Goal: Task Accomplishment & Management: Use online tool/utility

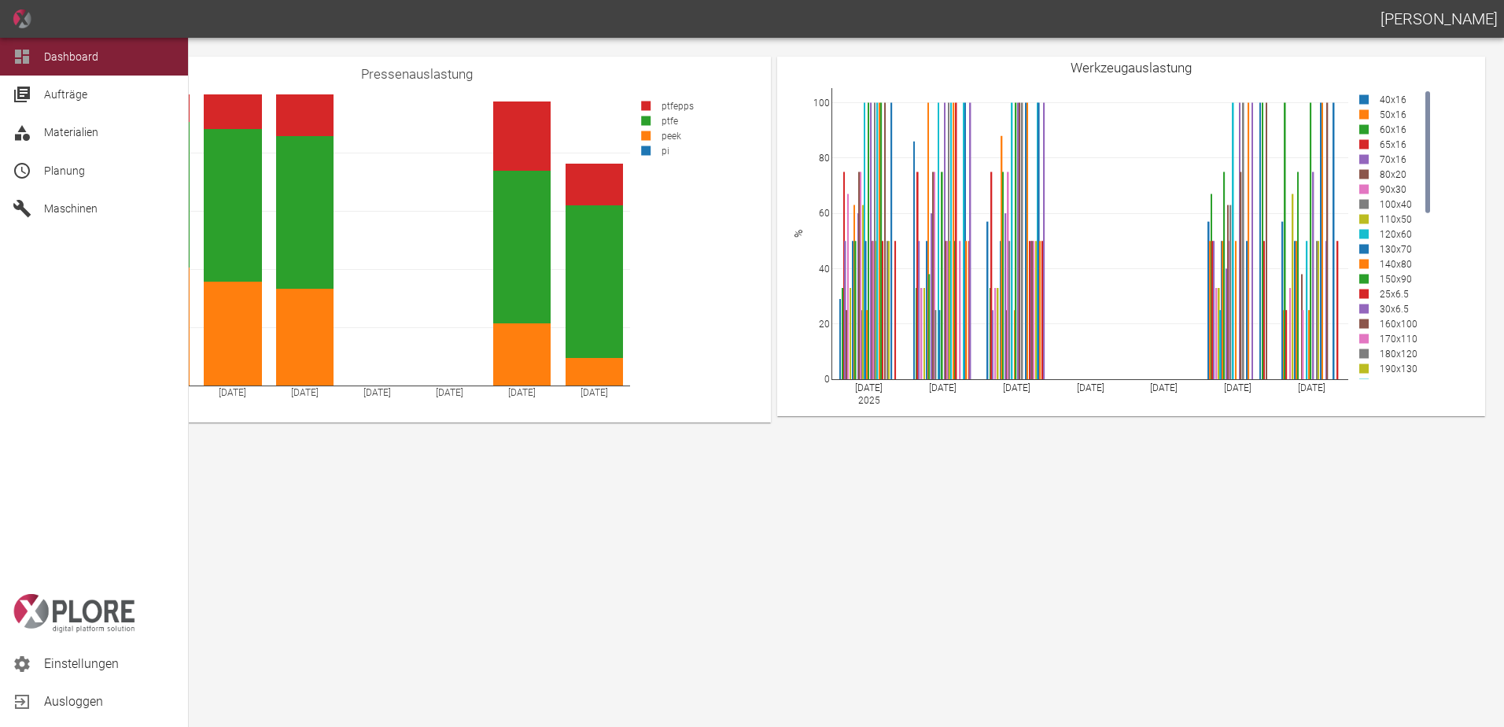
click at [53, 172] on span "Planung" at bounding box center [64, 170] width 41 height 13
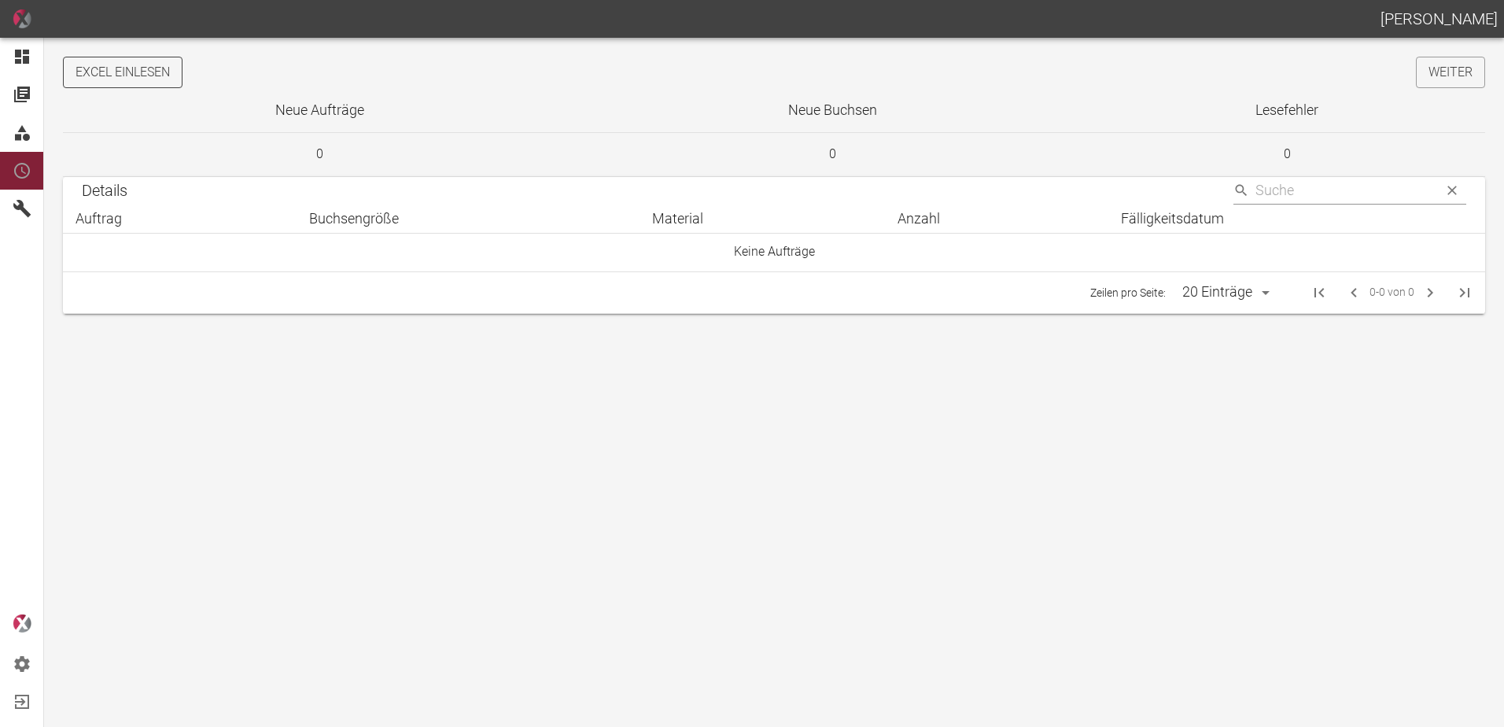
click at [113, 74] on button "Excel einlesen" at bounding box center [123, 72] width 120 height 31
click at [1451, 69] on link "Weiter" at bounding box center [1450, 72] width 69 height 31
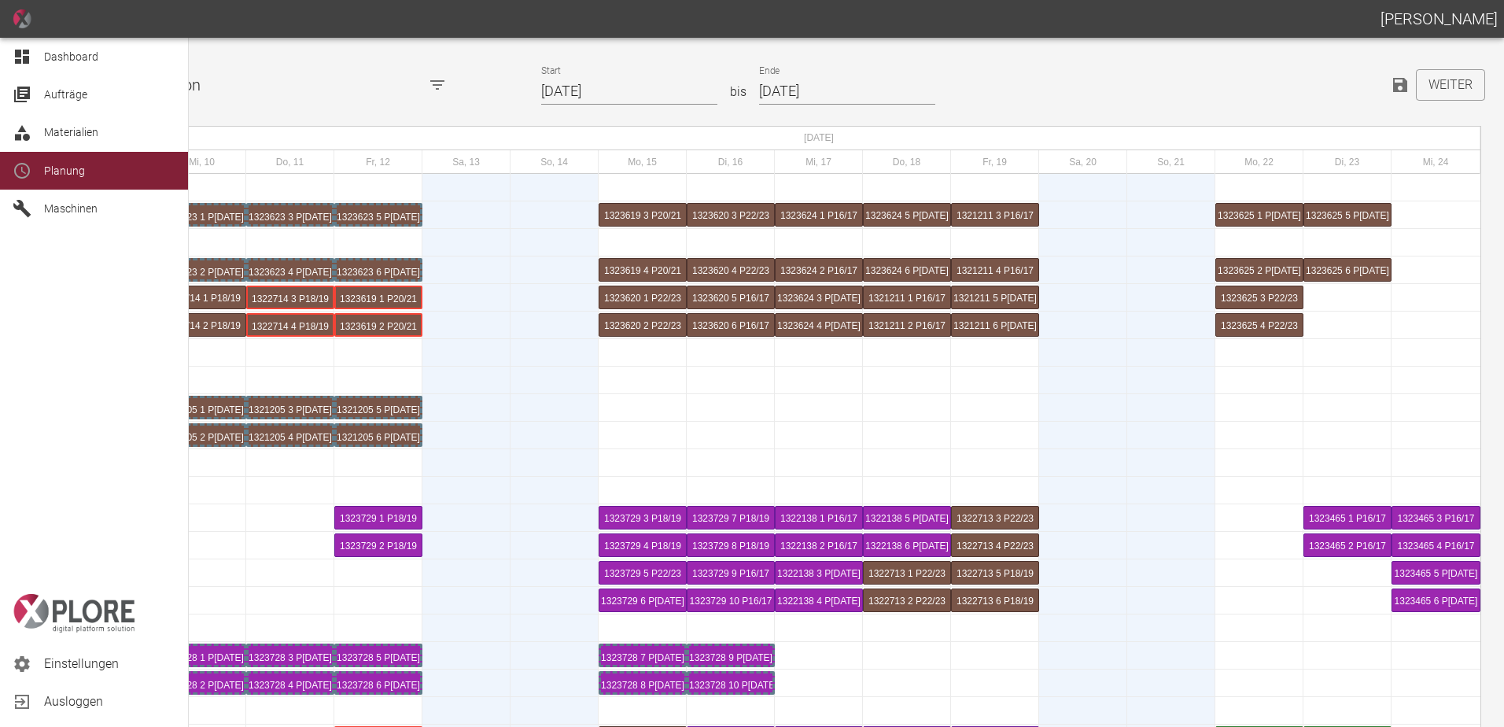
click at [9, 52] on div "Dashboard" at bounding box center [94, 57] width 188 height 38
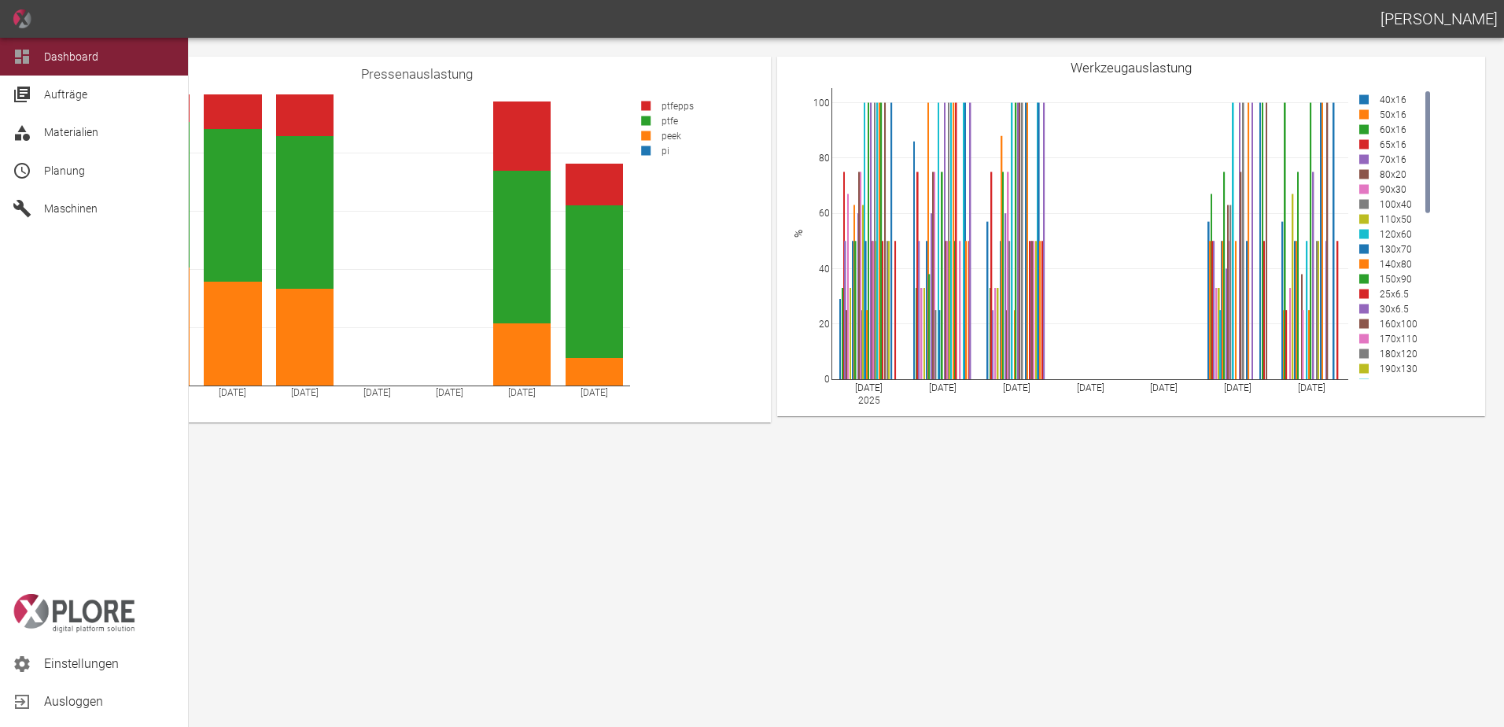
click at [33, 166] on div at bounding box center [25, 170] width 24 height 19
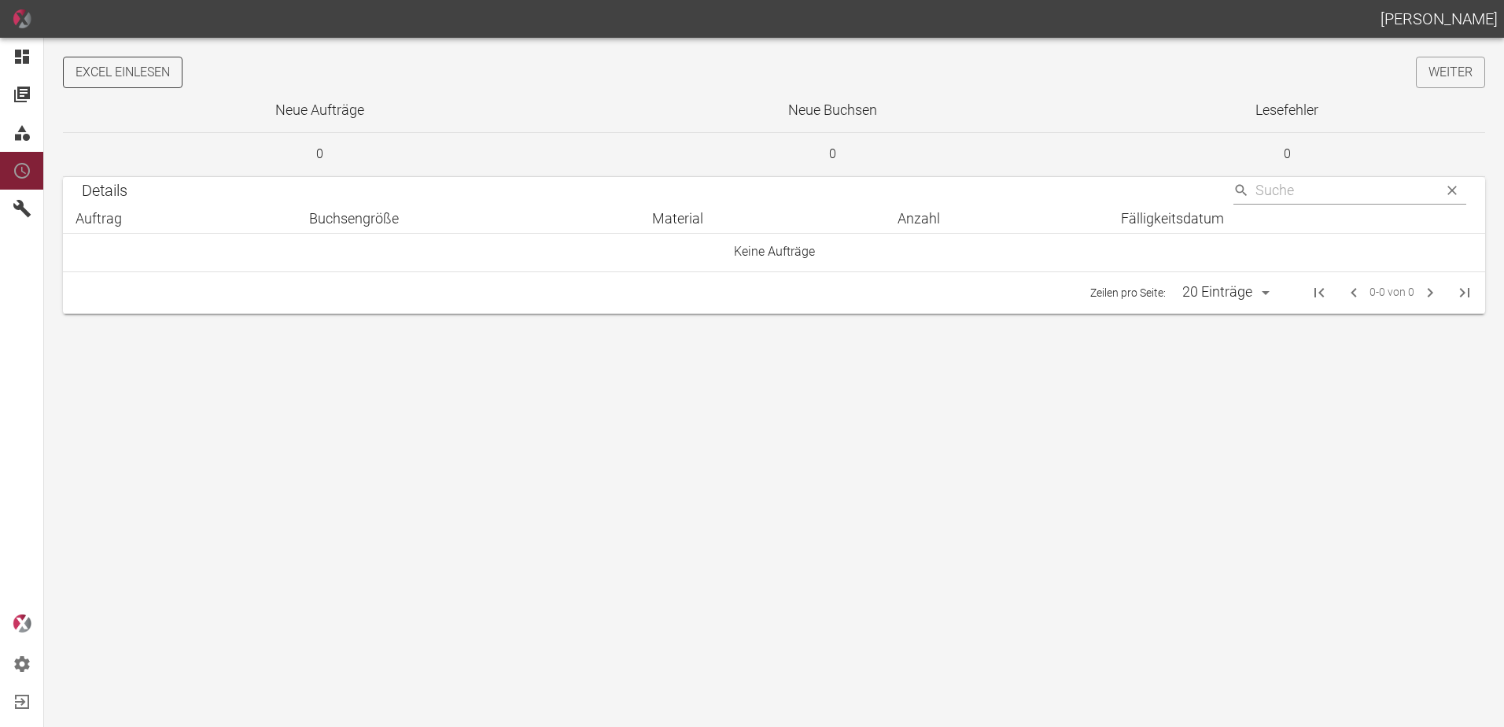
click at [161, 58] on button "Excel einlesen" at bounding box center [123, 72] width 120 height 31
click at [1455, 79] on link "Weiter" at bounding box center [1450, 72] width 69 height 31
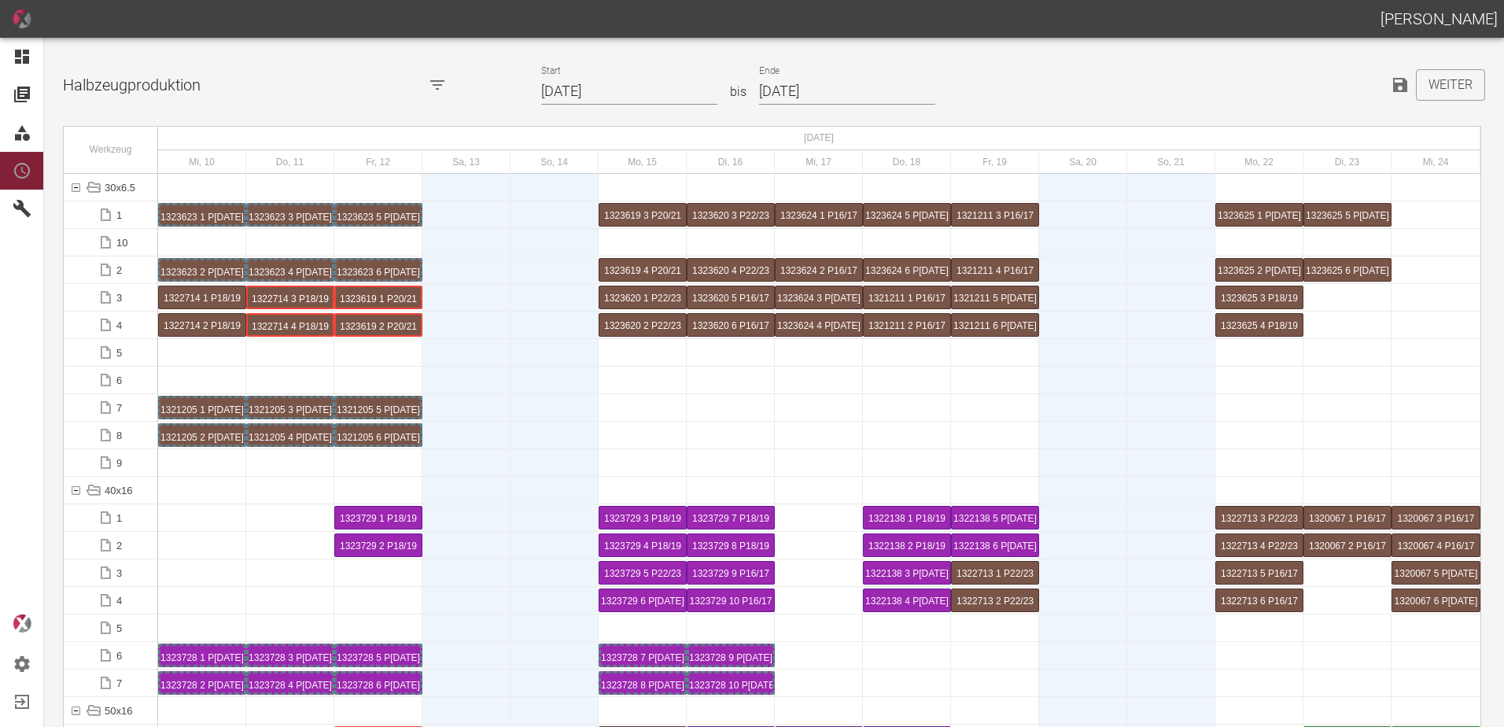
click at [644, 90] on input "10.09.2025" at bounding box center [629, 92] width 176 height 28
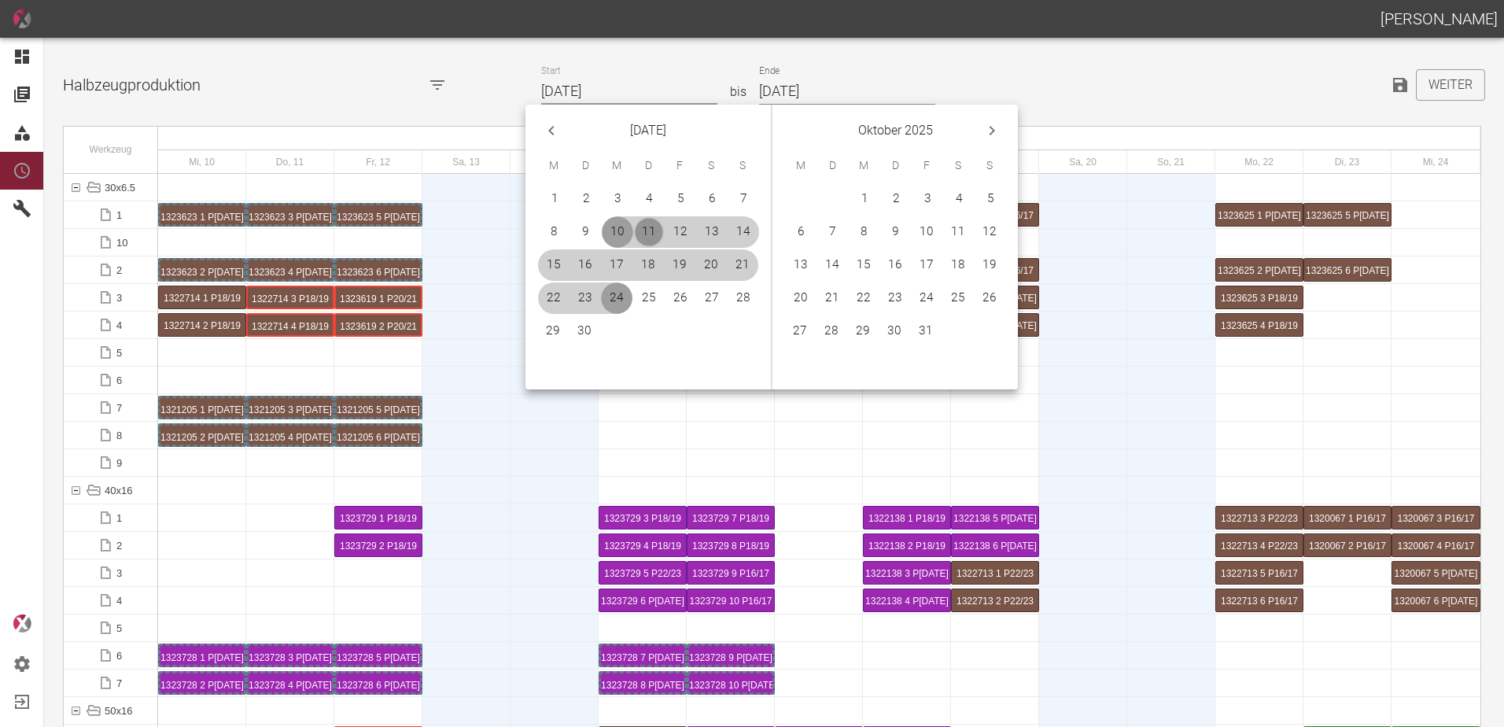
click at [648, 234] on button "11" at bounding box center [648, 231] width 31 height 31
type input "[DATE]"
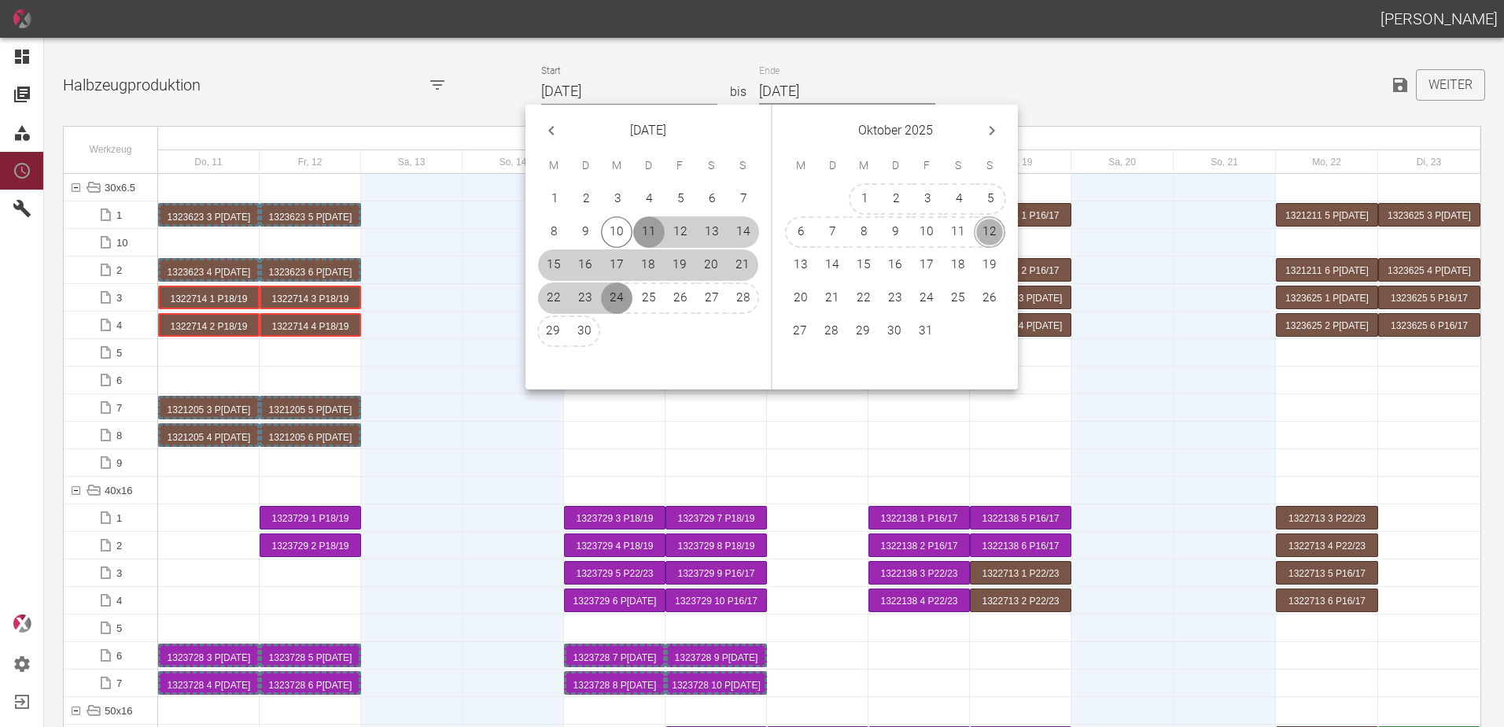
click at [991, 231] on button "12" at bounding box center [989, 231] width 31 height 31
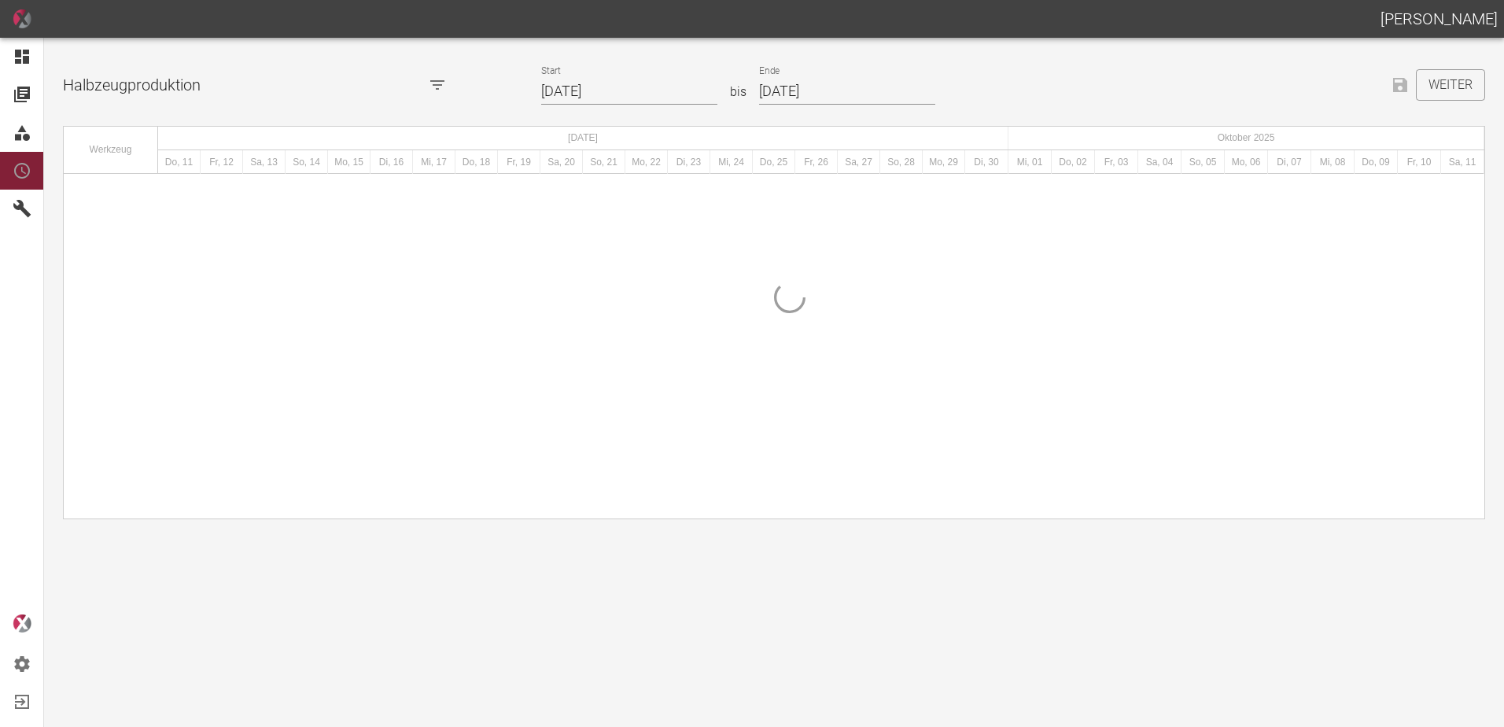
type input "[DATE]"
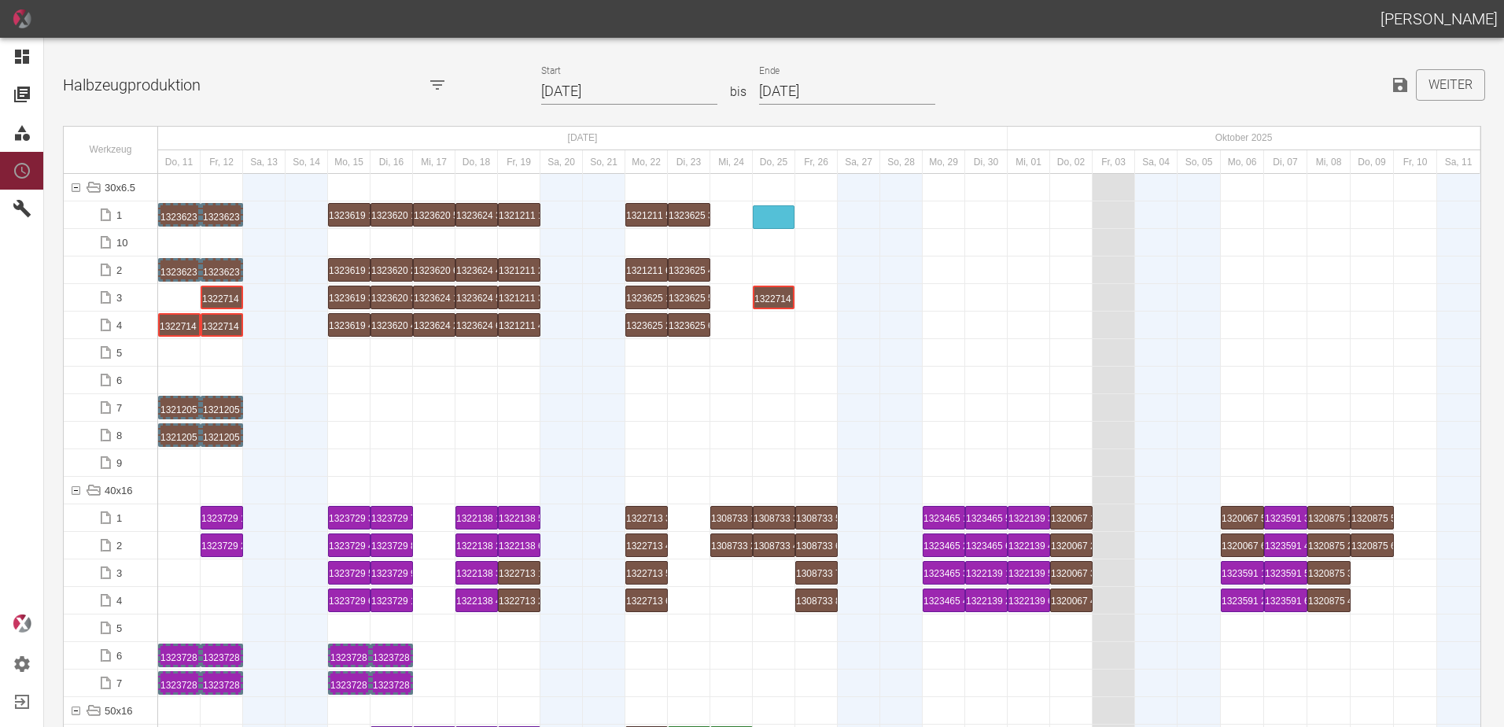
drag, startPoint x: 178, startPoint y: 297, endPoint x: 772, endPoint y: 201, distance: 601.7
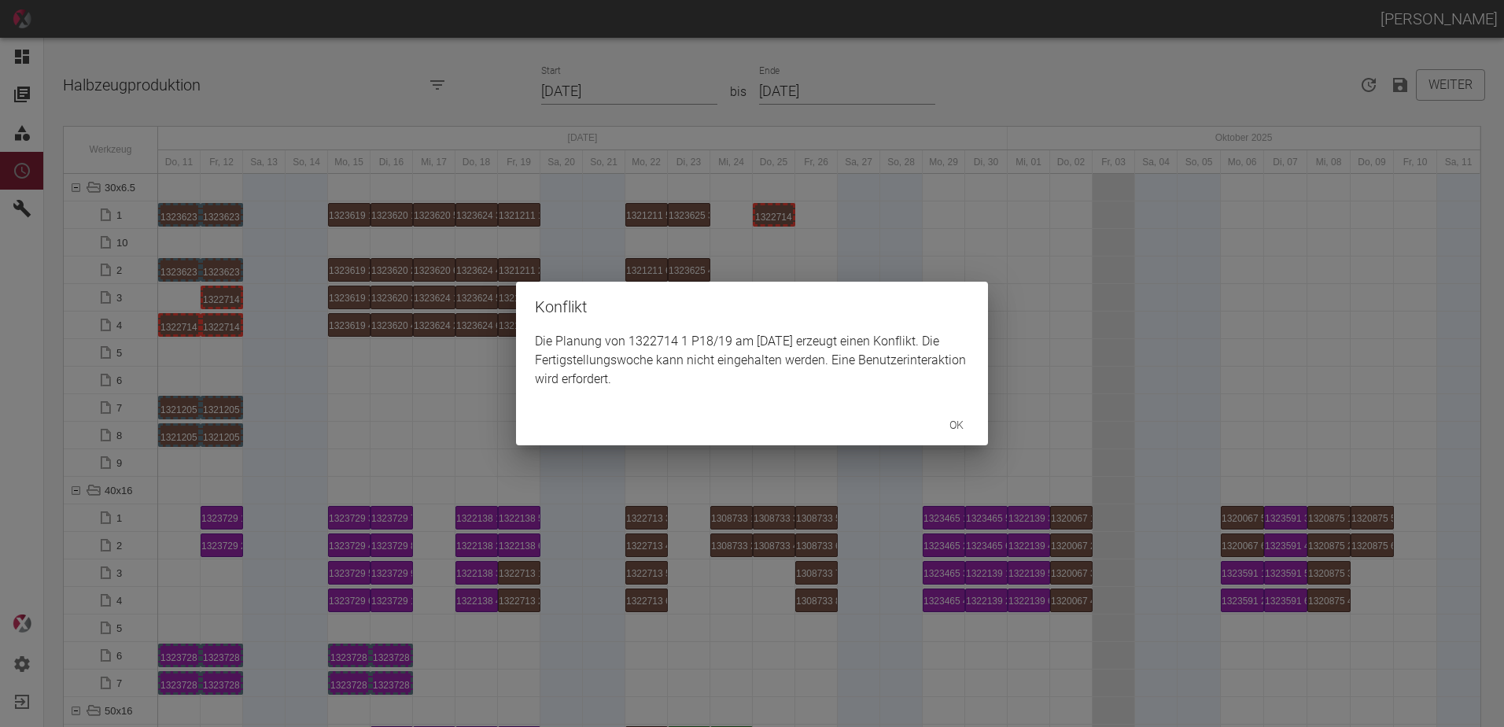
click at [177, 325] on div "Konflikt Die Planung von 1322714 1 P18/19 am 25.9.2025 erzeugt einen Konflikt. …" at bounding box center [752, 363] width 1504 height 727
click at [217, 296] on div "Konflikt Die Planung von 1322714 2 P18/19 am 25.9.2025 erzeugt einen Konflikt. …" at bounding box center [752, 363] width 1504 height 727
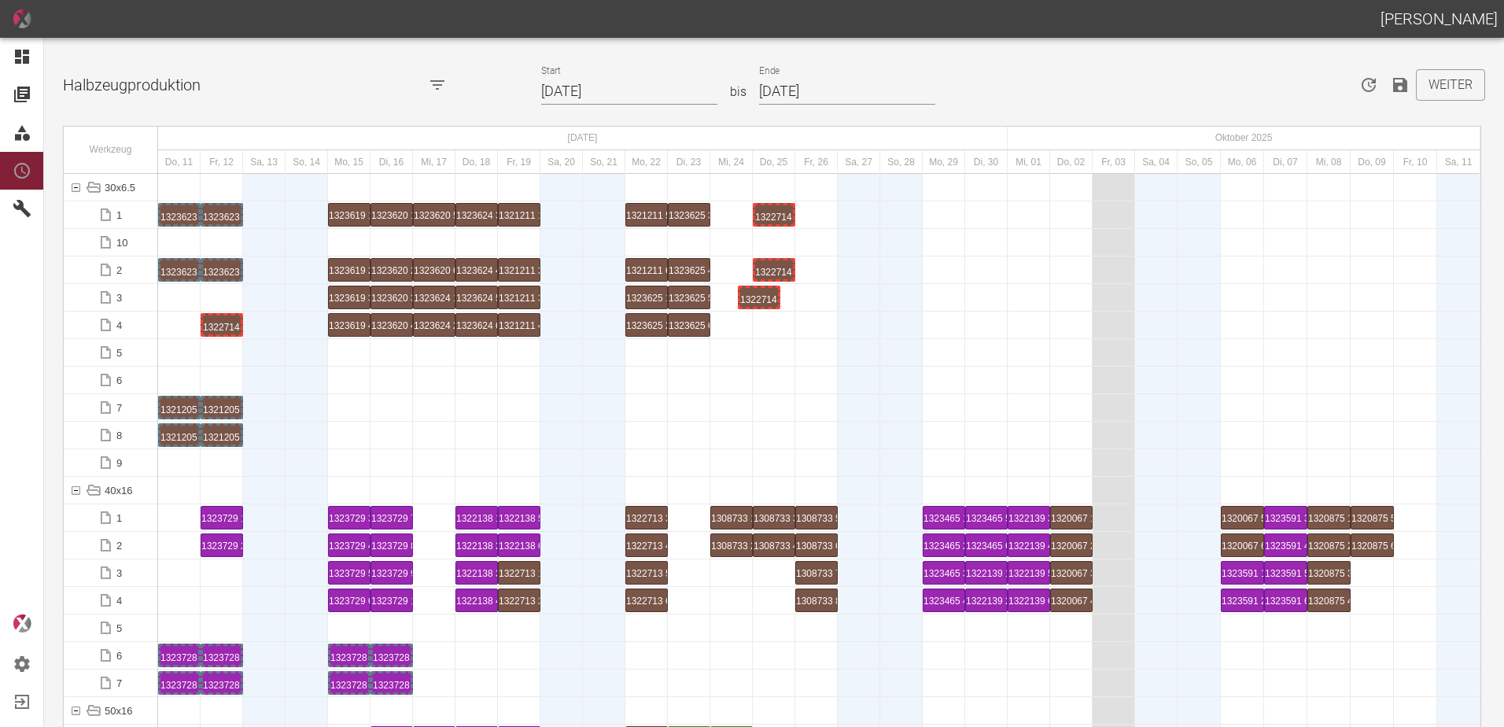
drag, startPoint x: 222, startPoint y: 295, endPoint x: 766, endPoint y: 277, distance: 544.0
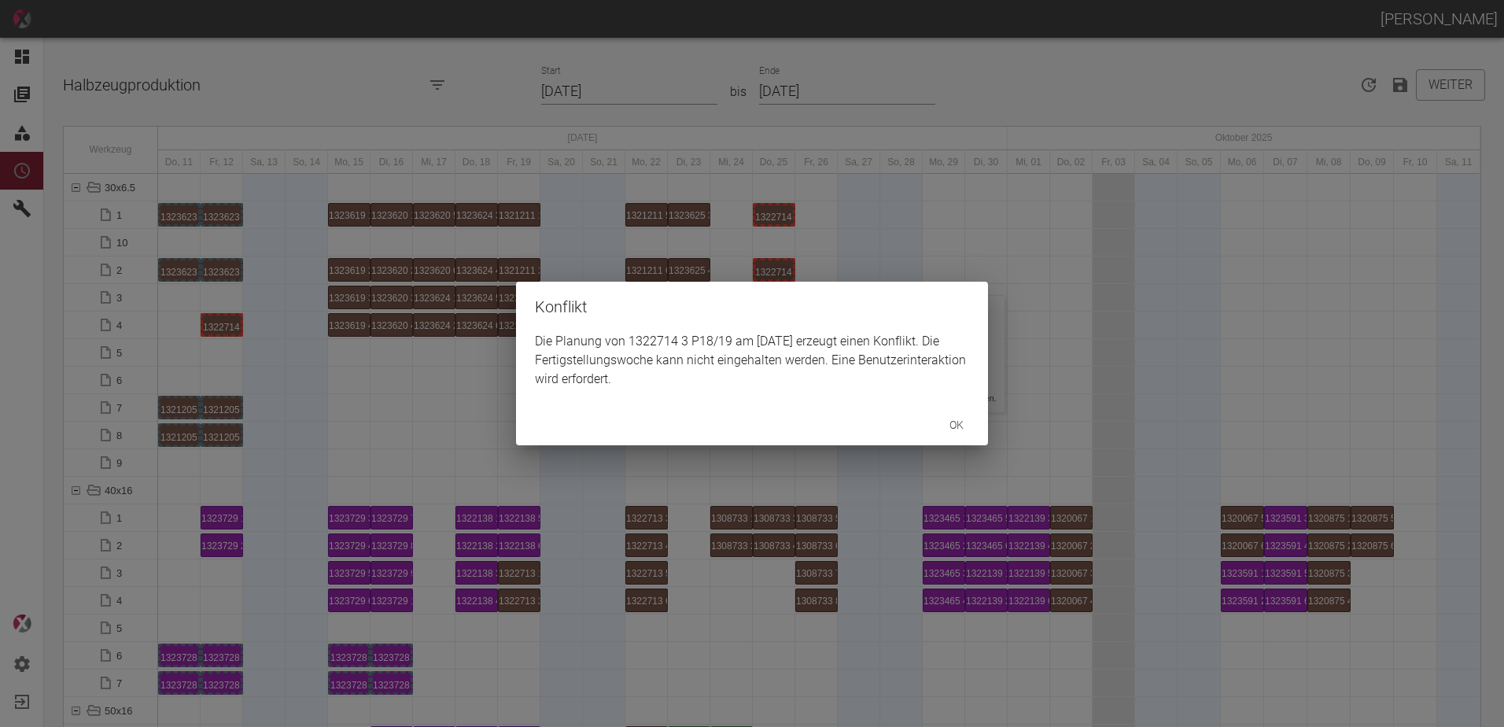
click at [268, 376] on div "Konflikt Die Planung von 1322714 3 P18/19 am 25.9.2025 erzeugt einen Konflikt. …" at bounding box center [752, 363] width 1504 height 727
drag, startPoint x: 740, startPoint y: 456, endPoint x: 770, endPoint y: 417, distance: 49.3
click at [739, 455] on div "Konflikt Die Planung von 1322714 4 P18/19 am 25.9.2025 erzeugt einen Konflikt. …" at bounding box center [752, 363] width 1504 height 727
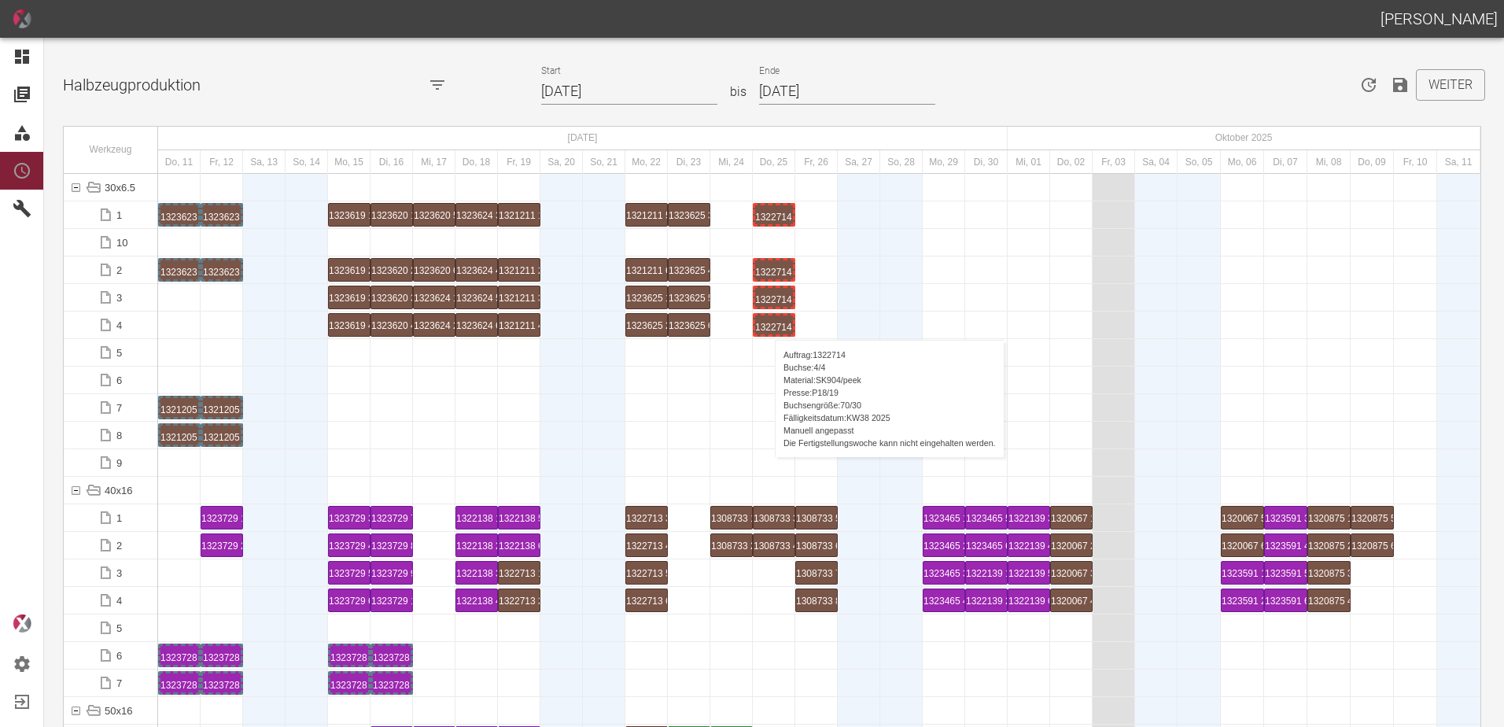
click at [767, 324] on div "1322714 4 P18/19" at bounding box center [774, 325] width 38 height 19
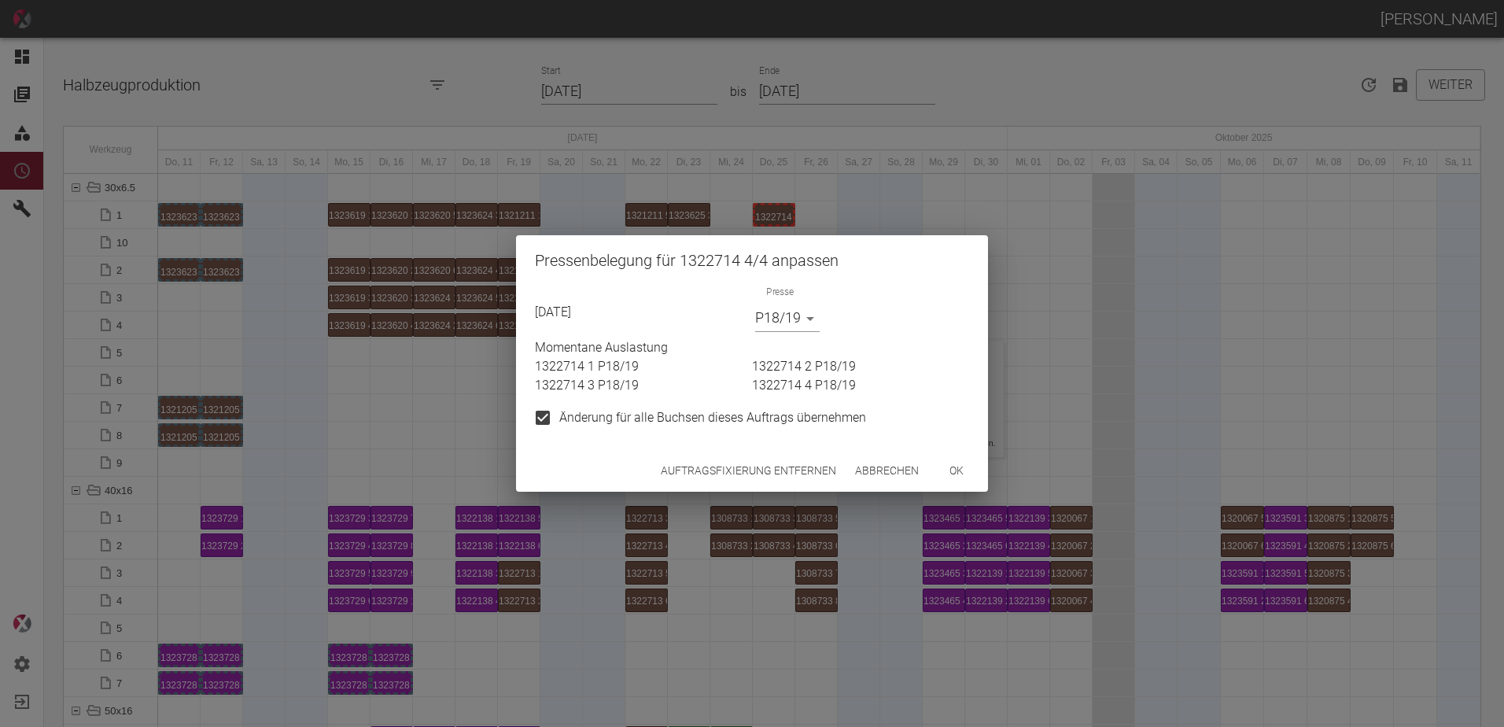
click at [681, 473] on button "Auftragsfixierung entfernen" at bounding box center [749, 470] width 188 height 29
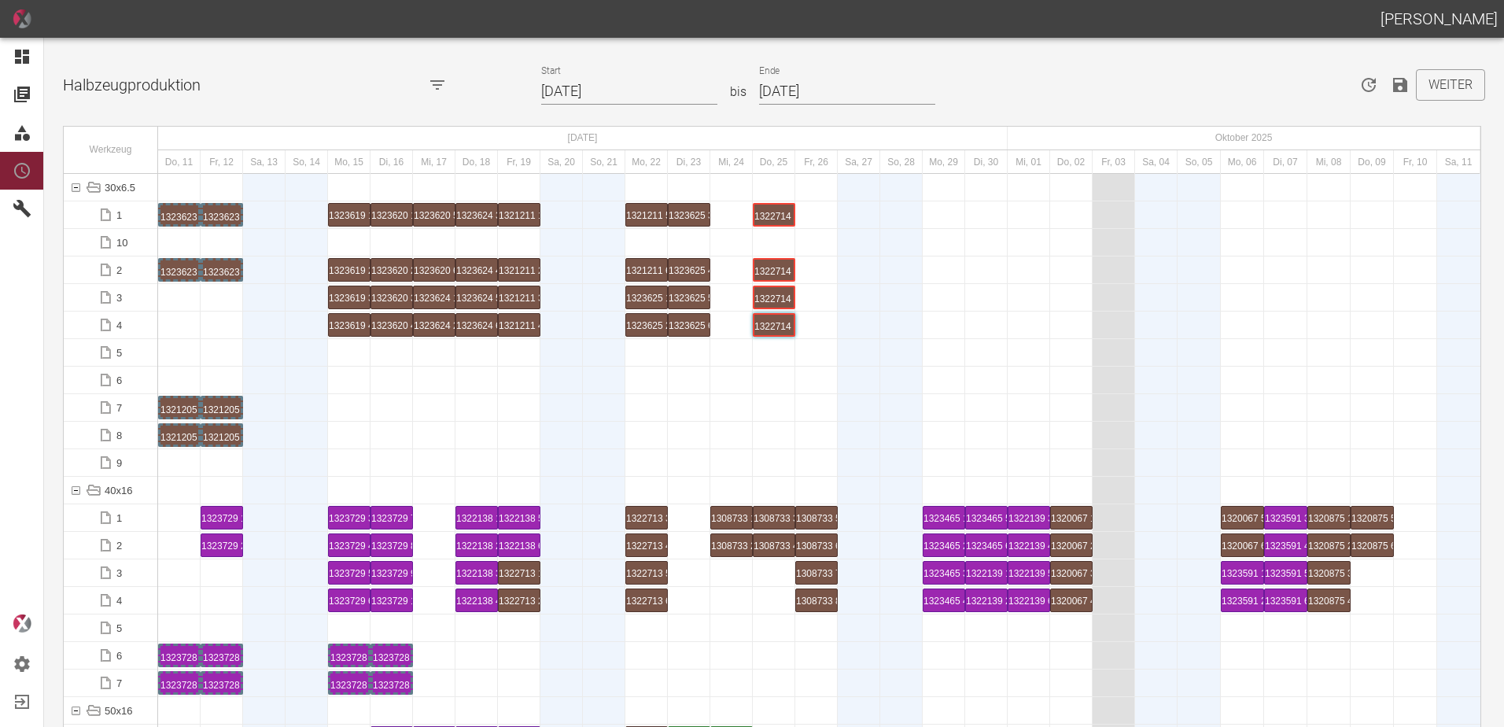
click at [319, 419] on div at bounding box center [307, 407] width 42 height 27
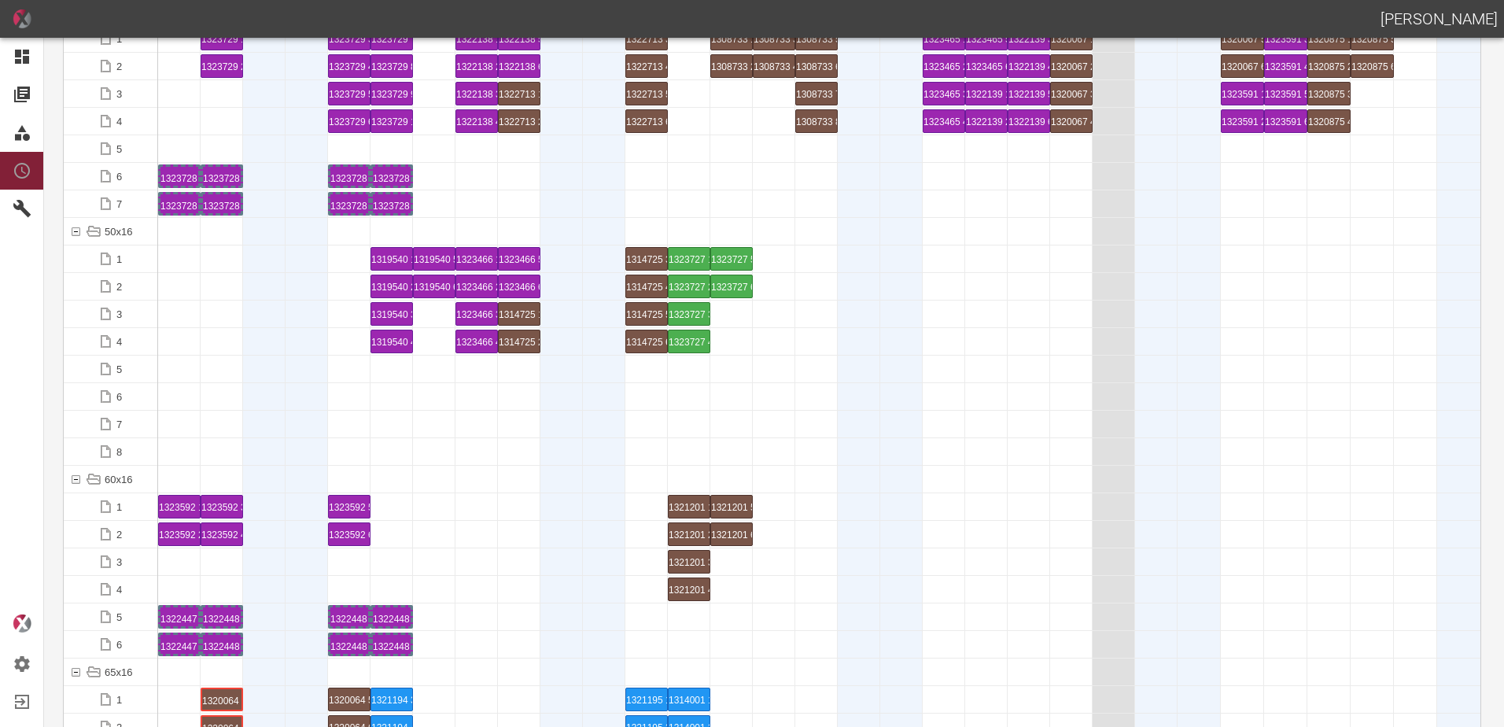
scroll to position [629, 0]
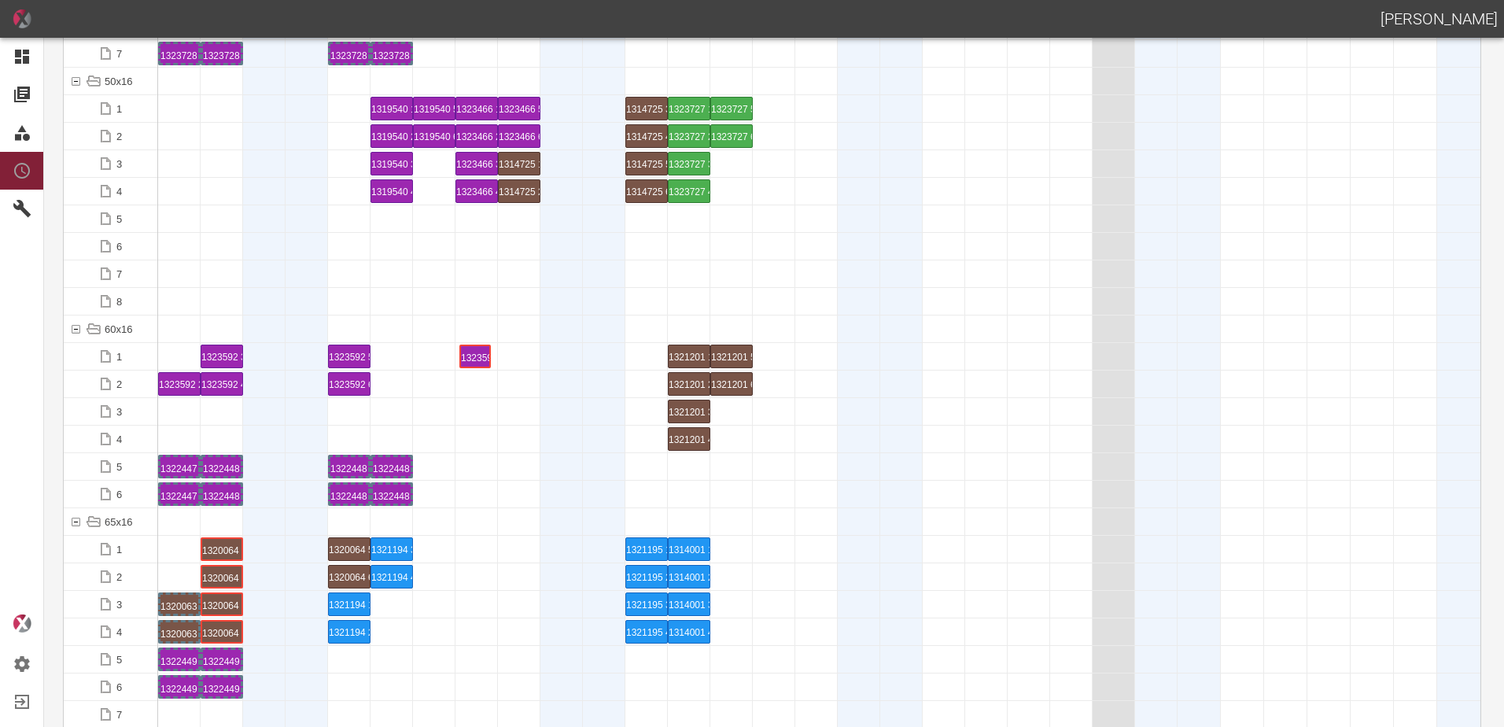
drag, startPoint x: 181, startPoint y: 359, endPoint x: 477, endPoint y: 356, distance: 295.9
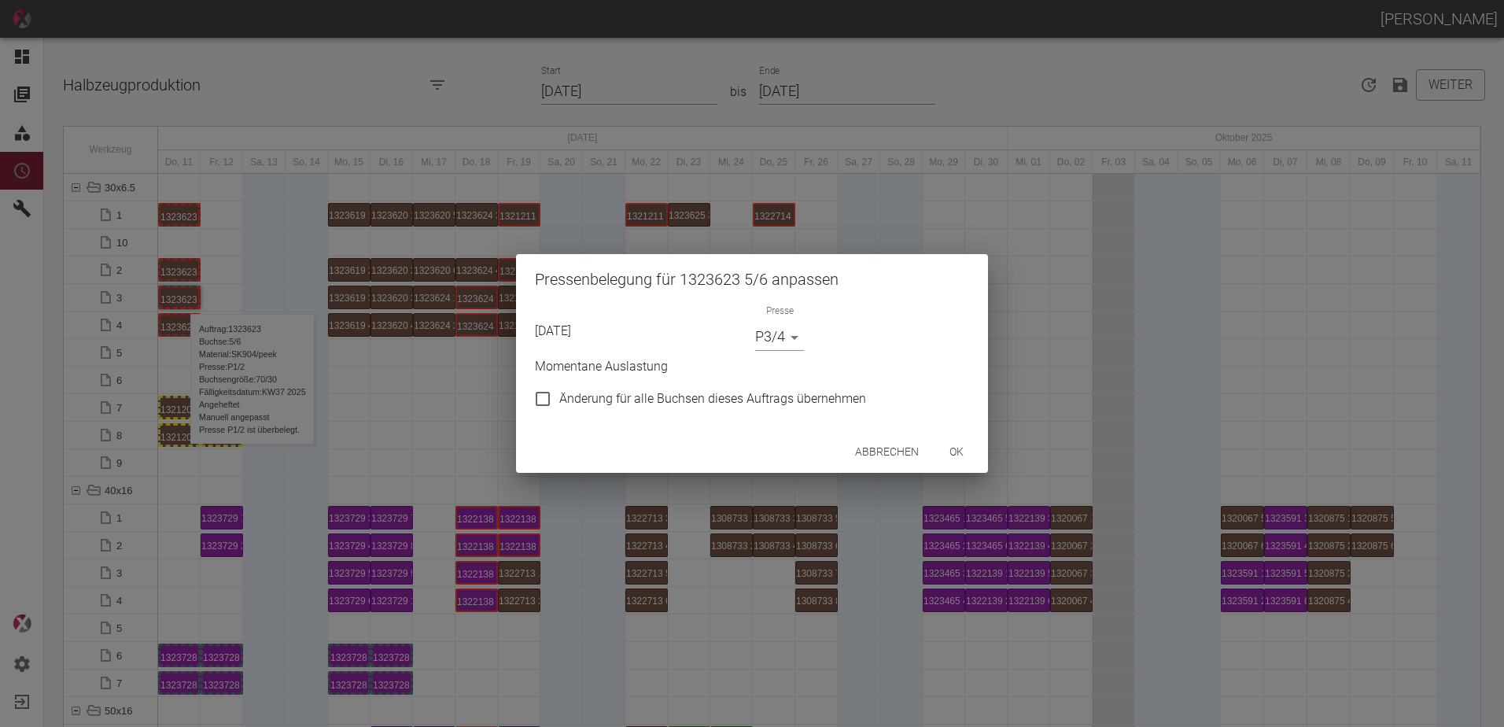
click at [954, 445] on button "ok" at bounding box center [957, 451] width 50 height 29
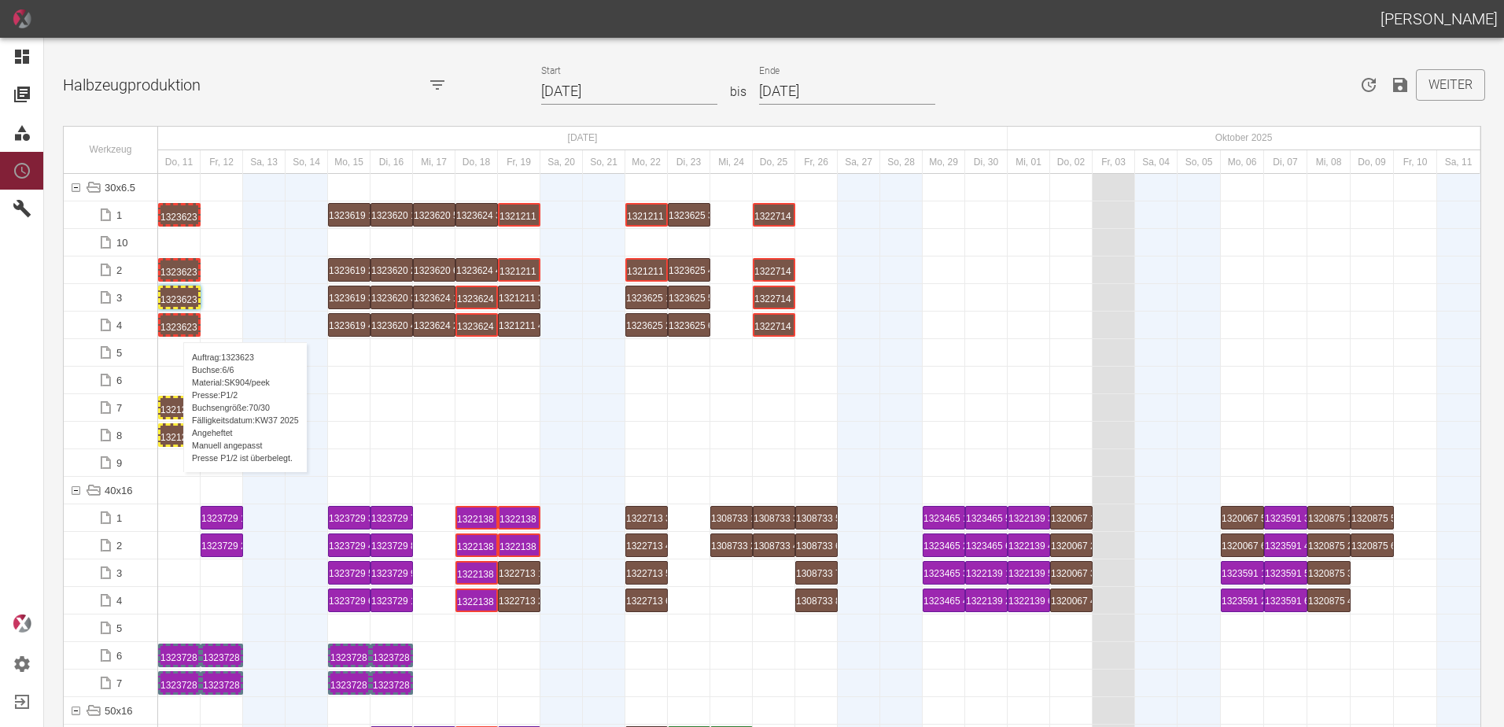
click at [175, 327] on div "1323623 6 P1/2" at bounding box center [180, 325] width 38 height 19
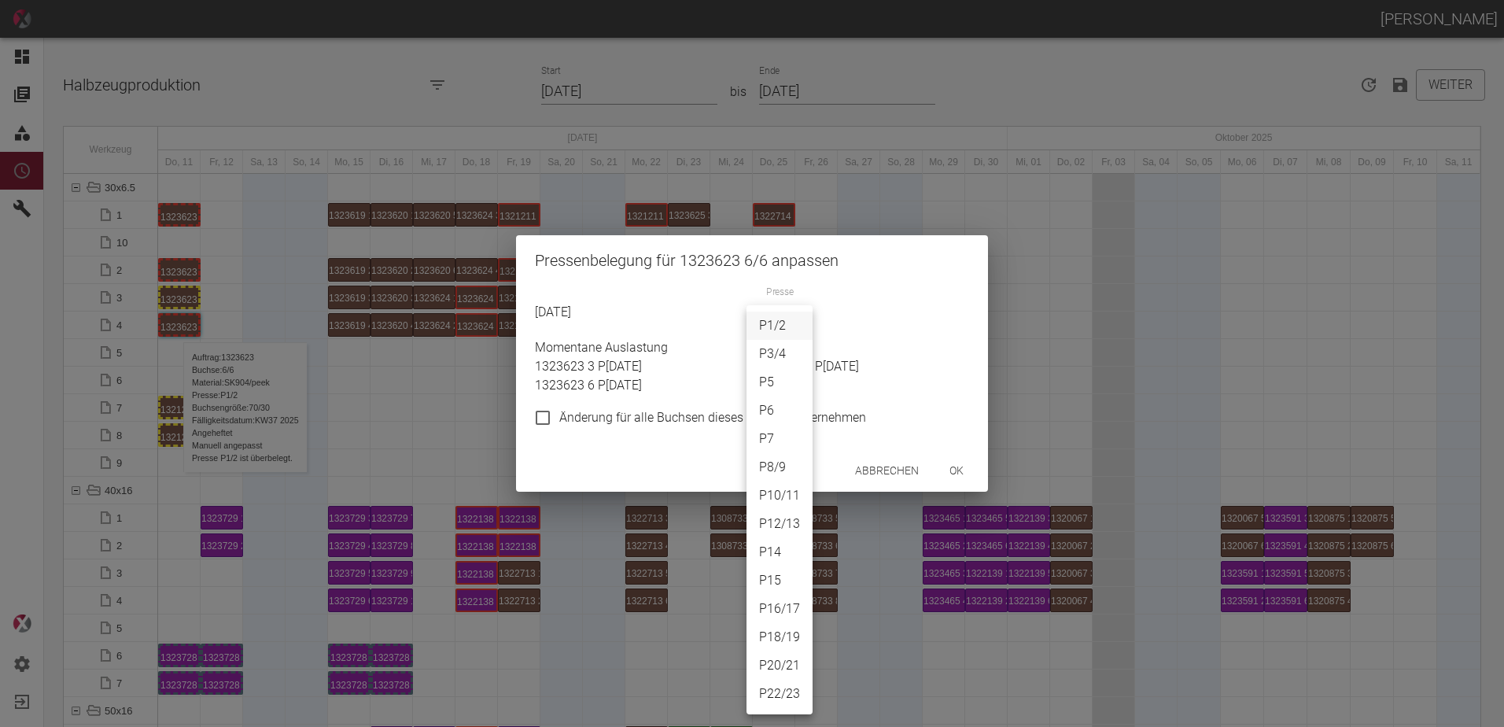
click at [787, 320] on body "[PERSON_NAME] Dashboard Aufträge Materialien Planung Maschinen Einstellungen Au…" at bounding box center [752, 363] width 1504 height 727
click at [787, 356] on li "P3/4" at bounding box center [780, 354] width 66 height 28
type input "P3/4"
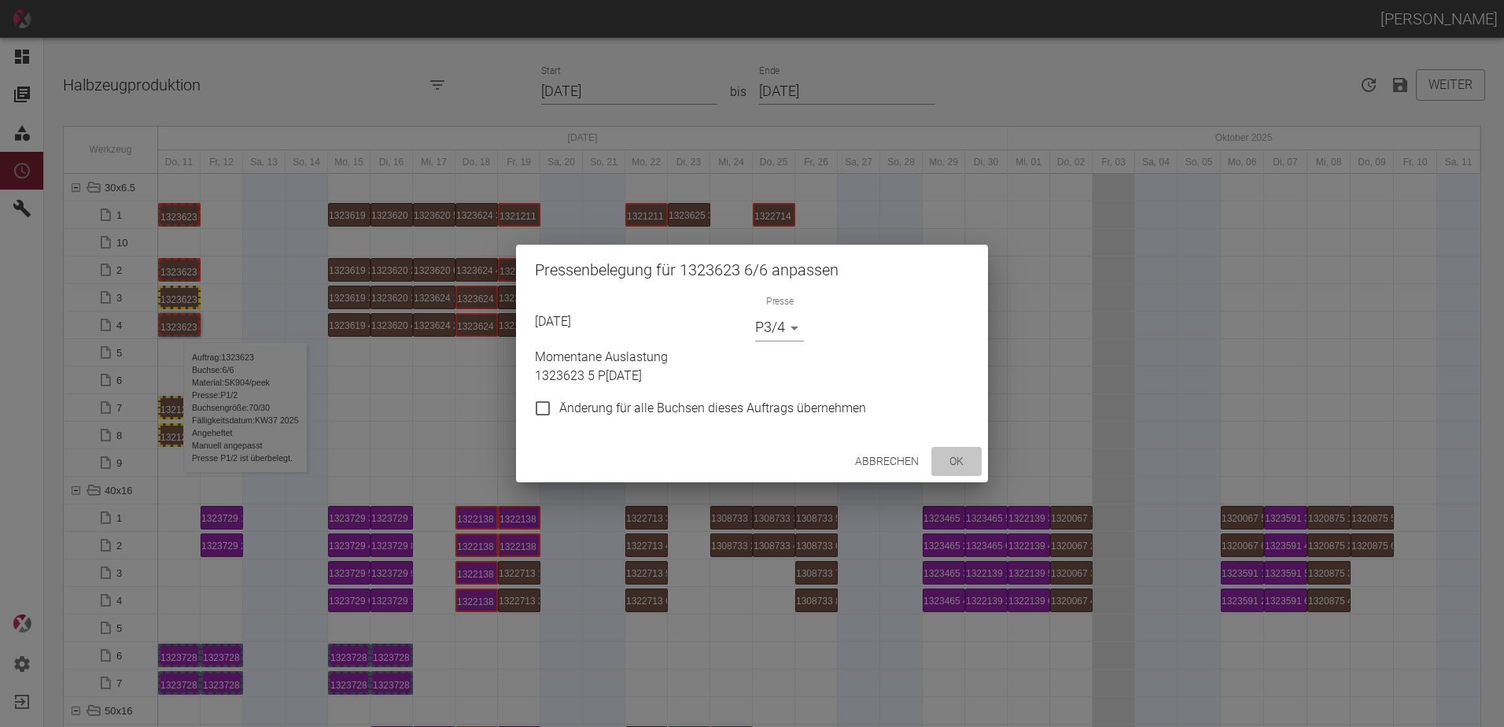
click at [959, 459] on button "ok" at bounding box center [957, 461] width 50 height 29
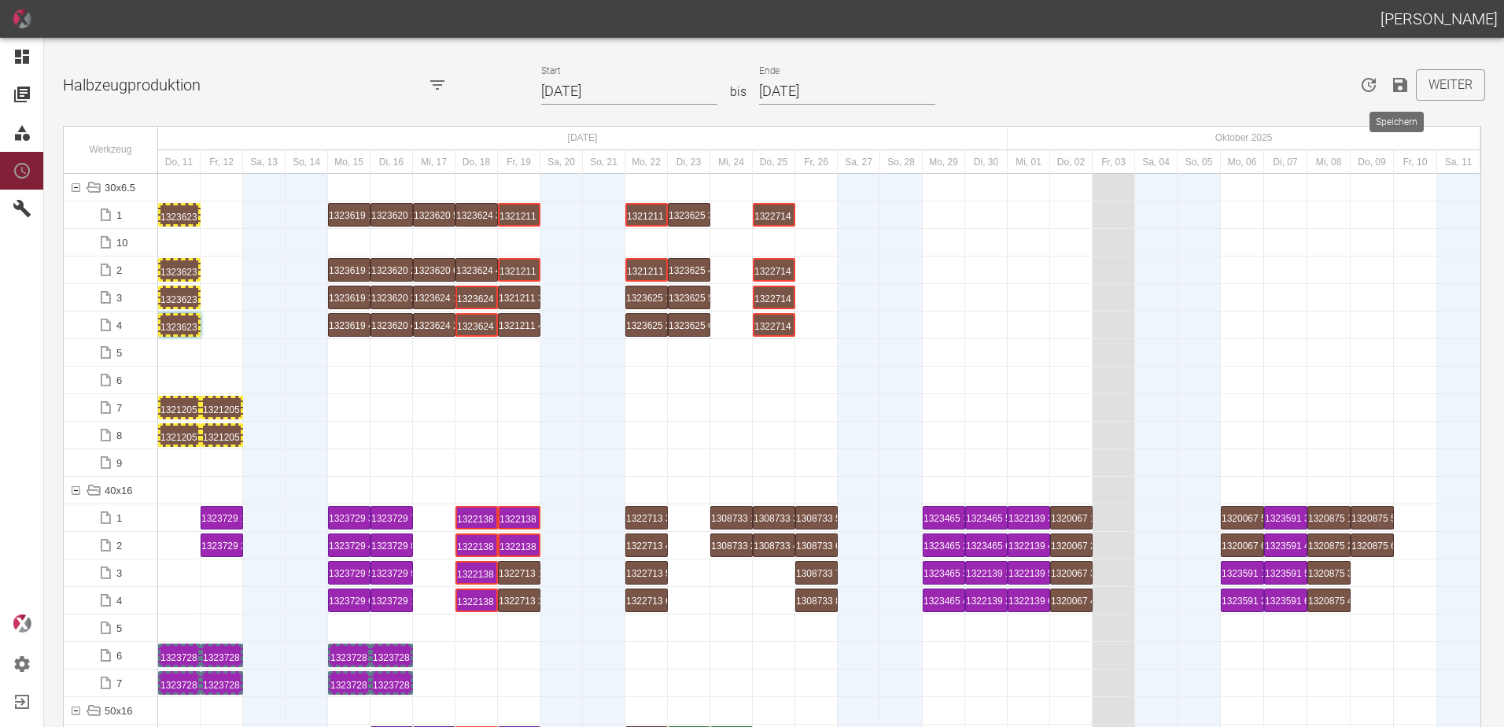
click at [1397, 84] on icon "Speichern" at bounding box center [1400, 85] width 14 height 14
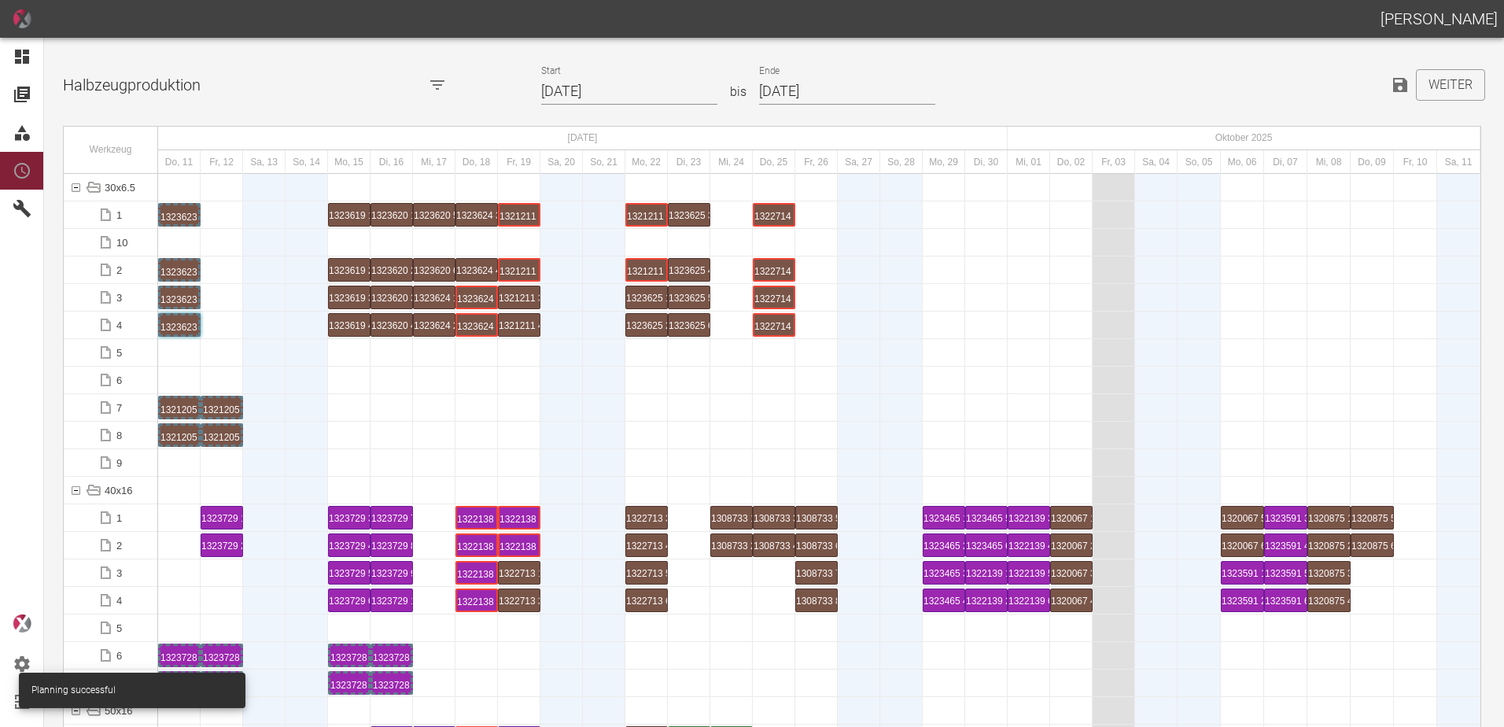
click at [317, 421] on div at bounding box center [819, 408] width 1323 height 28
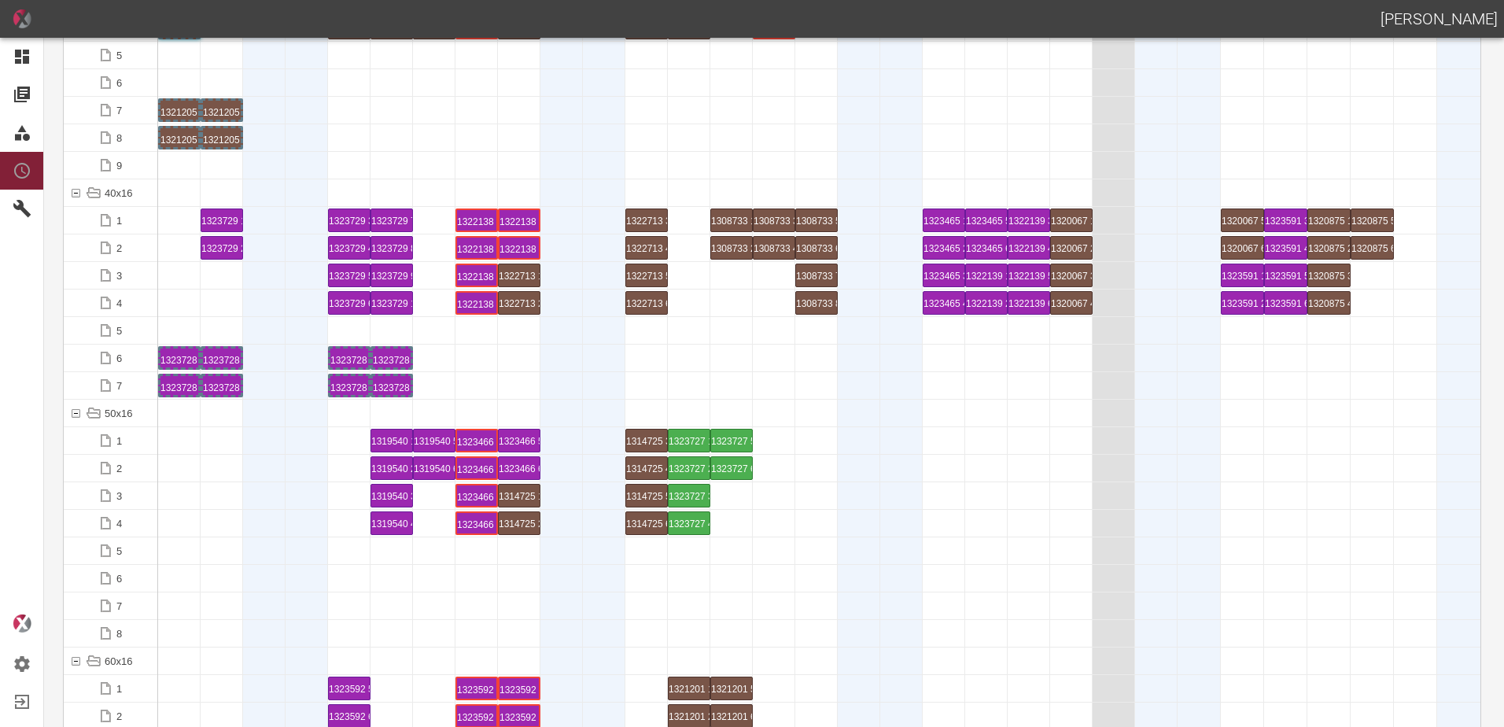
scroll to position [472, 0]
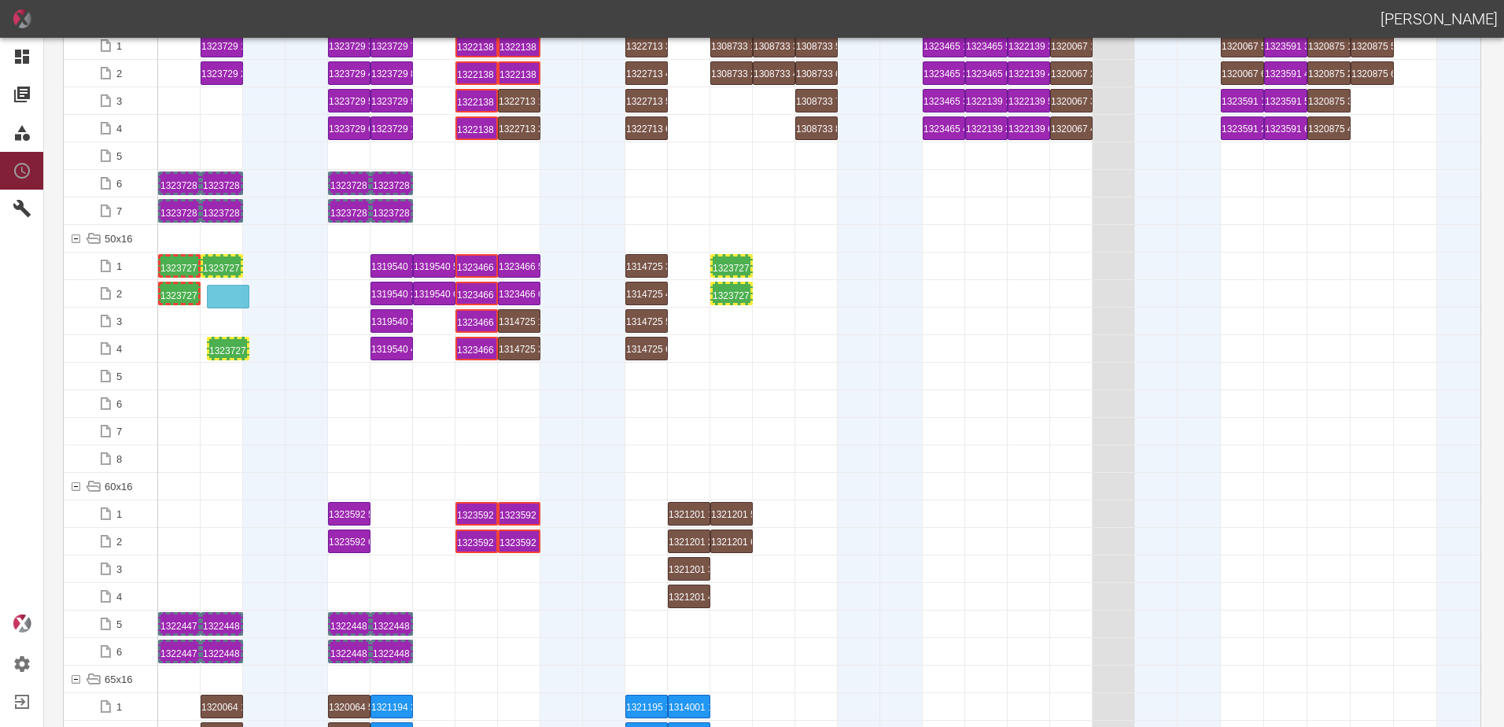
drag, startPoint x: 688, startPoint y: 355, endPoint x: 228, endPoint y: 286, distance: 464.6
drag, startPoint x: 695, startPoint y: 267, endPoint x: 338, endPoint y: 247, distance: 357.0
drag, startPoint x: 727, startPoint y: 288, endPoint x: 349, endPoint y: 279, distance: 377.8
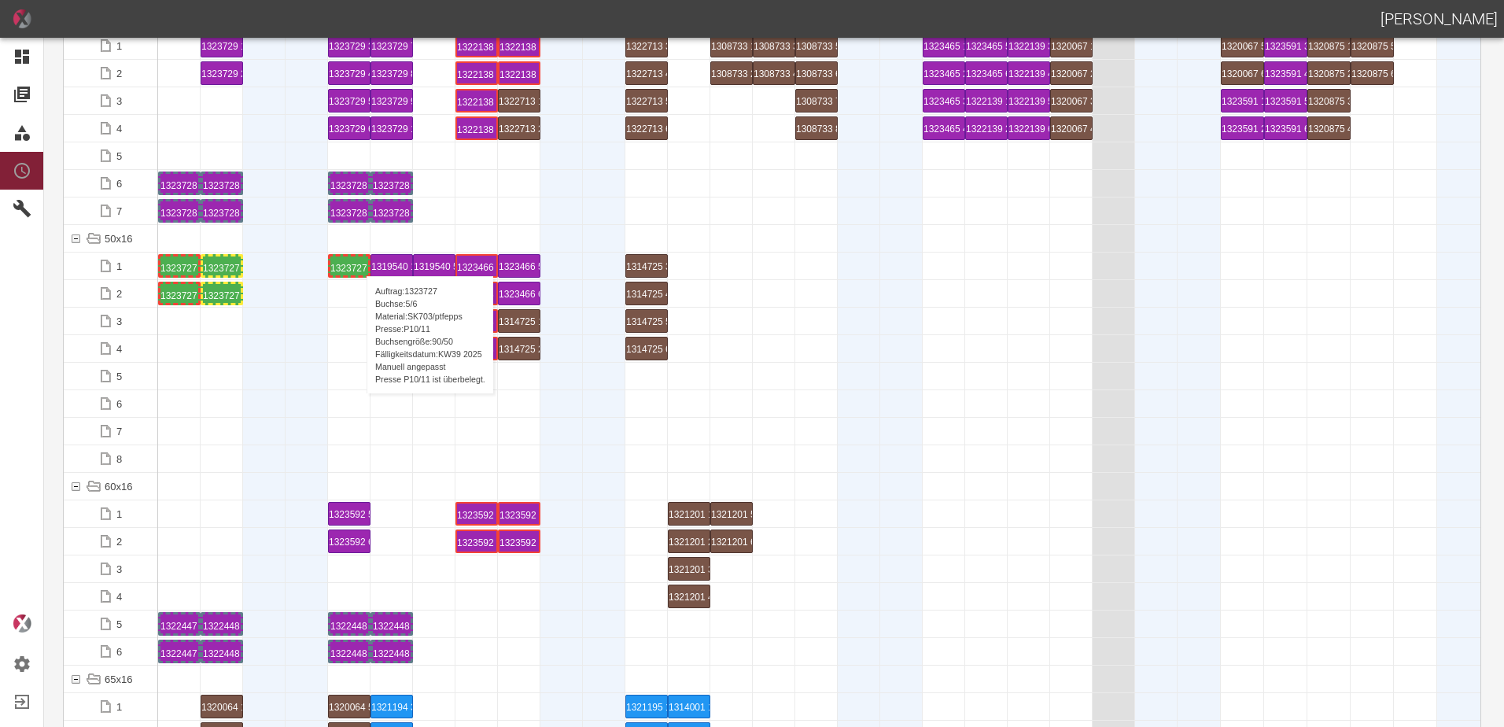
click at [359, 260] on div "1323727 5 P10/11" at bounding box center [349, 265] width 38 height 19
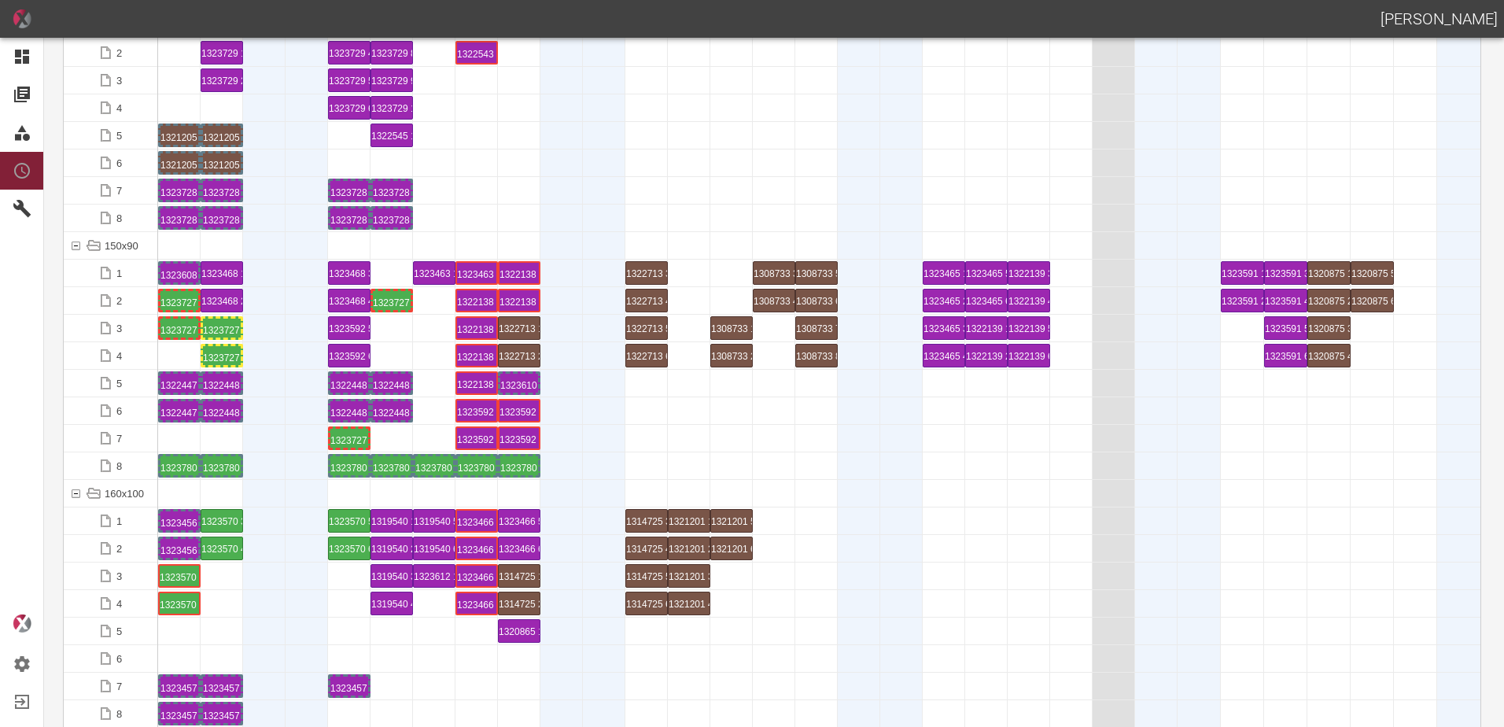
scroll to position [2990, 0]
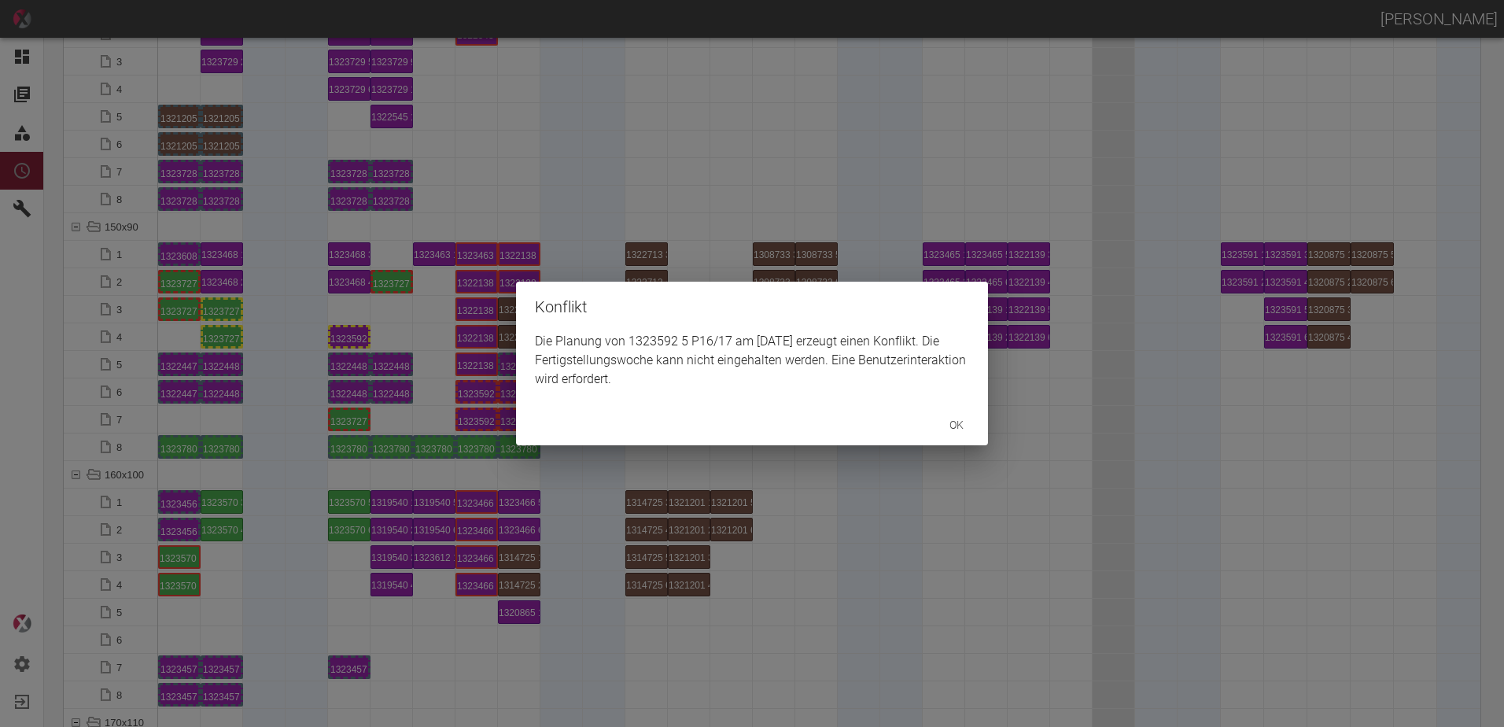
click at [352, 338] on div "Konflikt Die Planung von 1323592 5 P16/17 am 23.9.2025 erzeugt einen Konflikt. …" at bounding box center [752, 363] width 1504 height 727
click at [757, 433] on div "ok" at bounding box center [752, 425] width 472 height 42
click at [702, 457] on div "Konflikt Die Planung von 1323592 6 P16/17 am 23.9.2025 erzeugt einen Konflikt. …" at bounding box center [752, 363] width 1504 height 727
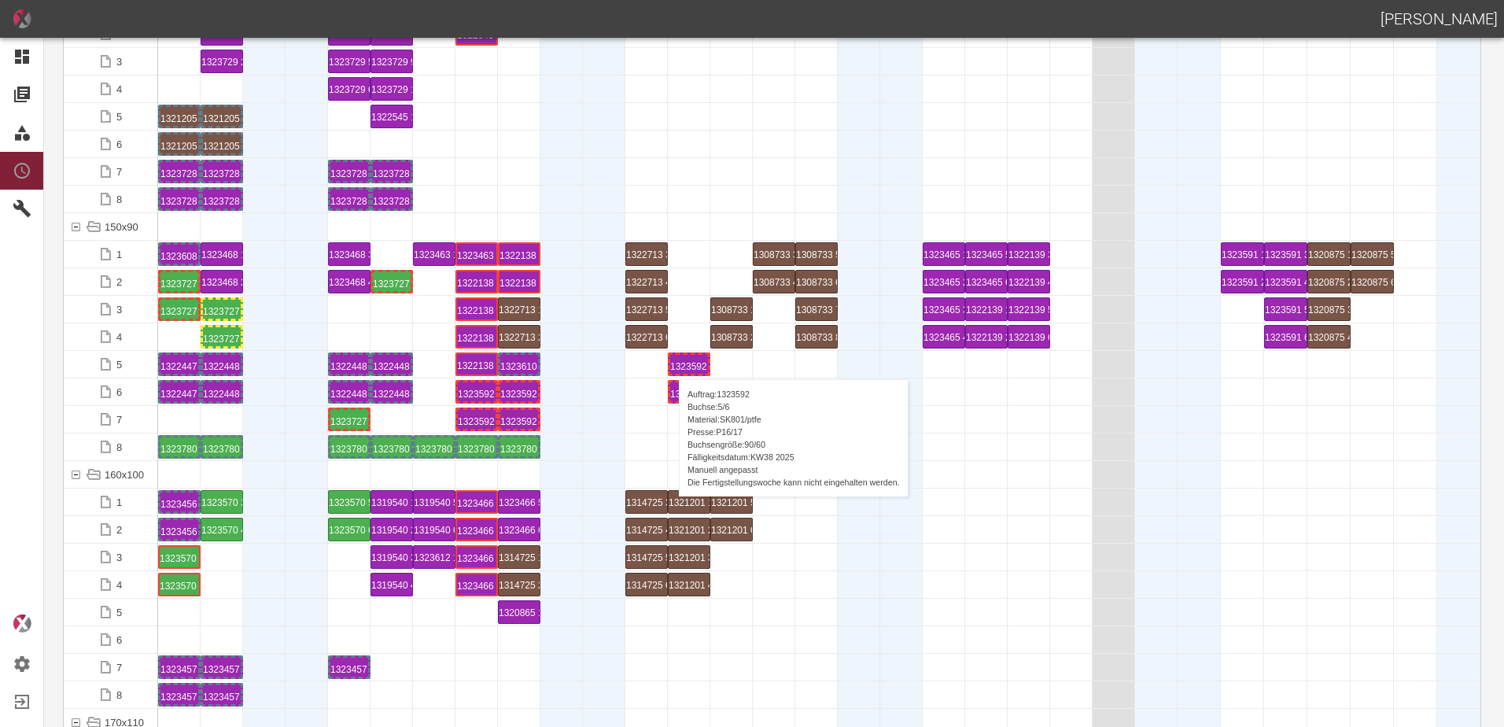
click at [672, 364] on div "1323592 5 P16/17" at bounding box center [689, 364] width 38 height 19
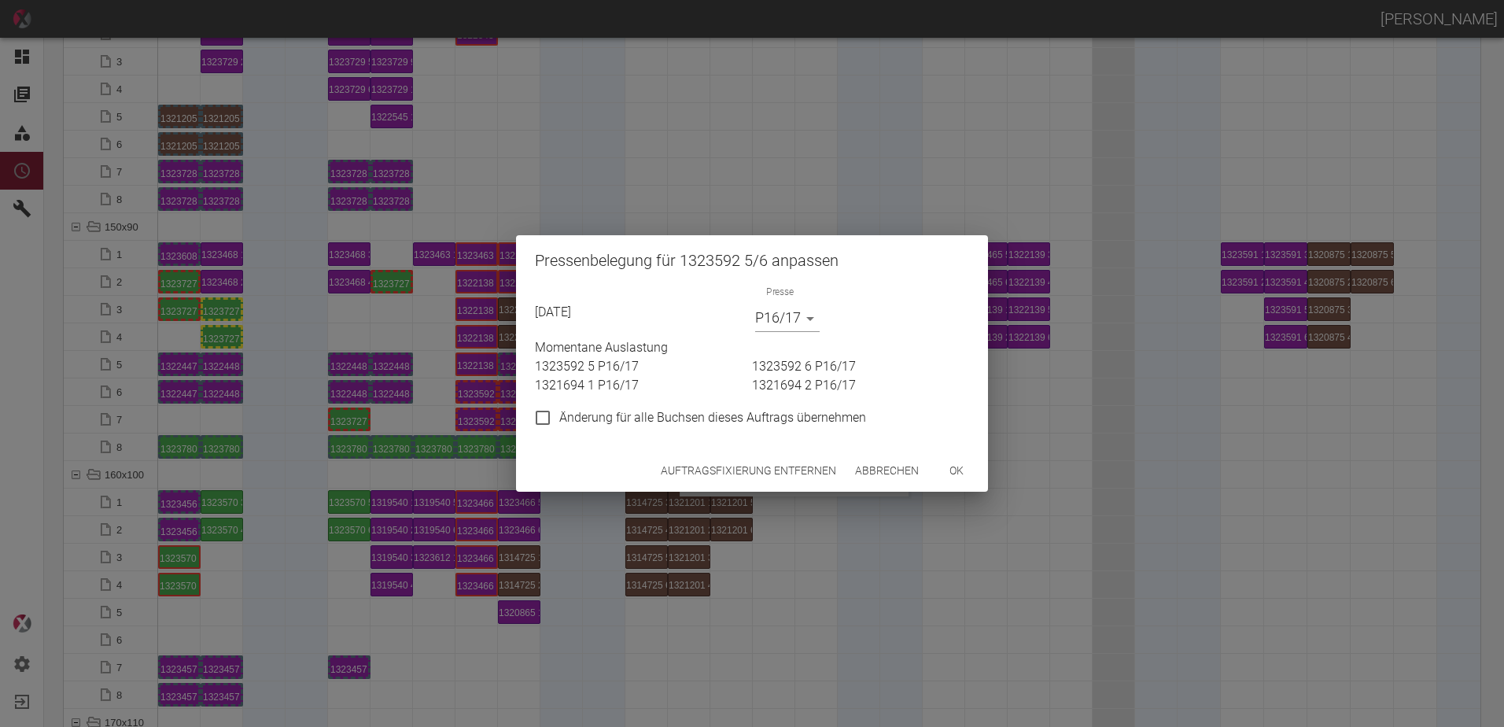
click at [757, 467] on button "Auftragsfixierung entfernen" at bounding box center [749, 470] width 188 height 29
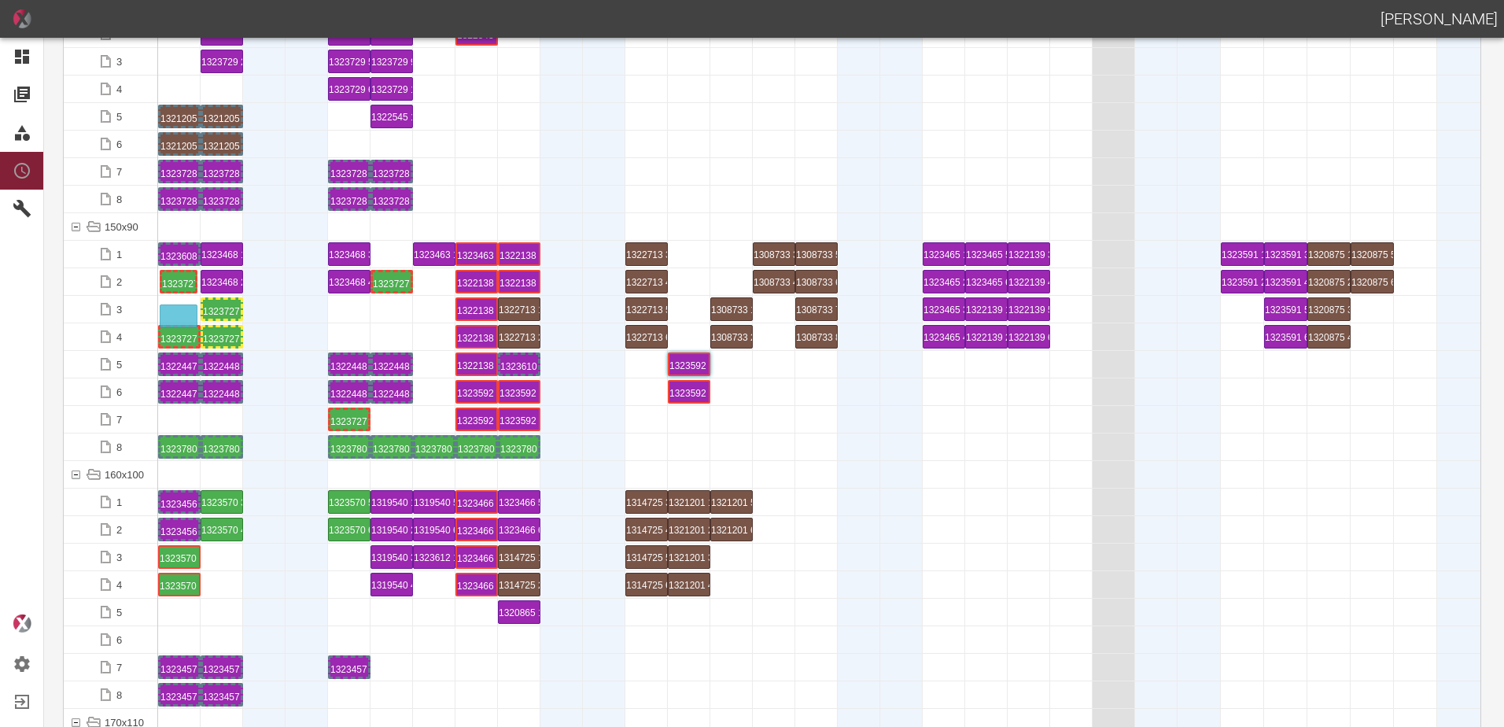
drag, startPoint x: 173, startPoint y: 281, endPoint x: 178, endPoint y: 305, distance: 24.8
drag, startPoint x: 393, startPoint y: 284, endPoint x: 355, endPoint y: 327, distance: 56.8
drag, startPoint x: 344, startPoint y: 423, endPoint x: 339, endPoint y: 304, distance: 118.9
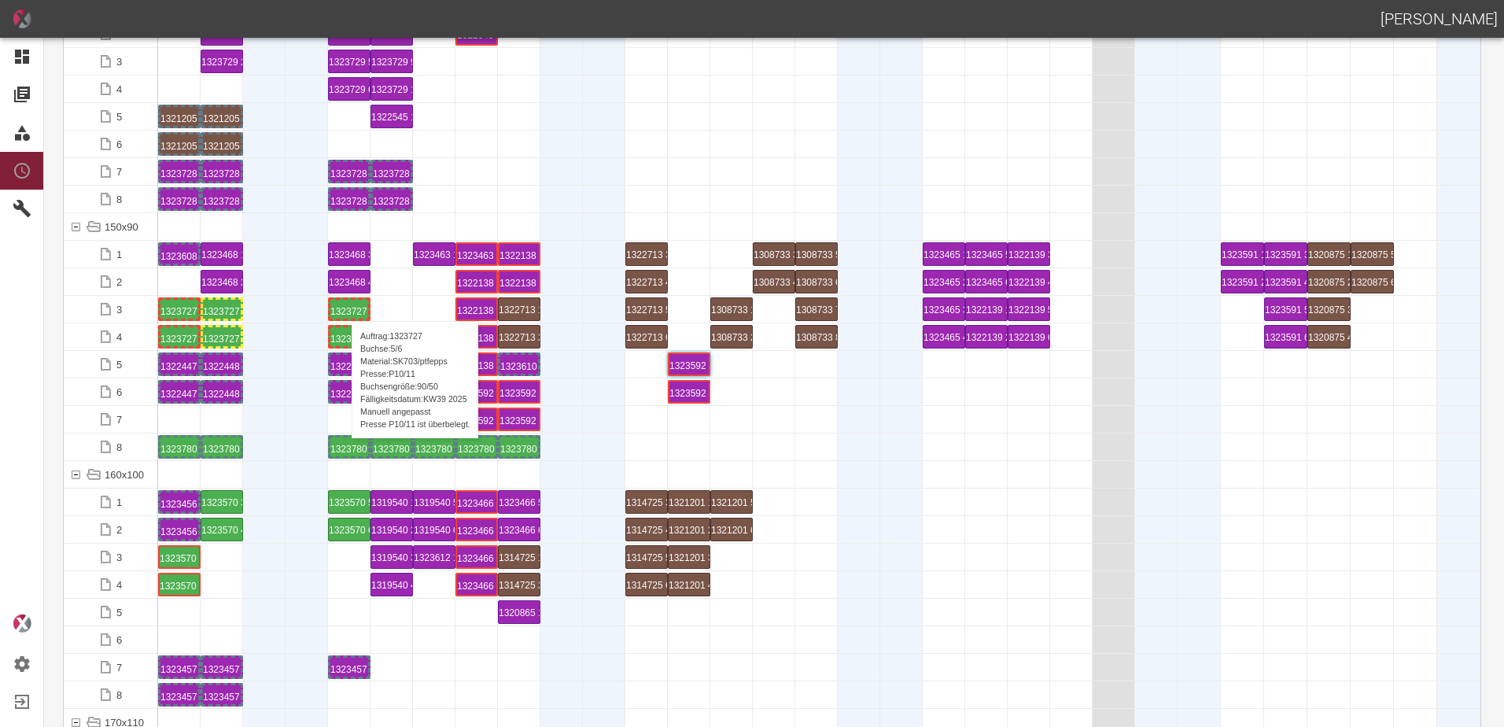
click at [344, 308] on div "1323727 5 P10/11" at bounding box center [349, 309] width 38 height 19
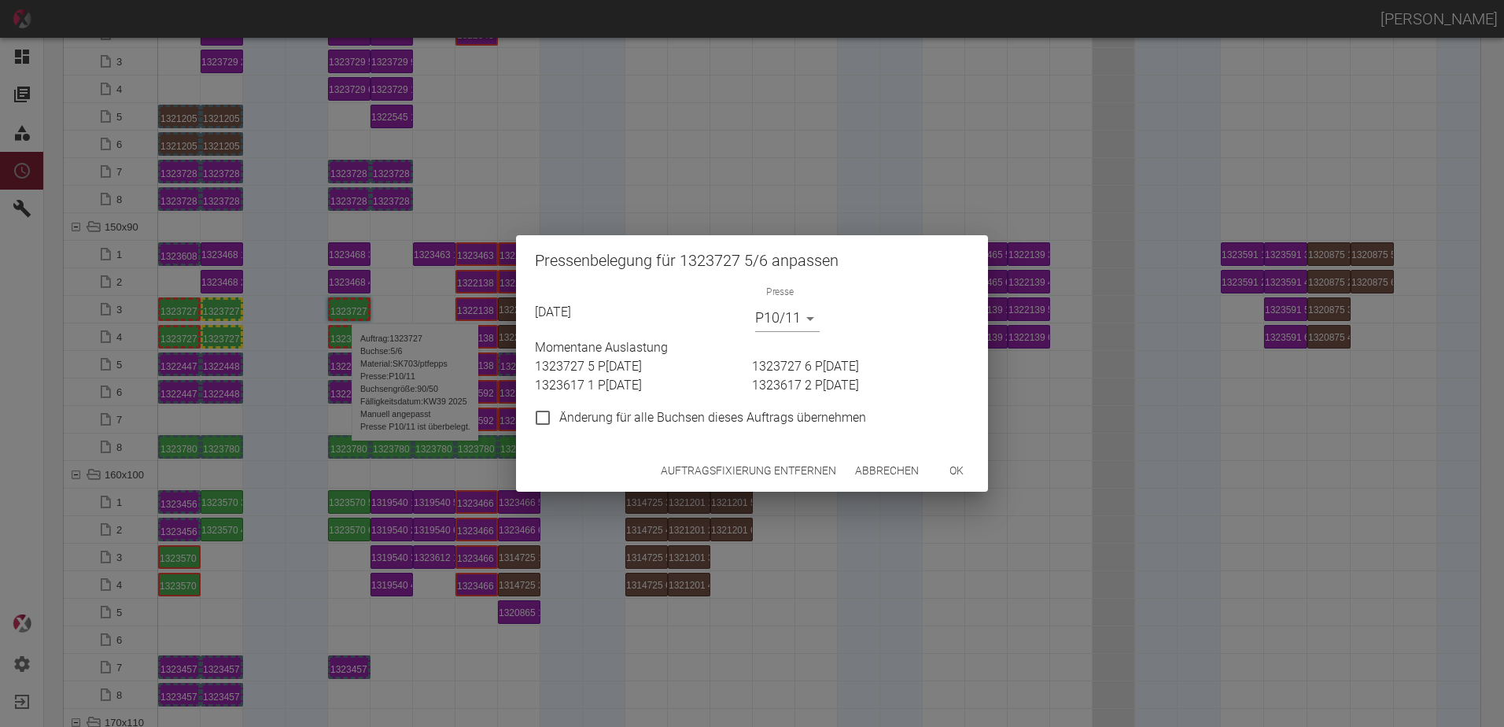
click at [795, 312] on body "[PERSON_NAME] Dashboard Aufträge Materialien Planung Maschinen Einstellungen Au…" at bounding box center [752, 363] width 1504 height 727
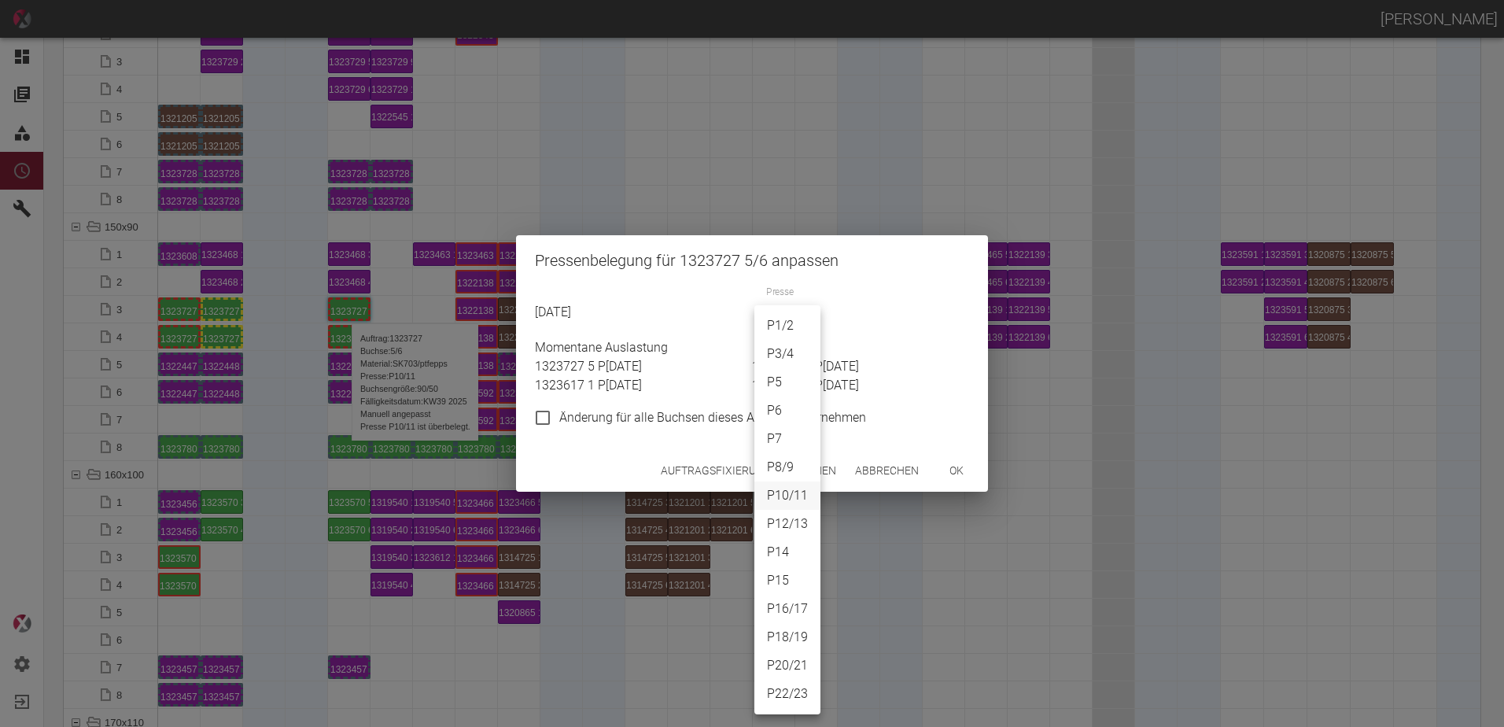
click at [788, 327] on li "P1/2" at bounding box center [788, 326] width 66 height 28
type input "P1/2"
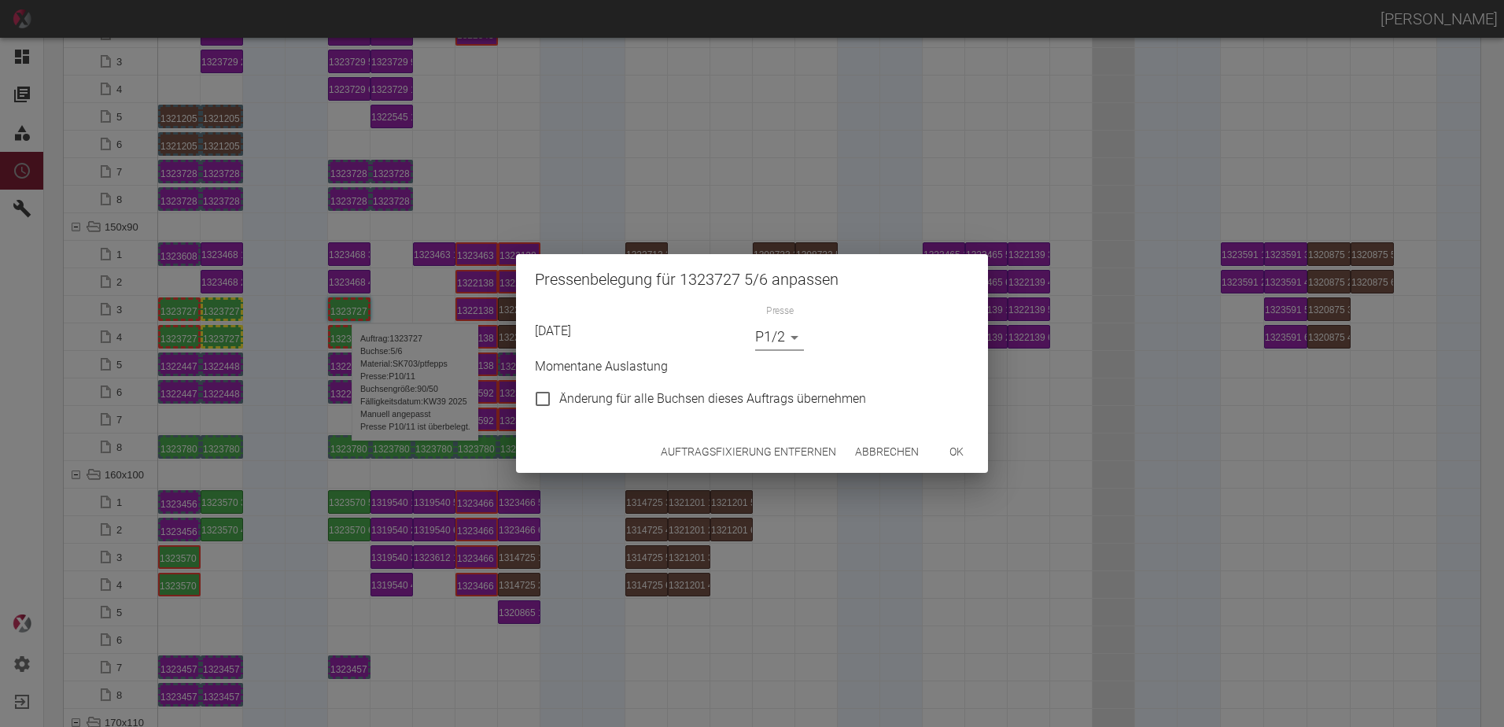
click at [547, 406] on input "Änderung für alle Buchsen dieses Auftrags übernehmen" at bounding box center [542, 398] width 33 height 33
checkbox input "true"
click at [965, 456] on button "ok" at bounding box center [957, 451] width 50 height 29
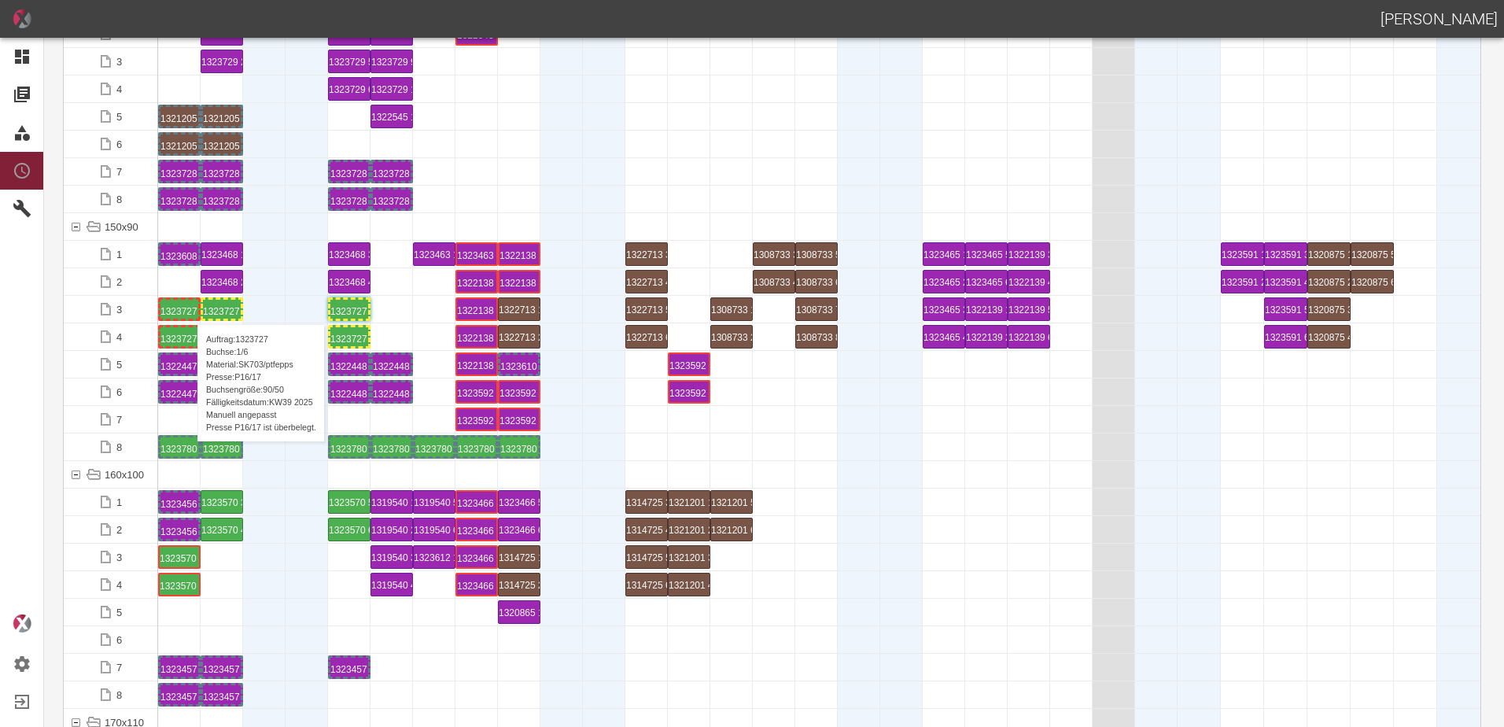
click at [190, 308] on div "1323727 1 P16/17" at bounding box center [180, 309] width 38 height 19
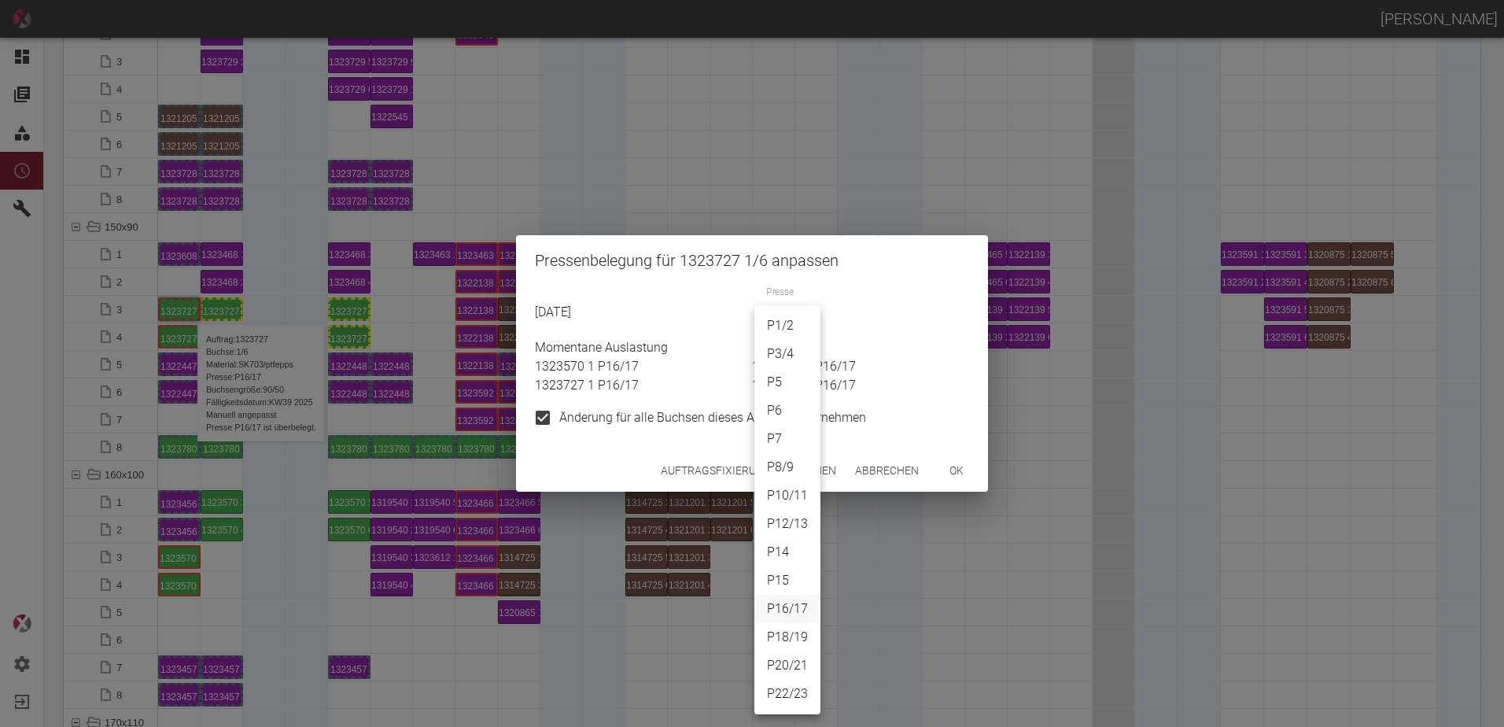
click at [817, 328] on body "[PERSON_NAME] Dashboard Aufträge Materialien Planung Maschinen Einstellungen Au…" at bounding box center [752, 363] width 1504 height 727
click at [787, 323] on li "P1/2" at bounding box center [788, 326] width 66 height 28
type input "P1/2"
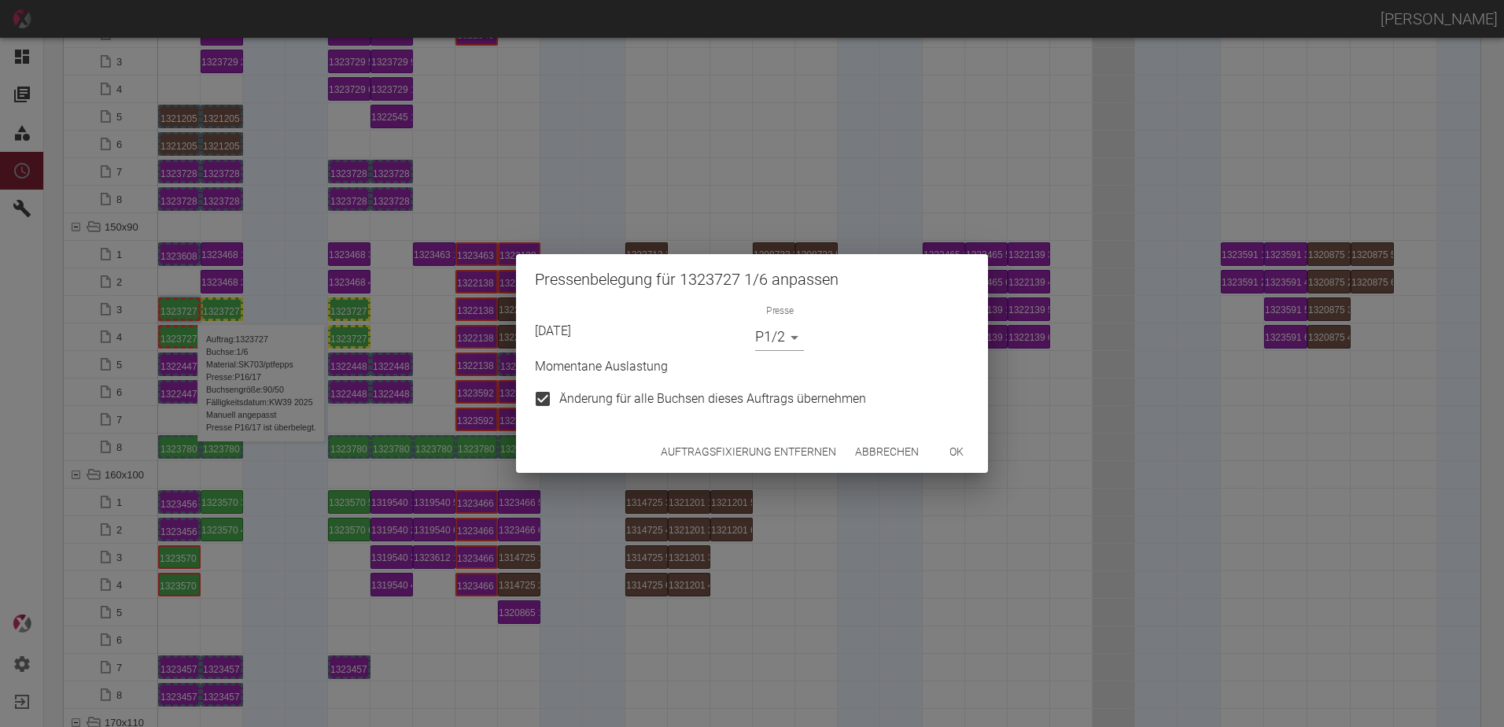
click at [977, 469] on div "Auftragsfixierung entfernen Abbrechen ok" at bounding box center [752, 452] width 472 height 42
click at [965, 460] on button "ok" at bounding box center [957, 451] width 50 height 29
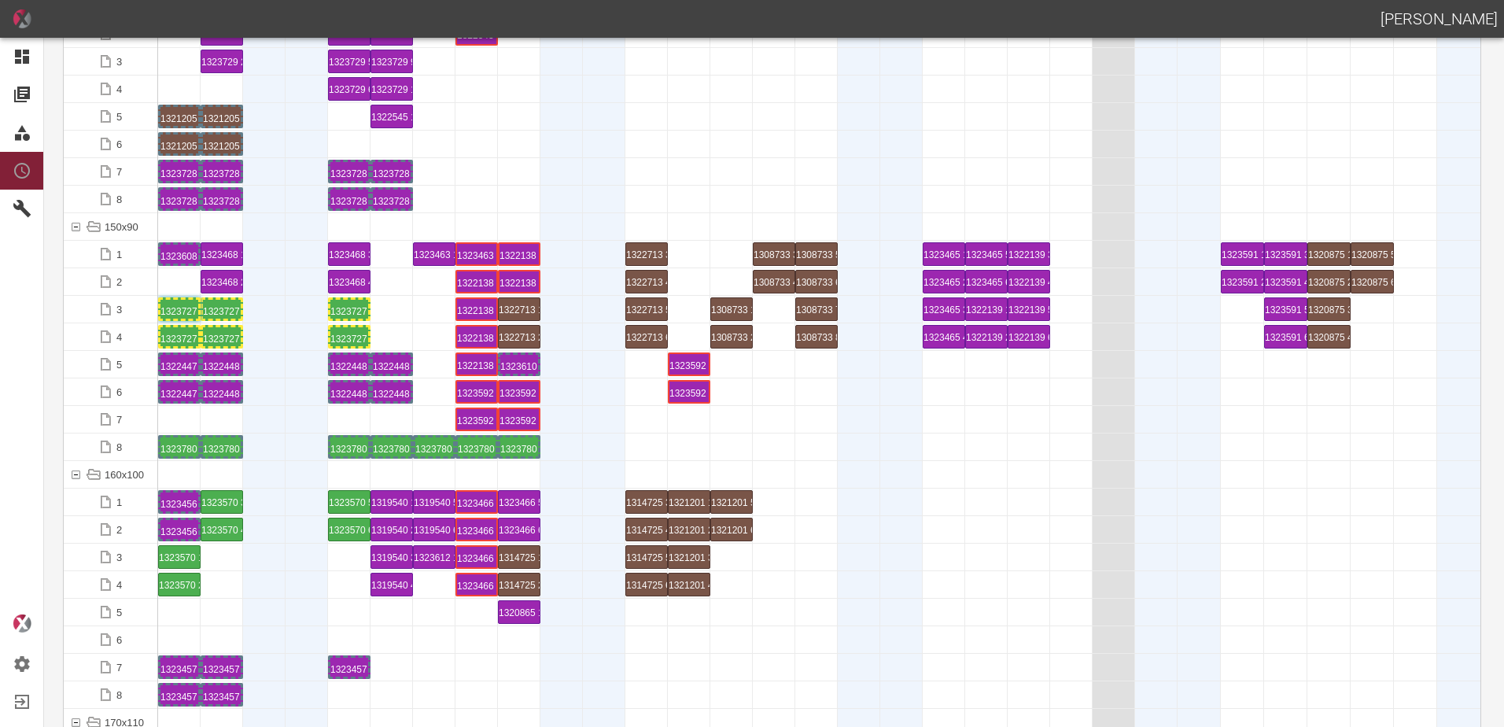
click at [276, 366] on div at bounding box center [264, 364] width 42 height 27
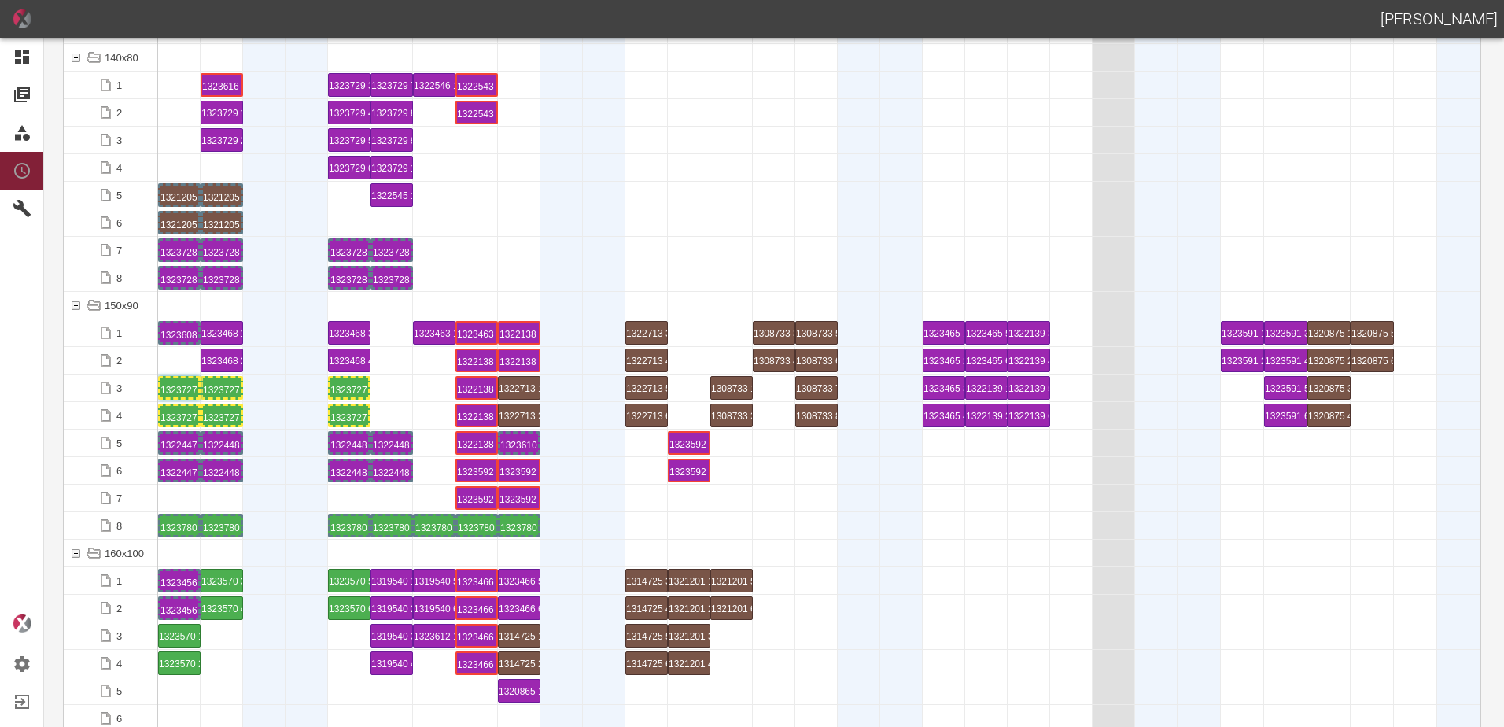
scroll to position [3305, 0]
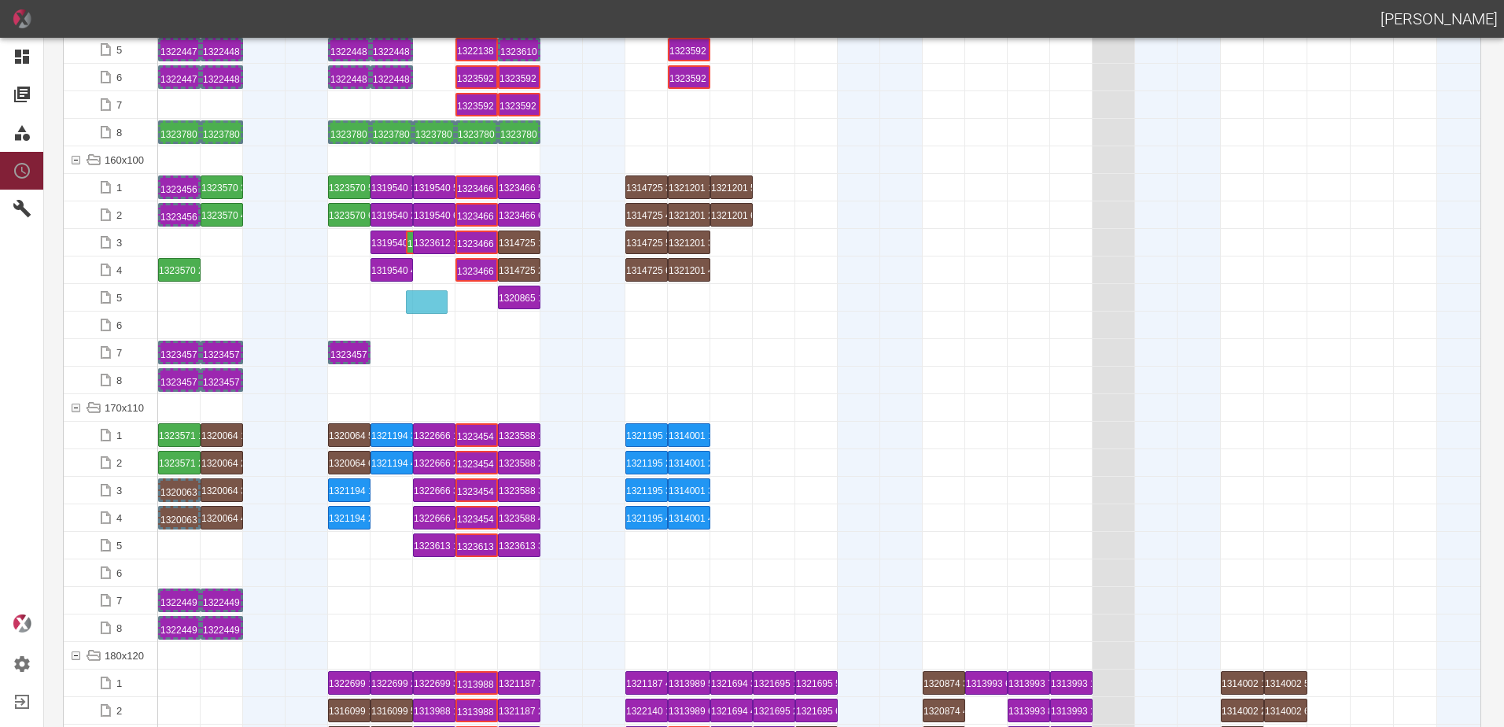
drag, startPoint x: 180, startPoint y: 238, endPoint x: 427, endPoint y: 289, distance: 252.3
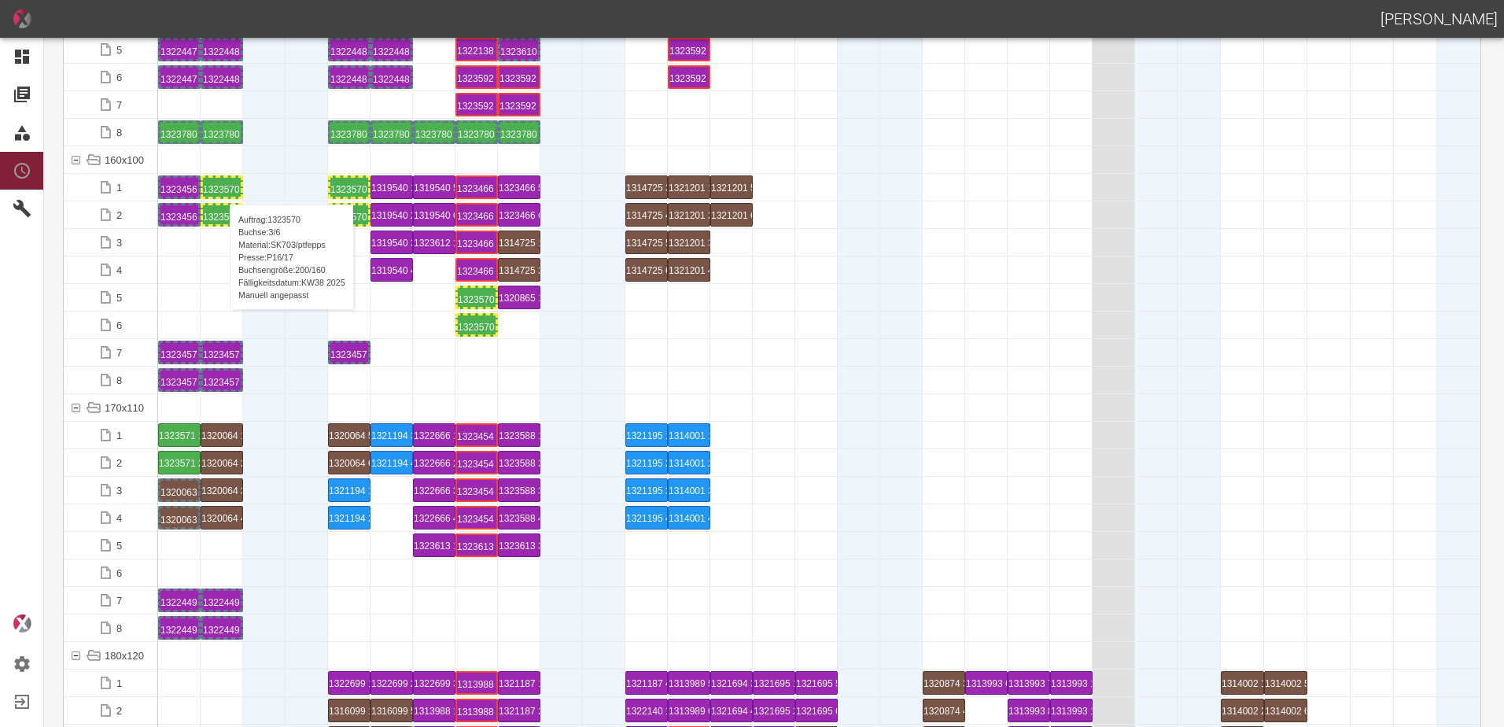
click at [222, 189] on div "1323570 3 P16/17" at bounding box center [222, 187] width 38 height 19
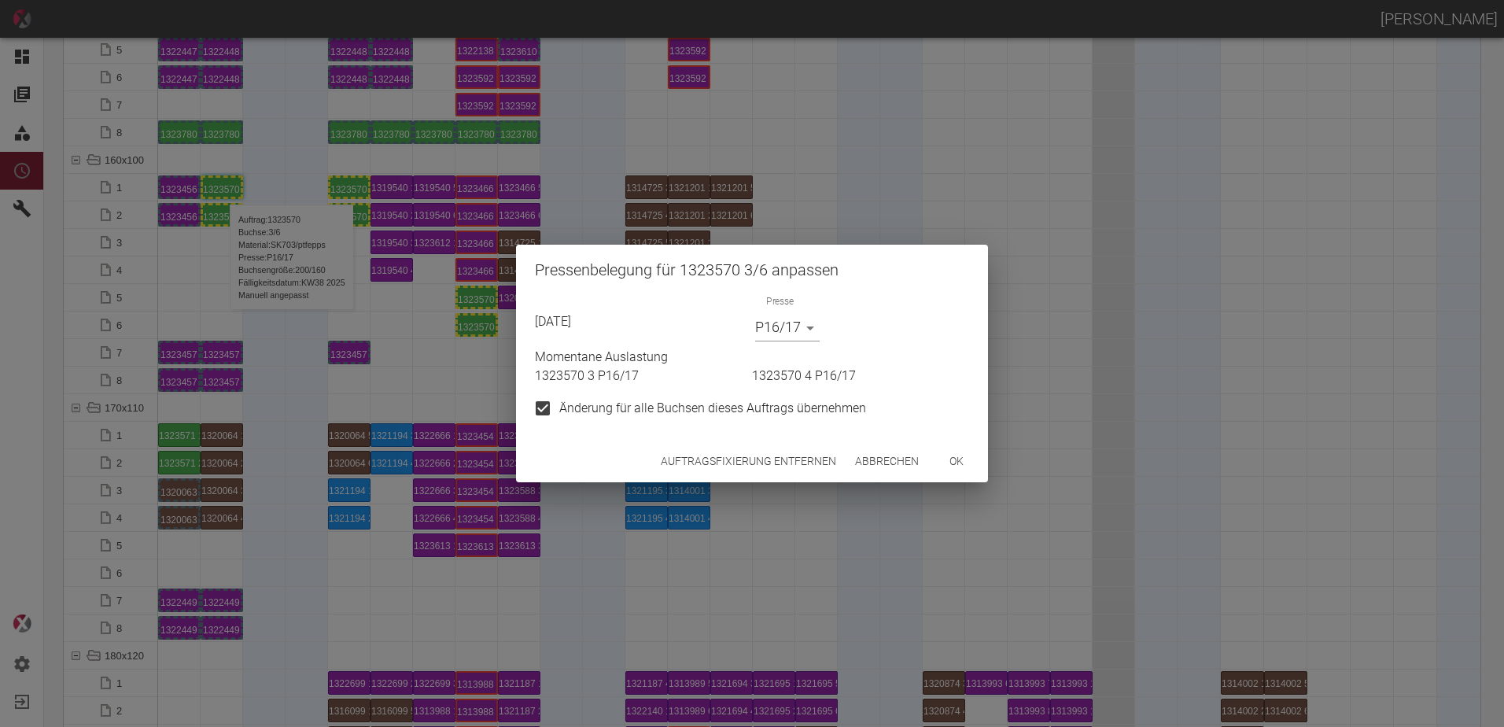
click at [733, 461] on button "Auftragsfixierung entfernen" at bounding box center [749, 461] width 188 height 29
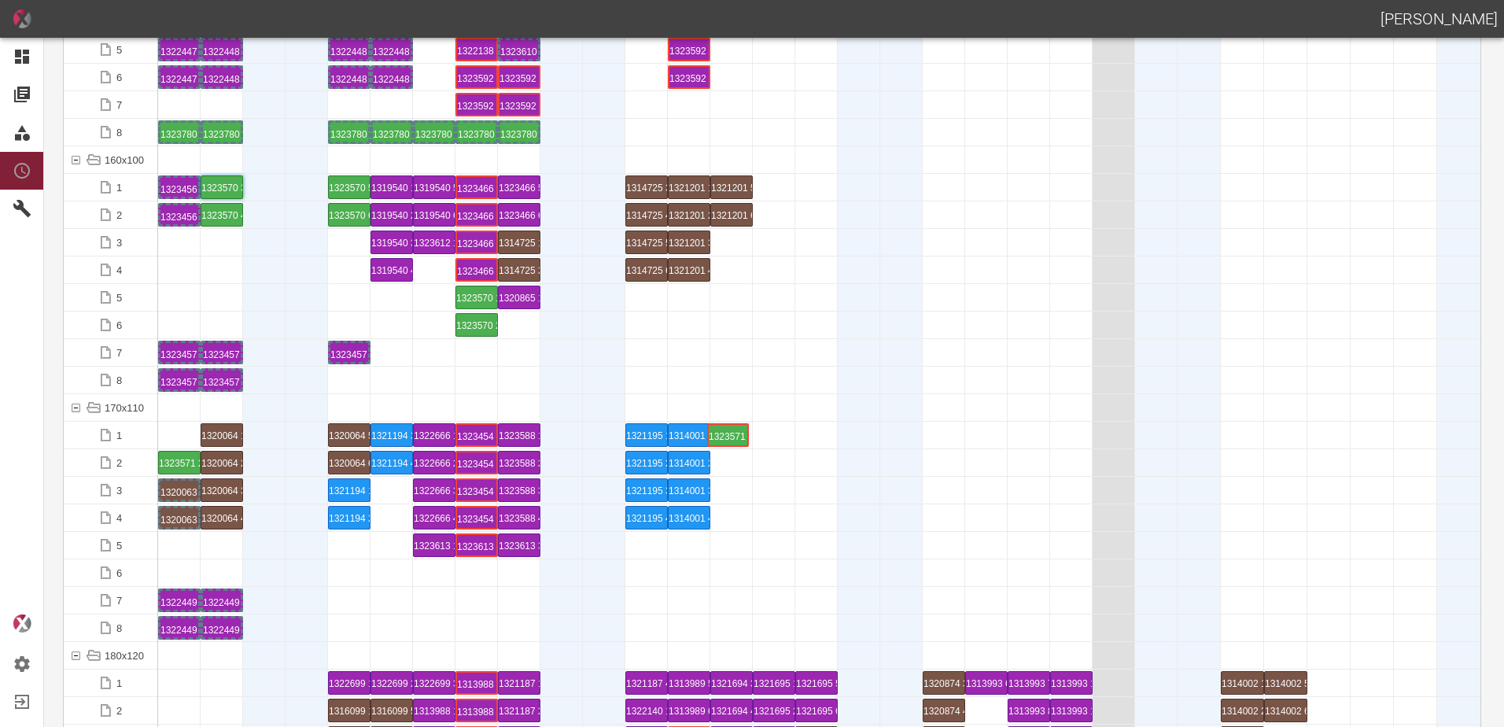
drag, startPoint x: 175, startPoint y: 433, endPoint x: 716, endPoint y: 422, distance: 540.6
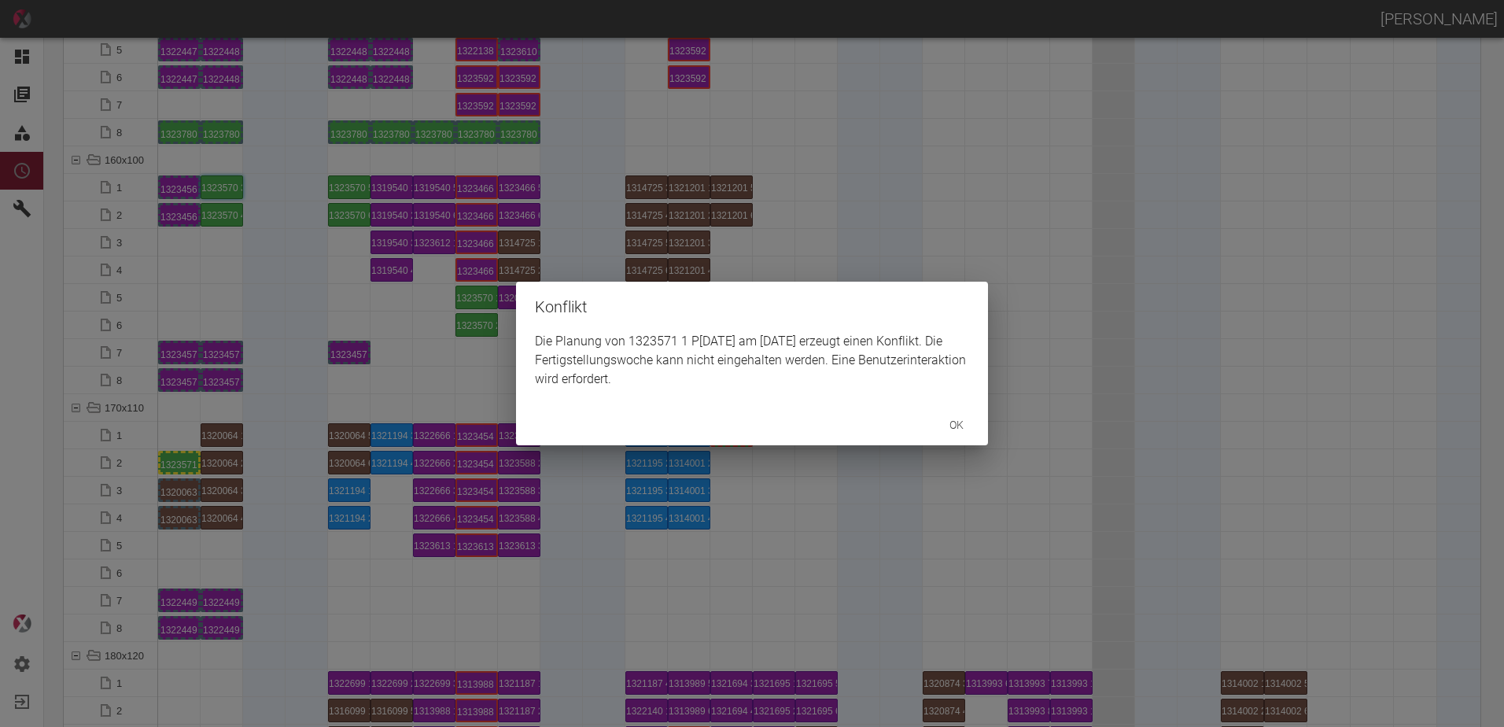
click at [178, 475] on div "Konflikt Die Planung von 1323571 1 P10/11 am 24.9.2025 erzeugt einen Konflikt. …" at bounding box center [752, 363] width 1504 height 727
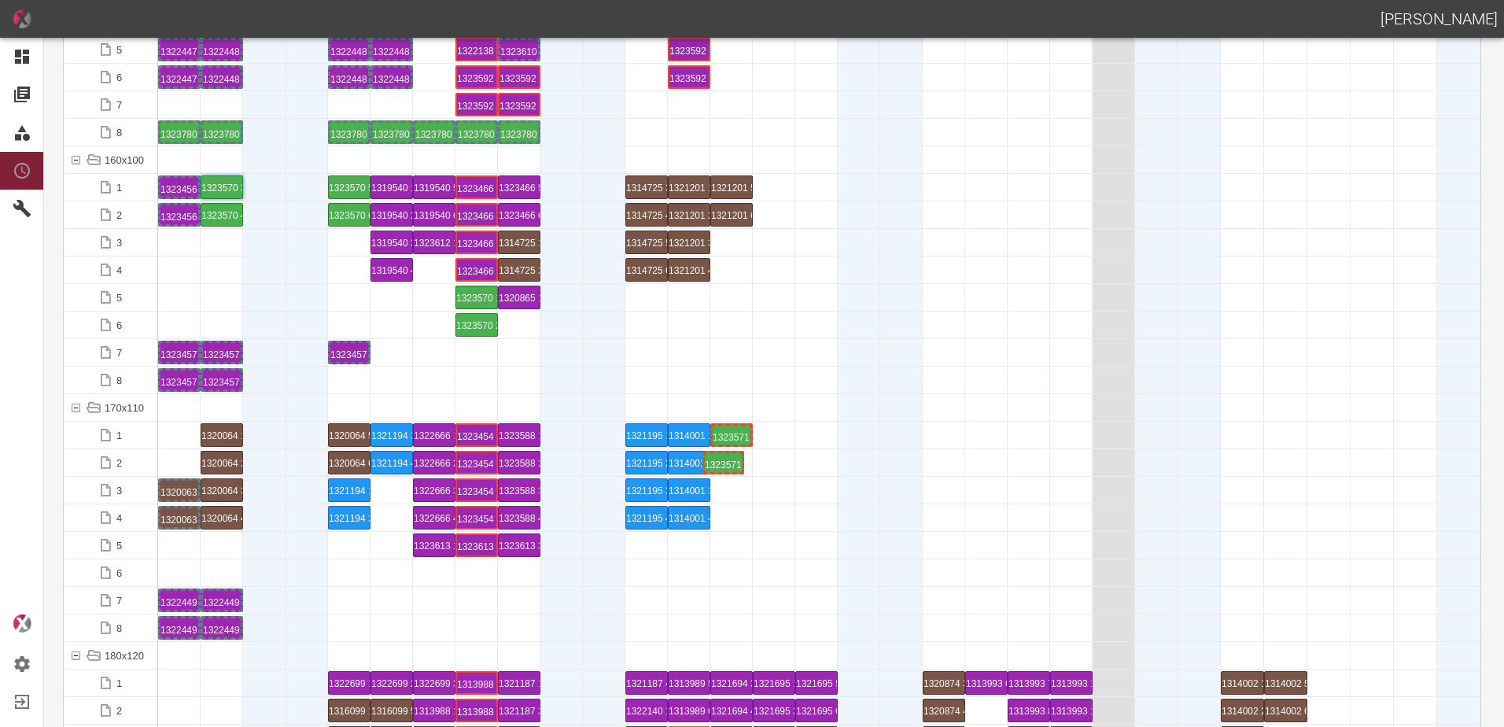
drag, startPoint x: 180, startPoint y: 471, endPoint x: 725, endPoint y: 446, distance: 545.0
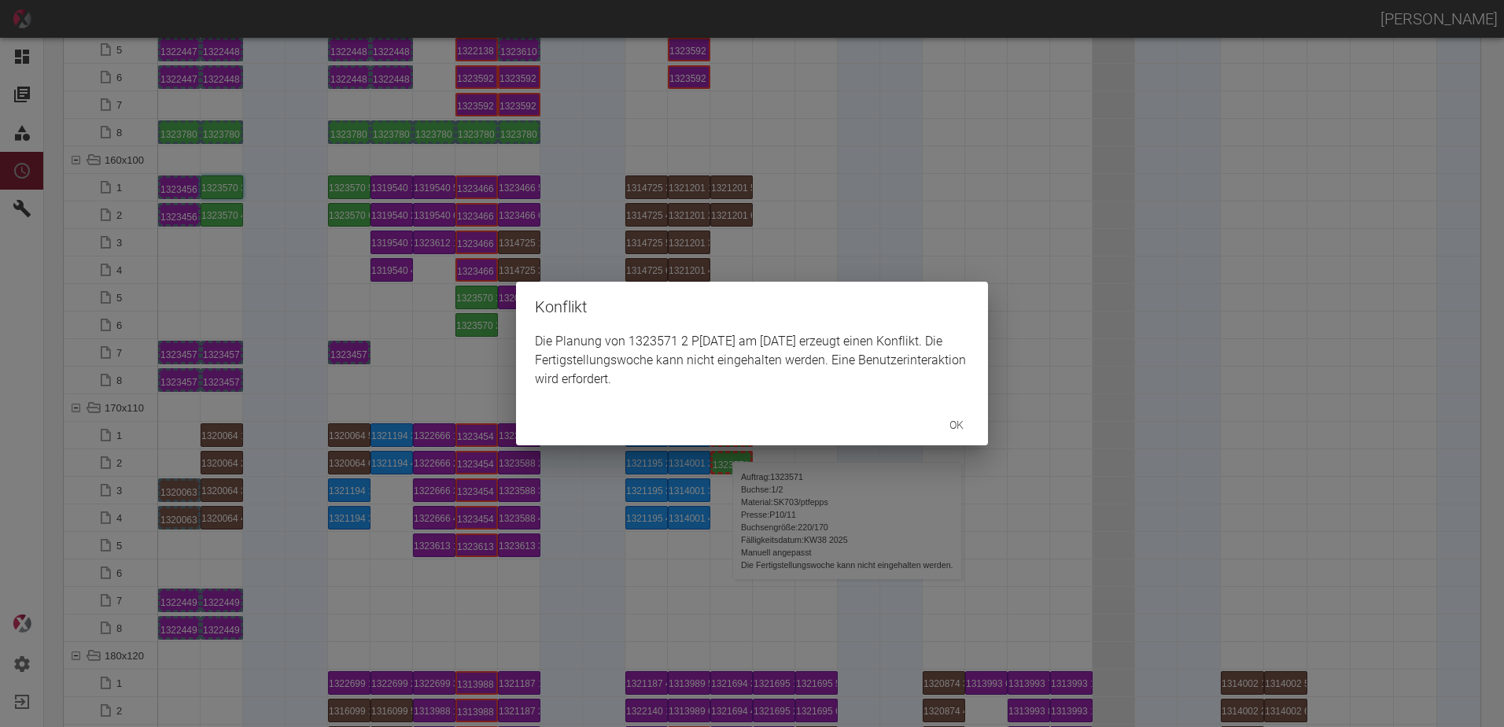
click at [728, 520] on div "Konflikt Die Planung von 1323571 2 P10/11 am 24.9.2025 erzeugt einen Konflikt. …" at bounding box center [752, 363] width 1504 height 727
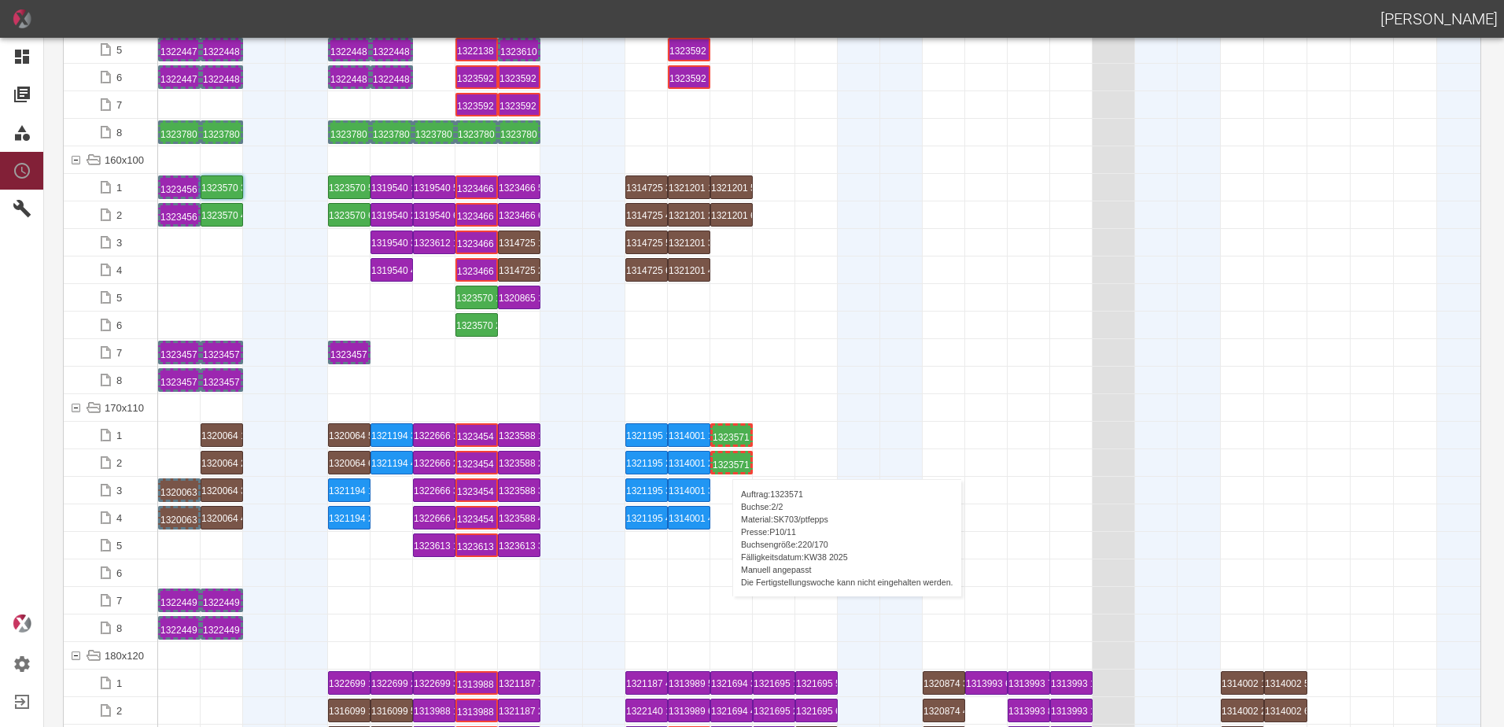
click at [725, 463] on div "1323571 2 P[DATE]" at bounding box center [732, 462] width 38 height 19
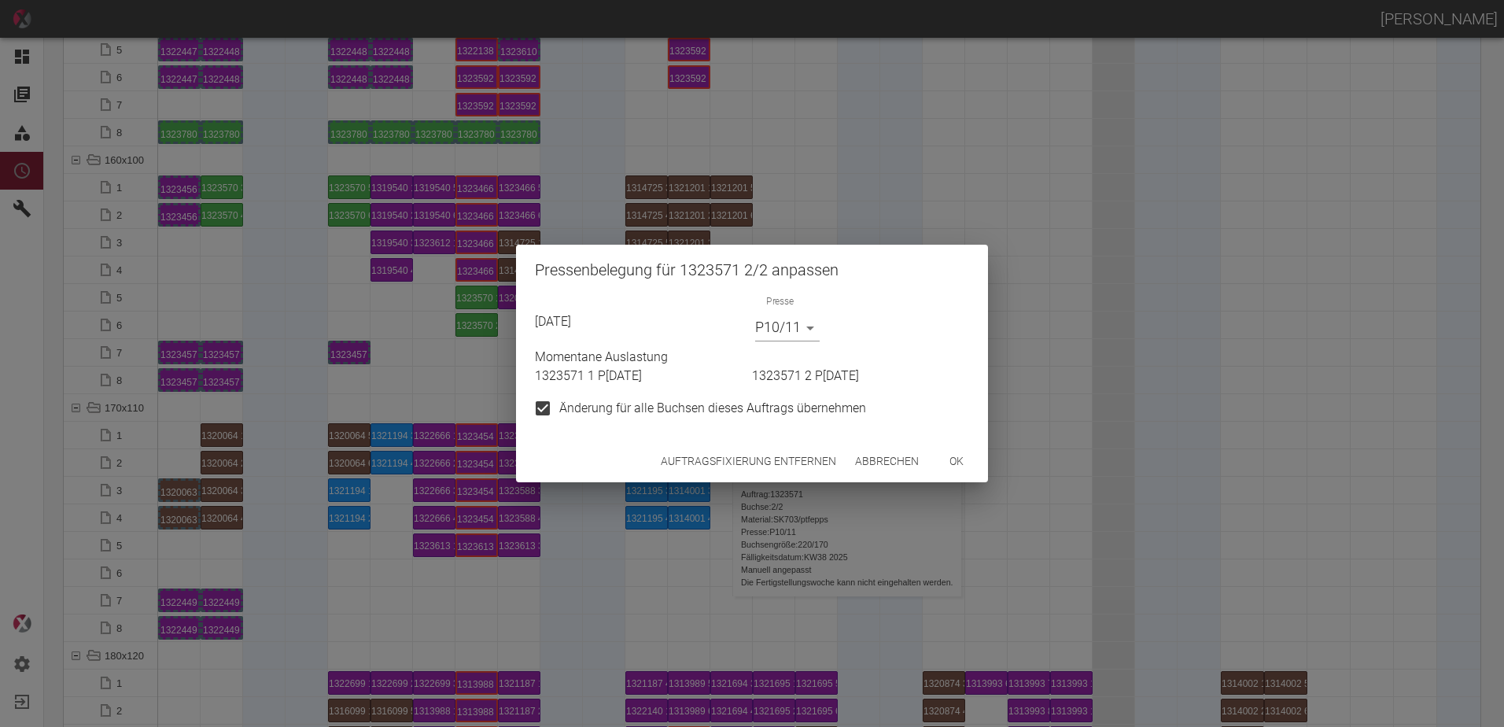
click at [725, 459] on button "Auftragsfixierung entfernen" at bounding box center [749, 461] width 188 height 29
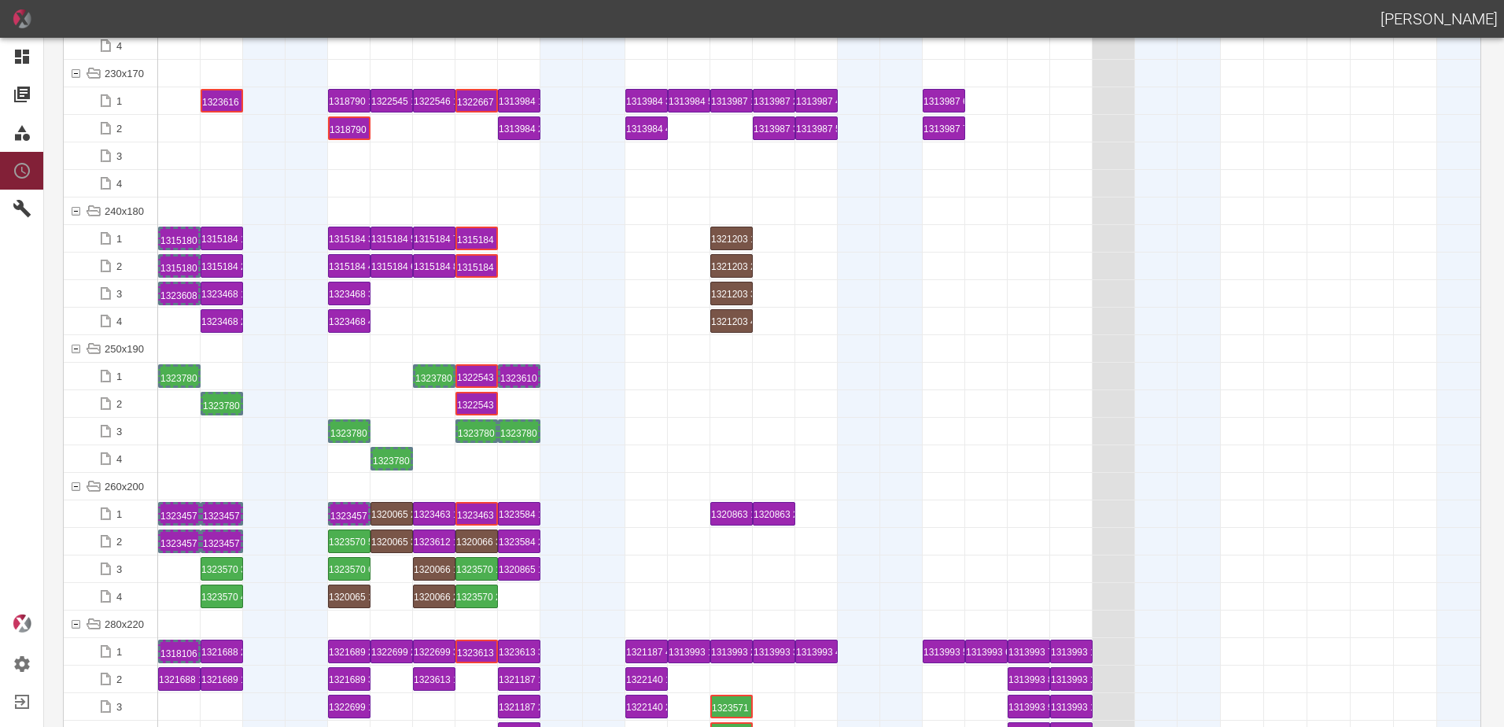
scroll to position [4799, 0]
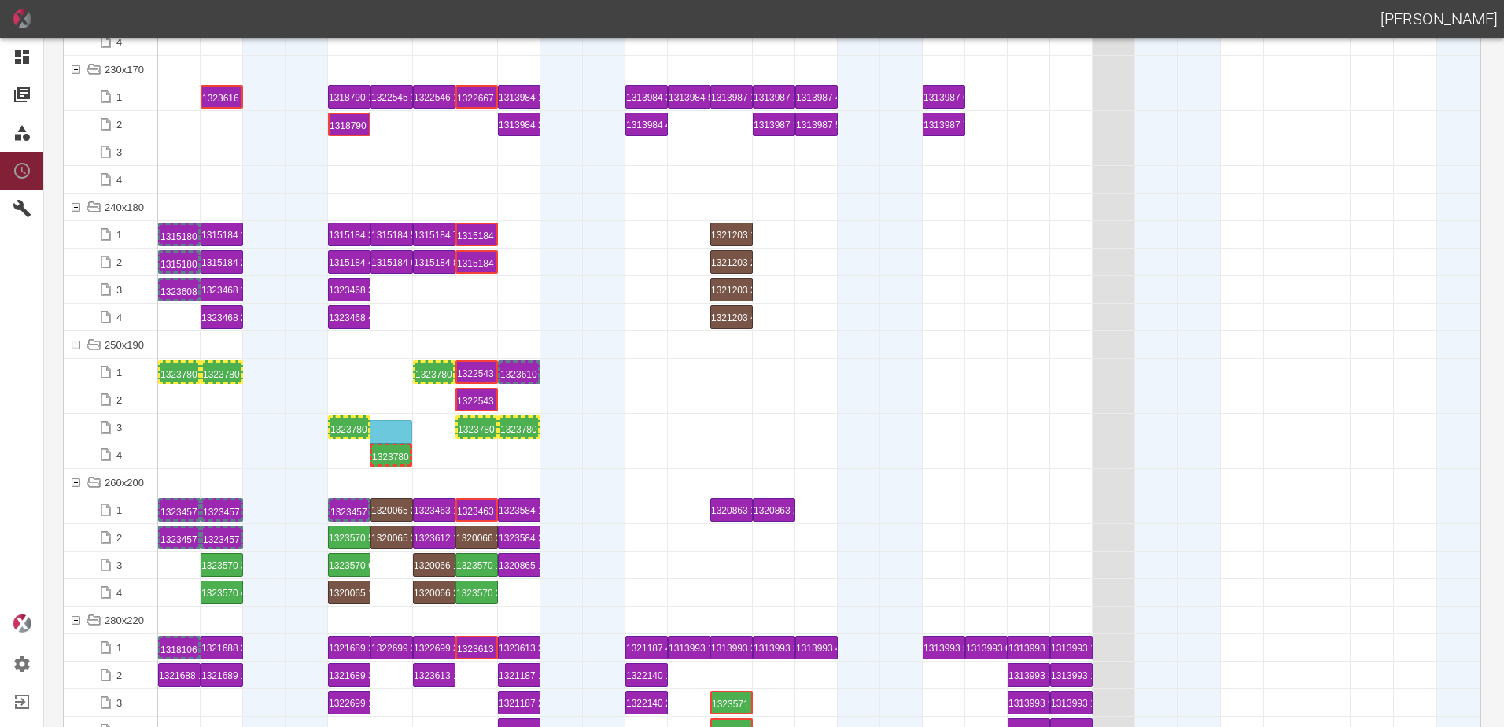
drag, startPoint x: 402, startPoint y: 452, endPoint x: 401, endPoint y: 419, distance: 33.1
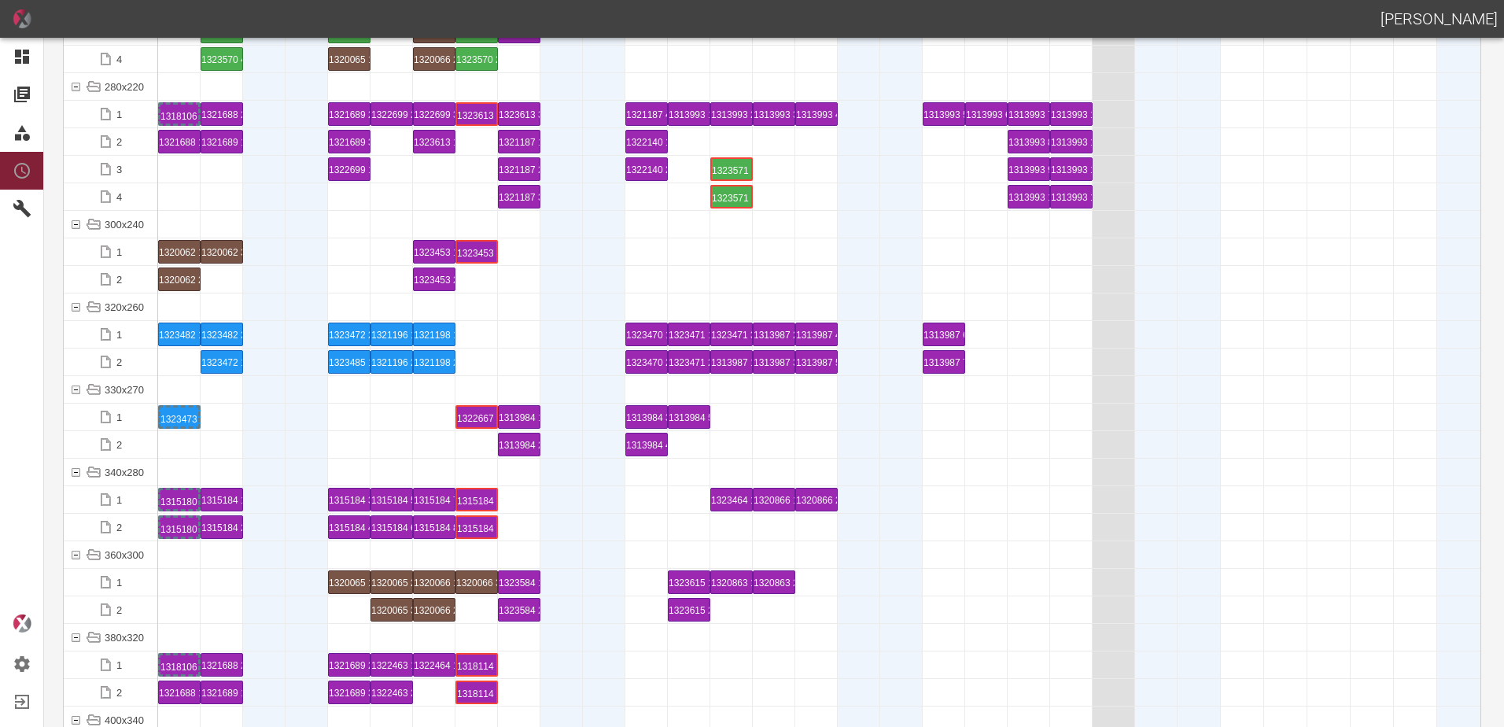
scroll to position [5350, 0]
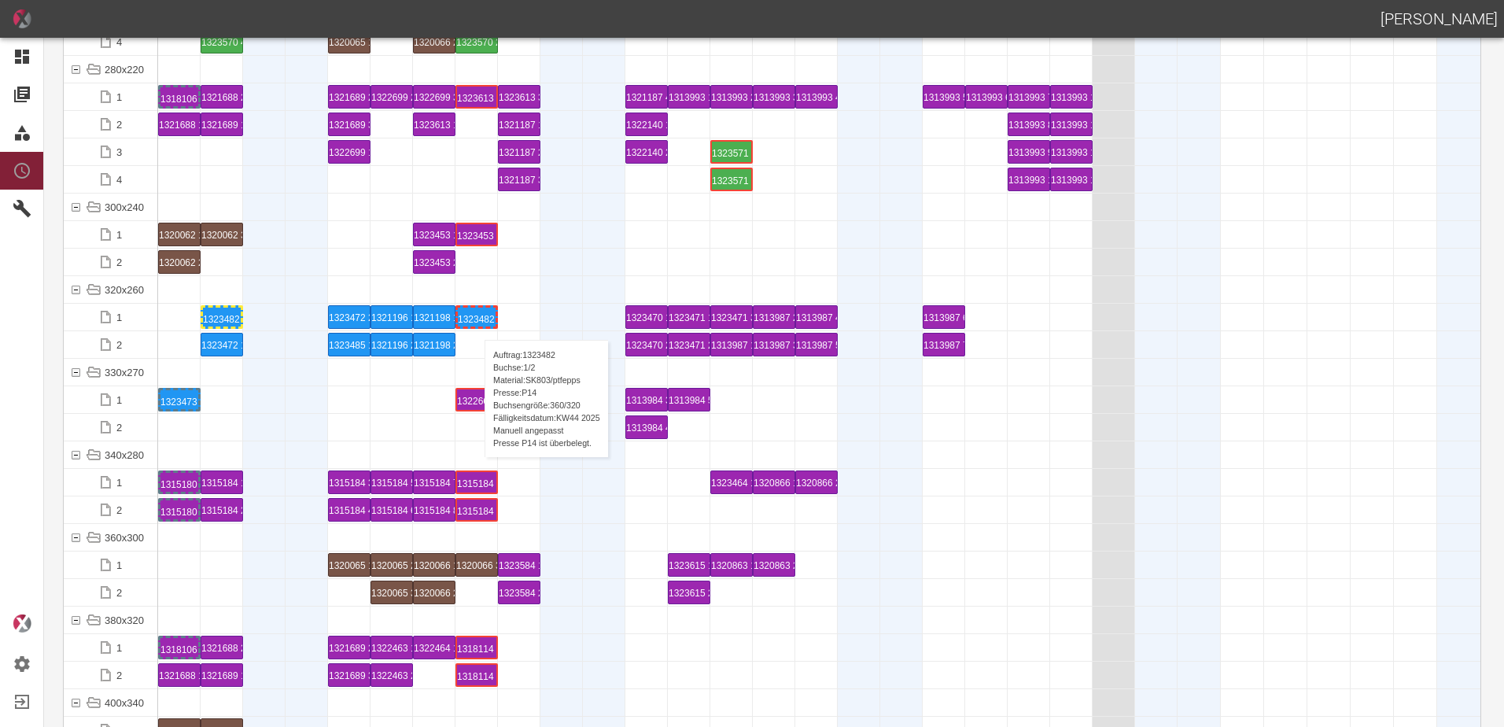
click at [477, 324] on div "1323482 1 P14" at bounding box center [477, 317] width 38 height 19
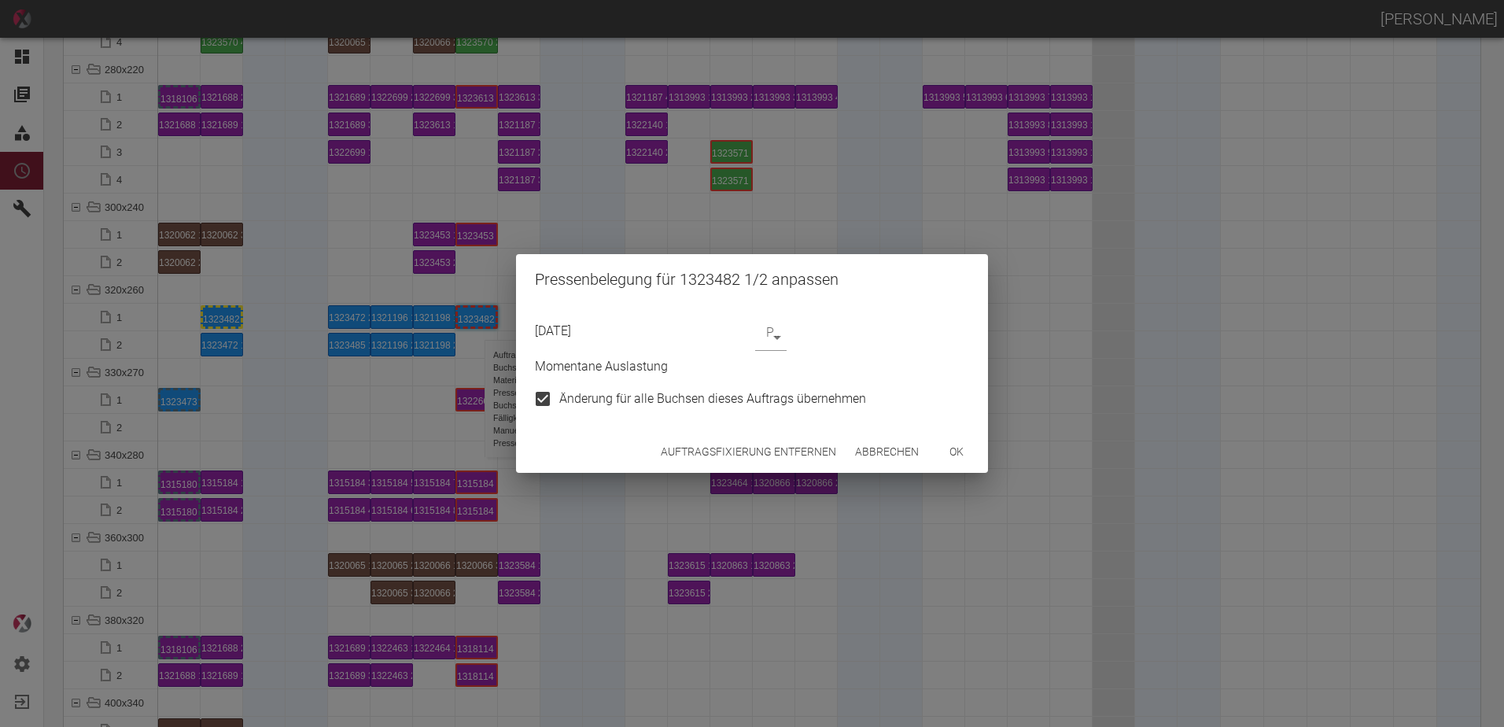
type input "P14"
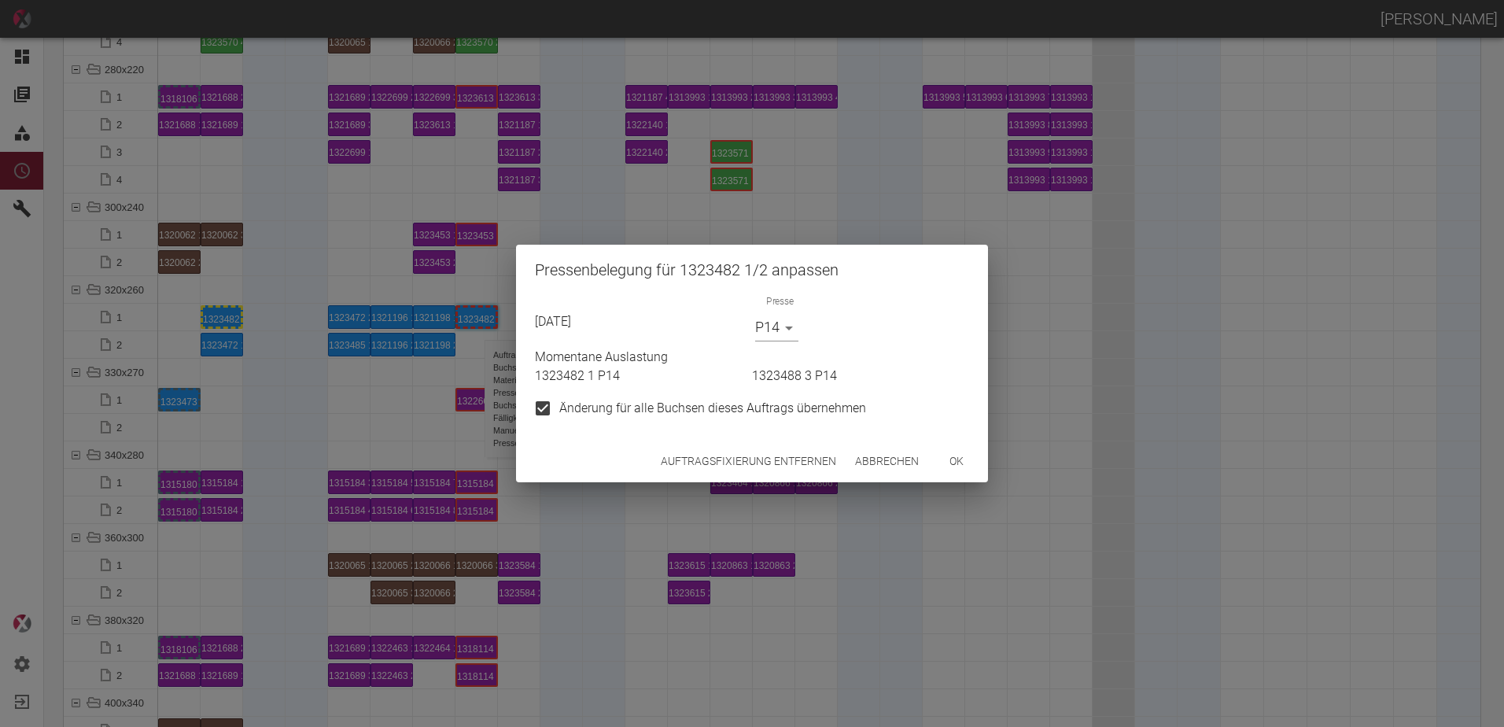
click at [714, 463] on button "Auftragsfixierung entfernen" at bounding box center [749, 461] width 188 height 29
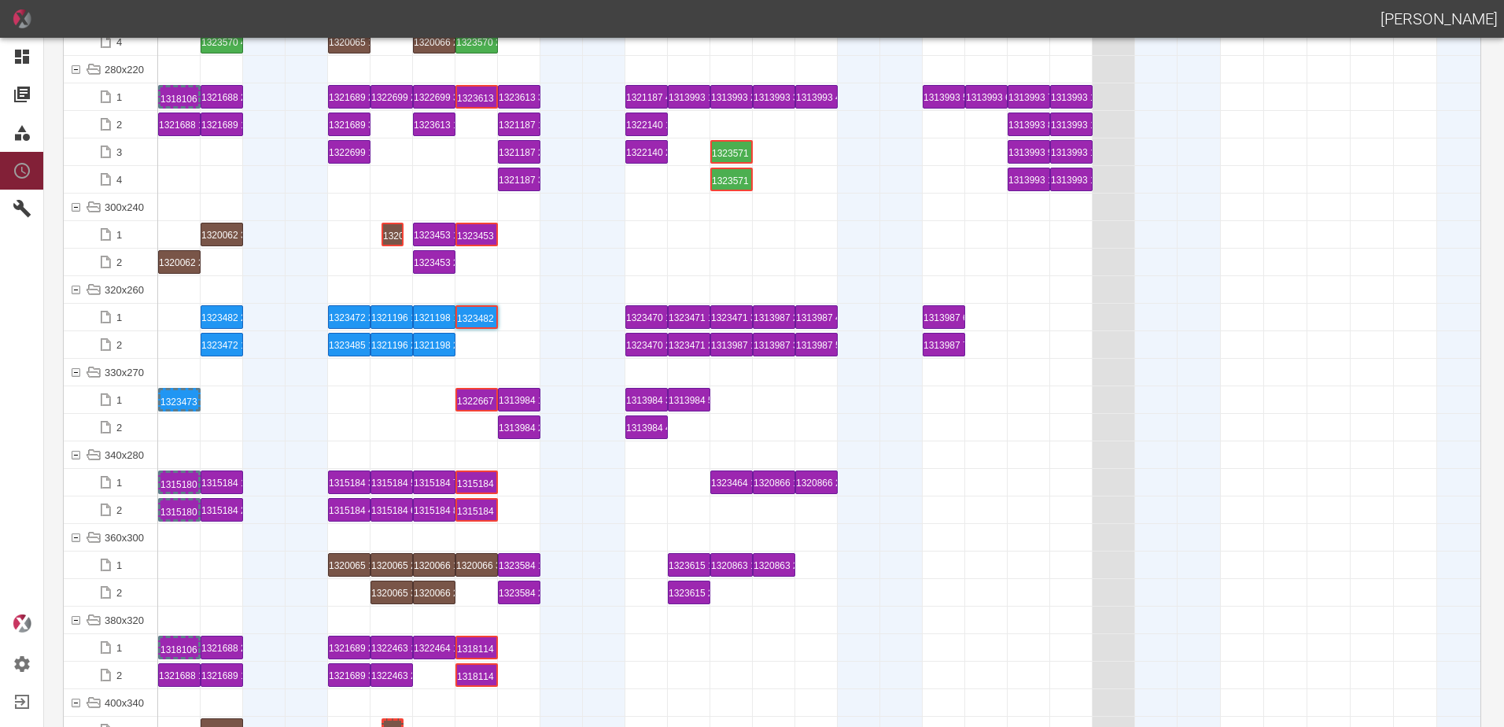
drag, startPoint x: 198, startPoint y: 236, endPoint x: 352, endPoint y: 223, distance: 153.9
drag, startPoint x: 179, startPoint y: 260, endPoint x: 371, endPoint y: 258, distance: 192.8
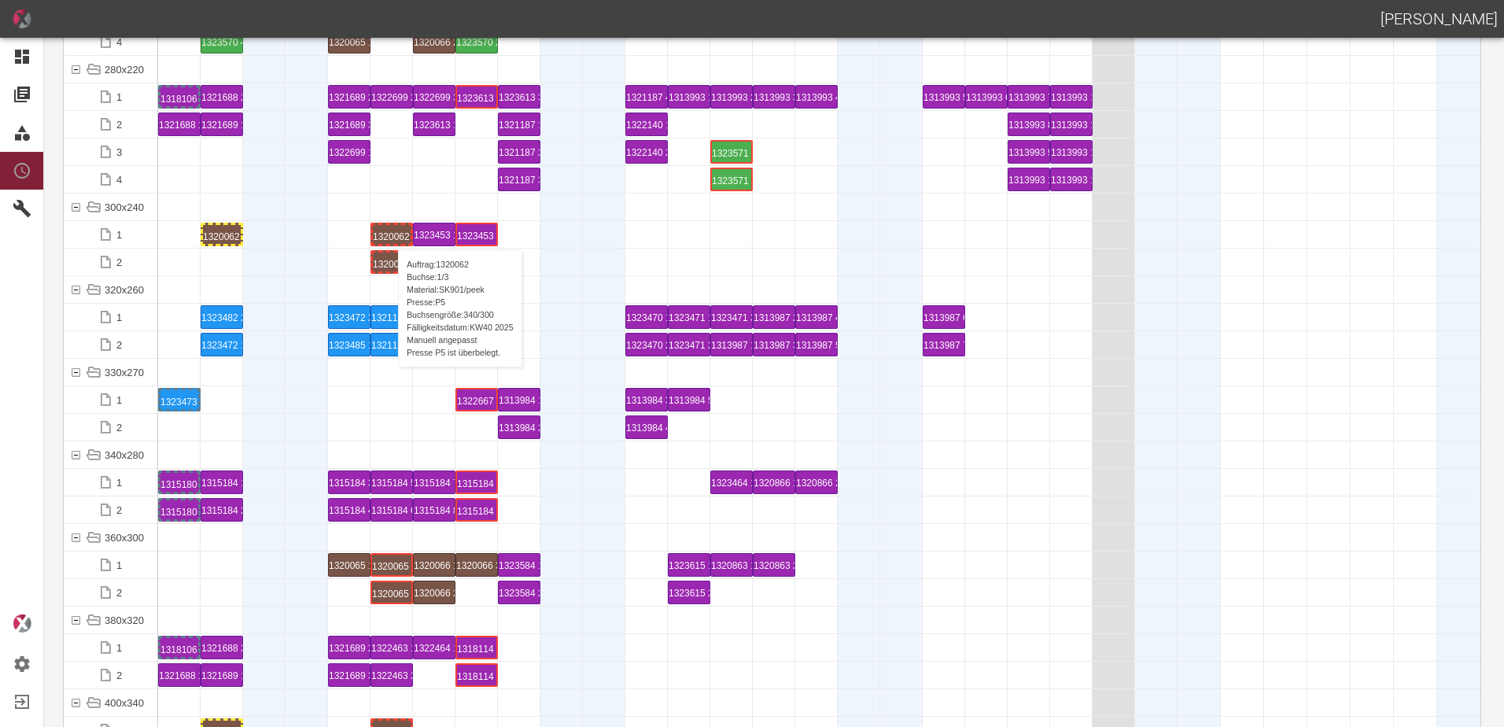
click at [390, 234] on div "1320062 1 P5" at bounding box center [392, 234] width 38 height 19
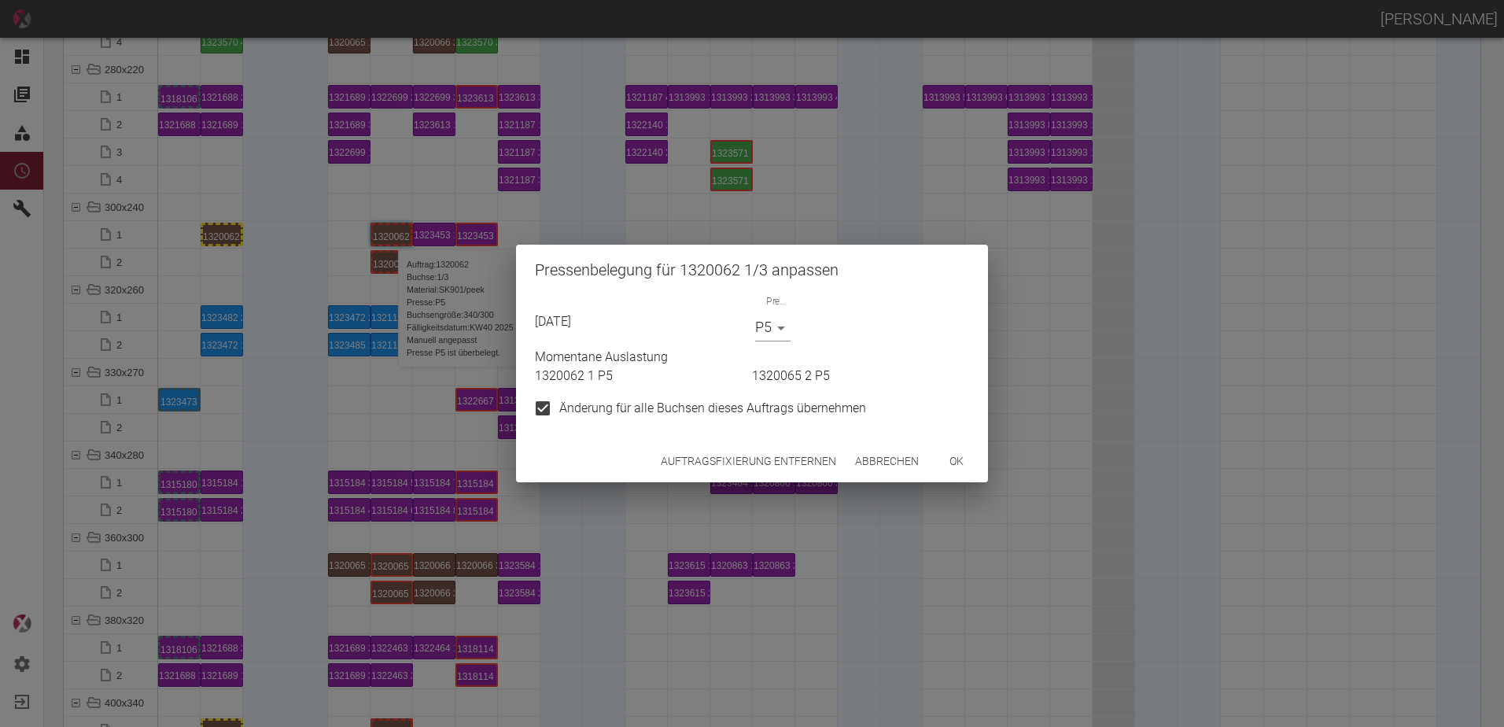
drag, startPoint x: 771, startPoint y: 441, endPoint x: 773, endPoint y: 450, distance: 9.6
click at [773, 445] on div "Auftragsfixierung entfernen Abbrechen ok" at bounding box center [752, 462] width 472 height 42
click at [773, 450] on button "Auftragsfixierung entfernen" at bounding box center [749, 461] width 188 height 29
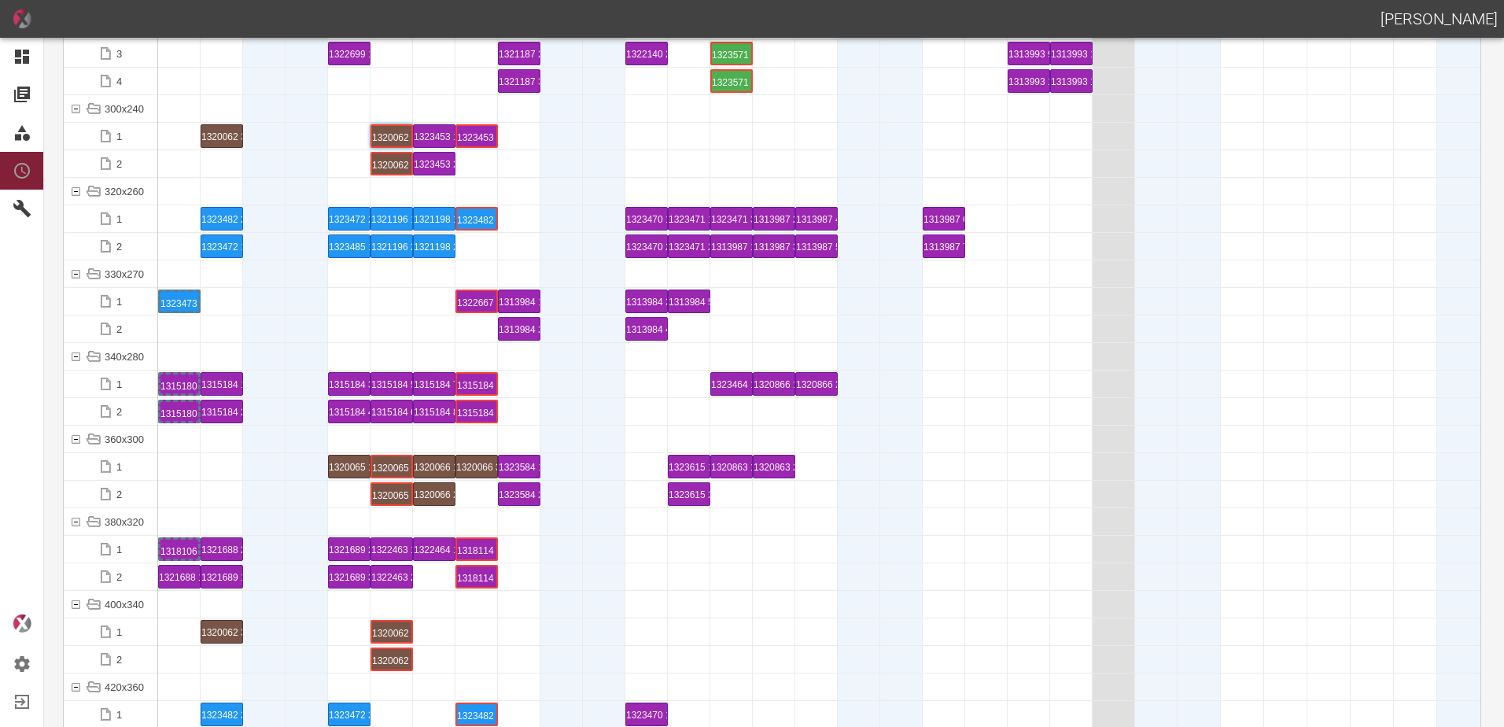
scroll to position [5586, 0]
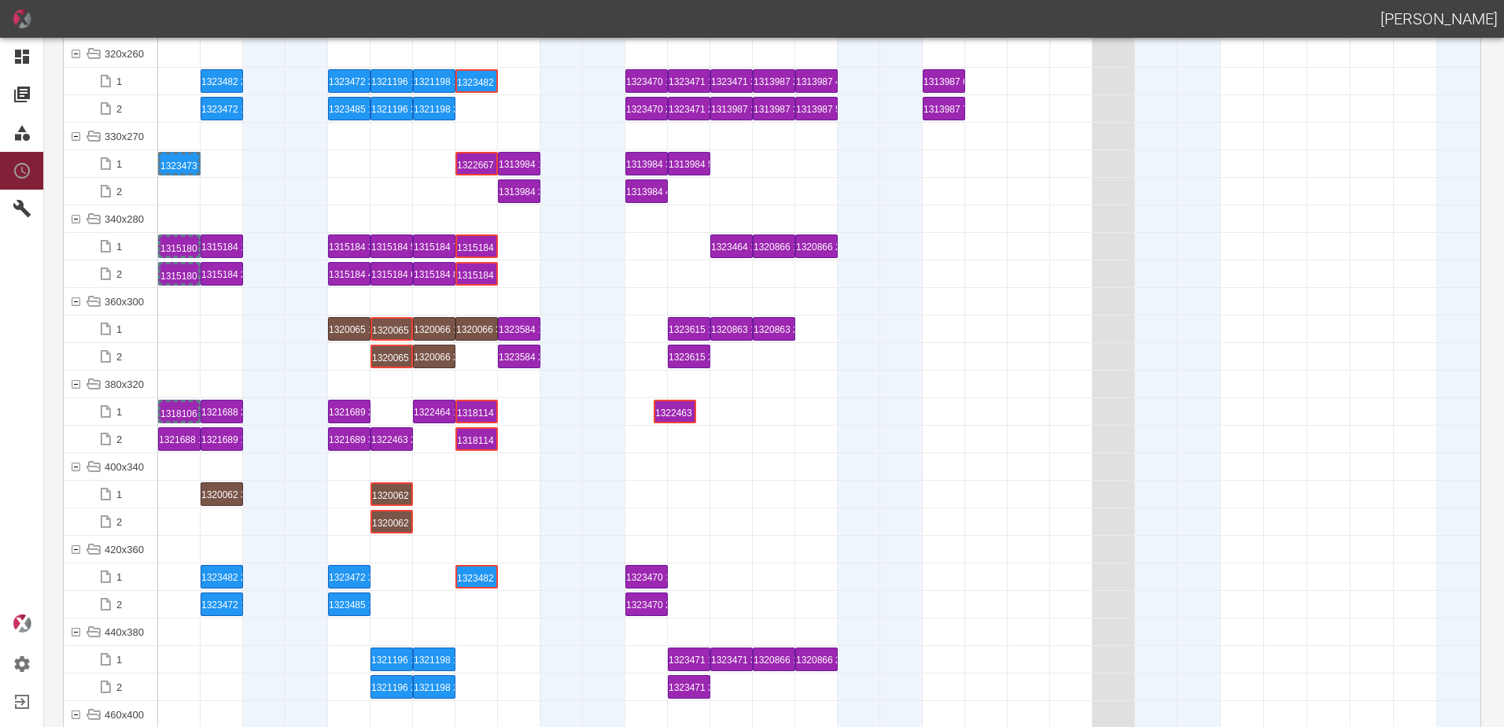
drag, startPoint x: 400, startPoint y: 407, endPoint x: 668, endPoint y: 400, distance: 268.4
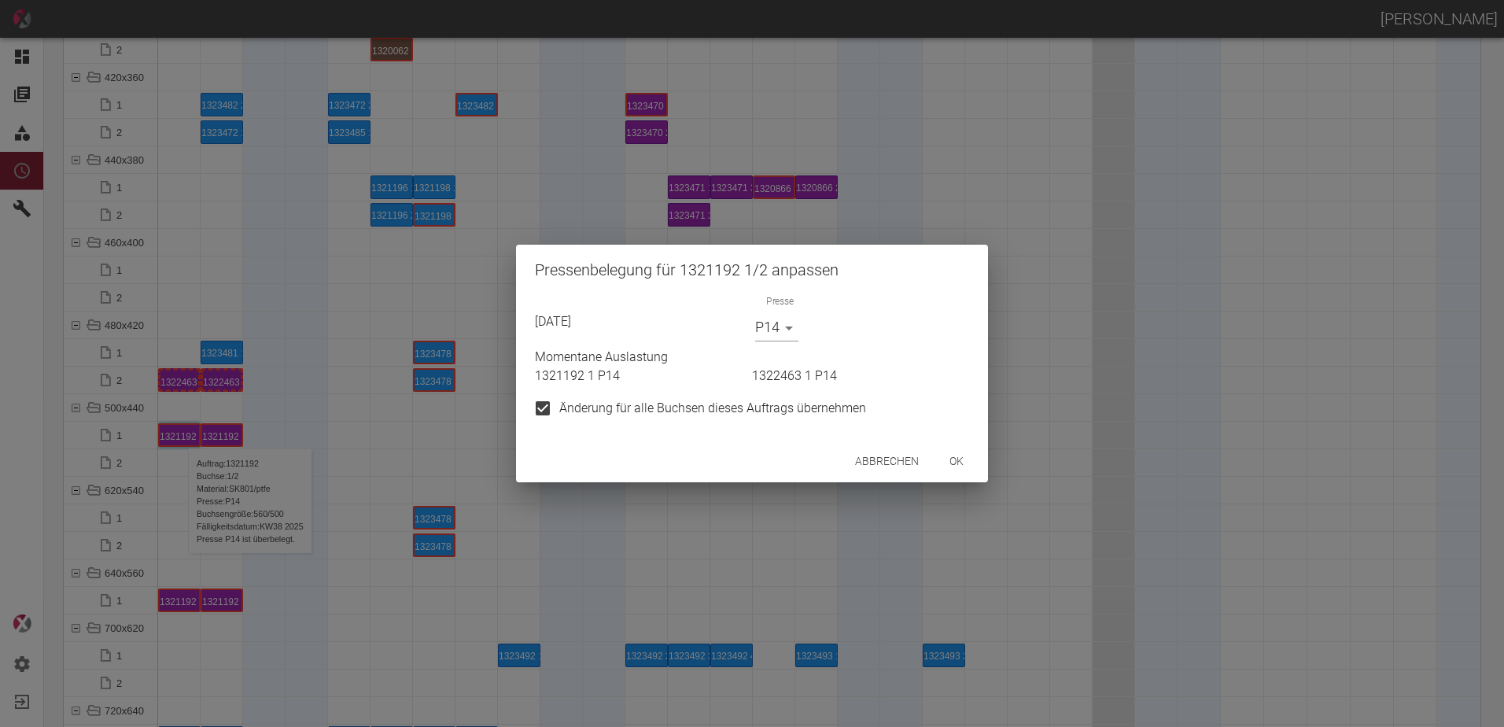
click at [777, 323] on body "[PERSON_NAME] Dashboard Aufträge Materialien Planung Maschinen Einstellungen Au…" at bounding box center [752, 363] width 1504 height 727
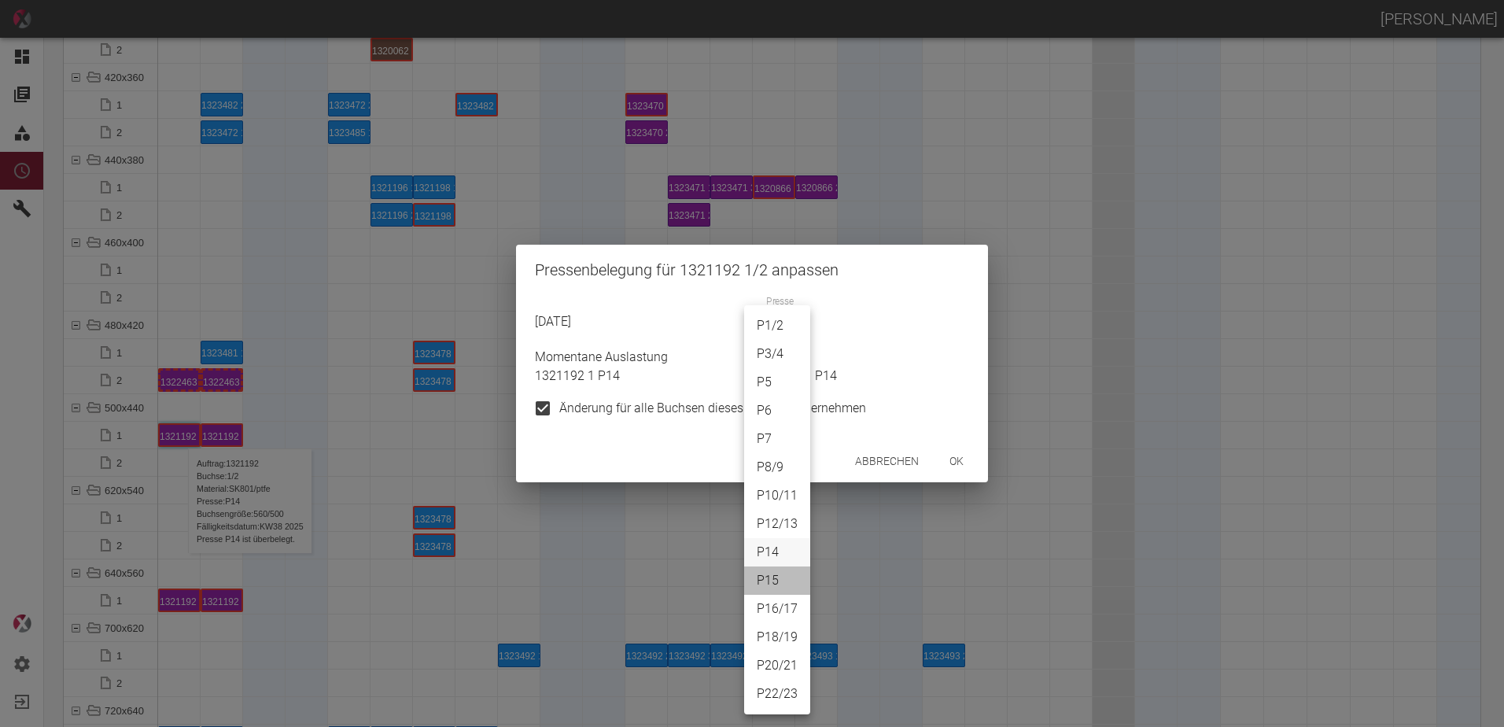
click at [771, 581] on li "P15" at bounding box center [777, 580] width 66 height 28
type input "P15"
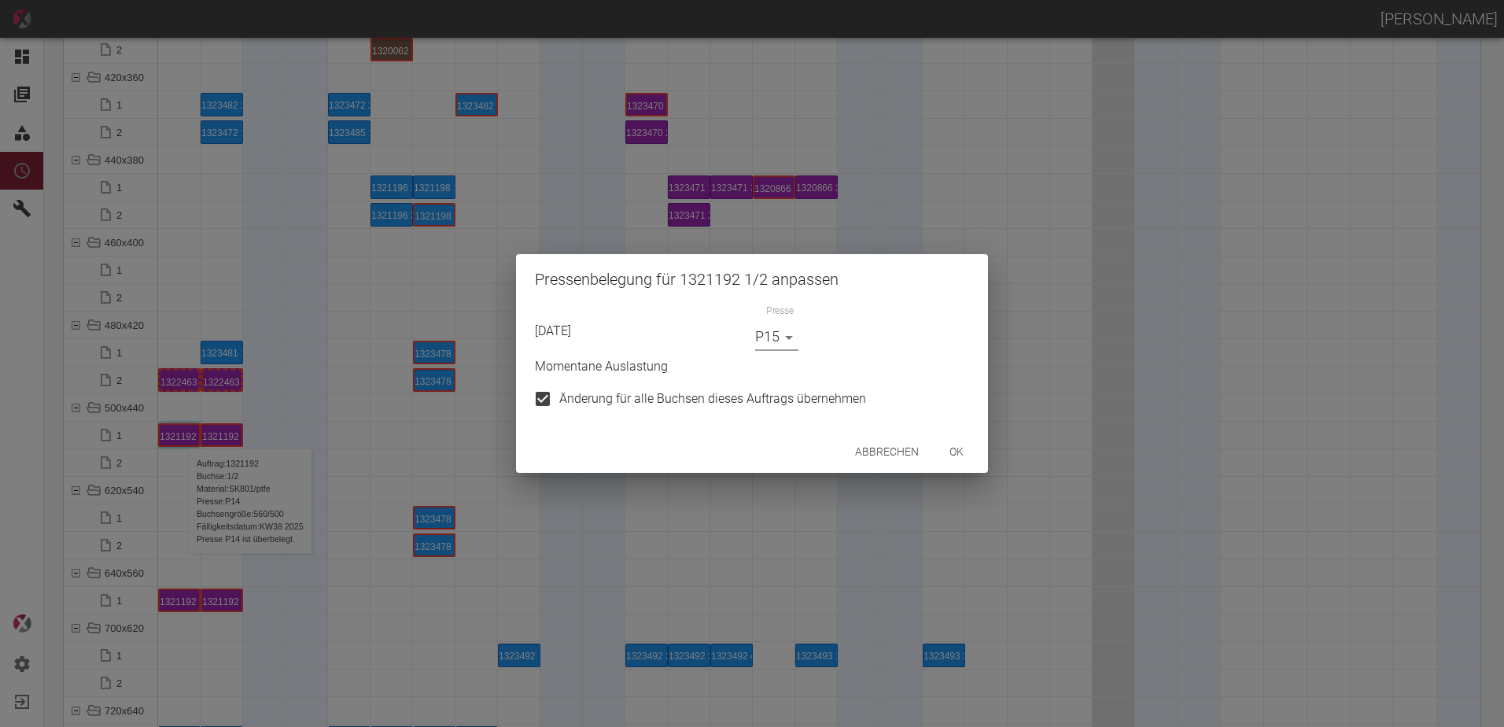
click at [954, 460] on button "ok" at bounding box center [957, 451] width 50 height 29
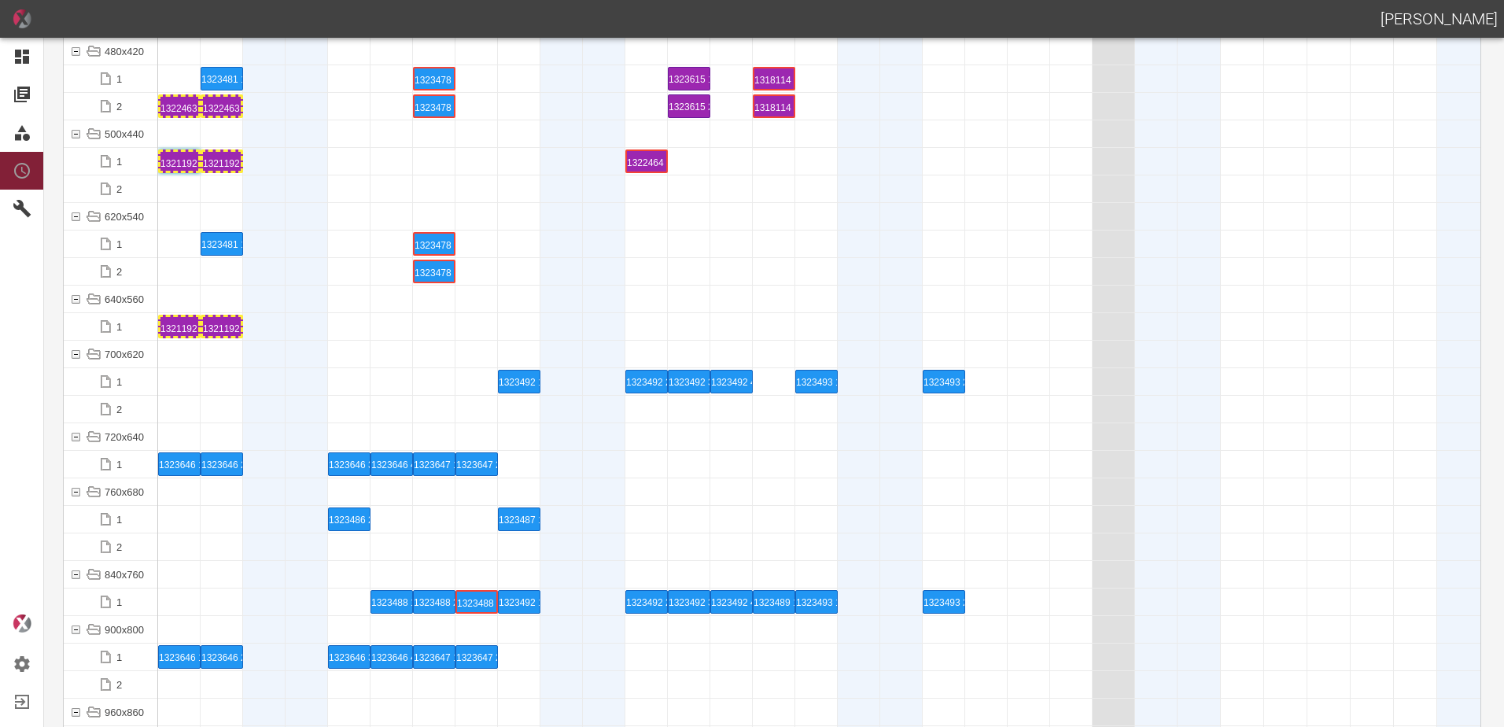
scroll to position [6434, 0]
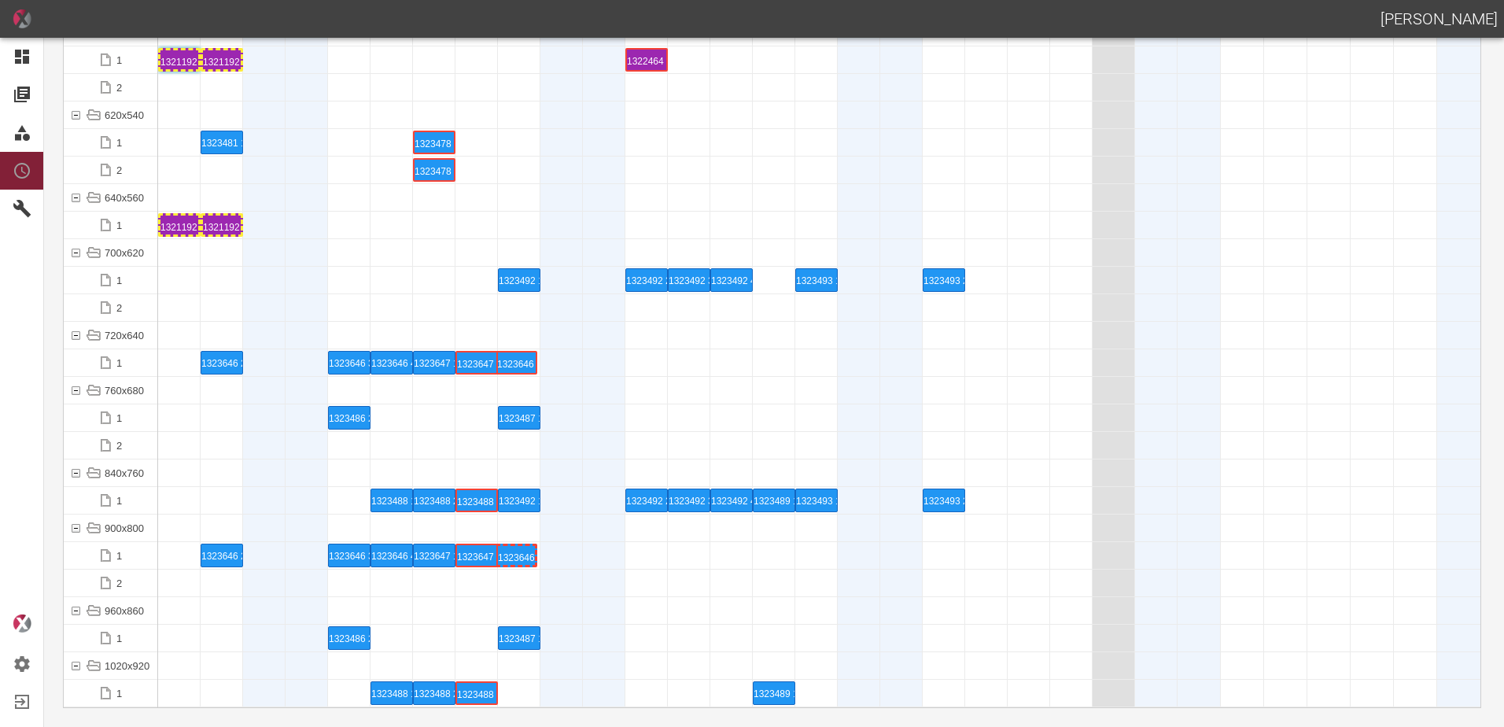
drag, startPoint x: 180, startPoint y: 361, endPoint x: 531, endPoint y: 352, distance: 351.0
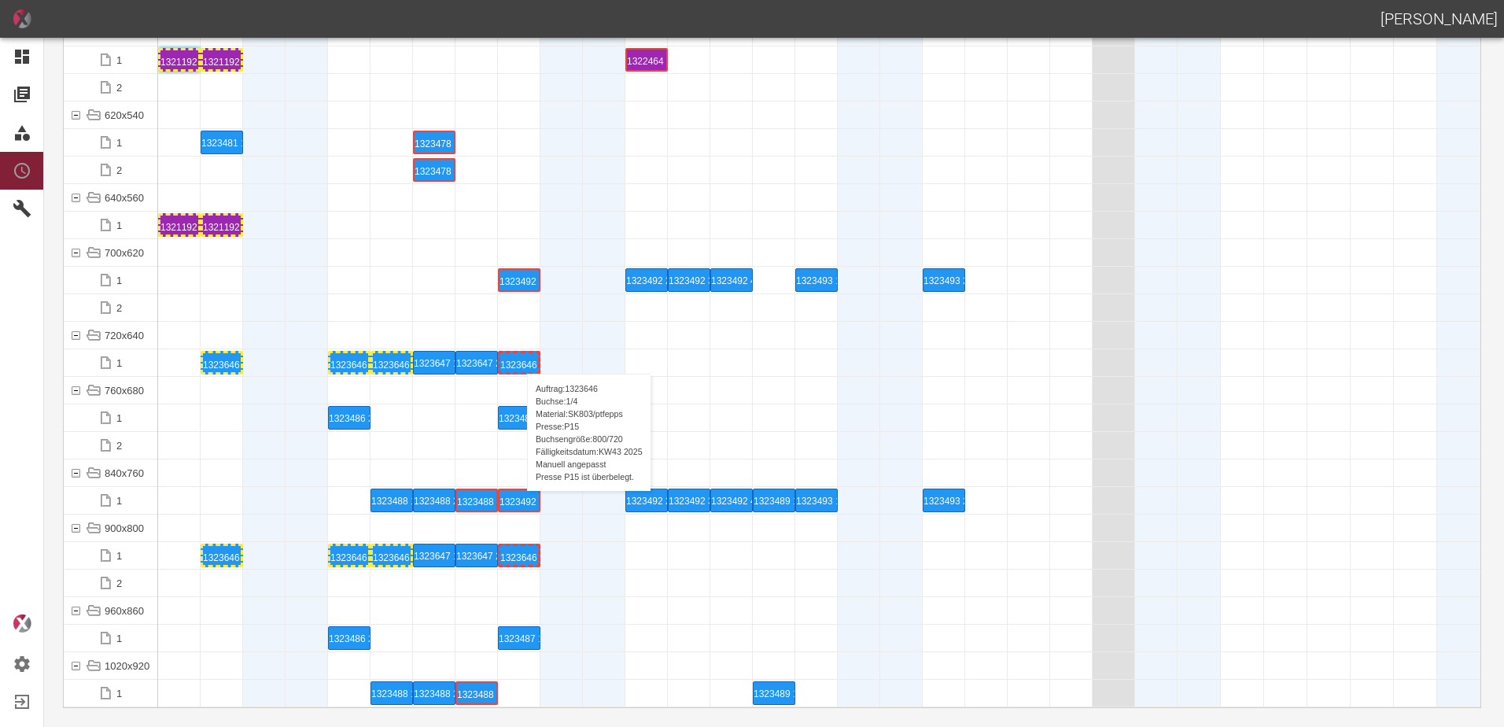
click at [519, 358] on div "1323646 1 P15" at bounding box center [519, 362] width 38 height 19
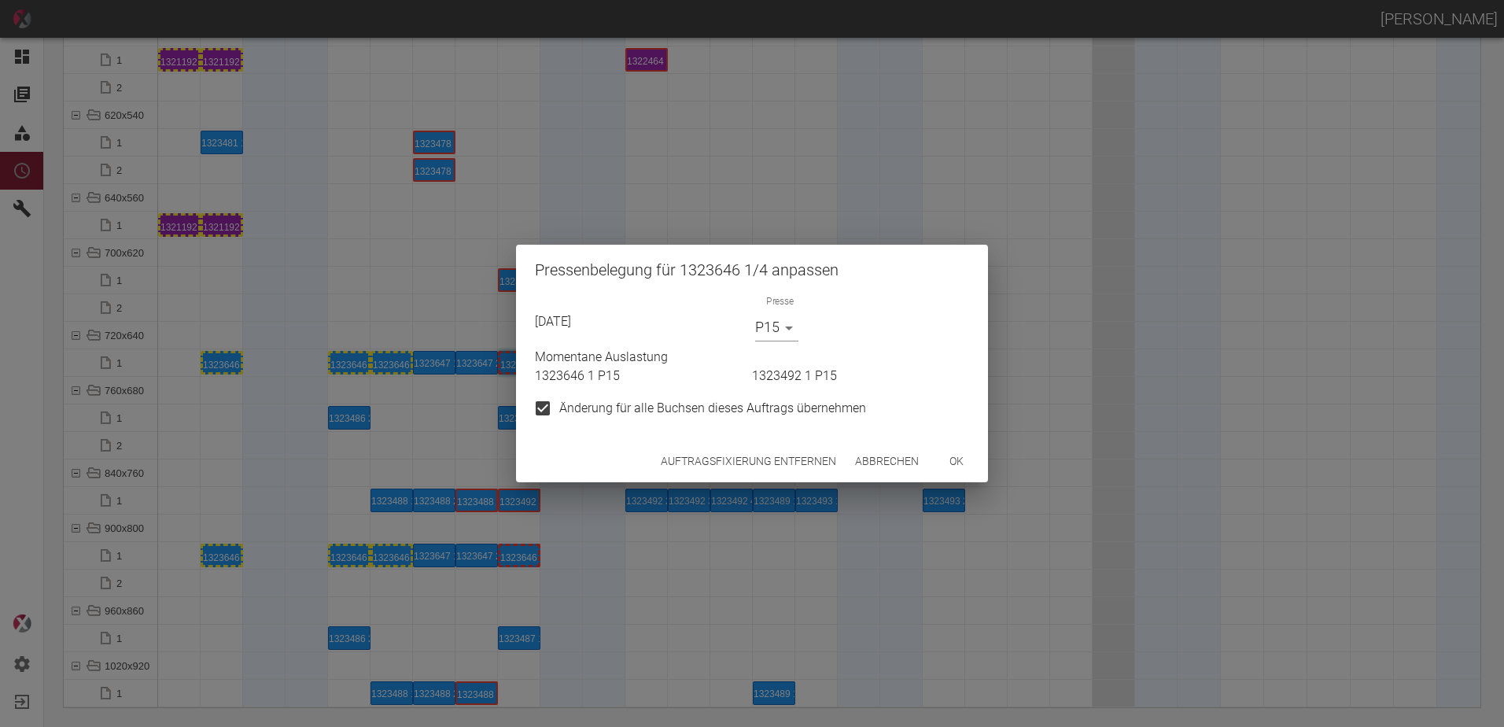
click at [769, 442] on div "Auftragsfixierung entfernen Abbrechen ok" at bounding box center [752, 462] width 472 height 42
click at [766, 462] on button "Auftragsfixierung entfernen" at bounding box center [749, 461] width 188 height 29
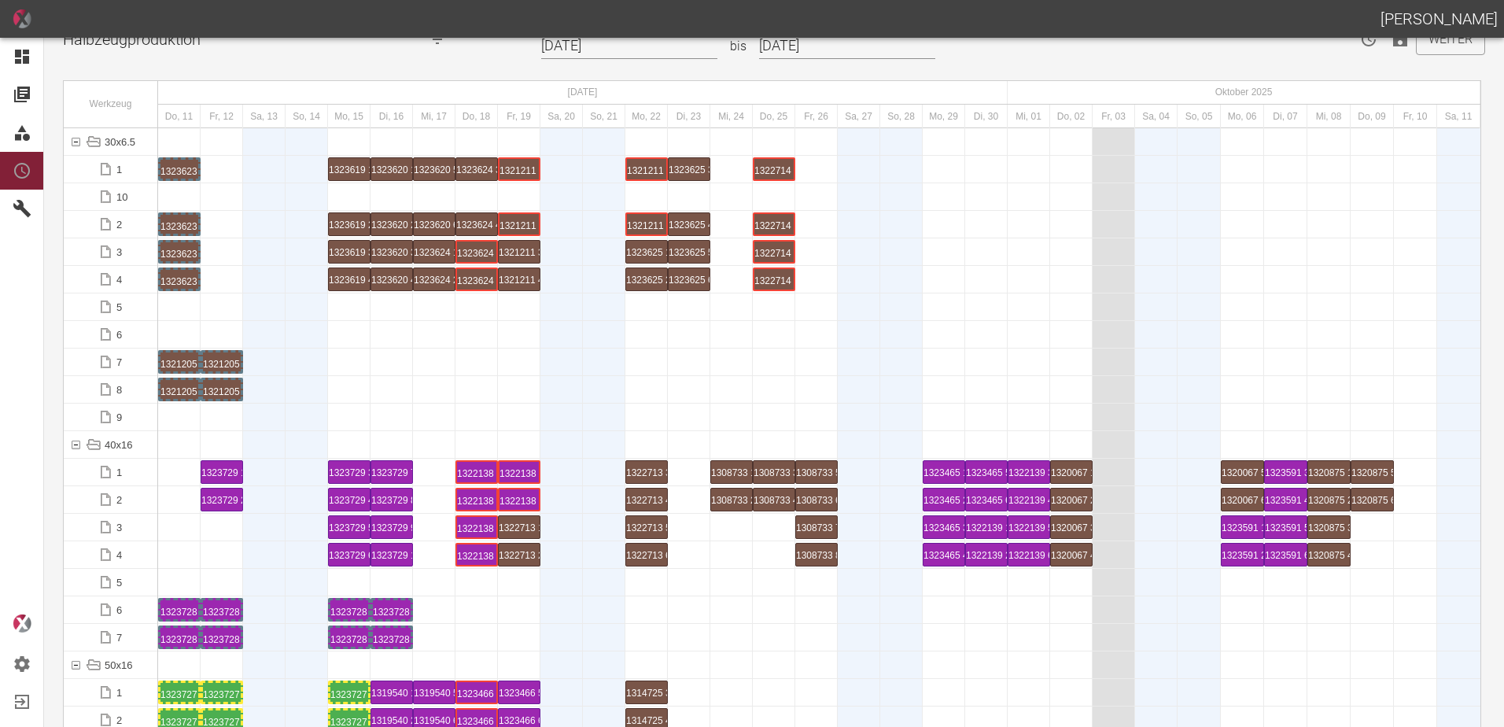
scroll to position [0, 0]
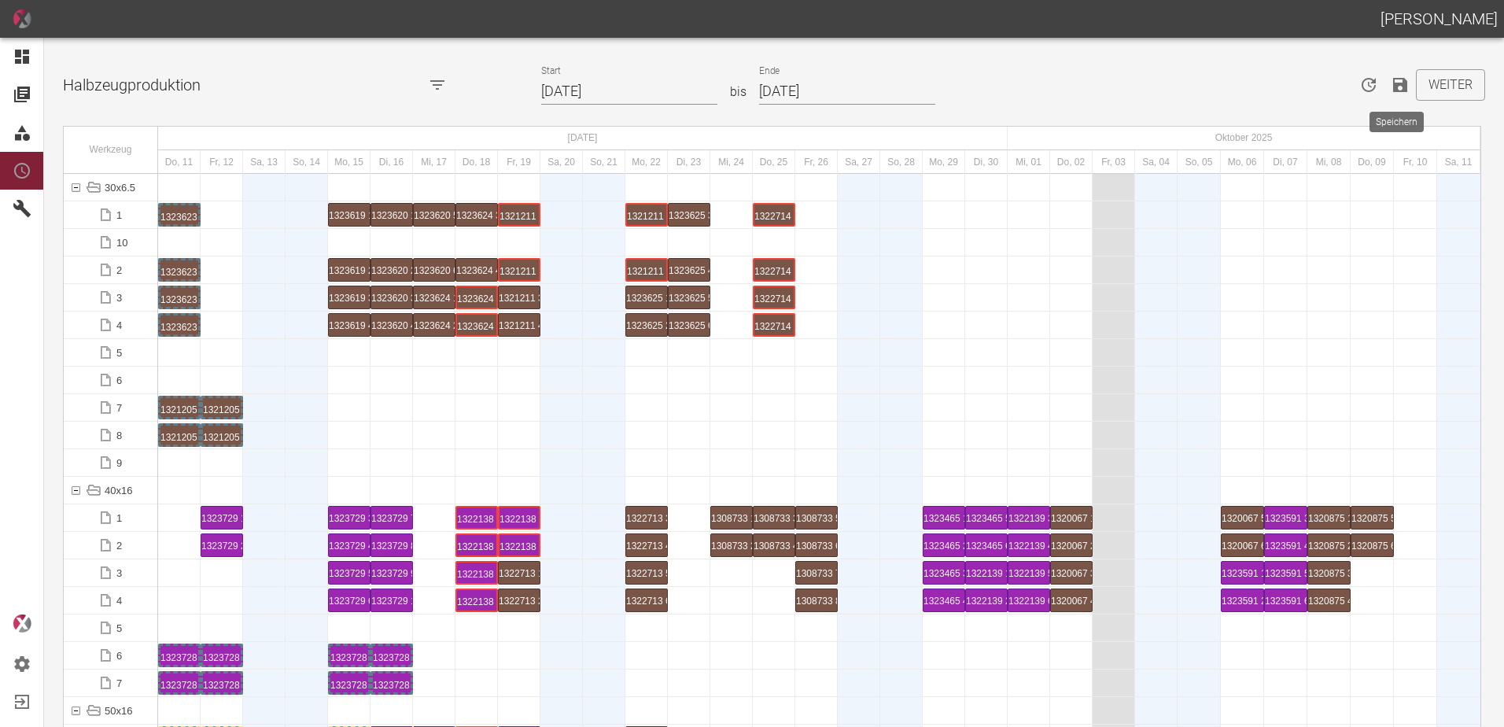
click at [1391, 82] on icon "Speichern" at bounding box center [1400, 85] width 19 height 19
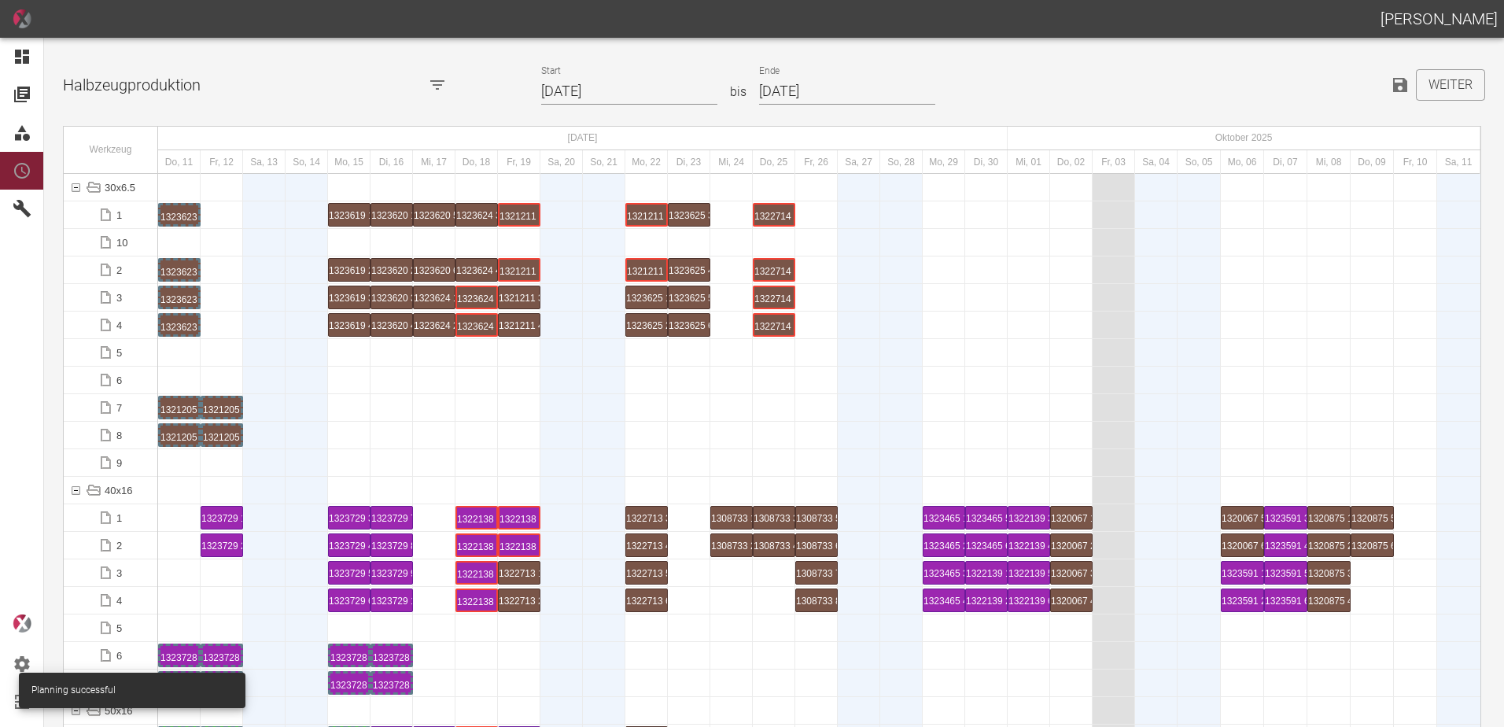
click at [311, 476] on div at bounding box center [819, 463] width 1323 height 28
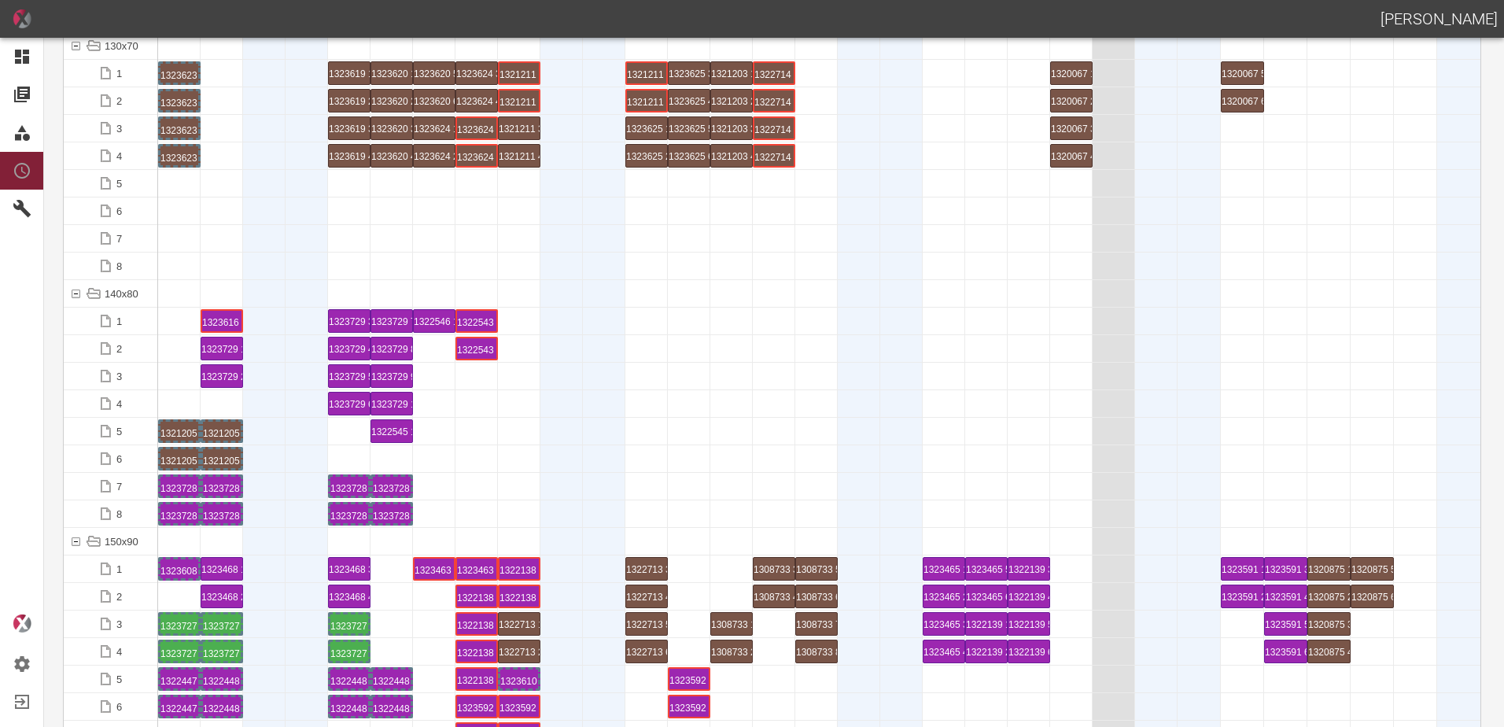
scroll to position [2911, 0]
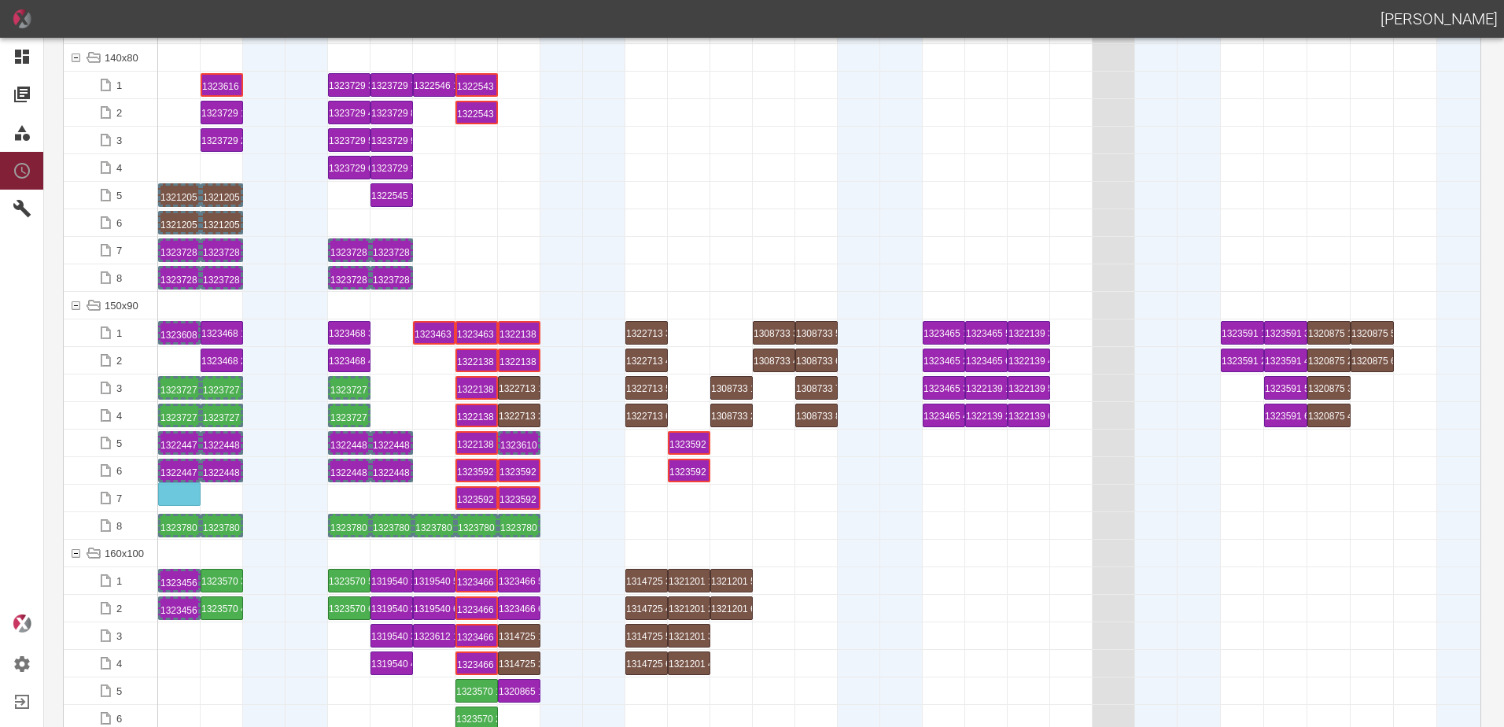
drag, startPoint x: 181, startPoint y: 476, endPoint x: 177, endPoint y: 485, distance: 10.2
drag, startPoint x: 168, startPoint y: 445, endPoint x: 168, endPoint y: 461, distance: 16.5
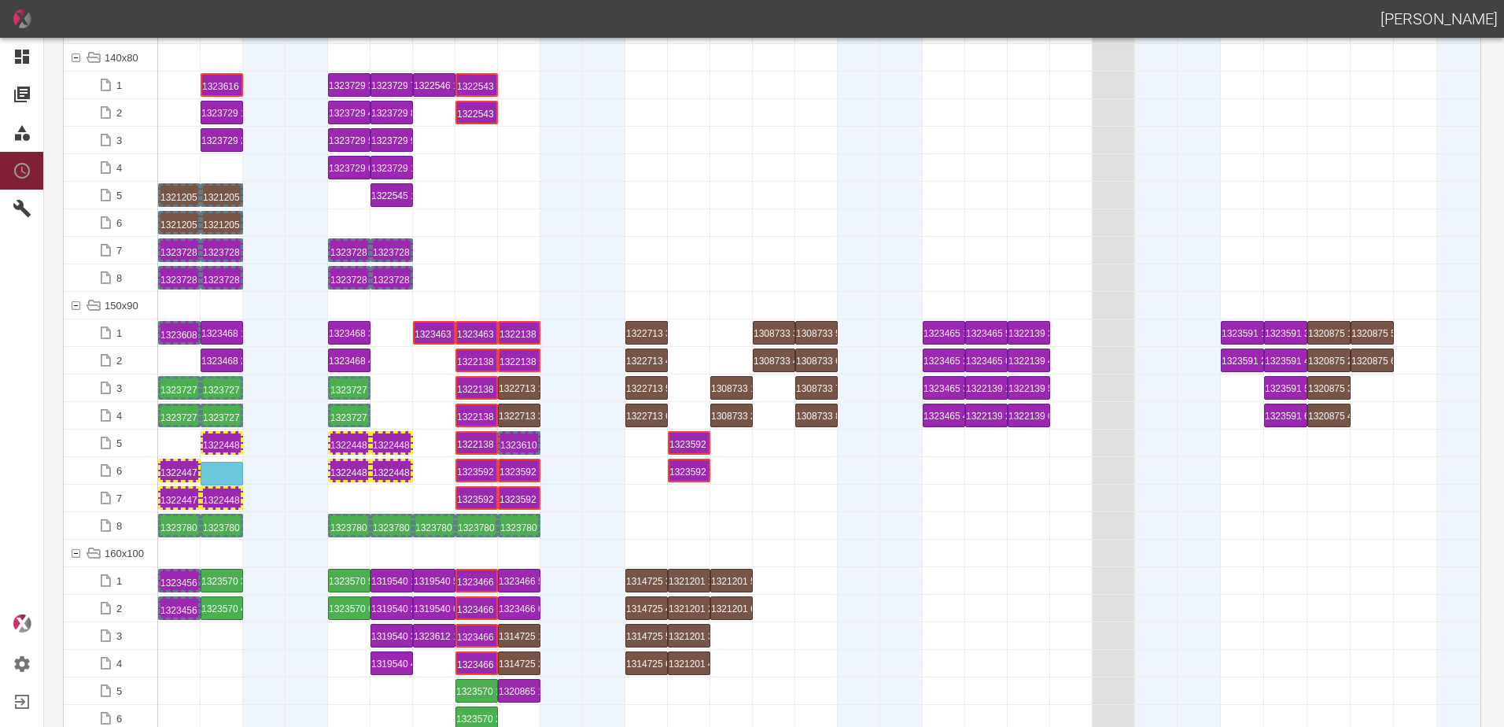
drag, startPoint x: 225, startPoint y: 447, endPoint x: 226, endPoint y: 464, distance: 17.3
drag, startPoint x: 349, startPoint y: 478, endPoint x: 345, endPoint y: 485, distance: 8.8
drag, startPoint x: 397, startPoint y: 446, endPoint x: 397, endPoint y: 466, distance: 19.7
drag, startPoint x: 175, startPoint y: 417, endPoint x: 181, endPoint y: 436, distance: 19.7
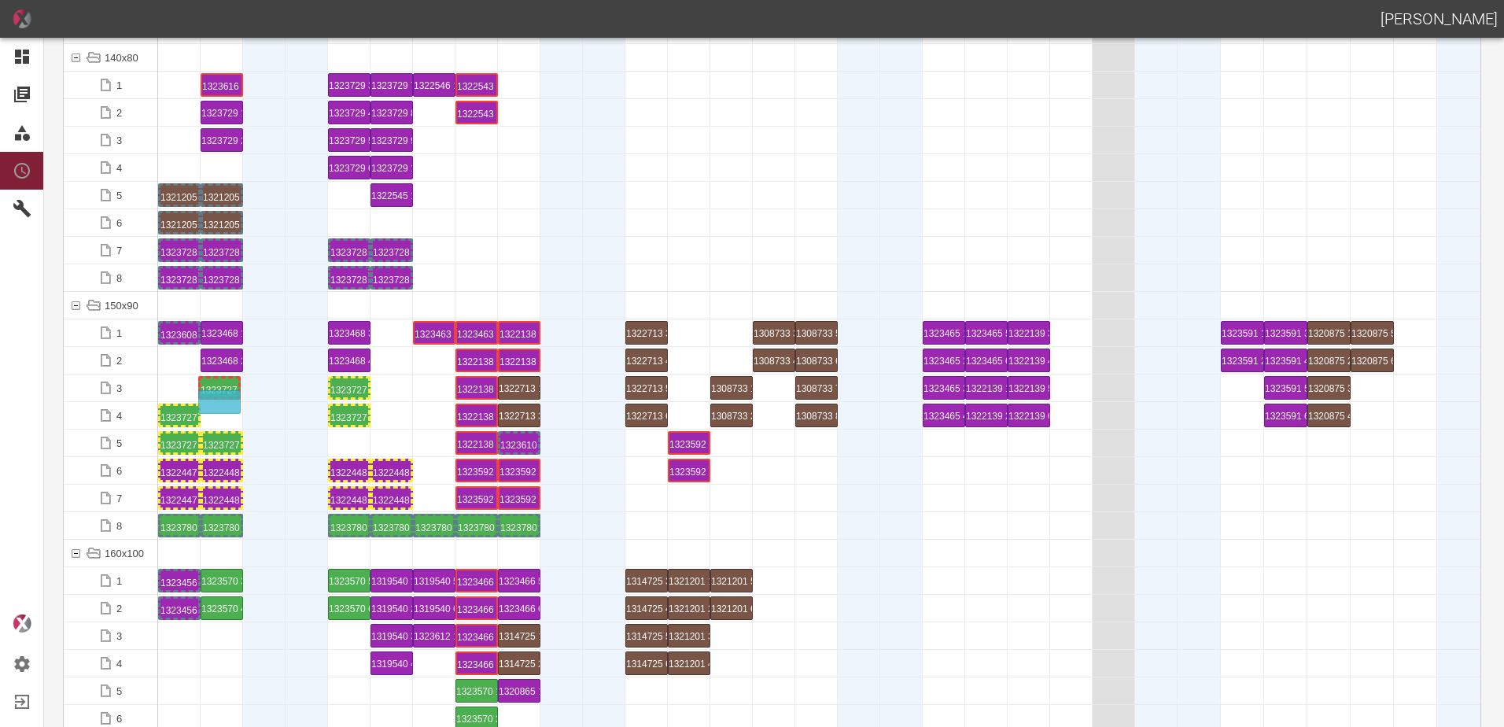
drag, startPoint x: 230, startPoint y: 386, endPoint x: 227, endPoint y: 404, distance: 19.0
drag, startPoint x: 351, startPoint y: 389, endPoint x: 352, endPoint y: 406, distance: 16.5
drag, startPoint x: 430, startPoint y: 338, endPoint x: 176, endPoint y: 378, distance: 257.3
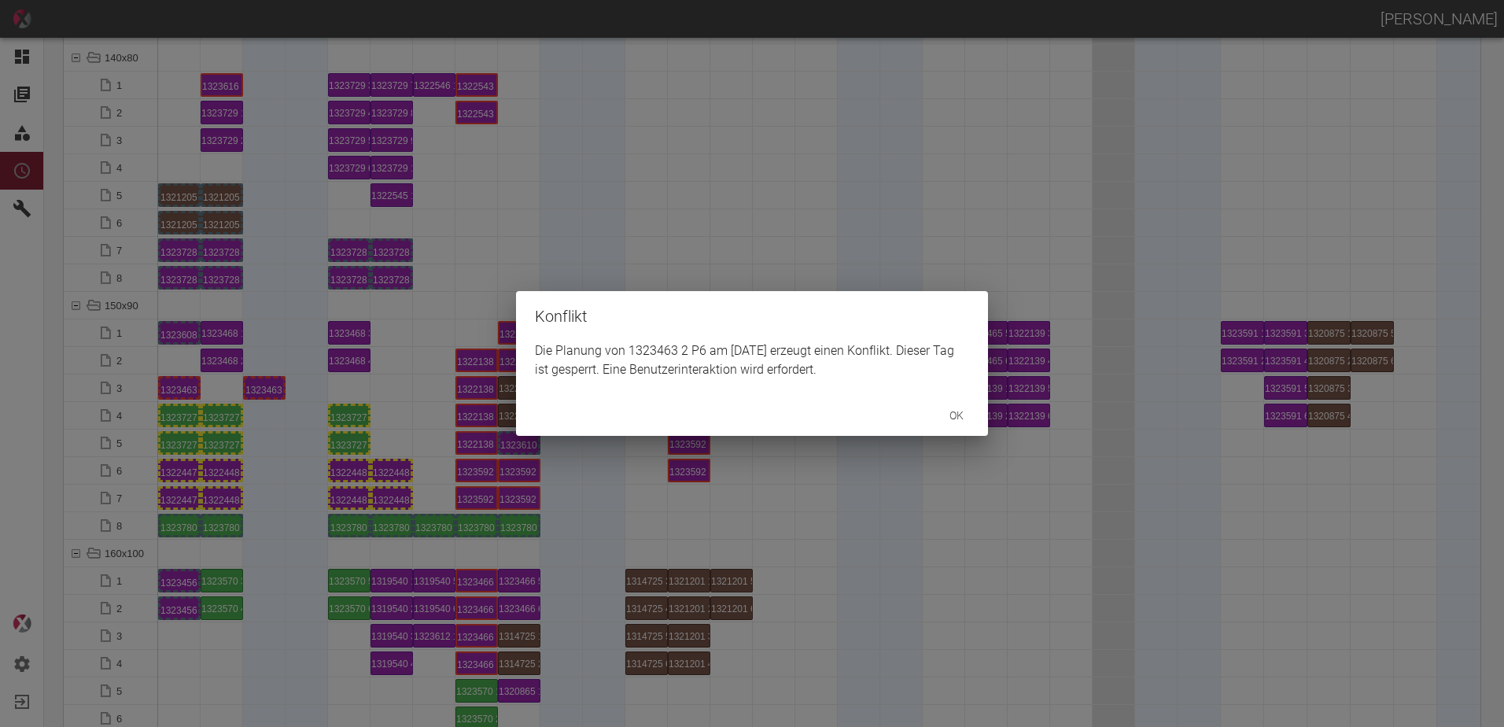
drag, startPoint x: 298, startPoint y: 396, endPoint x: 260, endPoint y: 423, distance: 46.7
click at [298, 397] on div "Konflikt Die Planung von 1323463 2 P6 am 13.9.2025 erzeugt einen Konflikt. Dies…" at bounding box center [752, 363] width 1504 height 727
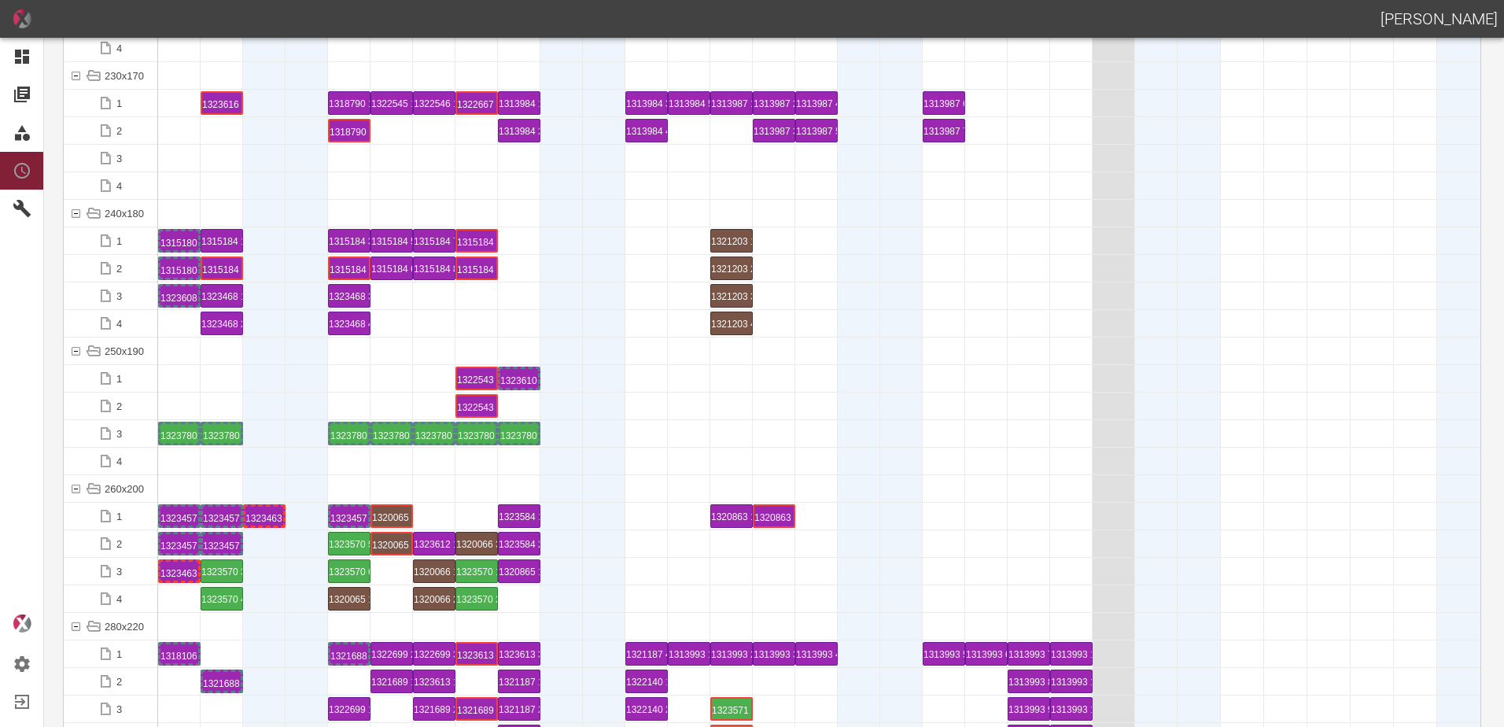
scroll to position [4957, 0]
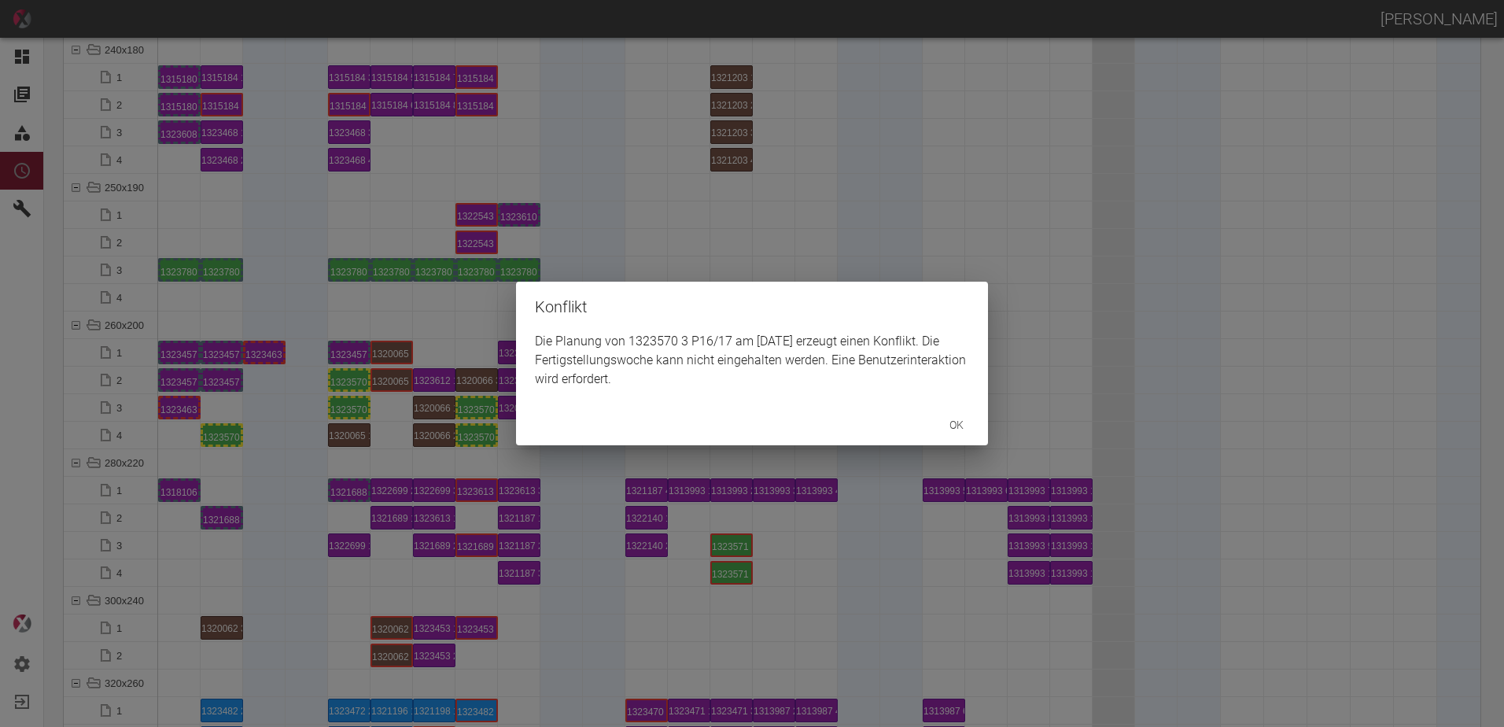
drag, startPoint x: 231, startPoint y: 439, endPoint x: 227, endPoint y: 430, distance: 9.5
click at [230, 436] on div "Konflikt Die Planung von 1323570 3 P16/17 am 22.9.2025 erzeugt einen Konflikt. …" at bounding box center [752, 363] width 1504 height 727
click at [696, 431] on div "ok" at bounding box center [752, 425] width 472 height 42
drag, startPoint x: 688, startPoint y: 456, endPoint x: 660, endPoint y: 387, distance: 74.5
click at [688, 452] on div "Konflikt Die Planung von 1323570 4 P16/17 am 22.9.2025 erzeugt einen Konflikt. …" at bounding box center [752, 363] width 1504 height 727
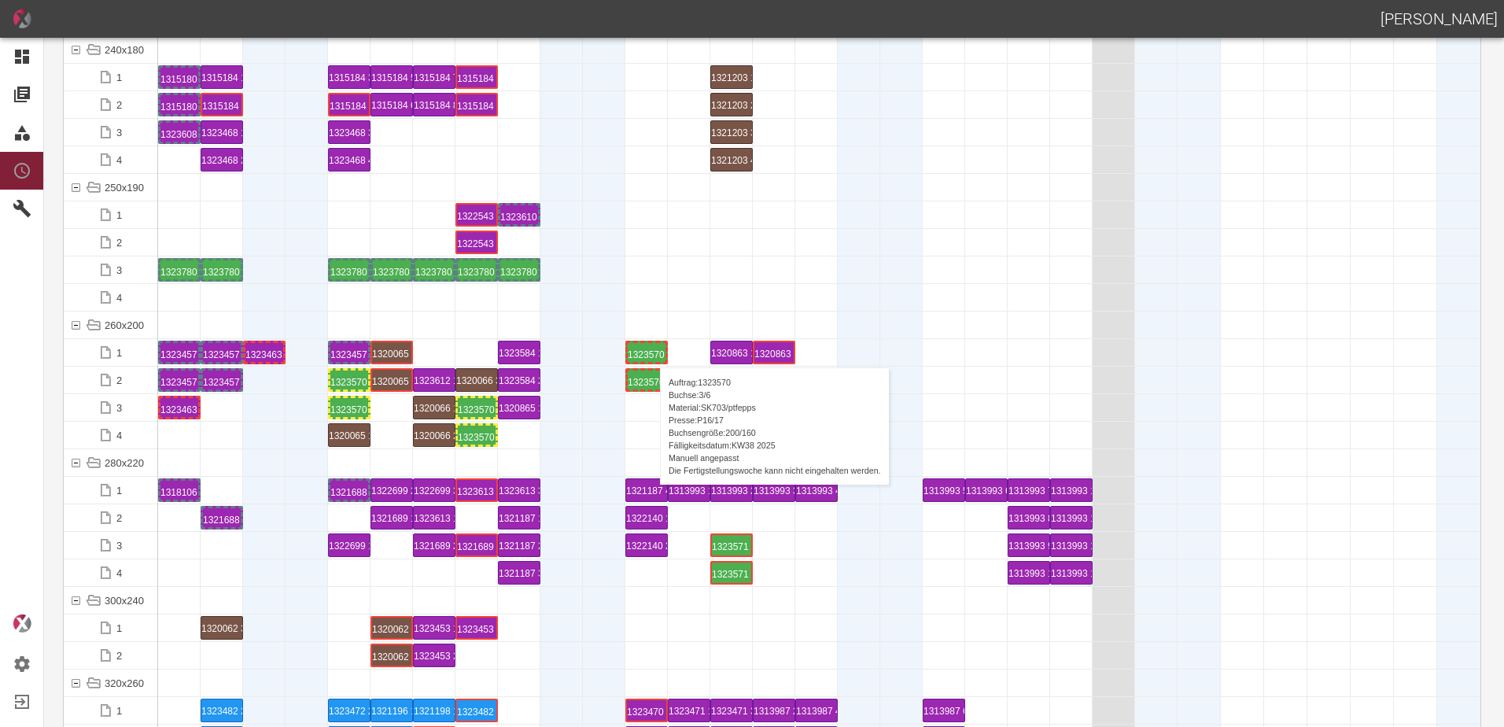
click at [652, 352] on div "1323570 3 P16/17" at bounding box center [647, 352] width 38 height 19
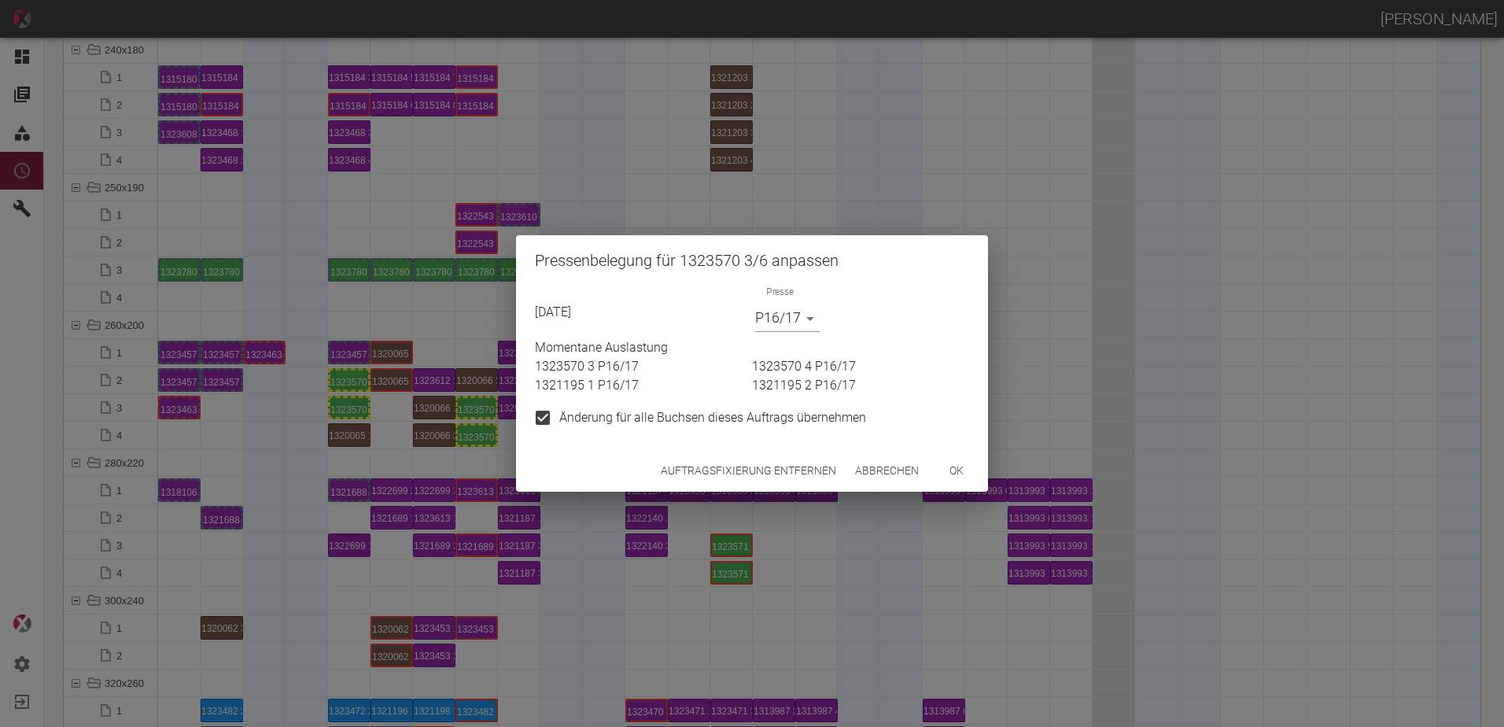
click at [722, 469] on button "Auftragsfixierung entfernen" at bounding box center [749, 470] width 188 height 29
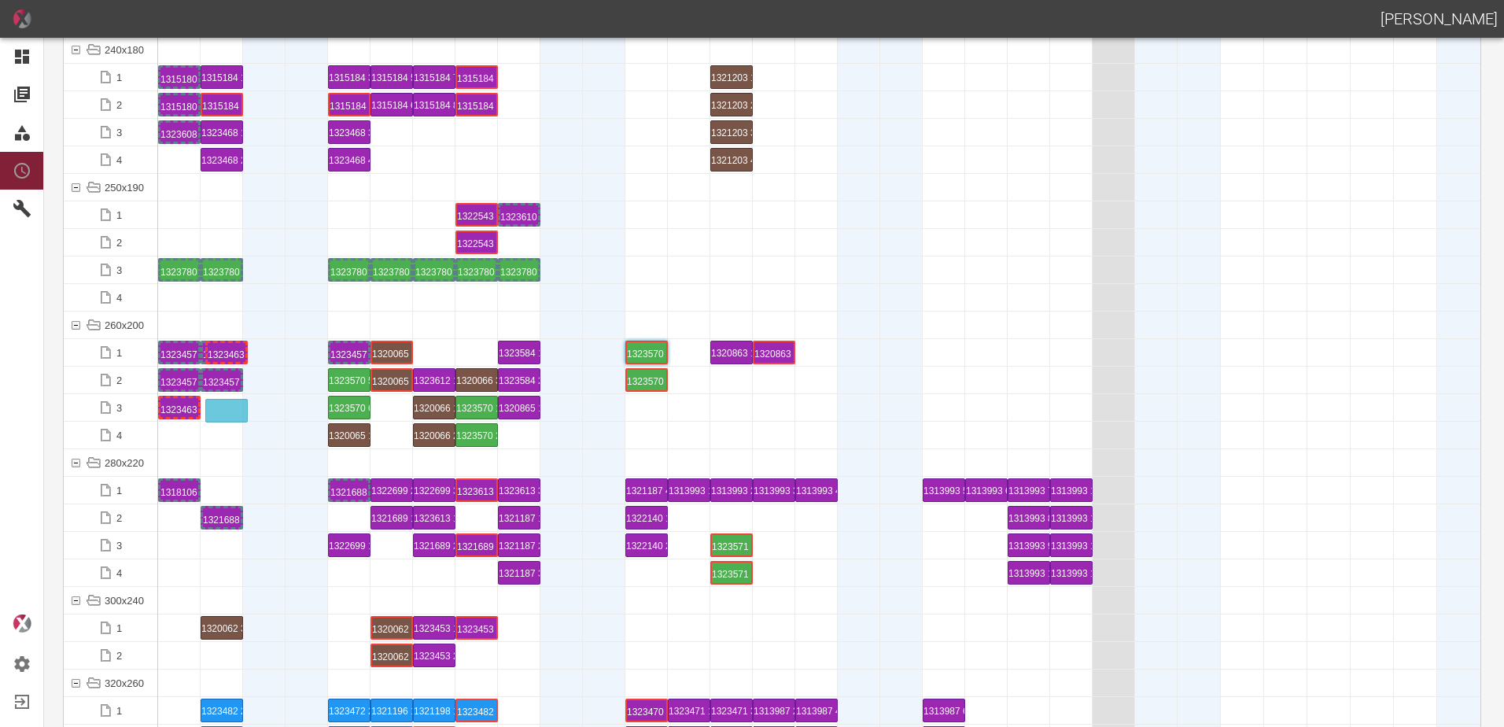
drag, startPoint x: 270, startPoint y: 359, endPoint x: 231, endPoint y: 399, distance: 56.2
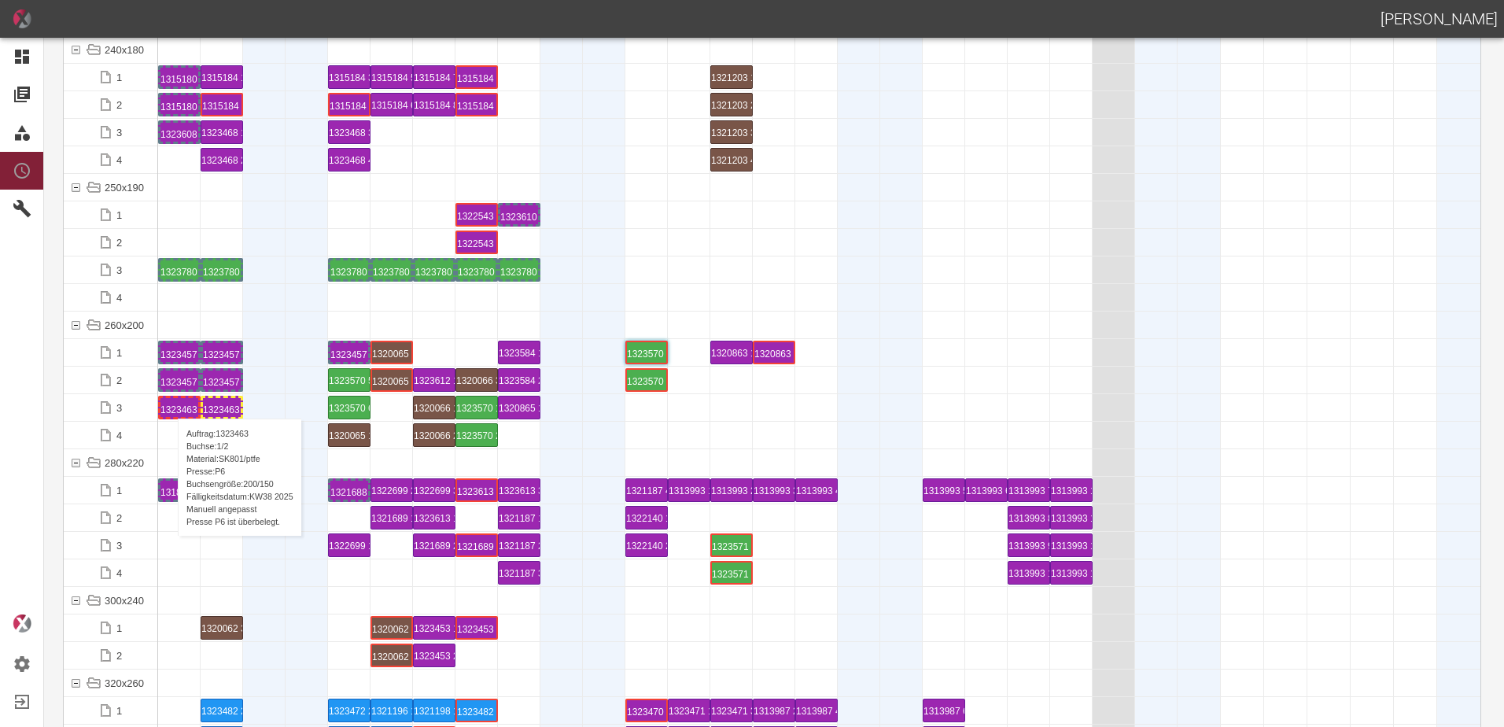
click at [171, 403] on div "1323463 1 P6" at bounding box center [180, 407] width 38 height 19
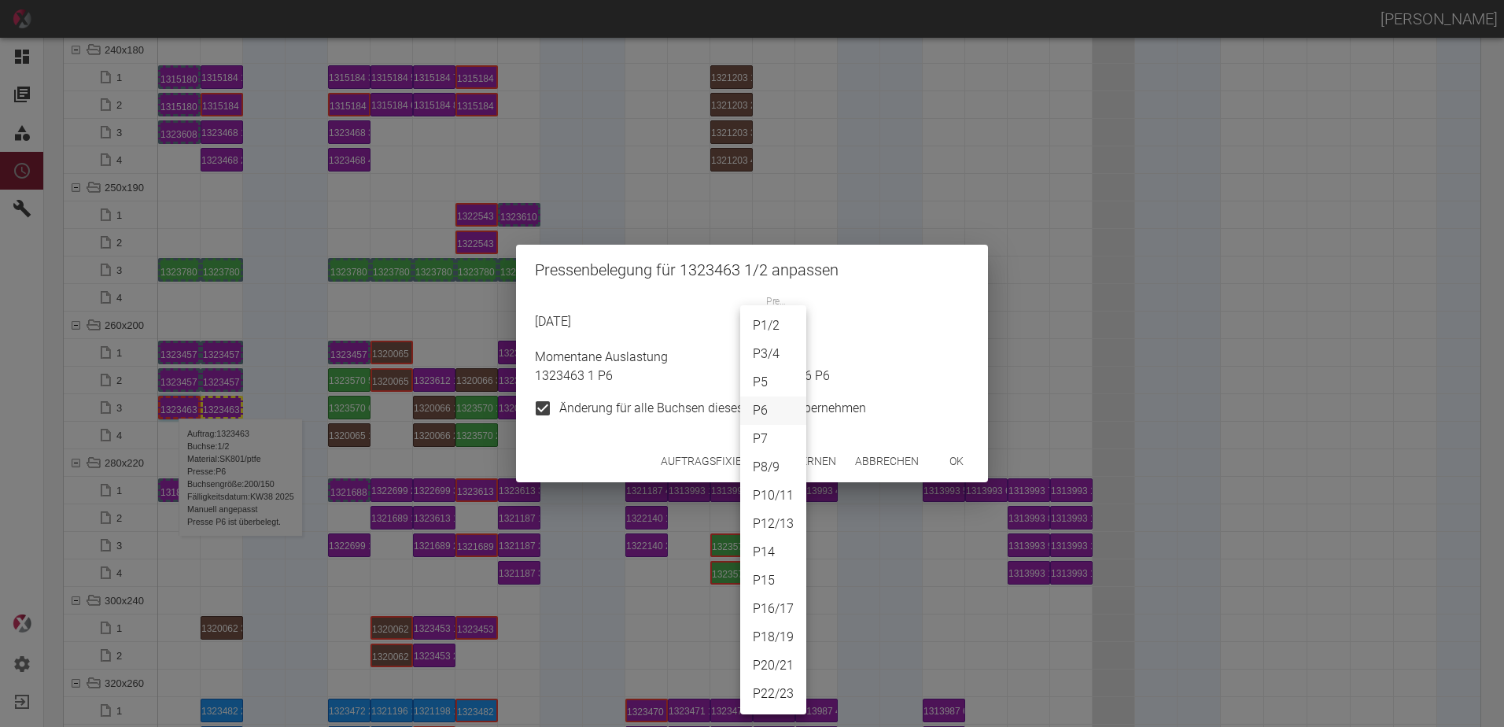
click at [771, 322] on body "[PERSON_NAME] Dashboard Aufträge Materialien Planung Maschinen Einstellungen Au…" at bounding box center [752, 363] width 1504 height 727
click at [770, 702] on li "P22/23" at bounding box center [773, 694] width 66 height 28
type input "P22/23"
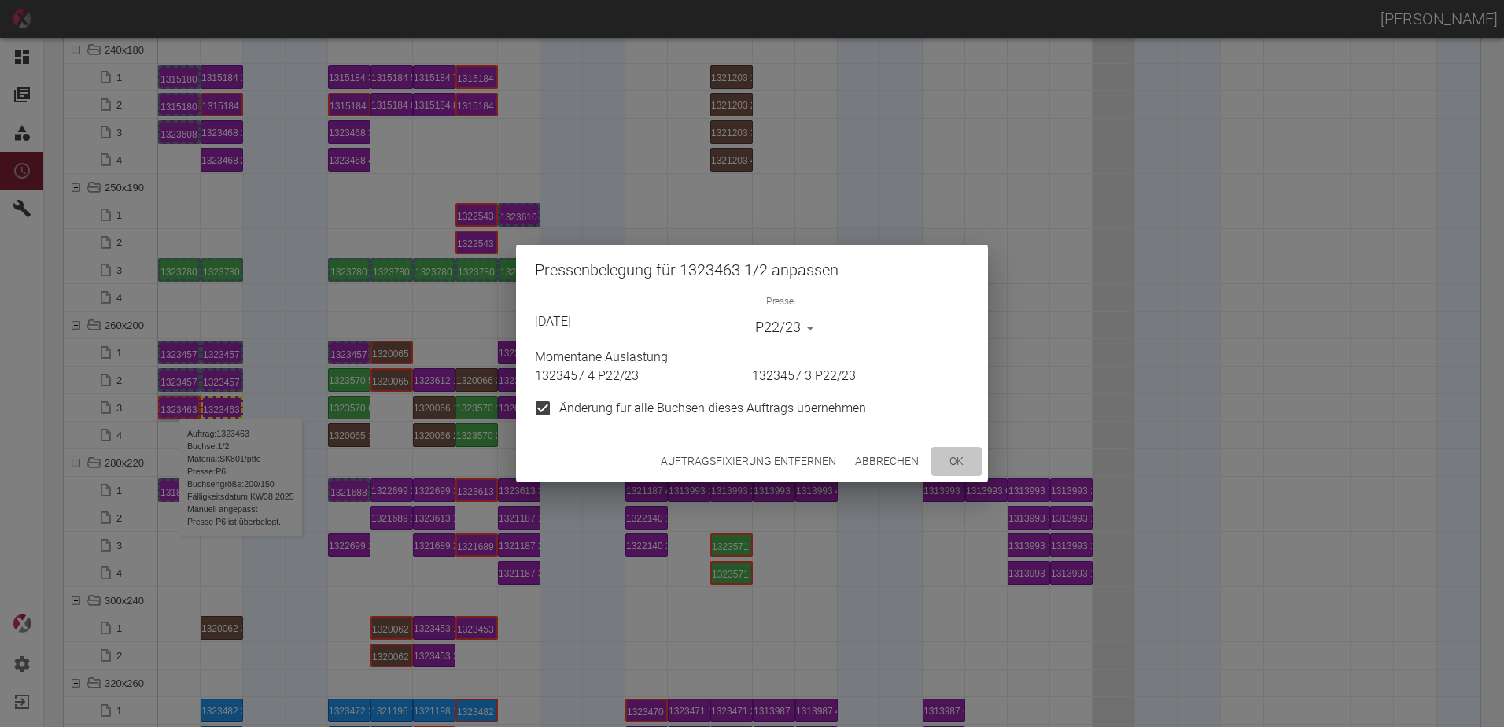
click at [958, 455] on button "ok" at bounding box center [957, 461] width 50 height 29
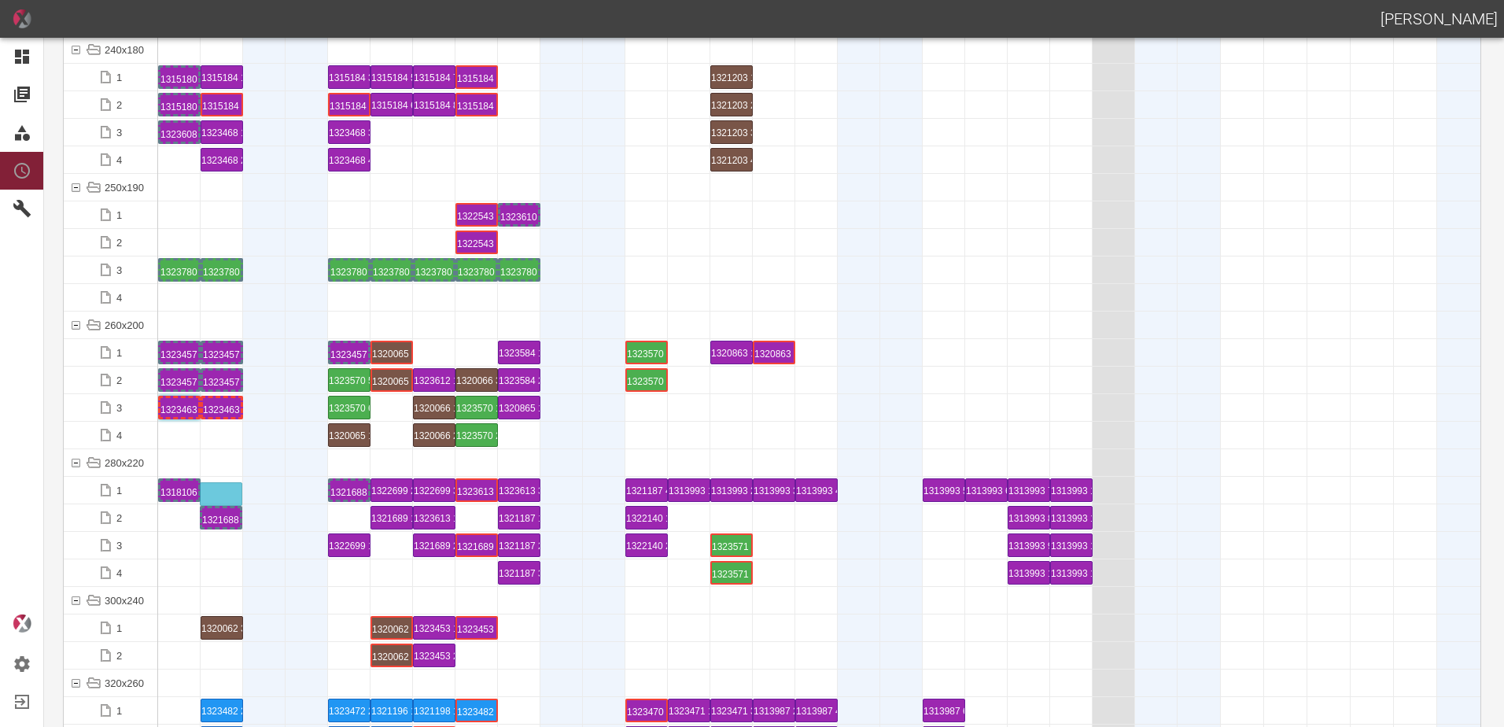
drag, startPoint x: 228, startPoint y: 517, endPoint x: 229, endPoint y: 485, distance: 32.3
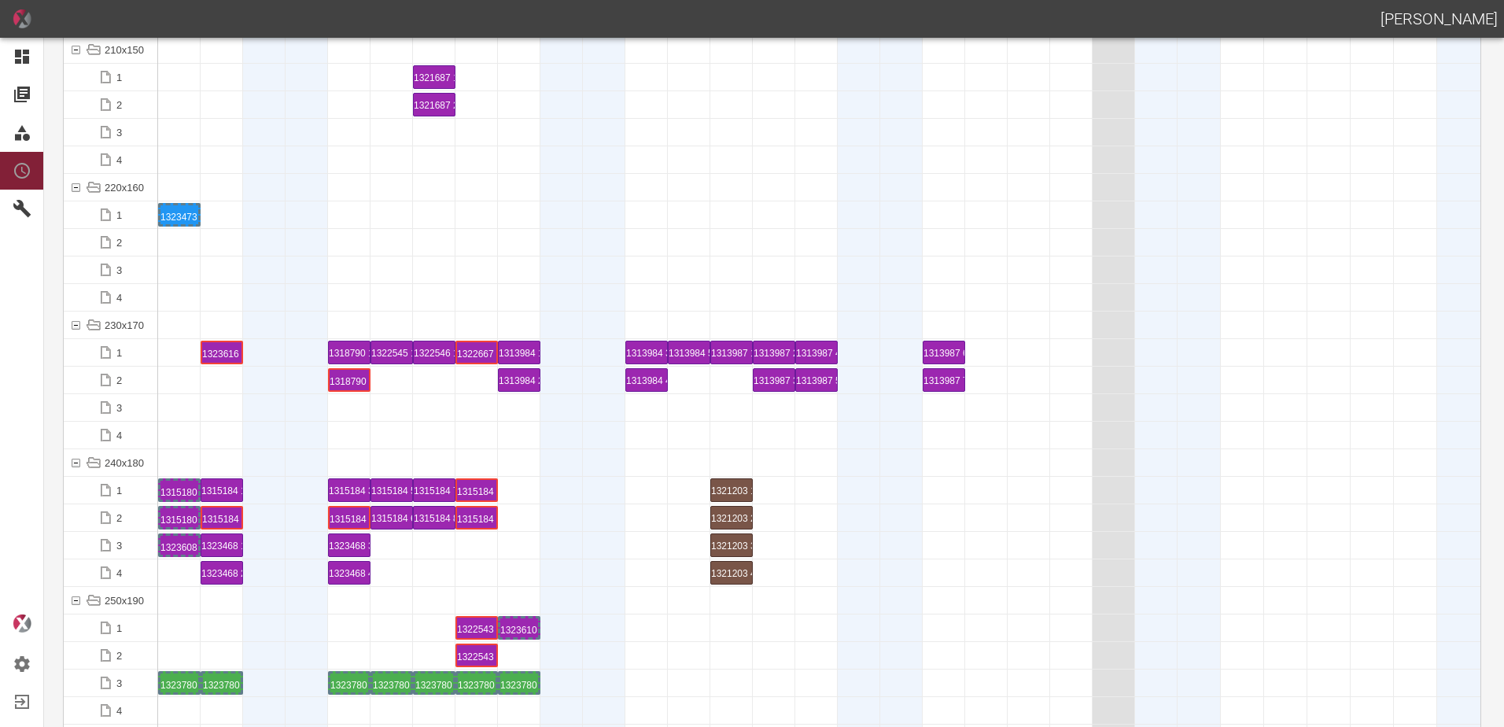
scroll to position [4563, 0]
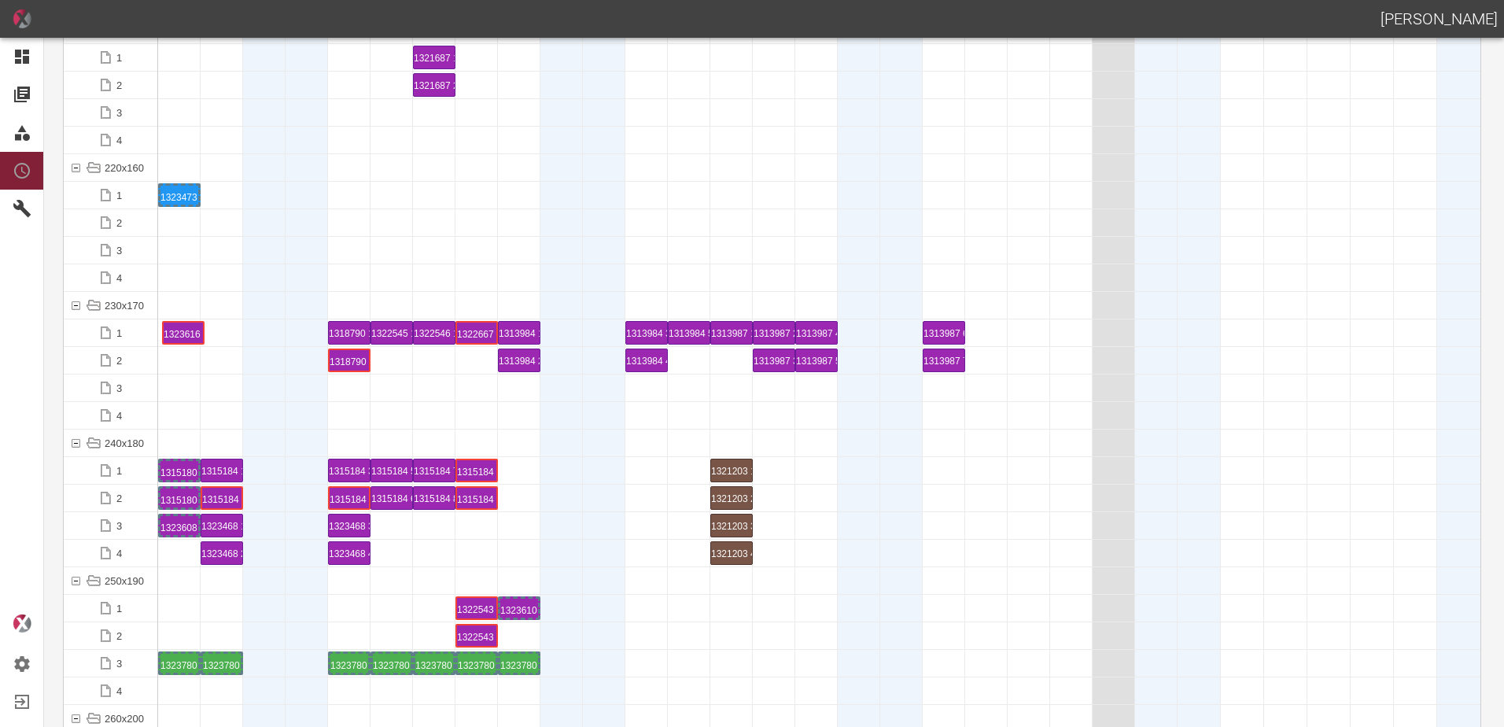
drag, startPoint x: 227, startPoint y: 338, endPoint x: 197, endPoint y: 331, distance: 30.0
click at [182, 334] on div "1323616 1 P20/21" at bounding box center [180, 332] width 38 height 19
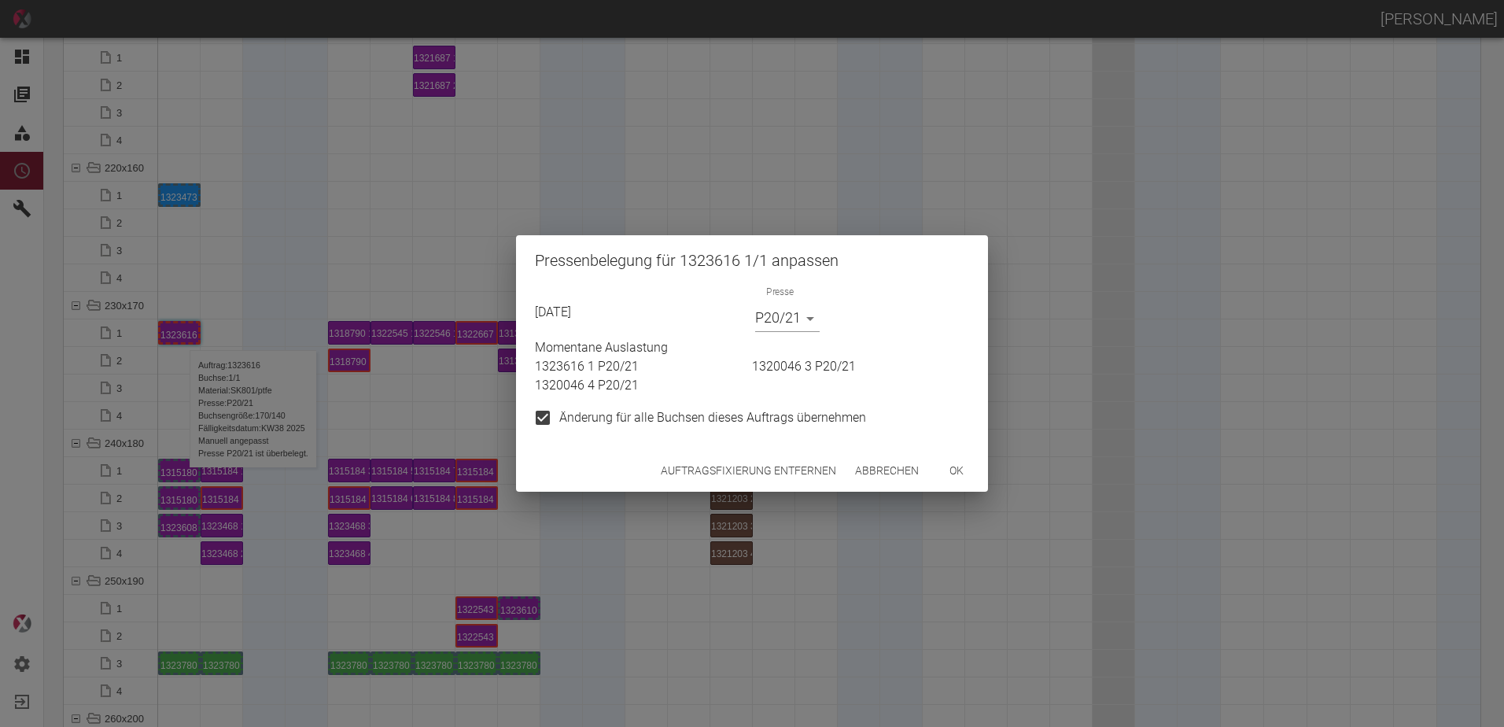
click at [782, 316] on body "[PERSON_NAME] Dashboard Aufträge Materialien Planung Maschinen Einstellungen Au…" at bounding box center [752, 363] width 1504 height 727
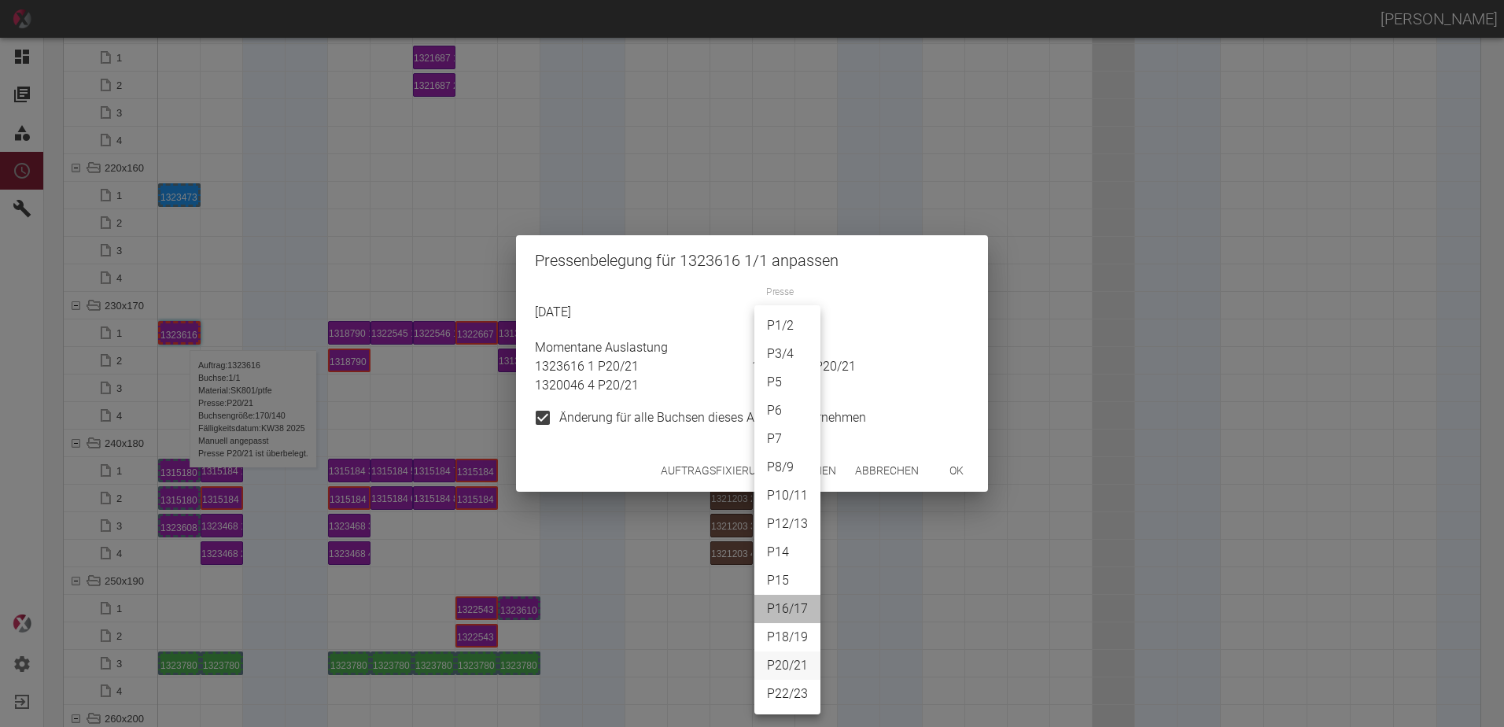
click at [784, 609] on li "P16/17" at bounding box center [788, 609] width 66 height 28
type input "P16/17"
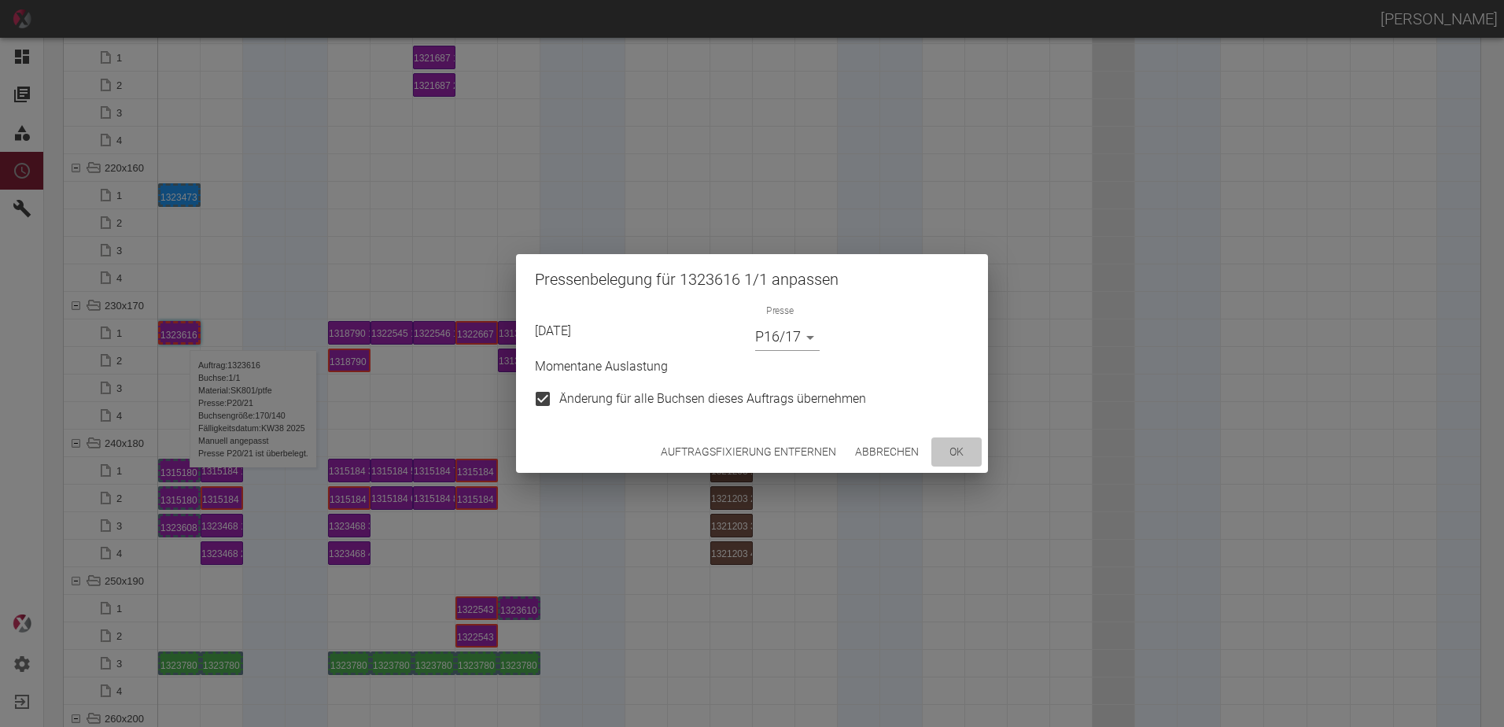
click at [951, 461] on button "ok" at bounding box center [957, 451] width 50 height 29
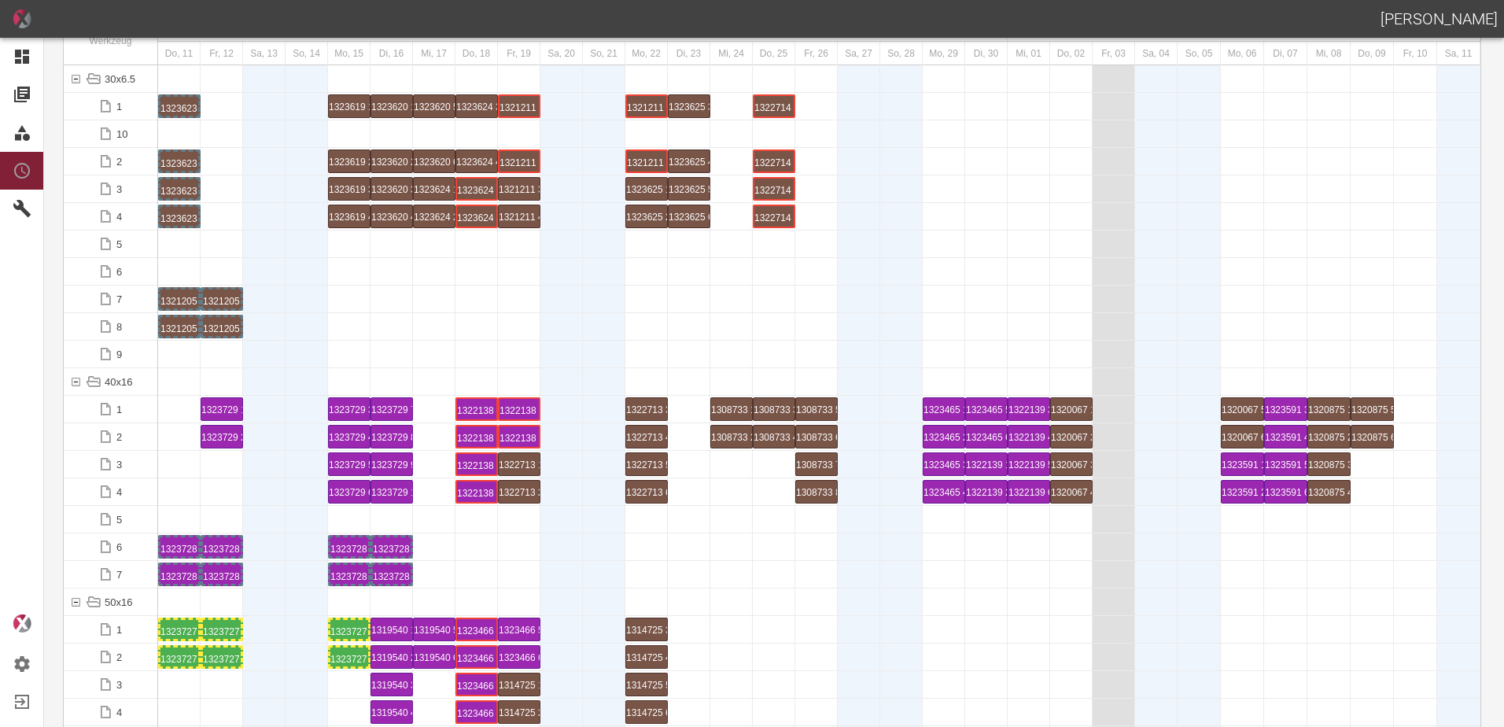
scroll to position [0, 0]
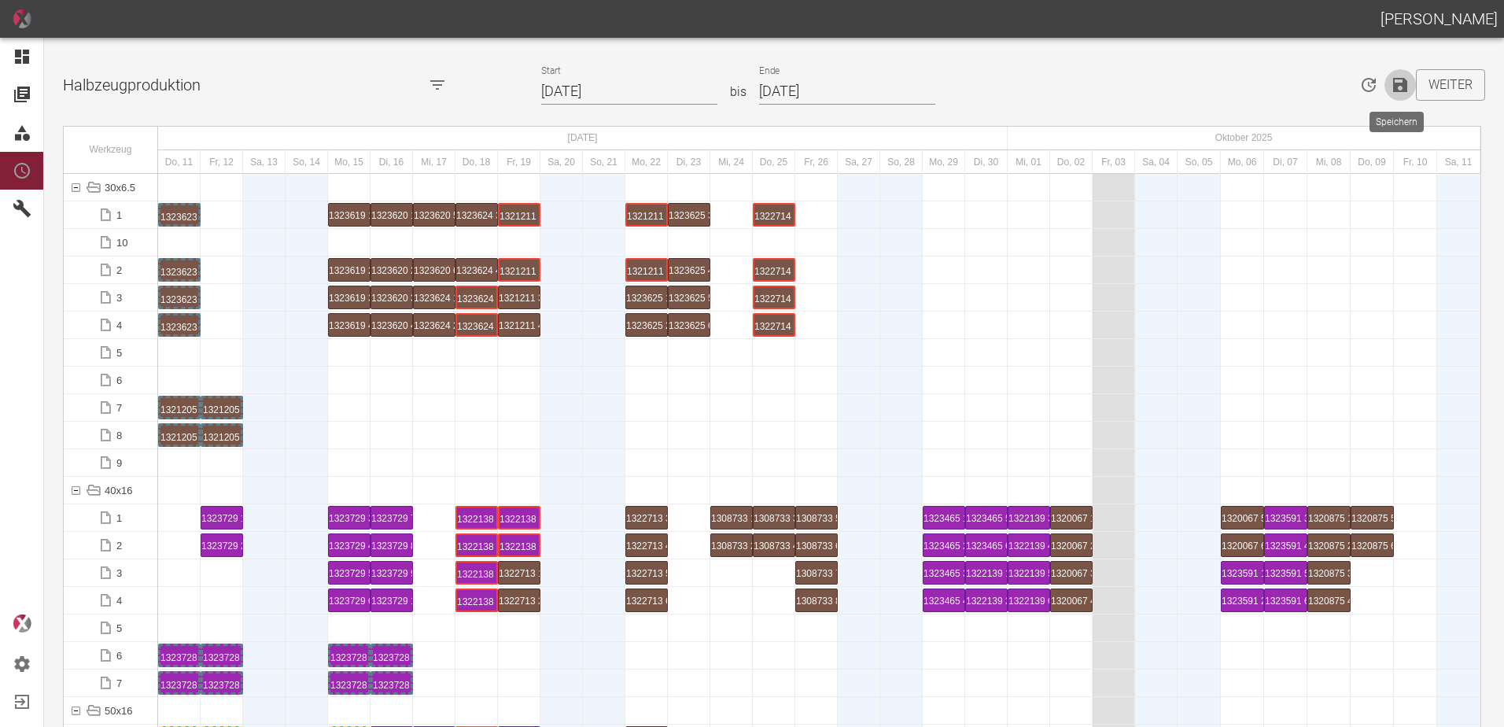
click at [1395, 88] on icon "Speichern" at bounding box center [1400, 85] width 19 height 19
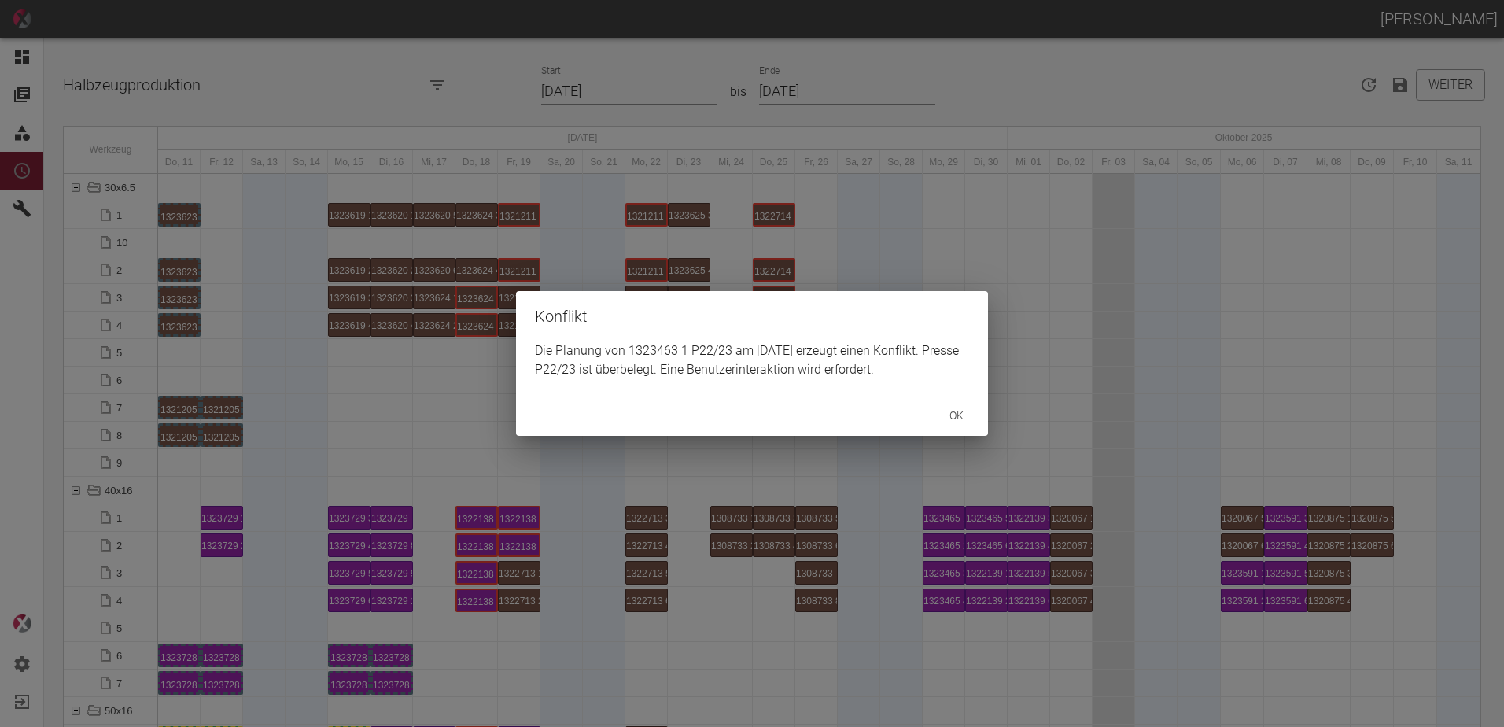
click at [962, 421] on button "ok" at bounding box center [957, 415] width 50 height 29
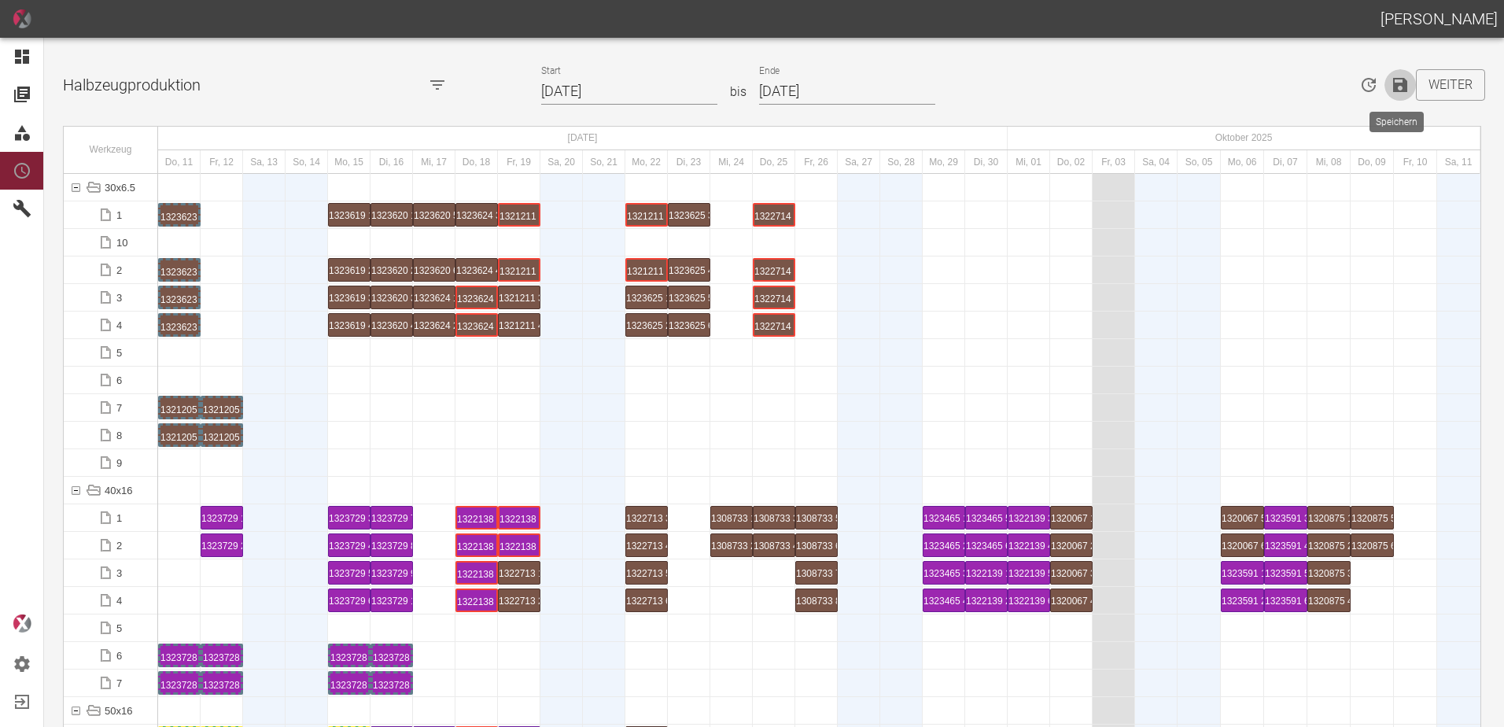
click at [1393, 96] on button "Speichern" at bounding box center [1400, 84] width 31 height 31
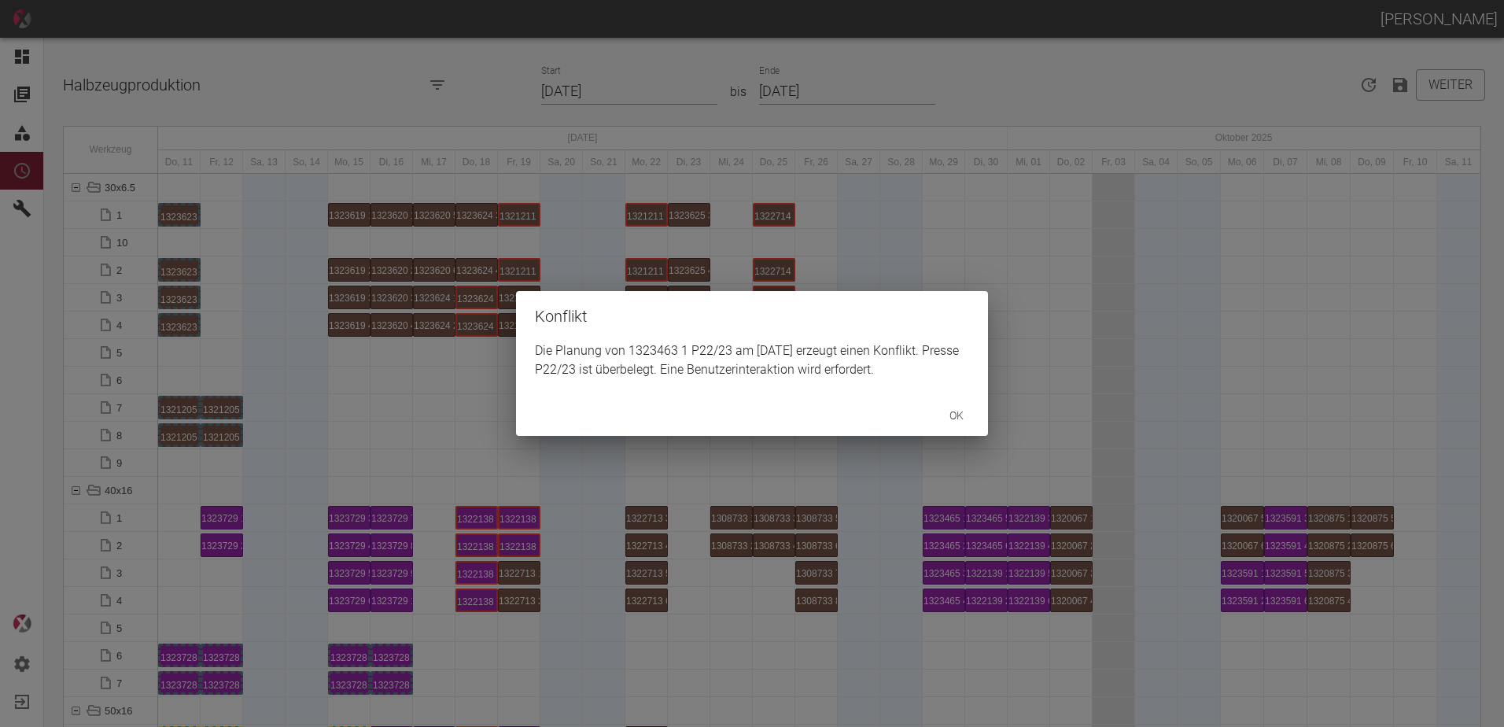
click at [974, 411] on button "ok" at bounding box center [957, 415] width 50 height 29
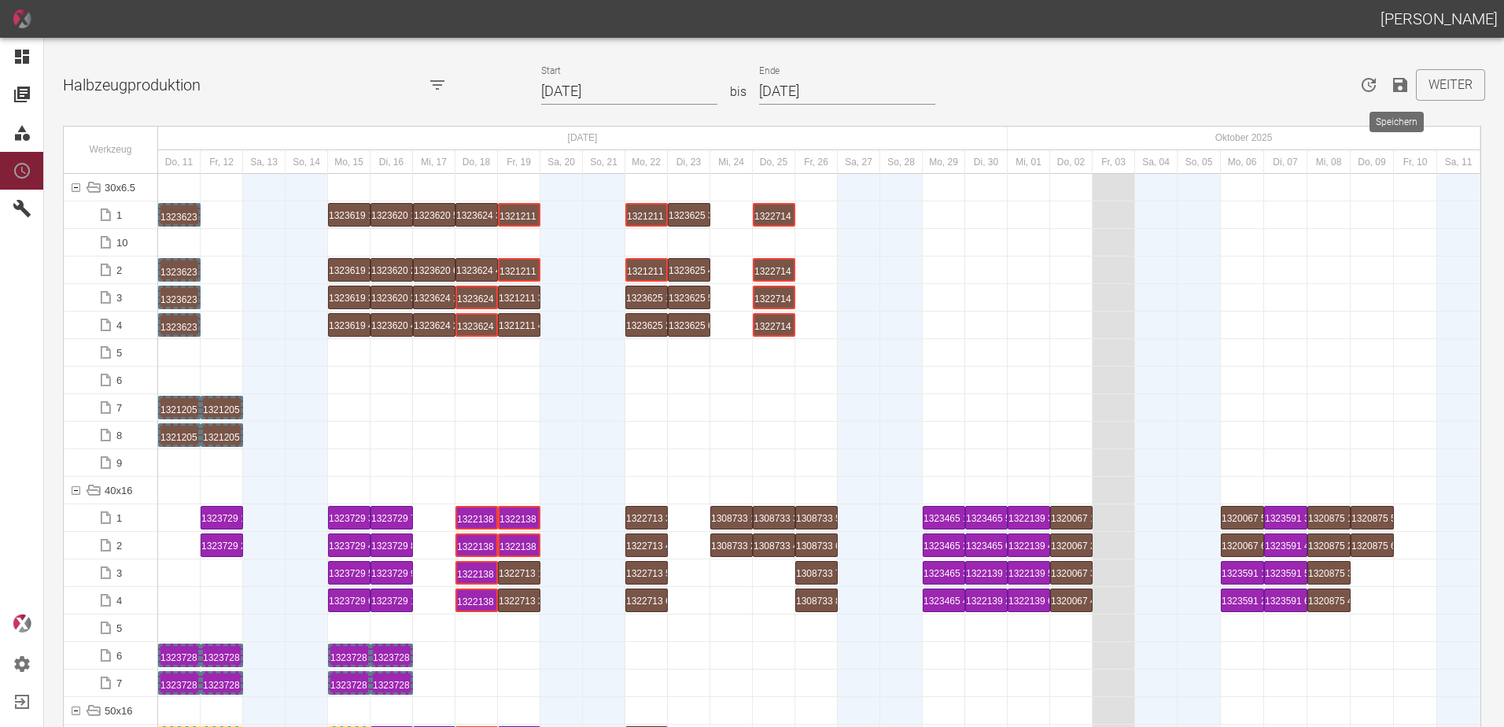
click at [1398, 94] on button "Speichern" at bounding box center [1400, 84] width 31 height 31
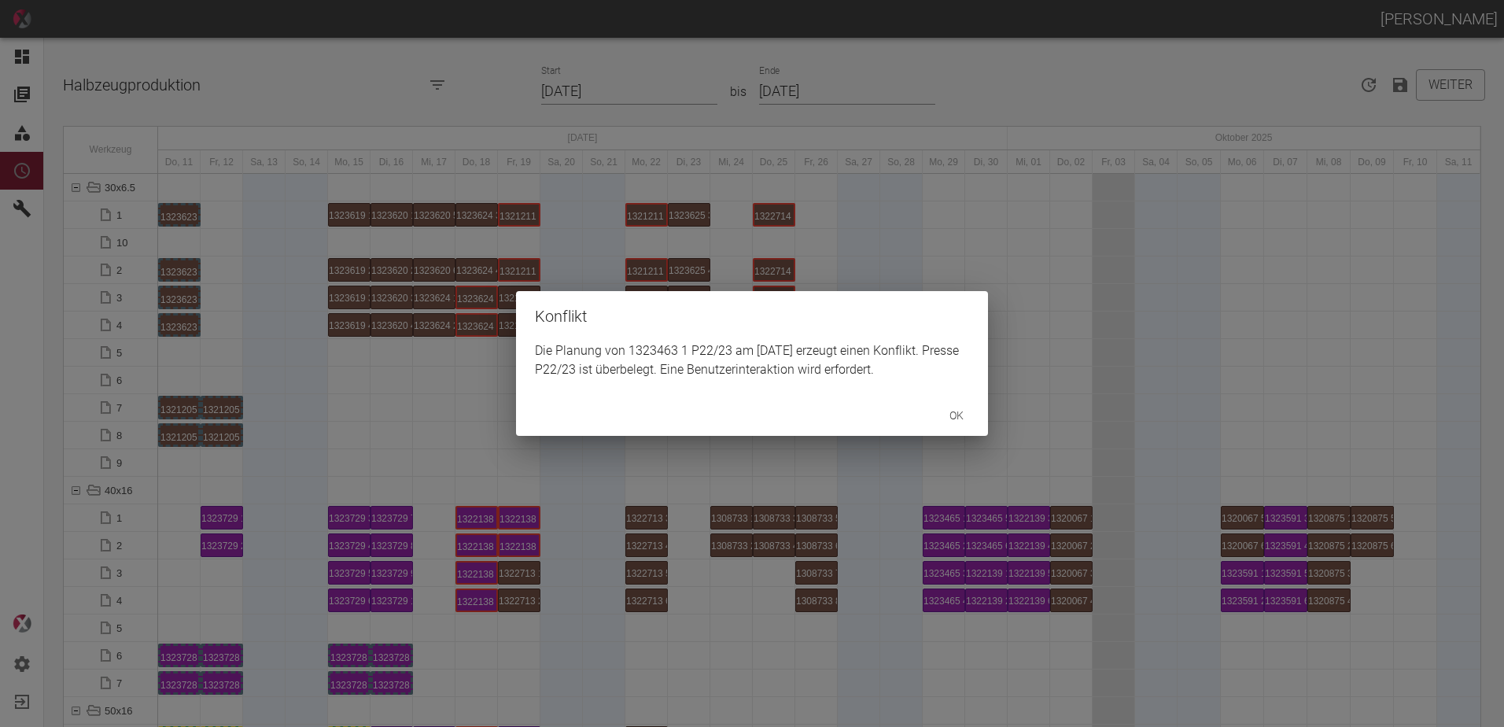
click at [961, 417] on button "ok" at bounding box center [957, 415] width 50 height 29
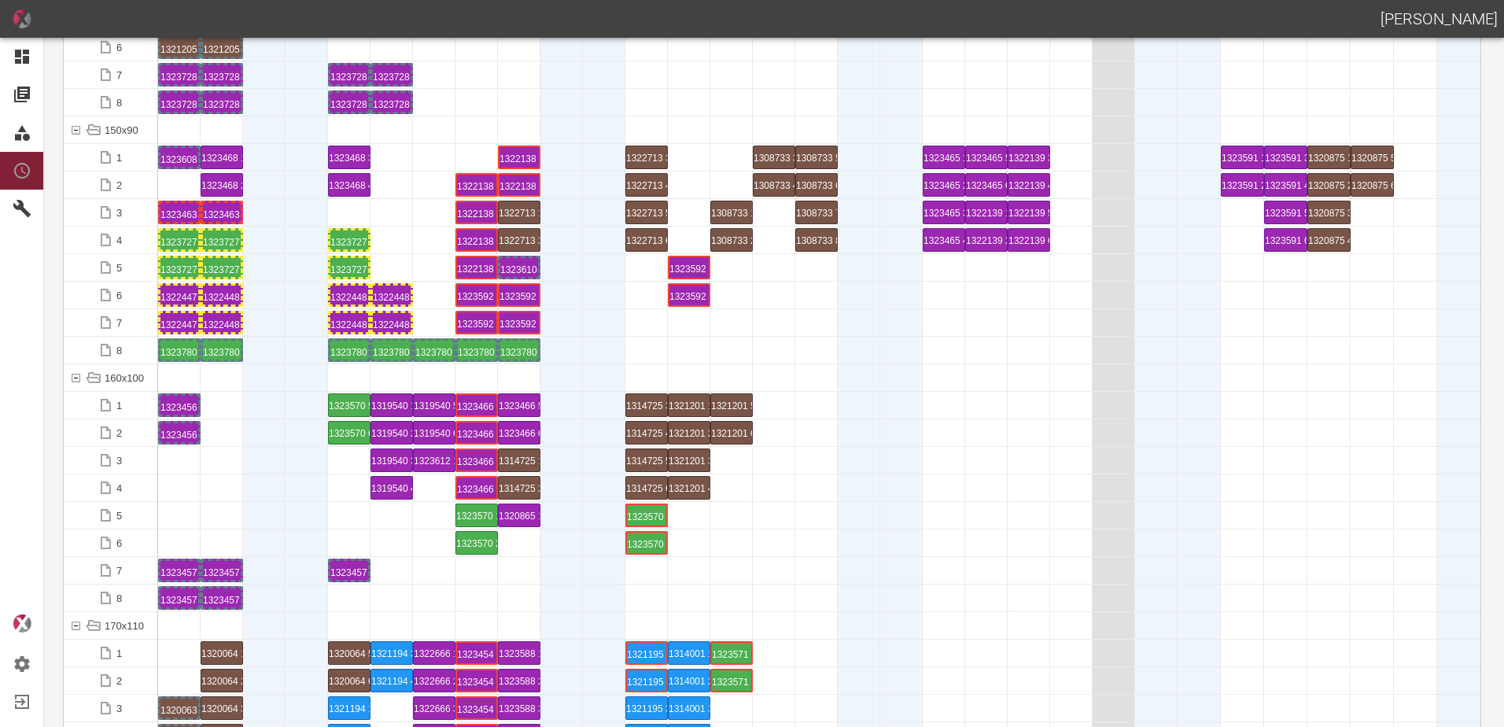
scroll to position [3305, 0]
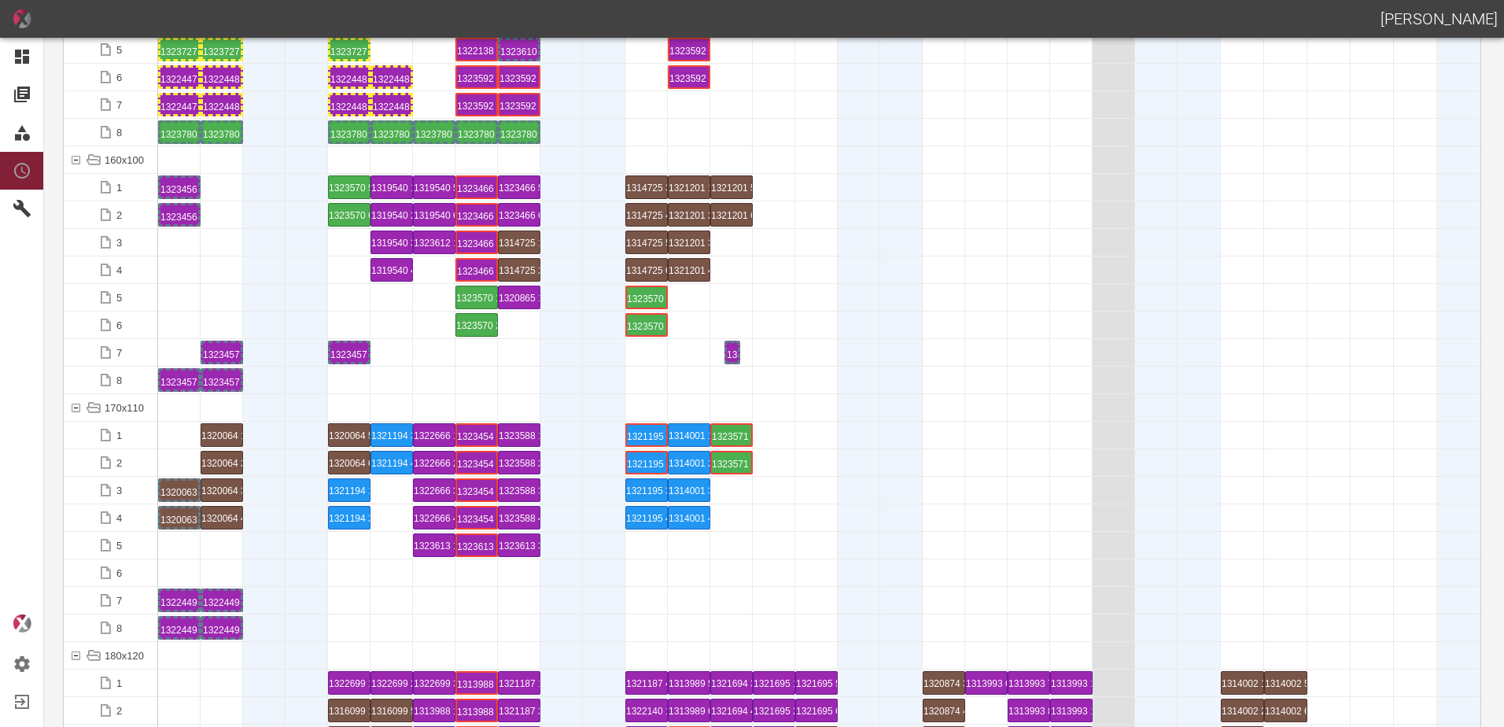
drag, startPoint x: 178, startPoint y: 351, endPoint x: 718, endPoint y: 336, distance: 539.9
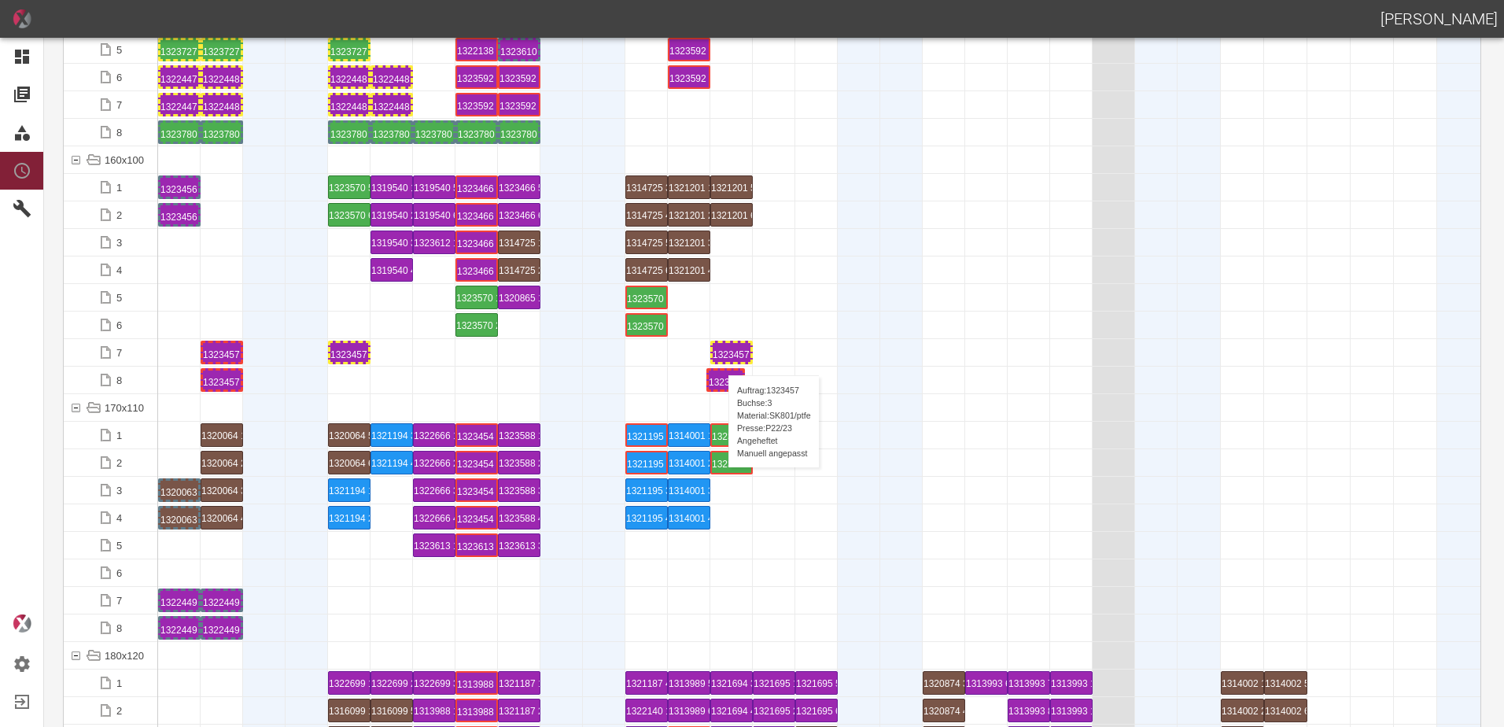
drag, startPoint x: 177, startPoint y: 380, endPoint x: 723, endPoint y: 361, distance: 546.4
drag, startPoint x: 230, startPoint y: 347, endPoint x: 783, endPoint y: 335, distance: 553.2
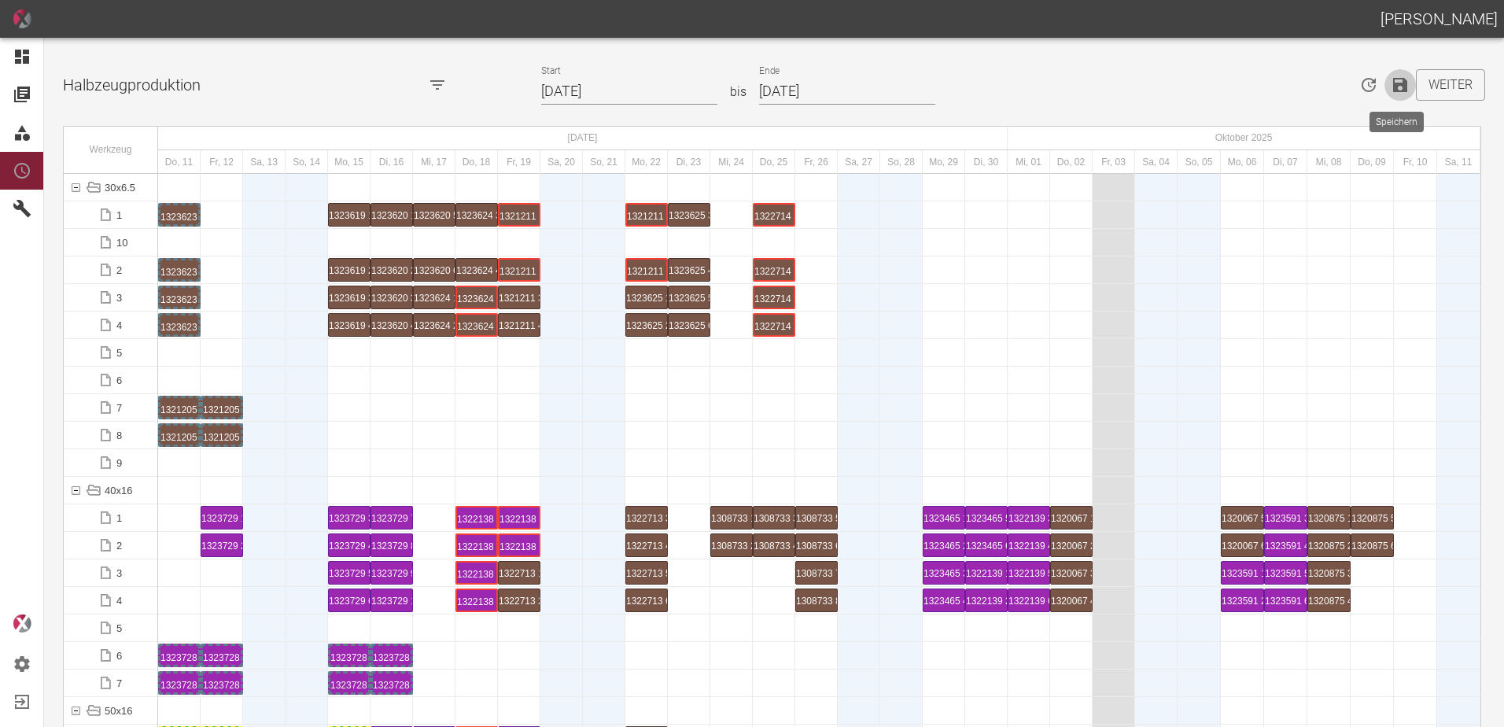
click at [1393, 85] on icon "Speichern" at bounding box center [1400, 85] width 14 height 14
click at [354, 453] on div at bounding box center [349, 462] width 42 height 27
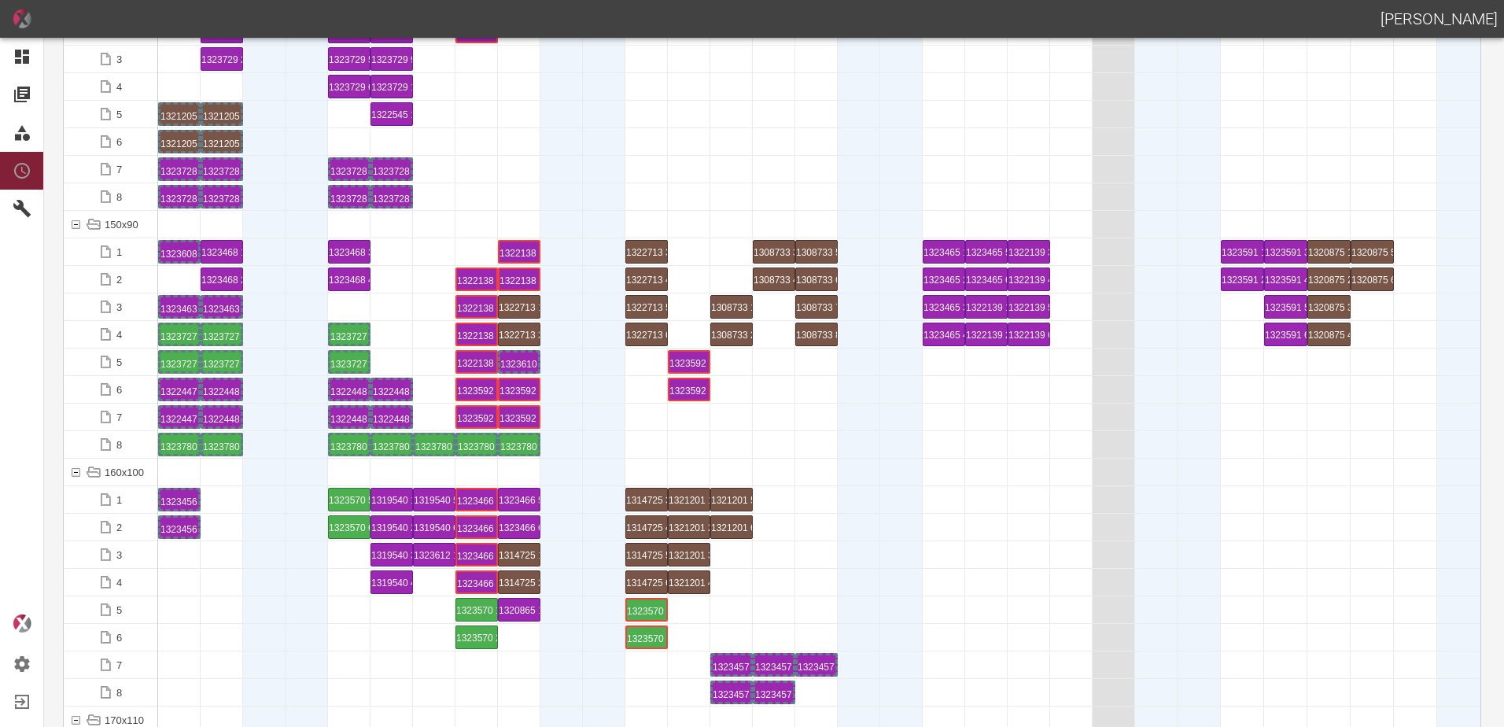
scroll to position [2990, 0]
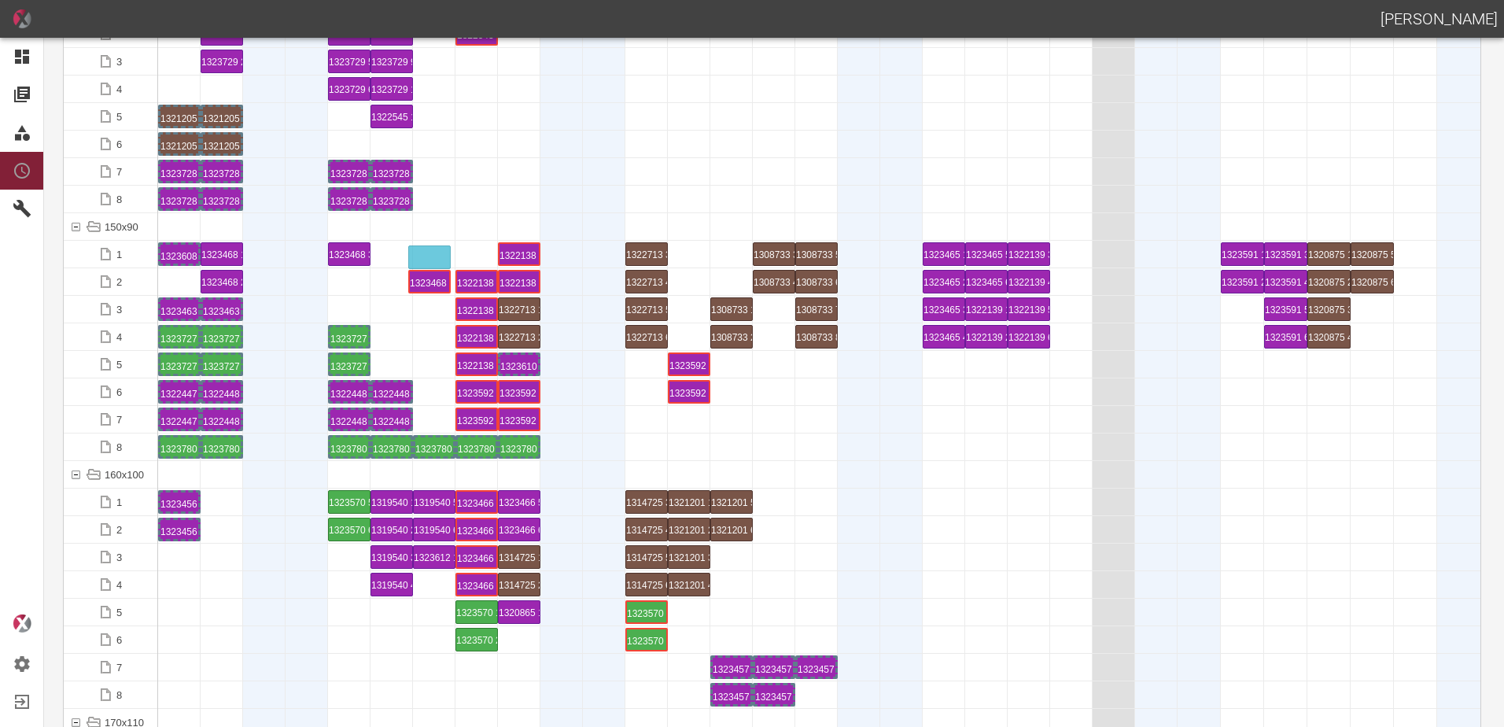
drag, startPoint x: 355, startPoint y: 278, endPoint x: 434, endPoint y: 248, distance: 84.9
drag, startPoint x: 234, startPoint y: 279, endPoint x: 332, endPoint y: 244, distance: 103.5
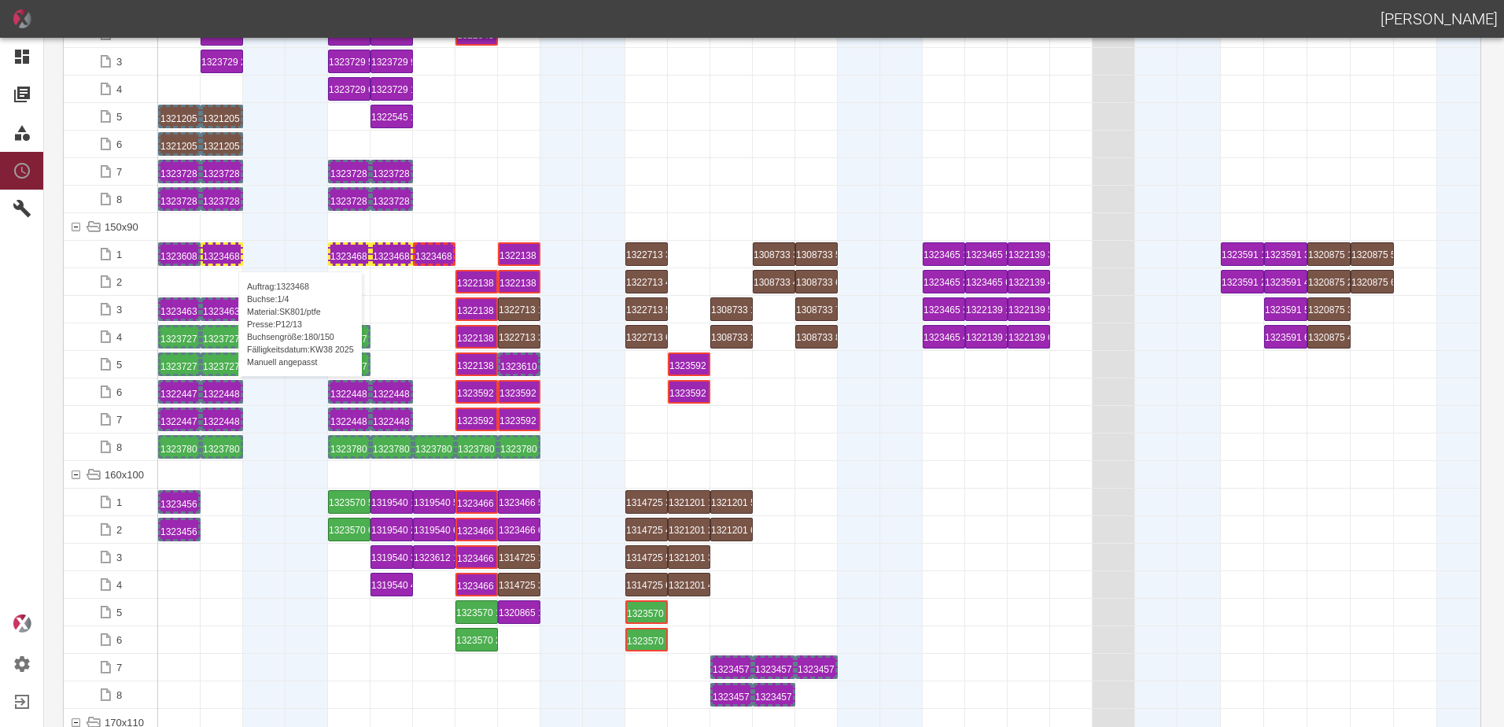
click at [231, 256] on div "1323468 1 P[DATE]" at bounding box center [222, 254] width 38 height 19
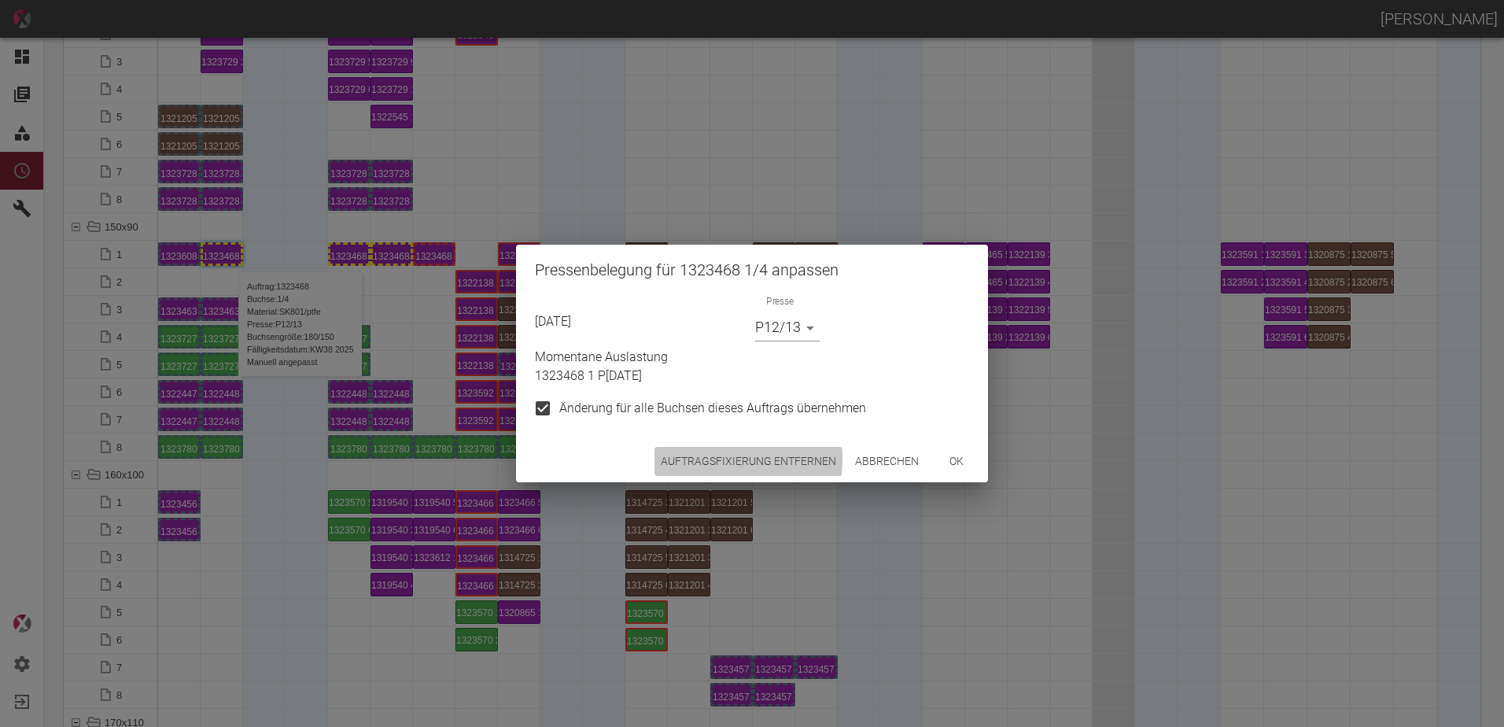
click at [684, 458] on button "Auftragsfixierung entfernen" at bounding box center [749, 461] width 188 height 29
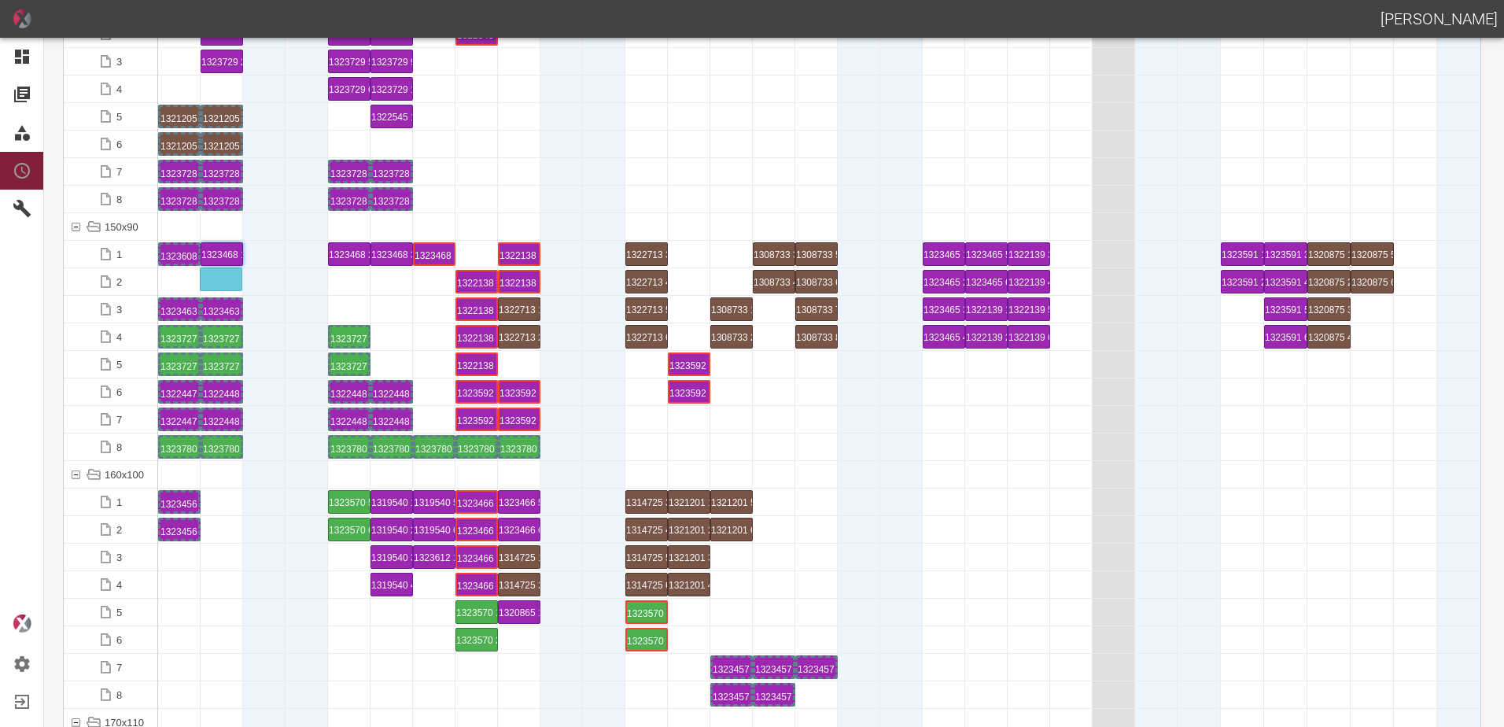
drag, startPoint x: 527, startPoint y: 360, endPoint x: 230, endPoint y: 271, distance: 310.6
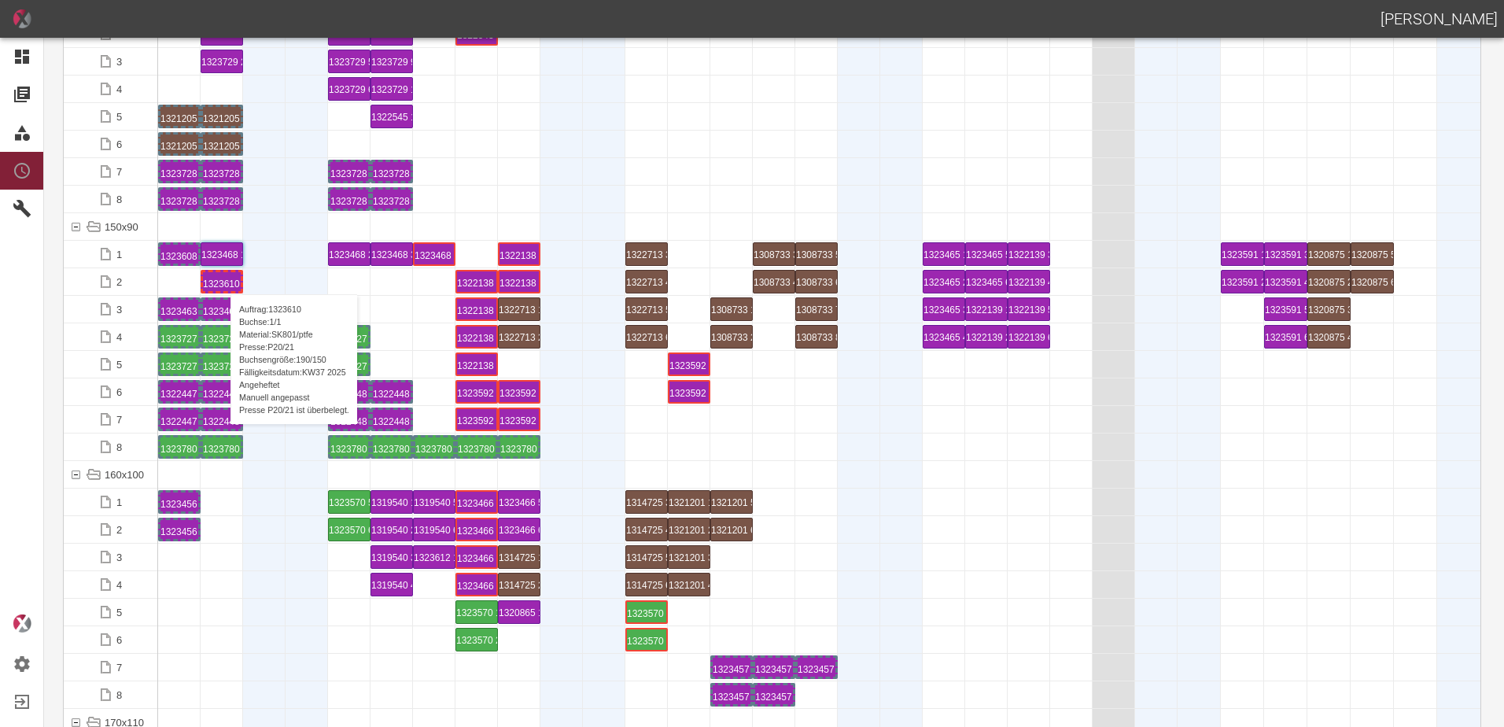
click at [223, 275] on div "1323610 1 P20/21" at bounding box center [222, 281] width 38 height 19
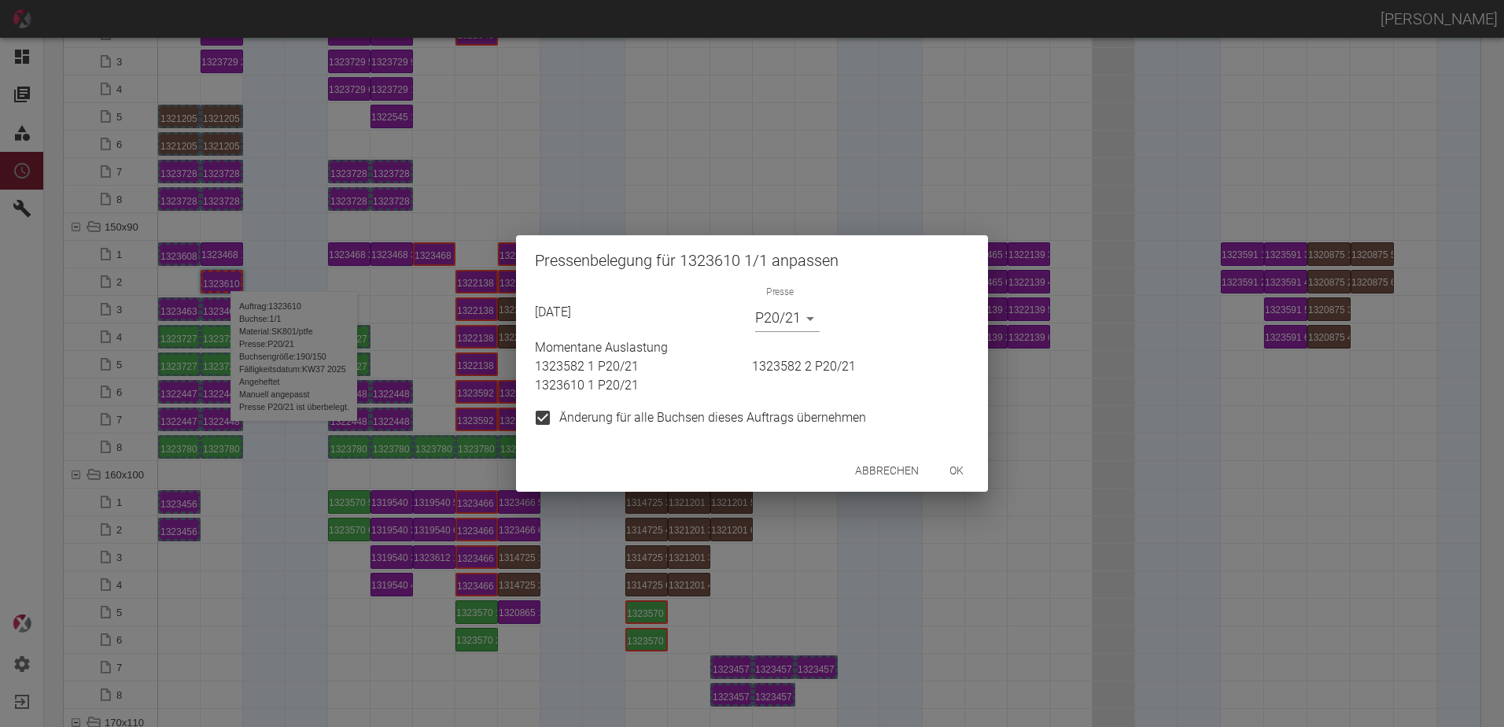
click at [781, 323] on body "[PERSON_NAME] Dashboard Aufträge Materialien Planung Maschinen Einstellungen Au…" at bounding box center [752, 363] width 1504 height 727
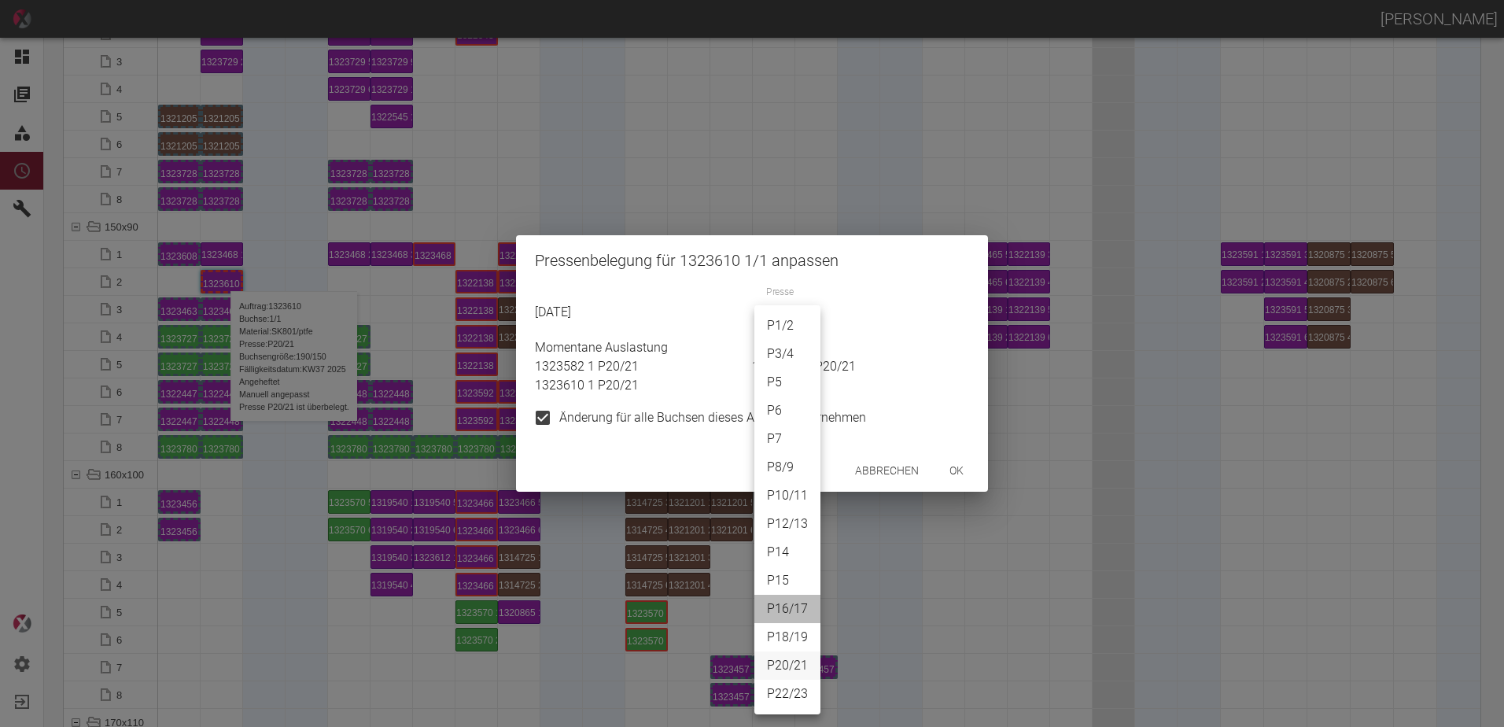
click at [793, 603] on li "P16/17" at bounding box center [788, 609] width 66 height 28
type input "P16/17"
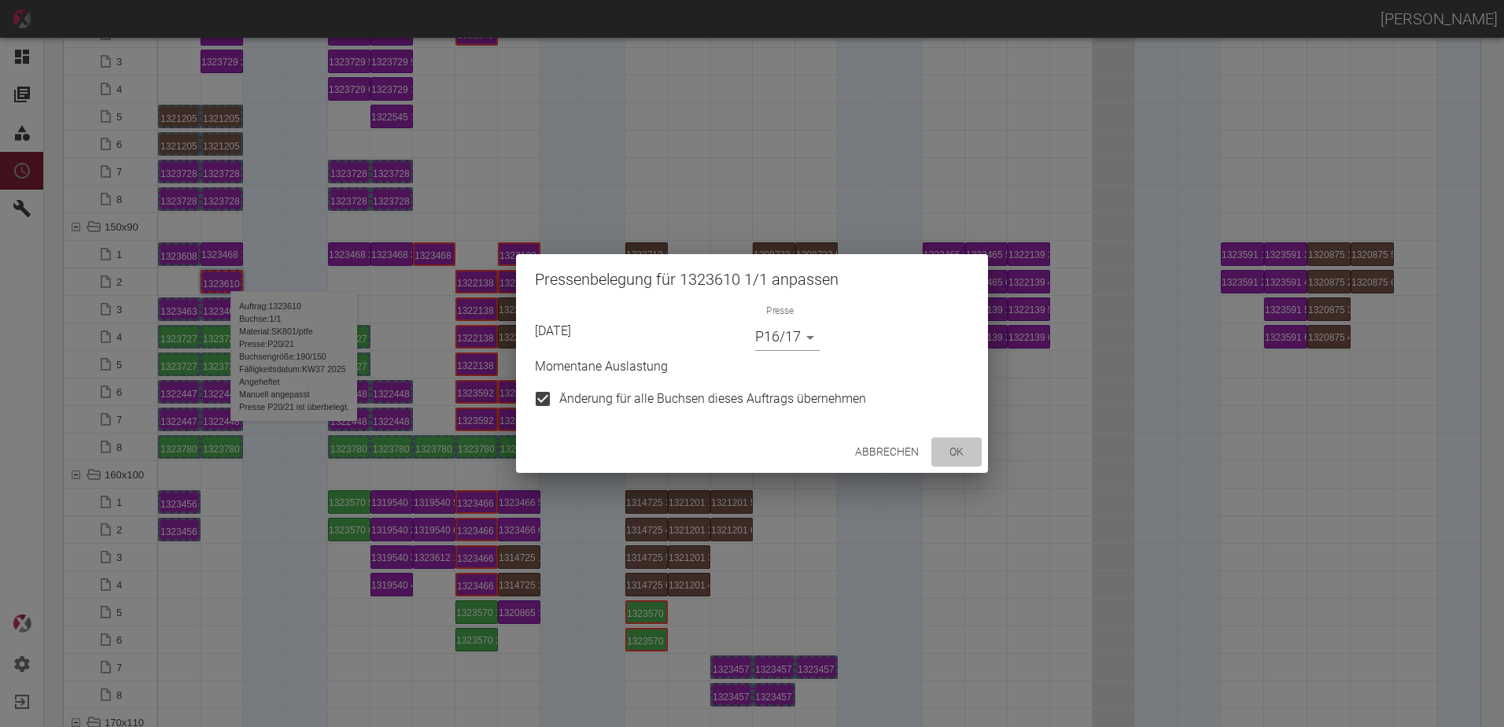
click at [958, 459] on button "ok" at bounding box center [957, 451] width 50 height 29
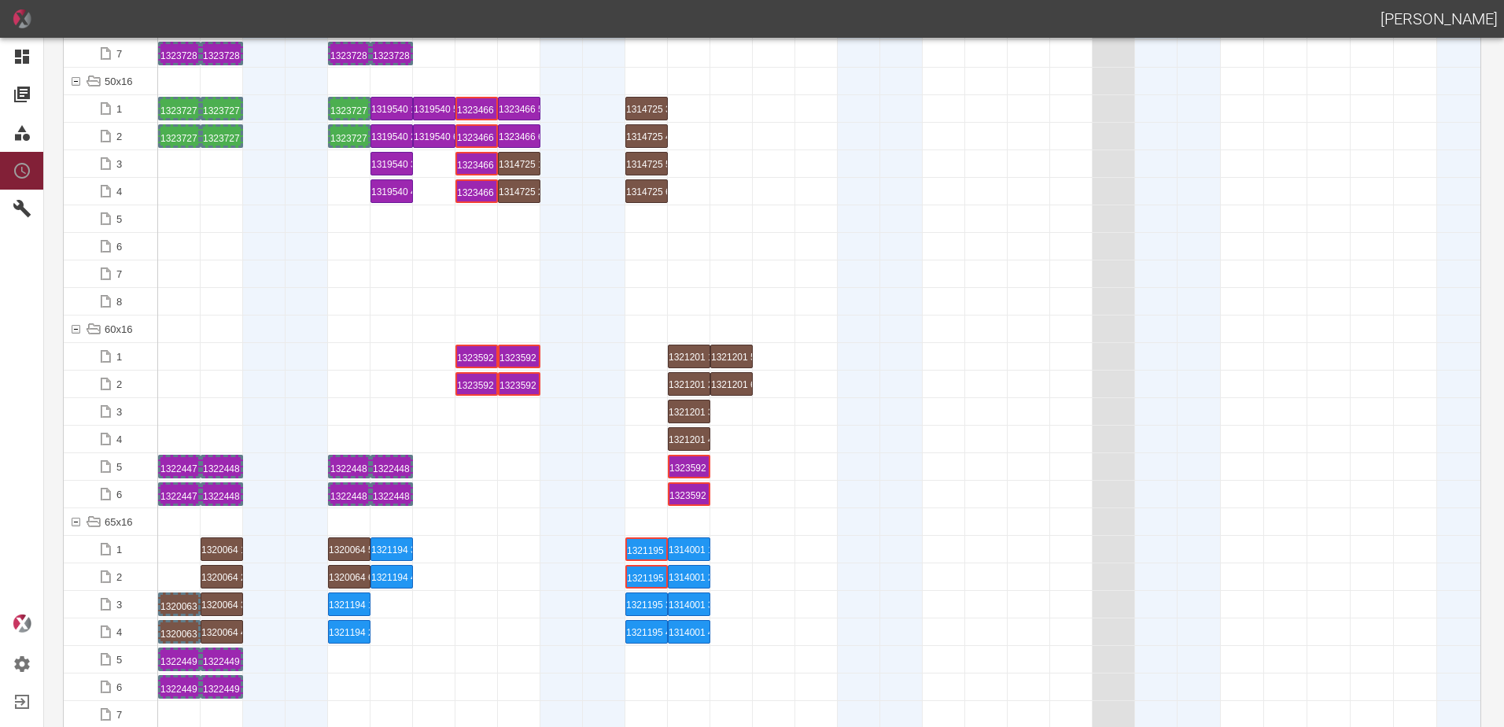
scroll to position [0, 0]
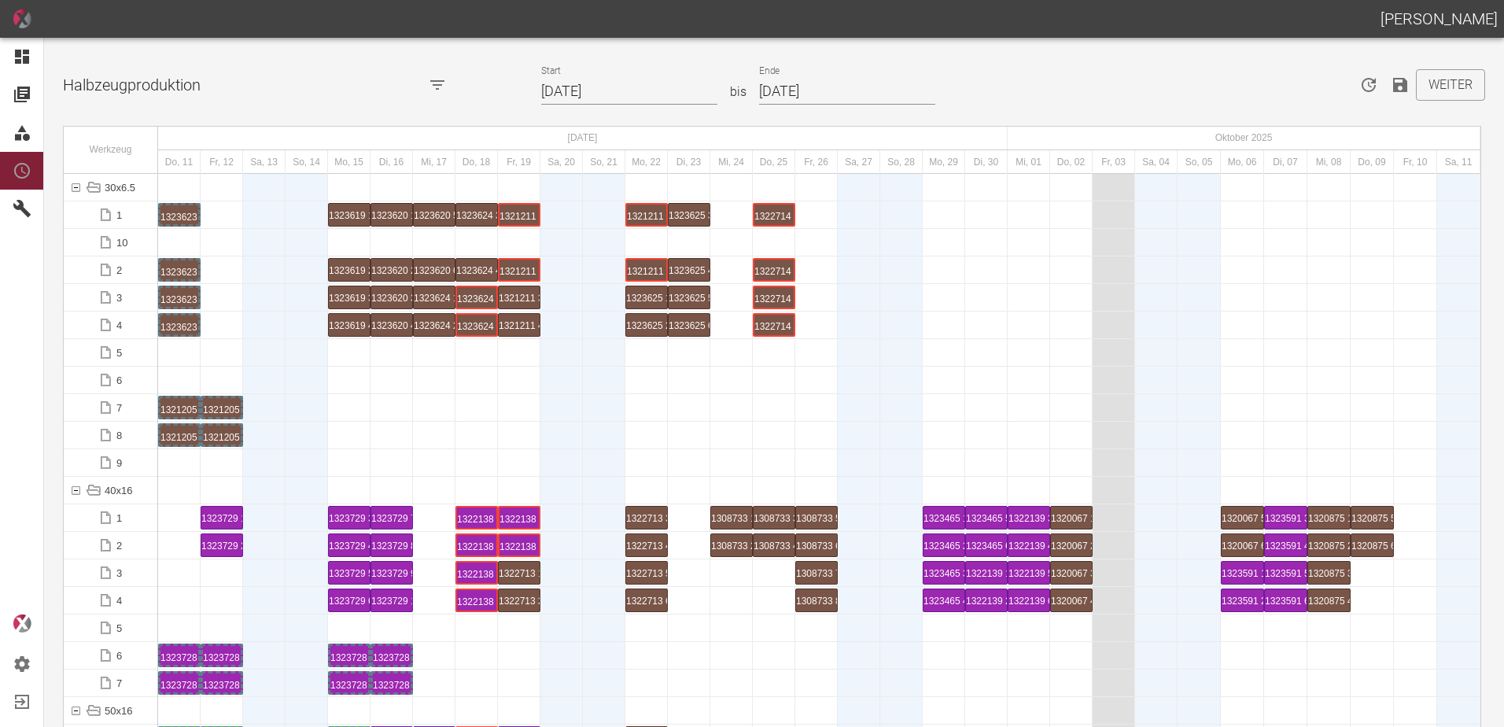
click at [1393, 80] on icon "Speichern" at bounding box center [1400, 85] width 19 height 19
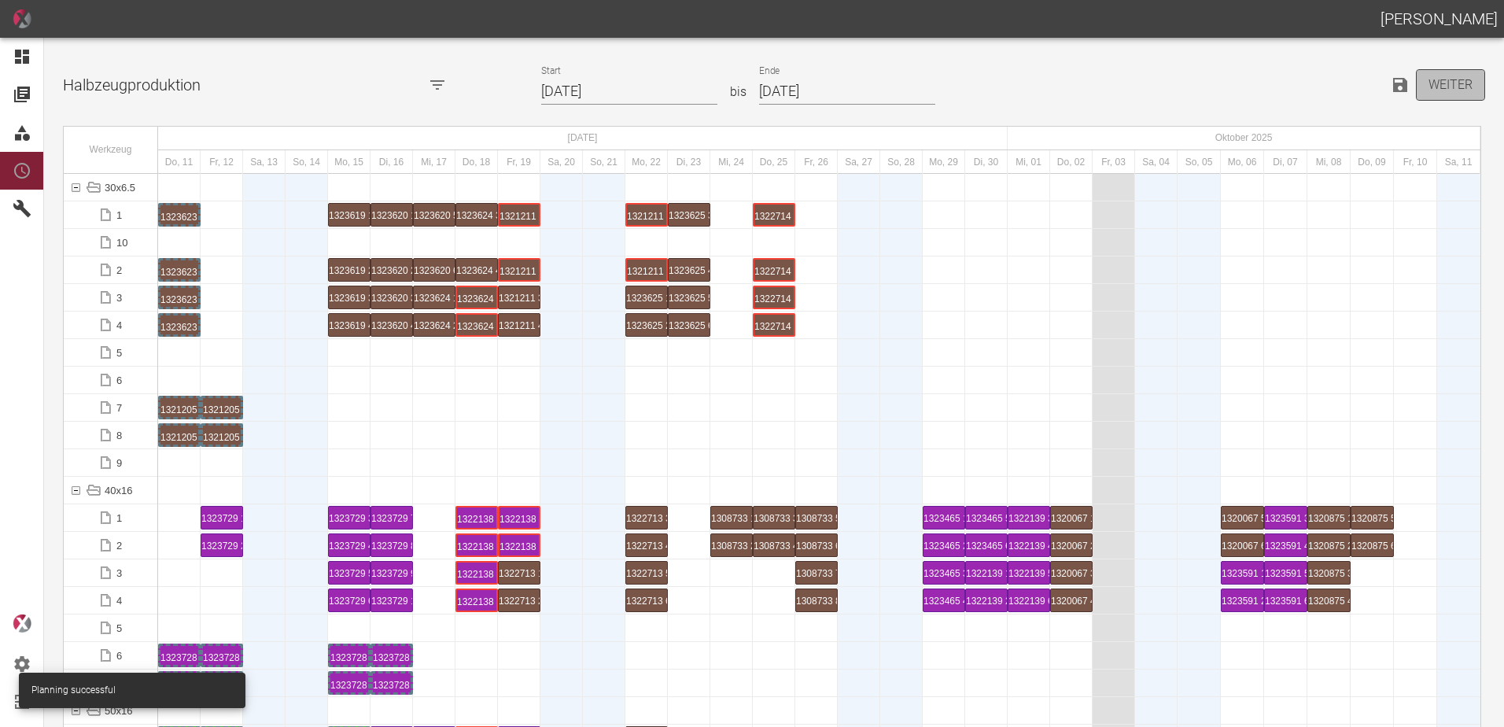
click at [1437, 79] on button "Weiter" at bounding box center [1450, 84] width 69 height 31
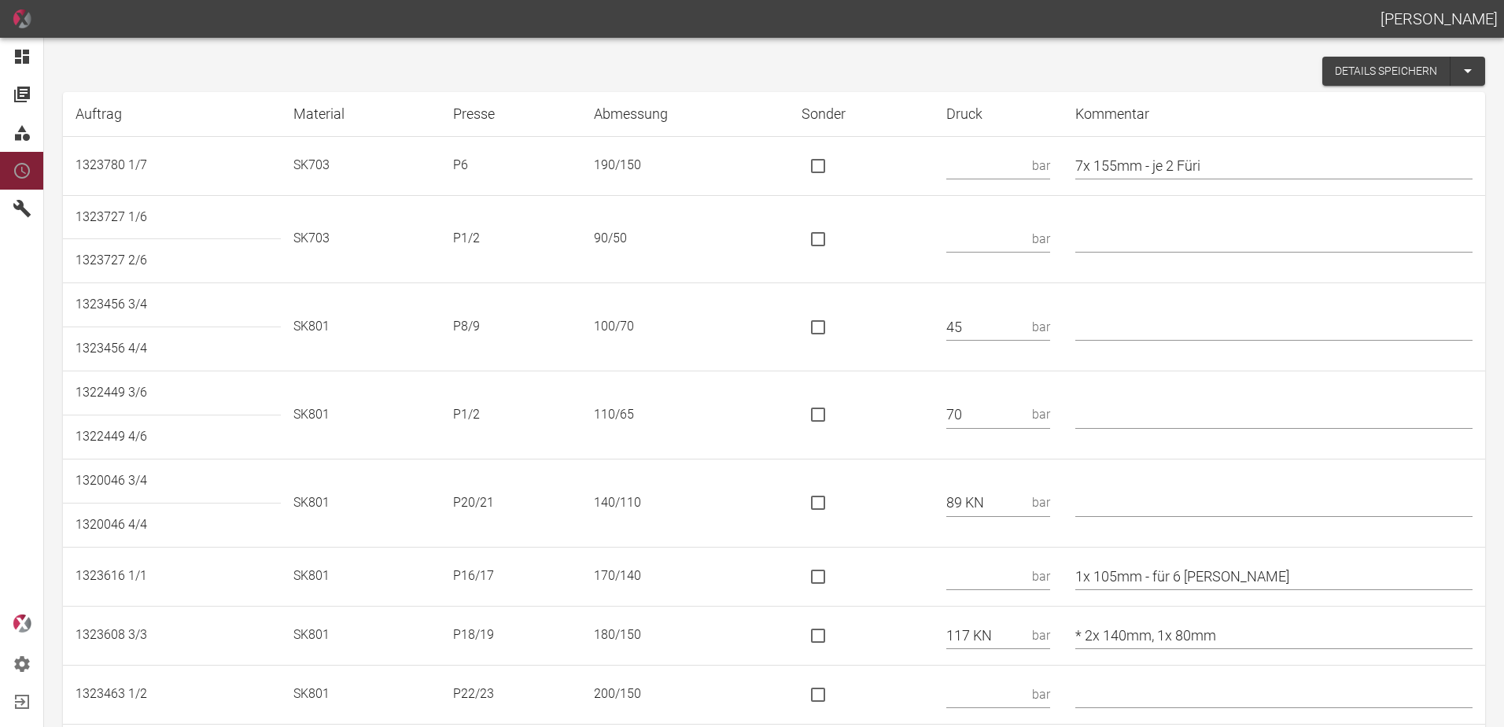
click at [999, 169] on input "text" at bounding box center [986, 166] width 79 height 28
type input "30"
drag, startPoint x: 1242, startPoint y: 158, endPoint x: 1168, endPoint y: 183, distance: 77.9
click at [1168, 183] on td "7x 155mm - je 2 Füri" at bounding box center [1274, 165] width 423 height 59
type input "7x 155mm"
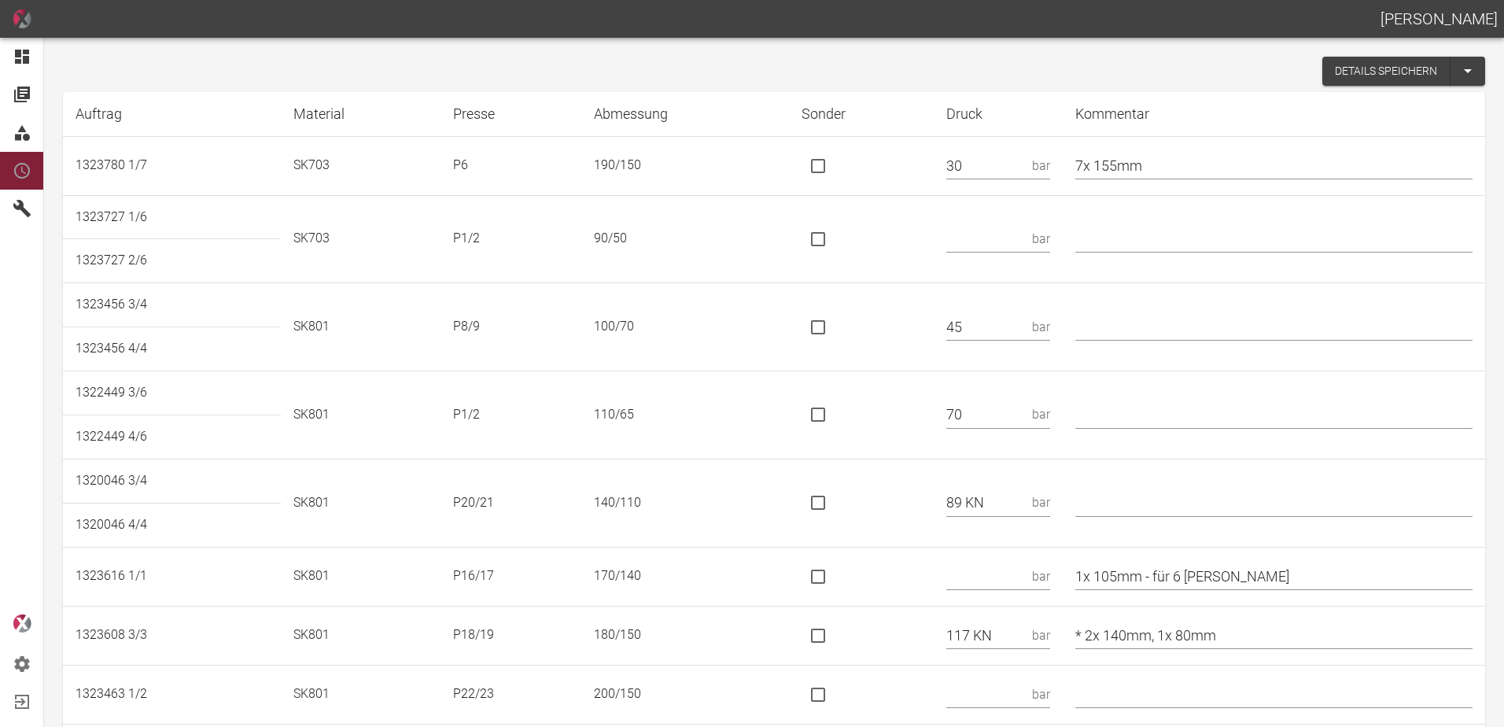
click at [1009, 245] on input "text" at bounding box center [986, 239] width 79 height 28
type input "50"
click at [897, 309] on td at bounding box center [862, 327] width 146 height 88
click at [884, 375] on td at bounding box center [862, 415] width 146 height 88
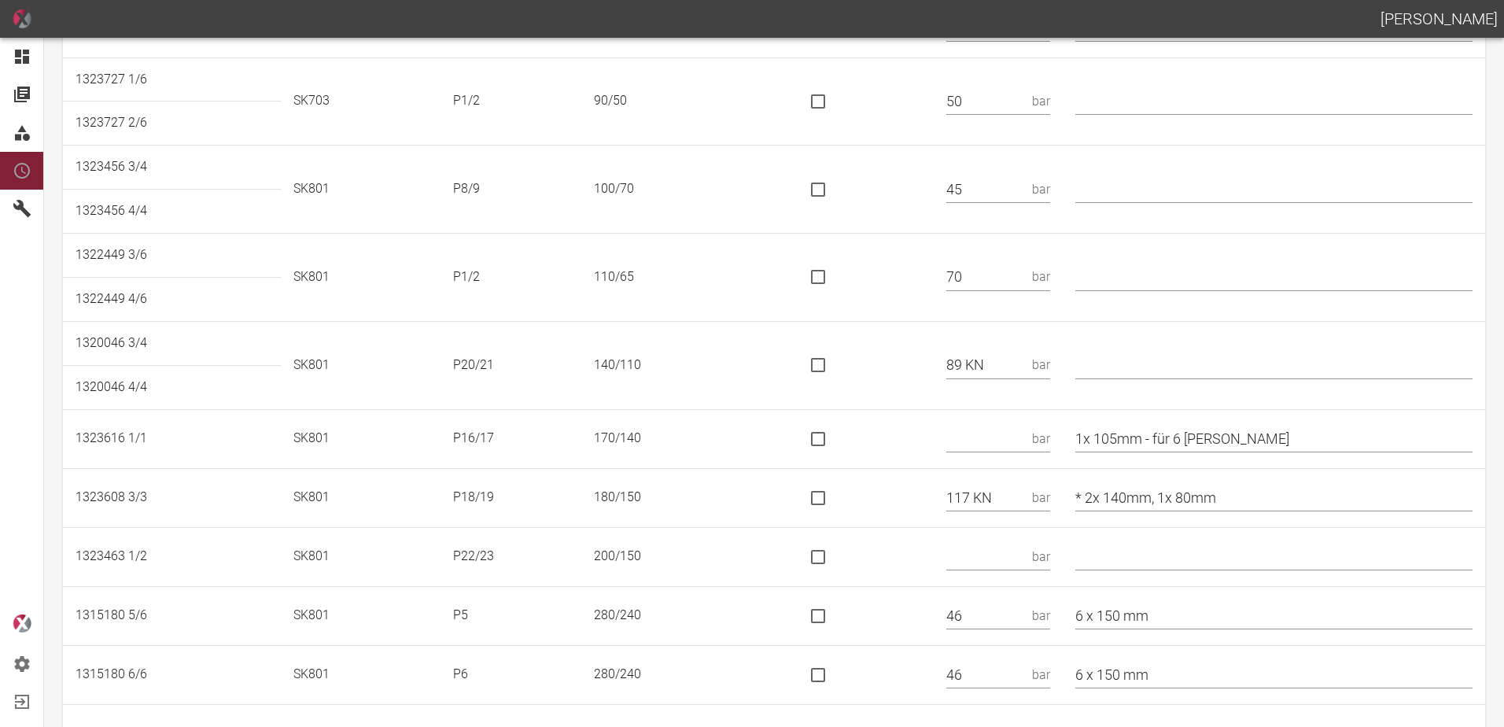
scroll to position [157, 0]
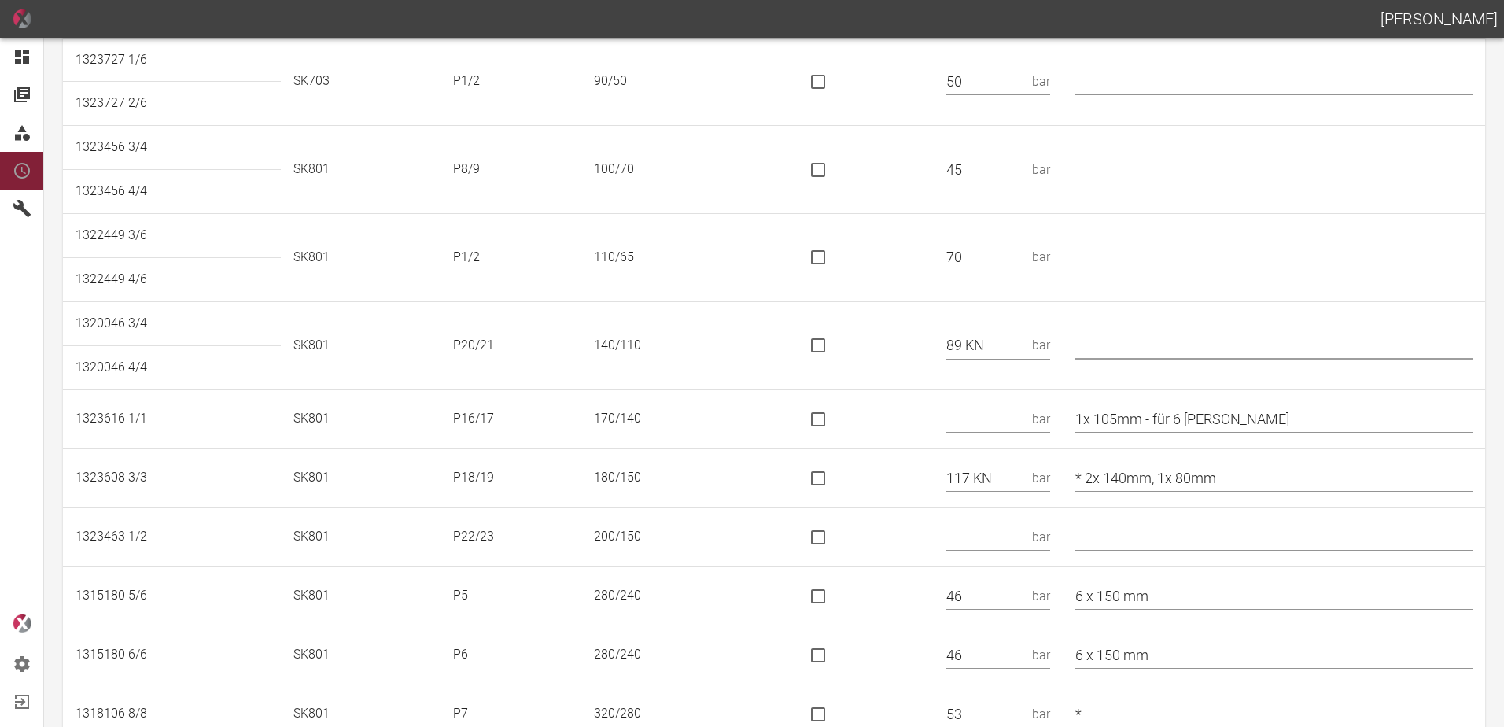
click at [1152, 349] on input "text" at bounding box center [1274, 346] width 397 height 28
type input "*"
click at [830, 357] on input "is socket special" at bounding box center [818, 345] width 33 height 33
checkbox input "true"
click at [1017, 413] on input "text" at bounding box center [986, 419] width 79 height 28
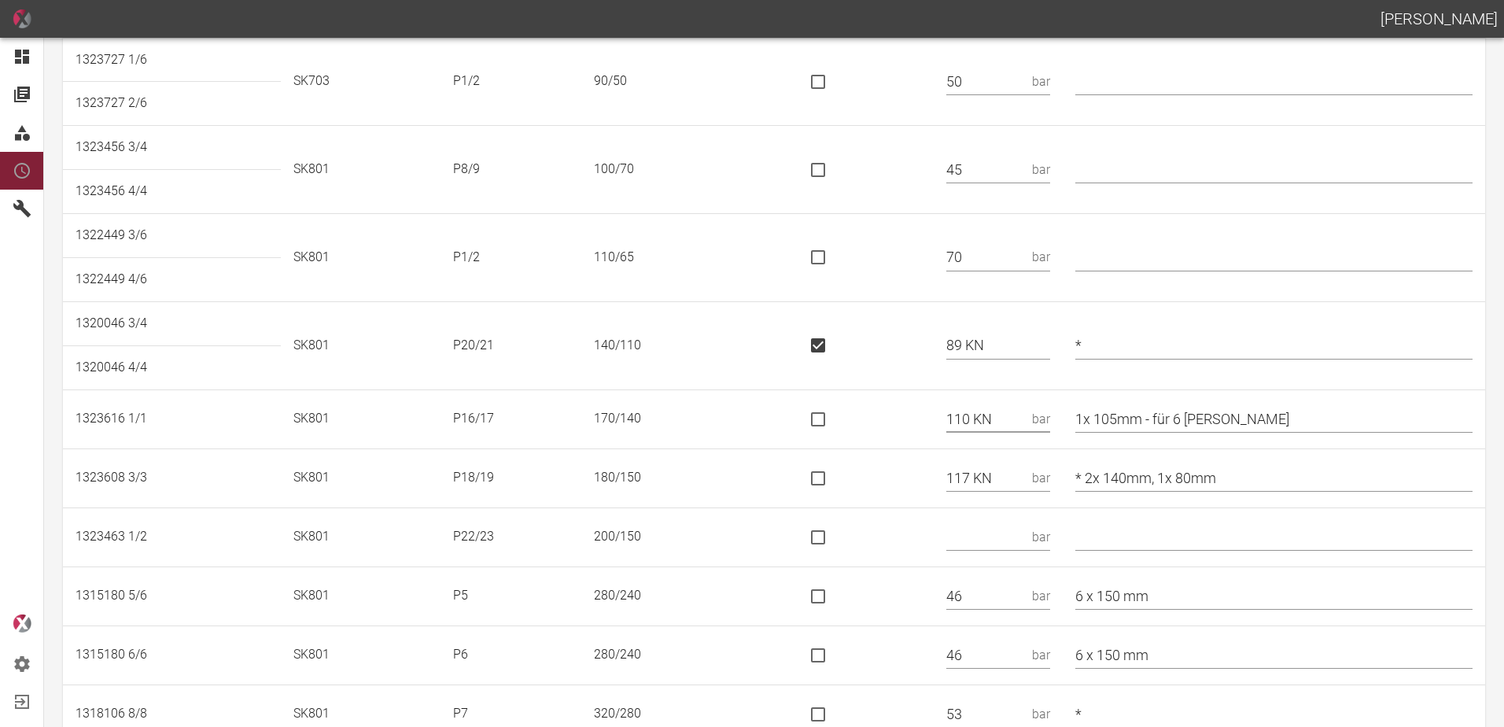
type input "110 KN"
click at [835, 425] on input "is socket special" at bounding box center [818, 419] width 33 height 33
checkbox input "true"
drag, startPoint x: 1243, startPoint y: 419, endPoint x: 1167, endPoint y: 422, distance: 76.4
click at [1167, 422] on input "1x 105mm - für 6 [PERSON_NAME]" at bounding box center [1274, 419] width 397 height 28
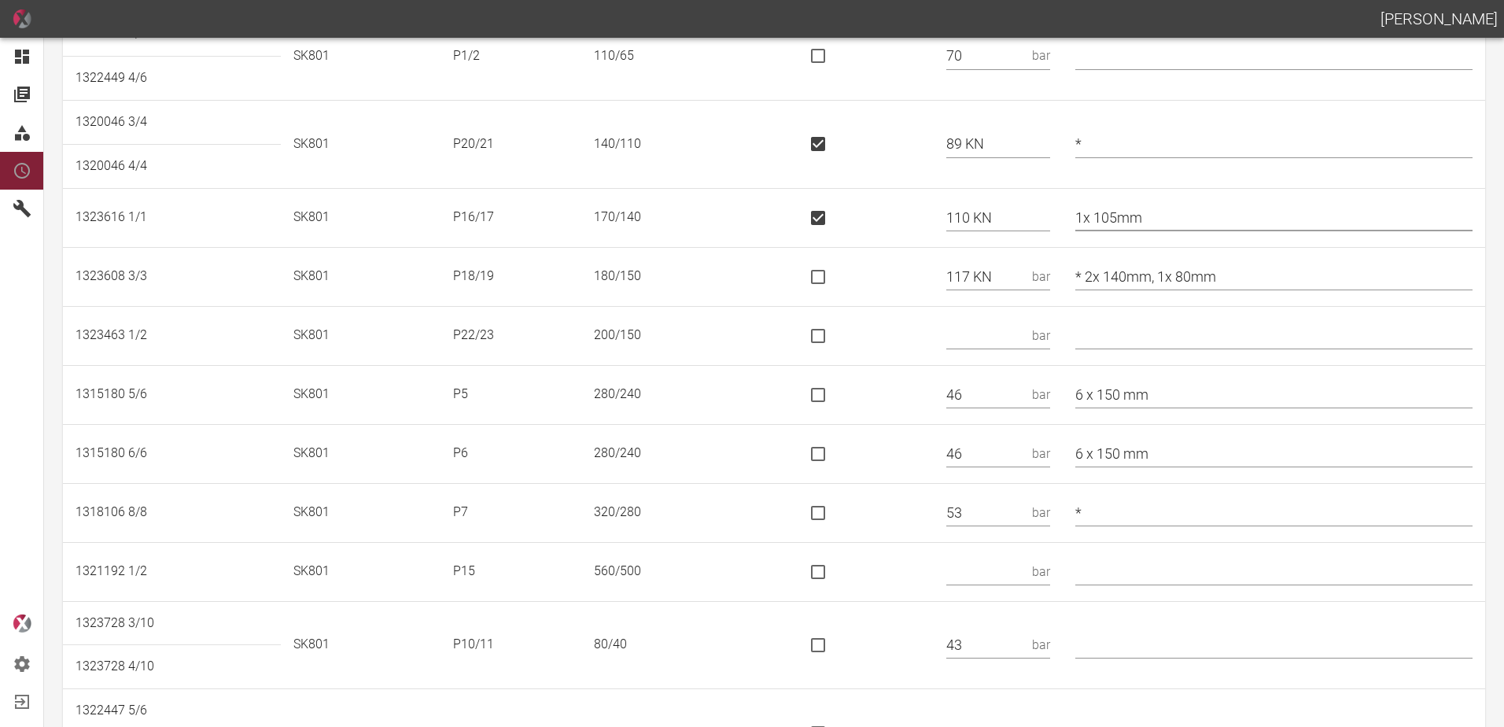
scroll to position [393, 0]
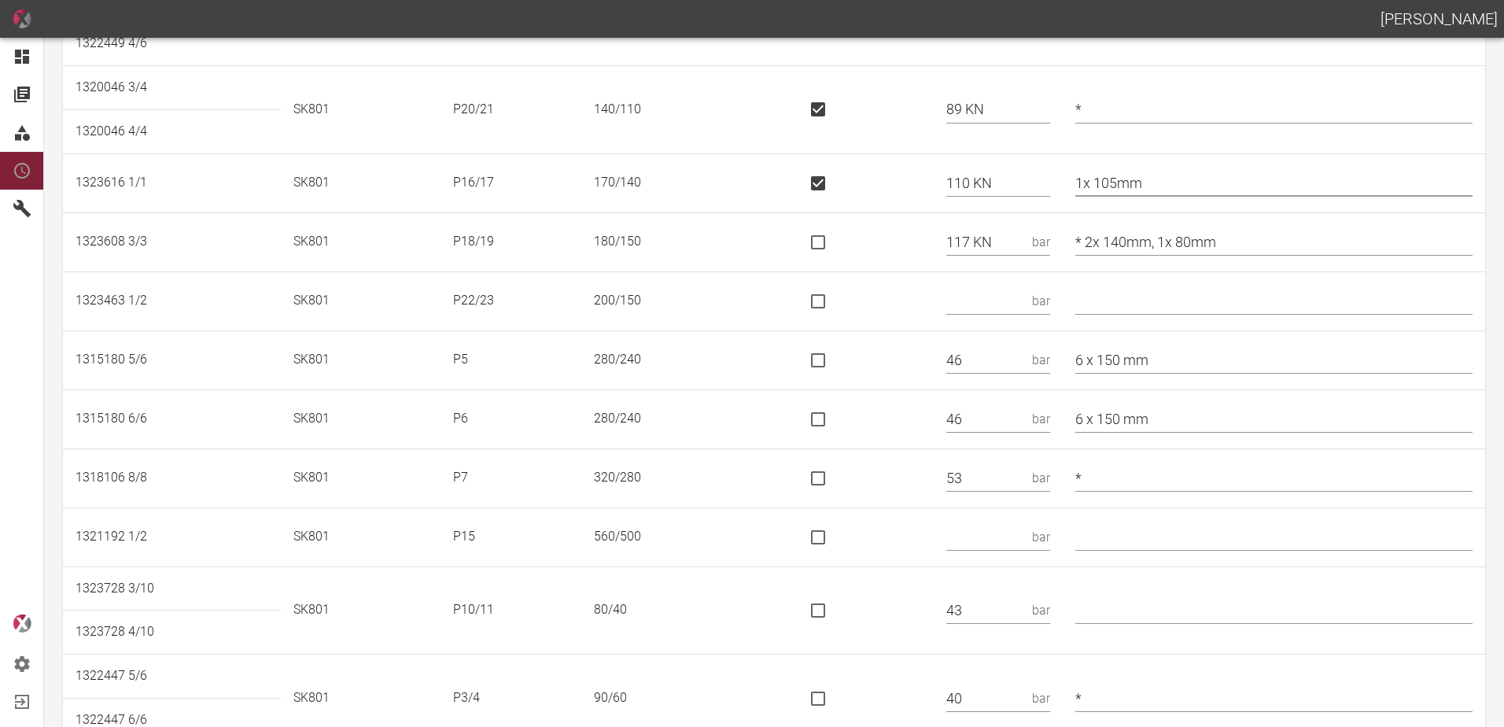
type input "1x 105mm"
click at [832, 233] on input "is socket special" at bounding box center [818, 242] width 33 height 33
checkbox input "true"
click at [998, 297] on input "text" at bounding box center [986, 301] width 79 height 28
type input "206 KN"
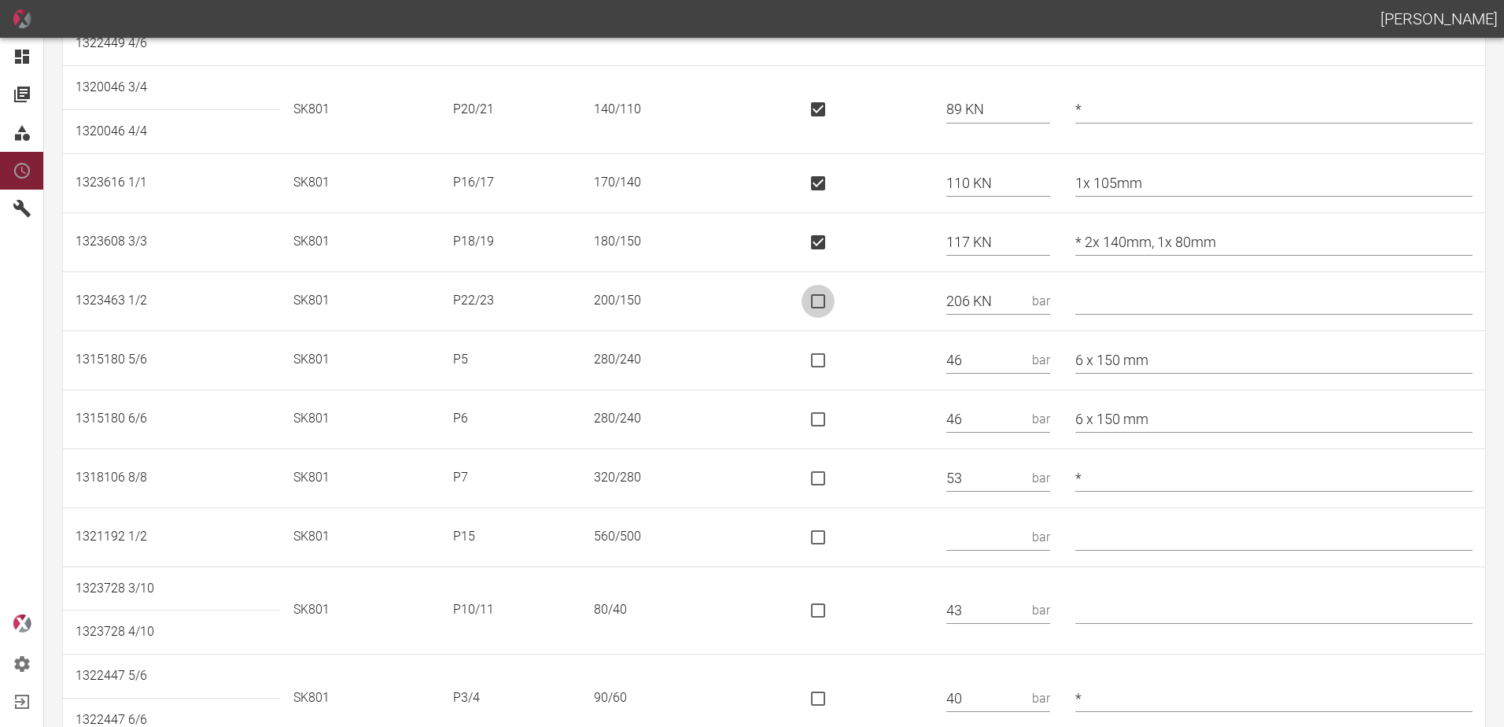
click at [827, 301] on input "is socket special" at bounding box center [818, 301] width 33 height 33
checkbox input "true"
click at [1150, 300] on input "text" at bounding box center [1274, 301] width 397 height 28
type input "* 190x150"
click at [1095, 355] on input "6 x 150 mm" at bounding box center [1274, 360] width 397 height 28
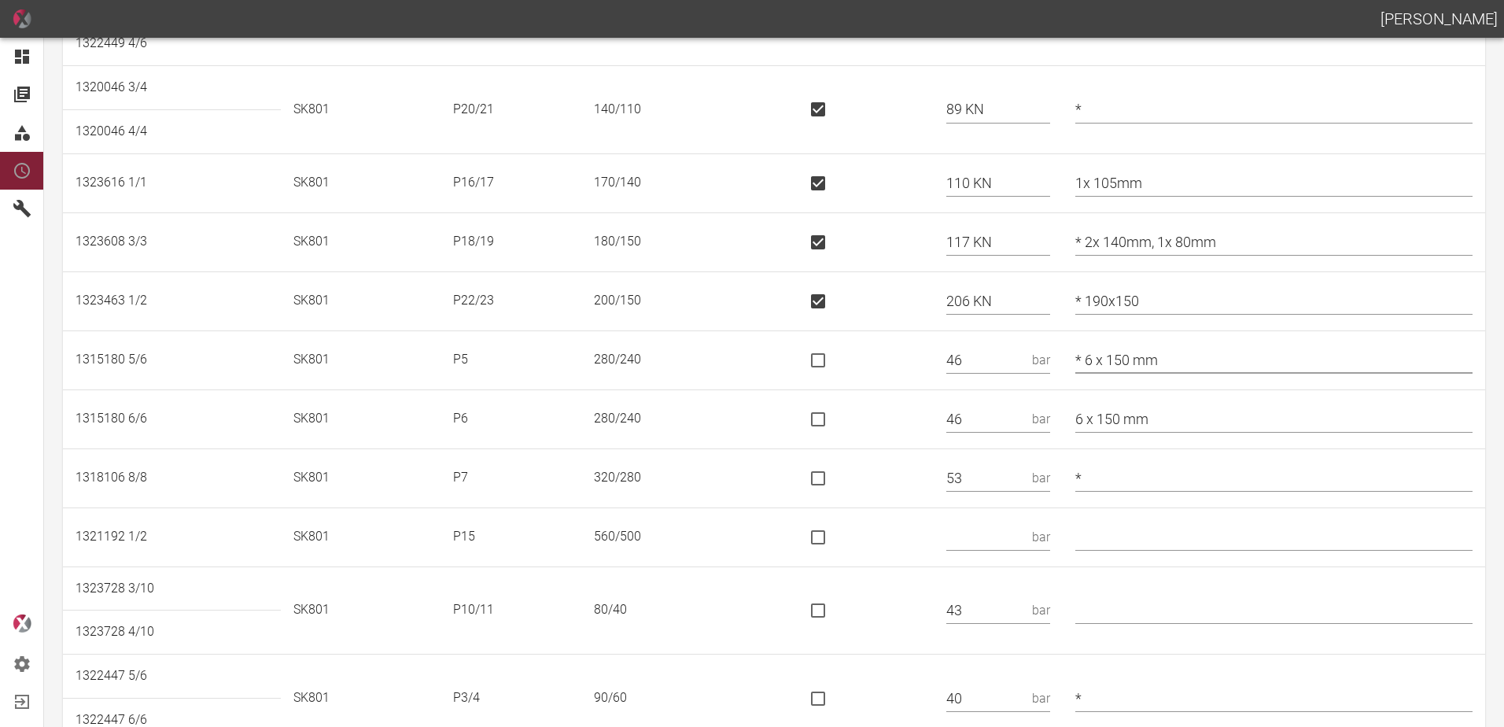
type input "* 6 x 150 mm"
click at [1095, 417] on input "6 x 150 mm" at bounding box center [1274, 419] width 397 height 28
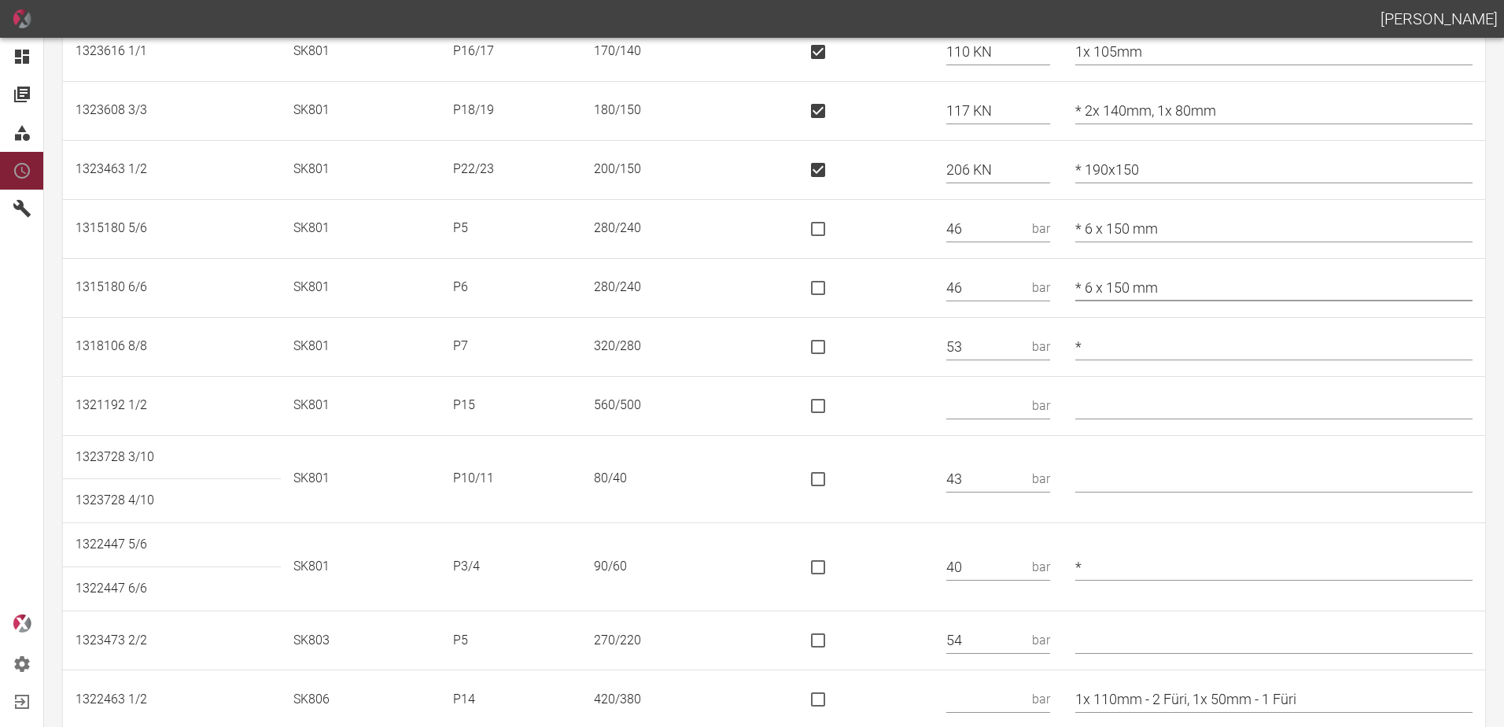
scroll to position [551, 0]
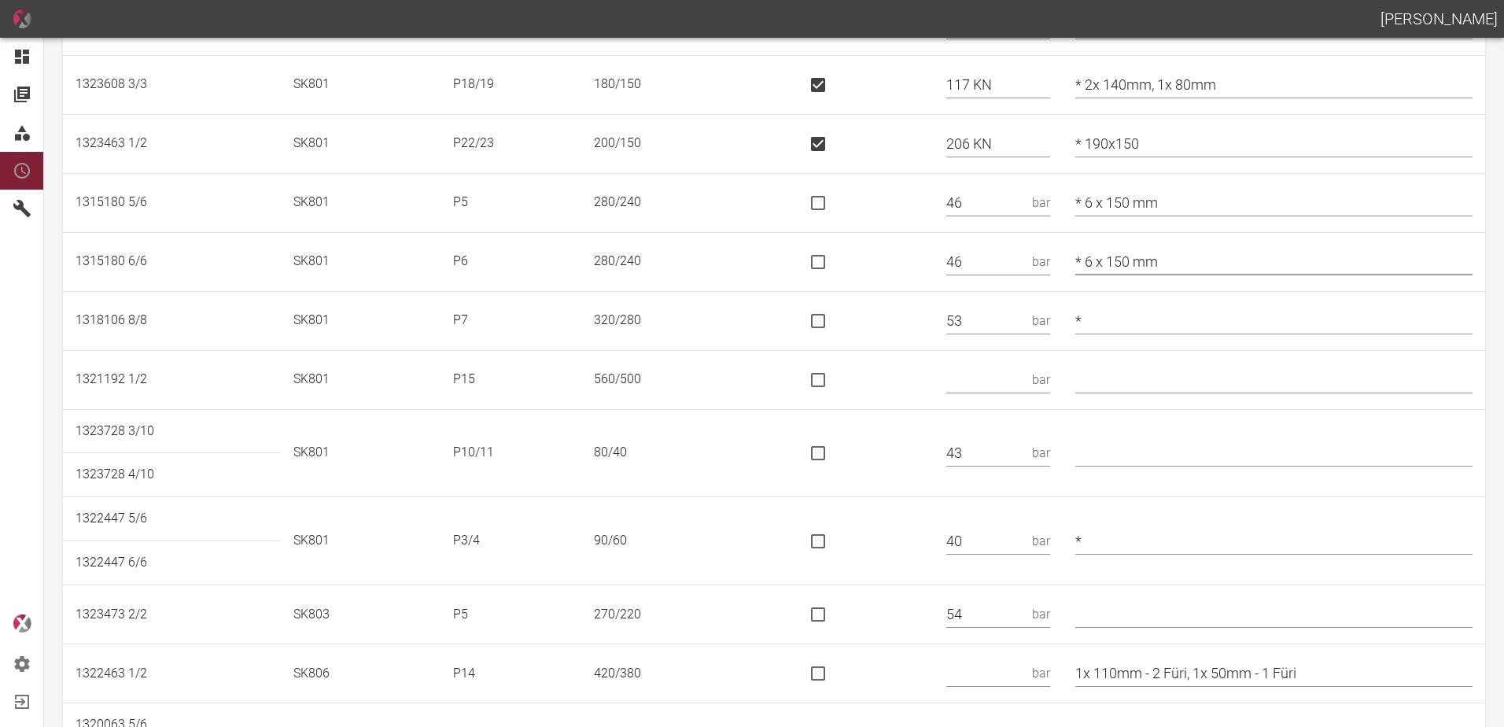
type input "* 6 x 150 mm"
click at [1006, 377] on input "text" at bounding box center [986, 380] width 79 height 28
type input "750 KN"
click at [829, 375] on input "is socket special" at bounding box center [818, 380] width 33 height 33
checkbox input "true"
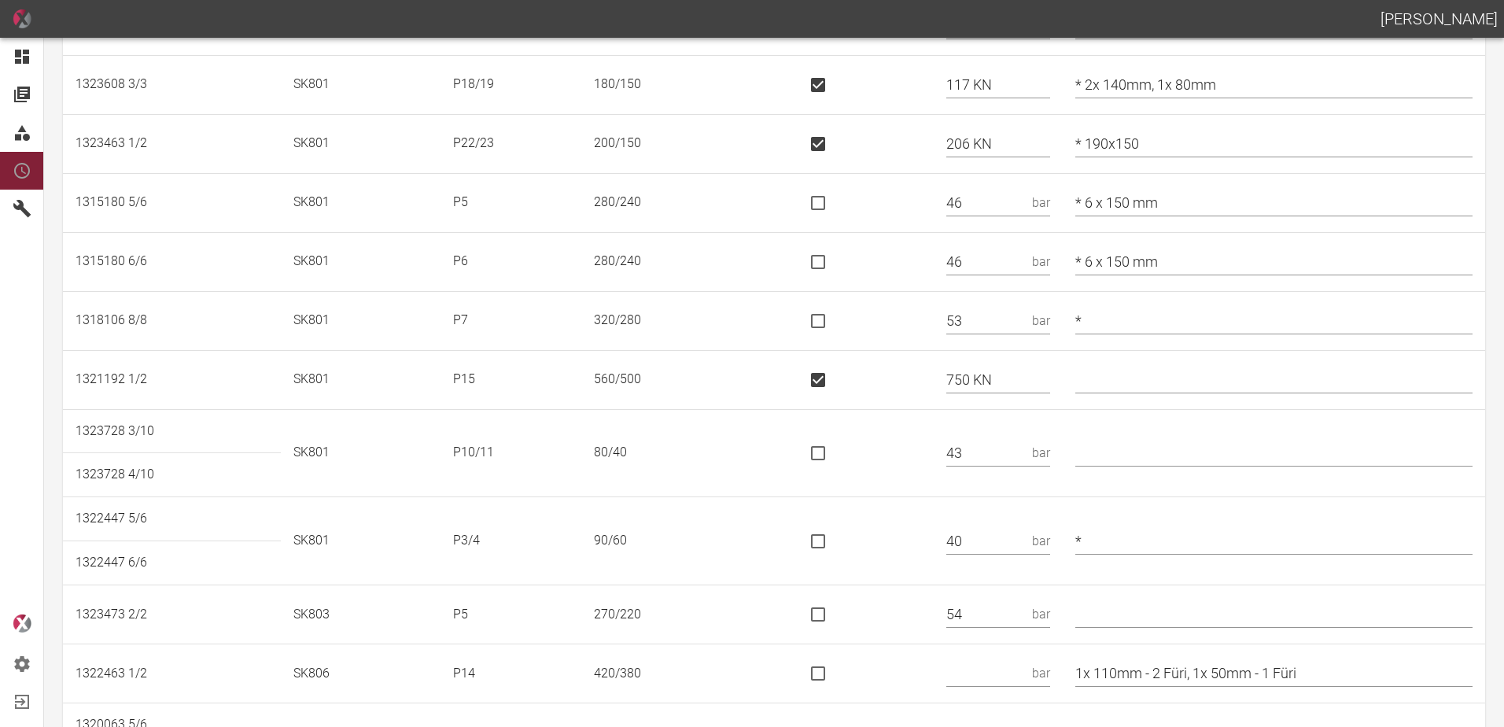
click at [1174, 446] on input "text" at bounding box center [1274, 453] width 397 height 28
type input "*"
click at [897, 513] on td at bounding box center [862, 541] width 146 height 88
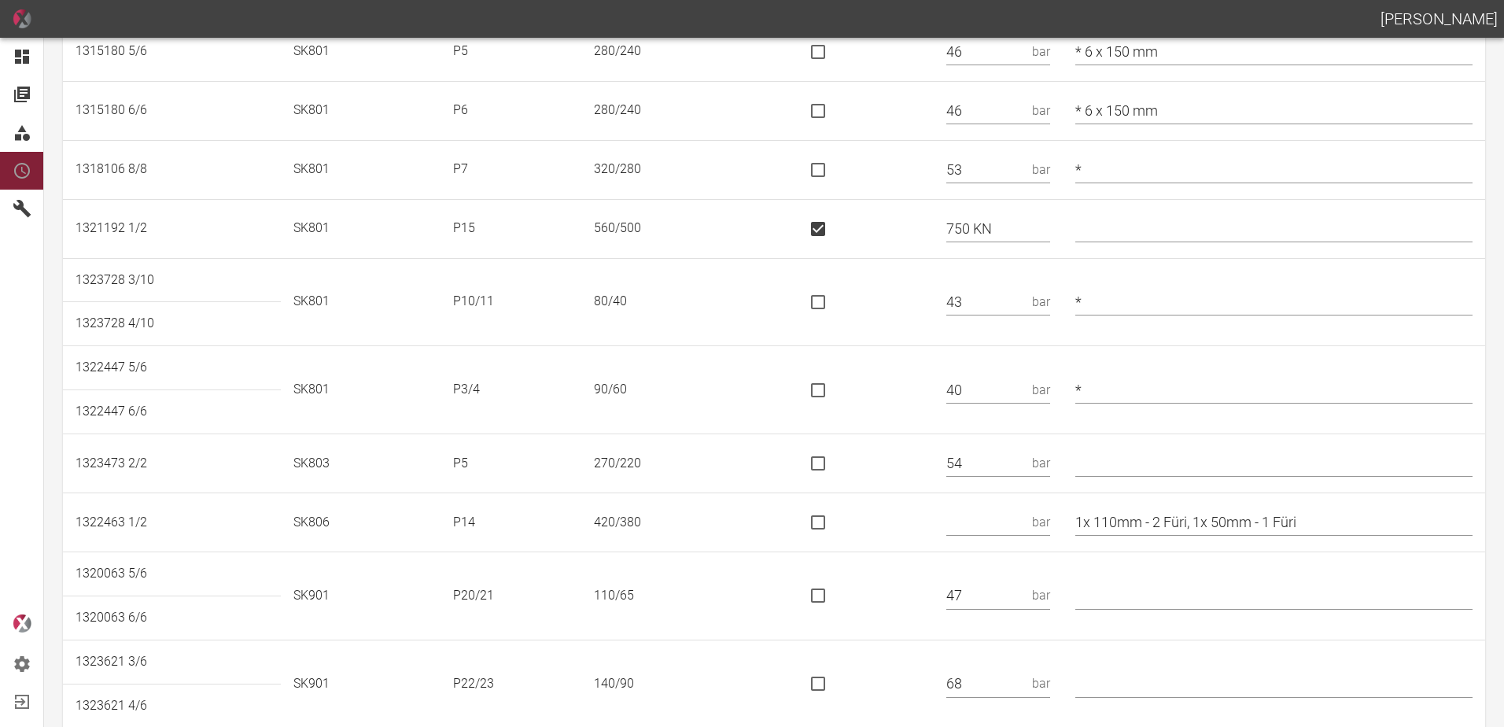
scroll to position [708, 0]
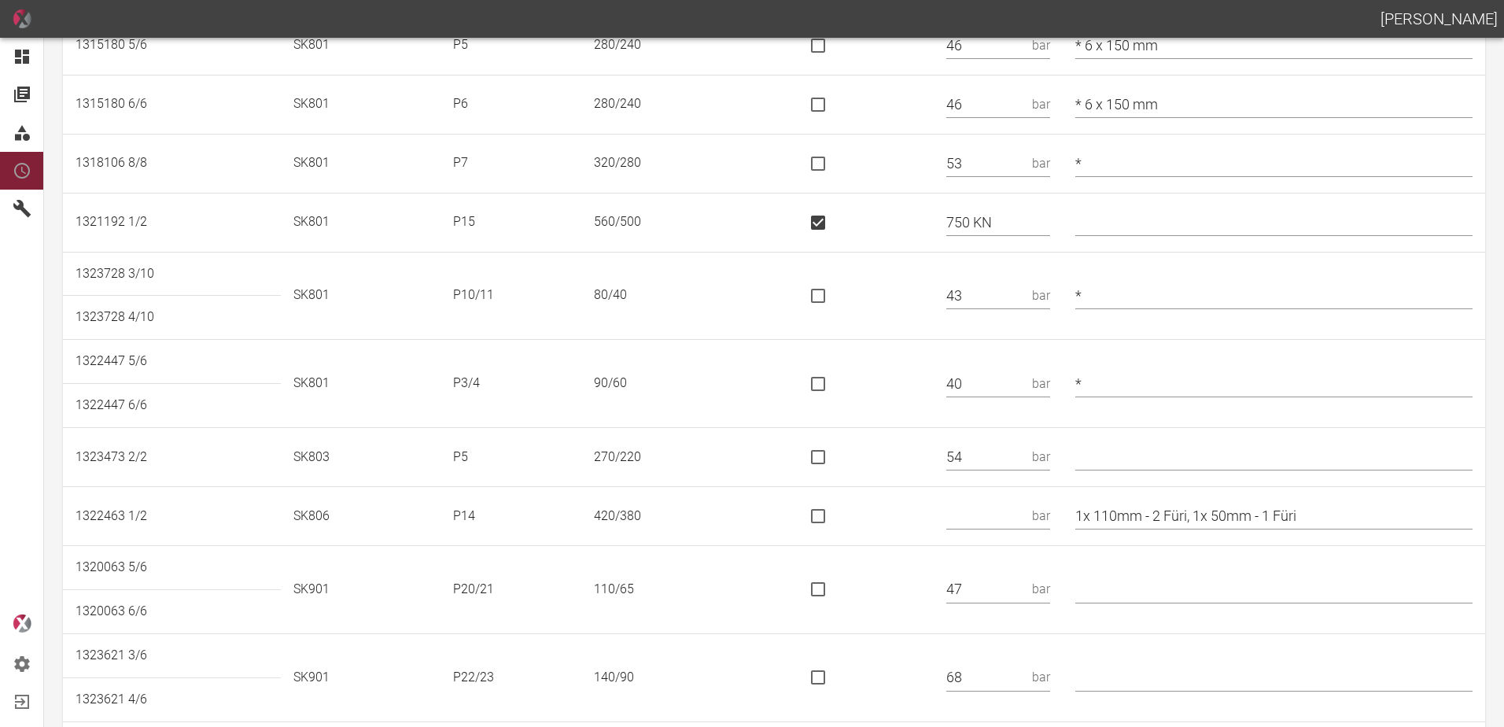
click at [999, 519] on input "text" at bounding box center [986, 517] width 79 height 28
type input "378 KN"
click at [835, 515] on input "is socket special" at bounding box center [818, 516] width 33 height 33
checkbox input "true"
click at [1338, 514] on input "1x 110mm - 2 Füri, 1x 50mm - 1 Füri" at bounding box center [1274, 517] width 397 height 28
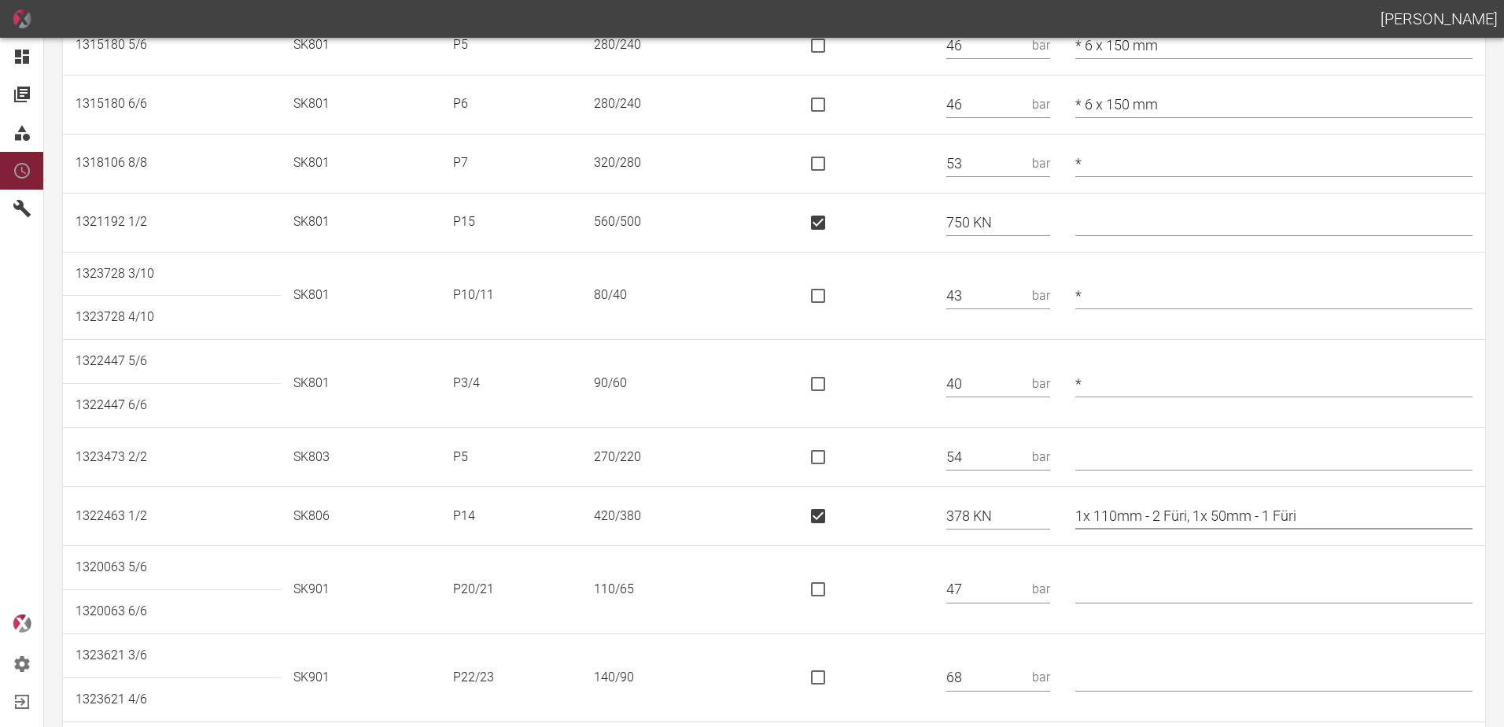
click at [1205, 517] on input "1x 110mm - 2 Füri, 1x 50mm - 1 Füri" at bounding box center [1274, 517] width 397 height 28
drag, startPoint x: 1302, startPoint y: 513, endPoint x: 1233, endPoint y: 522, distance: 69.8
click at [1233, 522] on input "1x 110mm, 1x 50mm - 1 Füri" at bounding box center [1274, 517] width 397 height 28
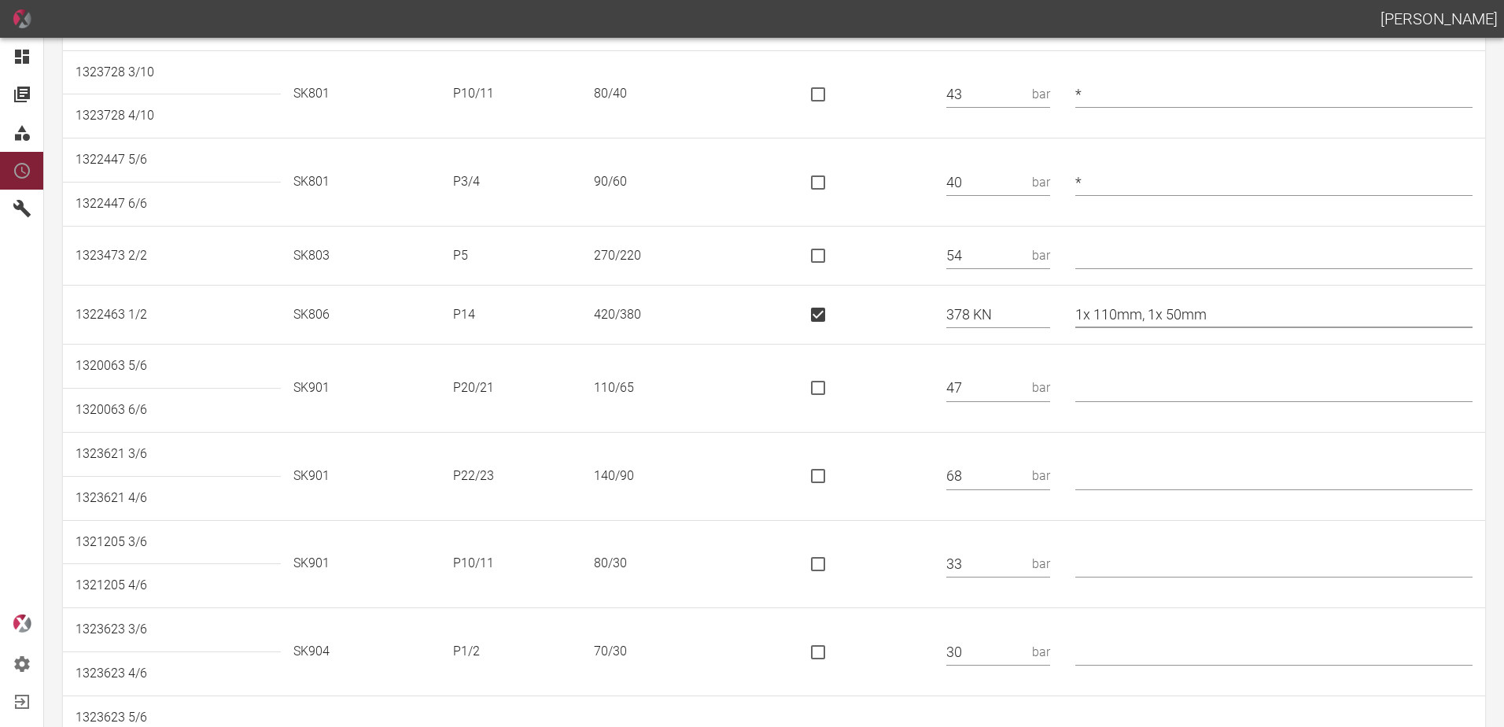
scroll to position [986, 0]
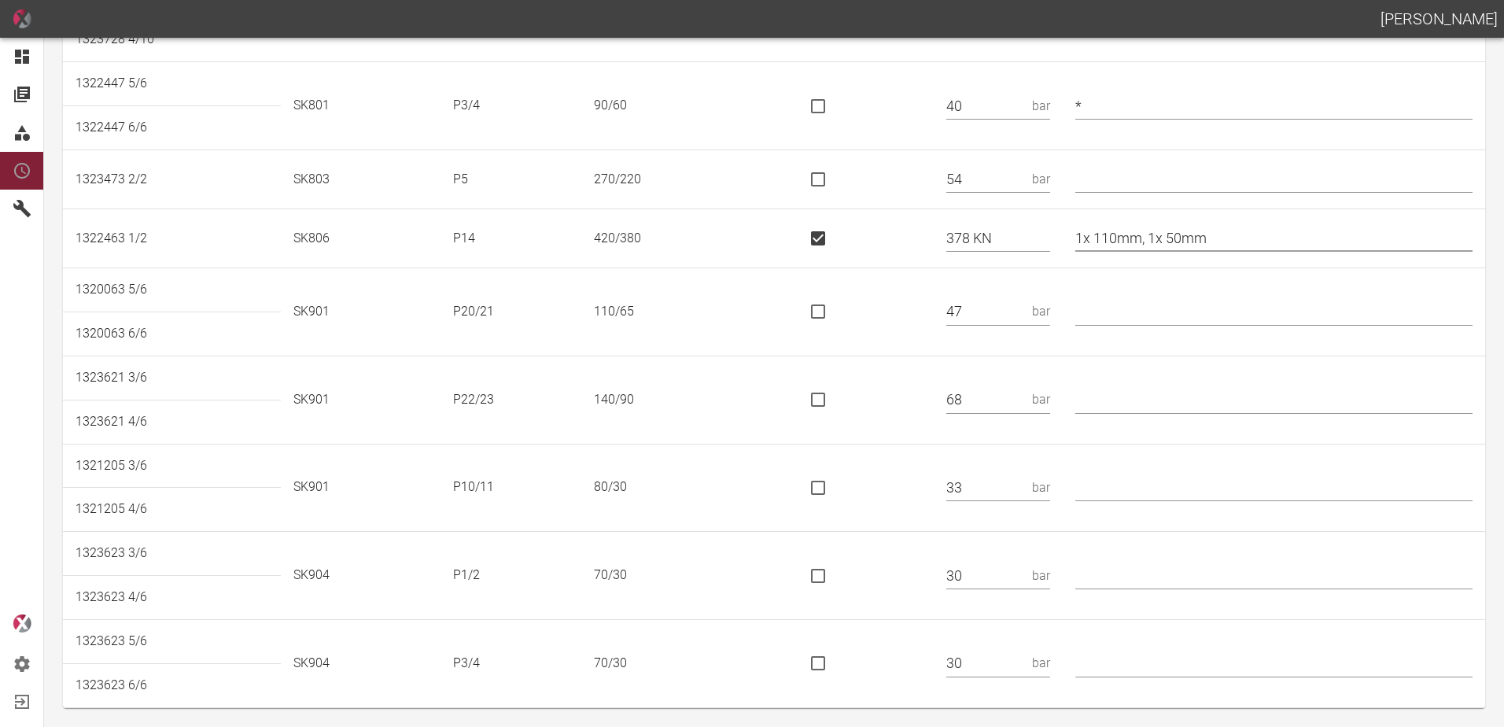
type input "1x 110mm, 1x 50mm"
click at [1105, 581] on input "text" at bounding box center [1274, 576] width 397 height 28
type input "*"
click at [1123, 470] on td at bounding box center [1274, 488] width 423 height 88
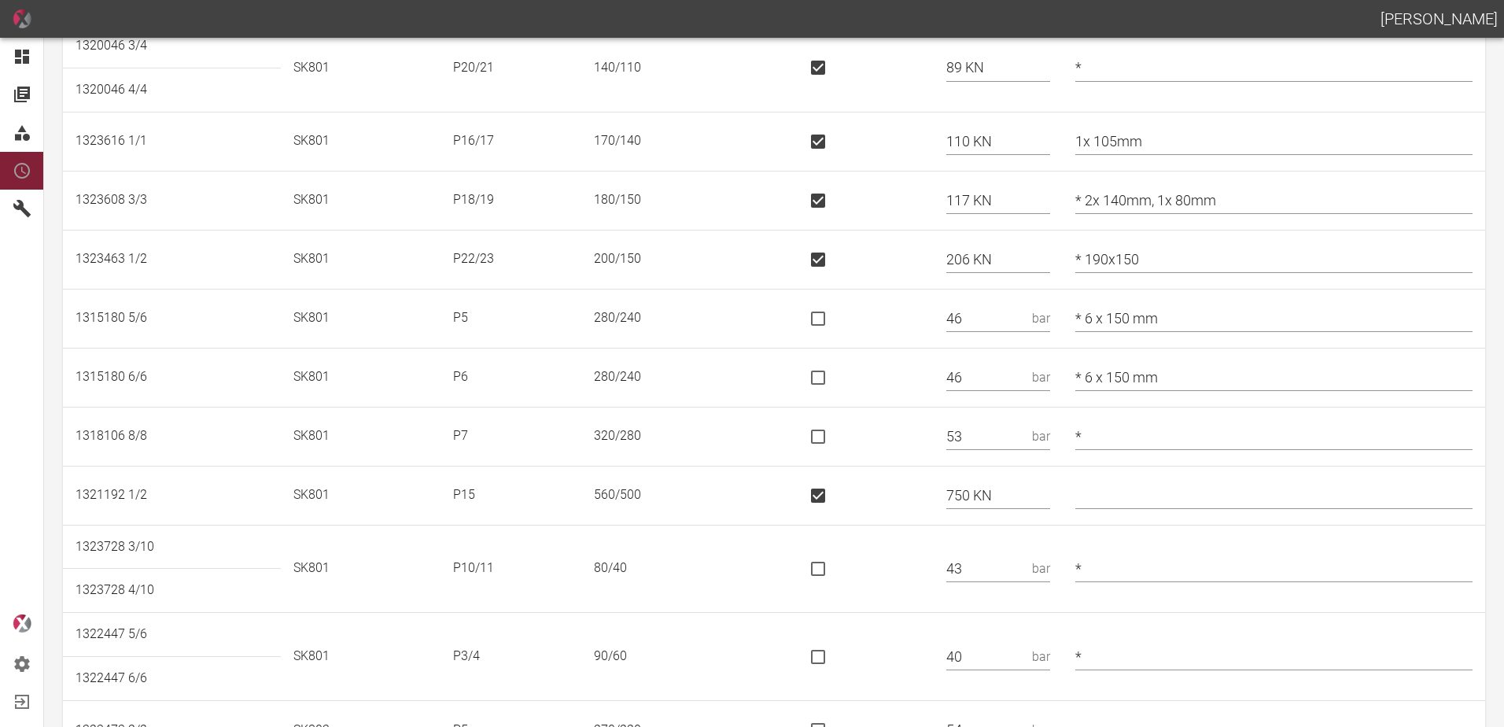
scroll to position [0, 0]
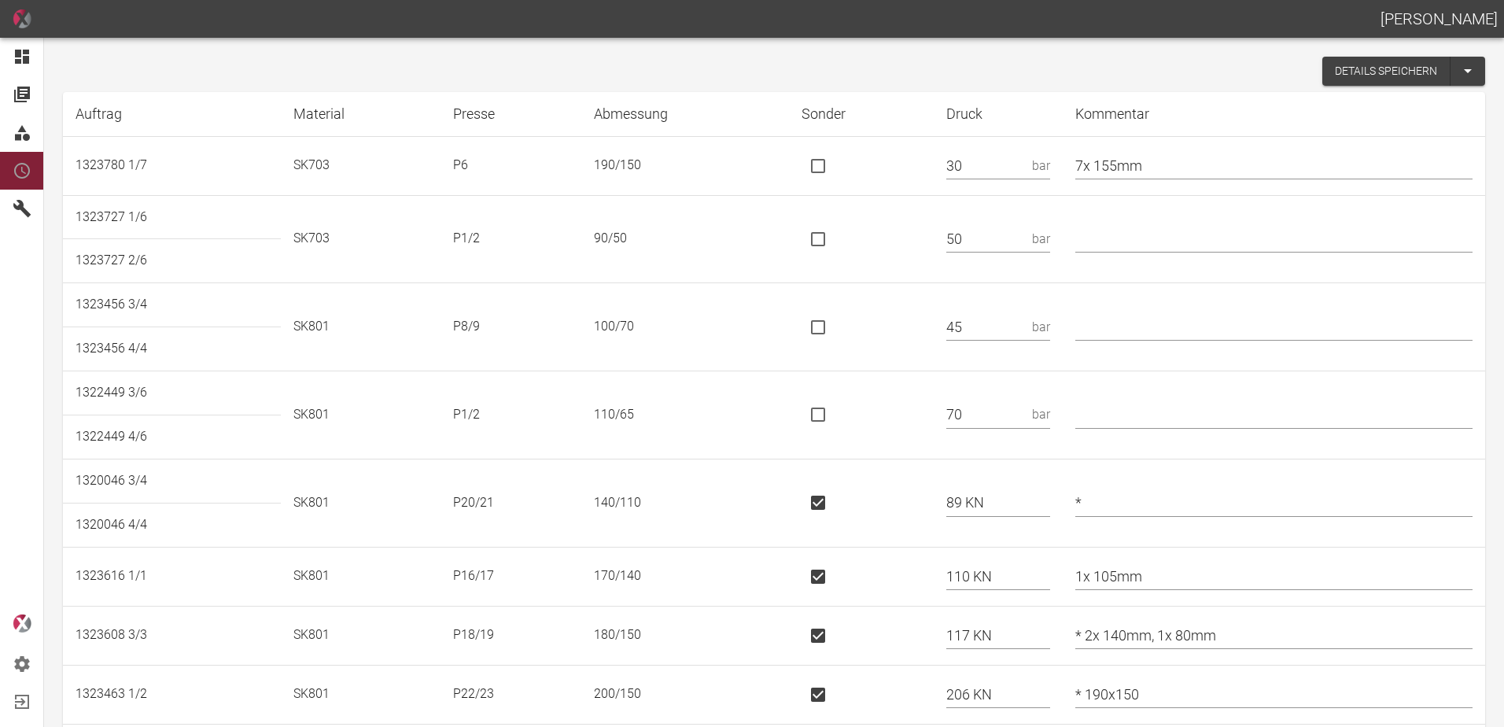
click at [1345, 68] on button "Details speichern" at bounding box center [1387, 71] width 128 height 29
